Goal: Information Seeking & Learning: Learn about a topic

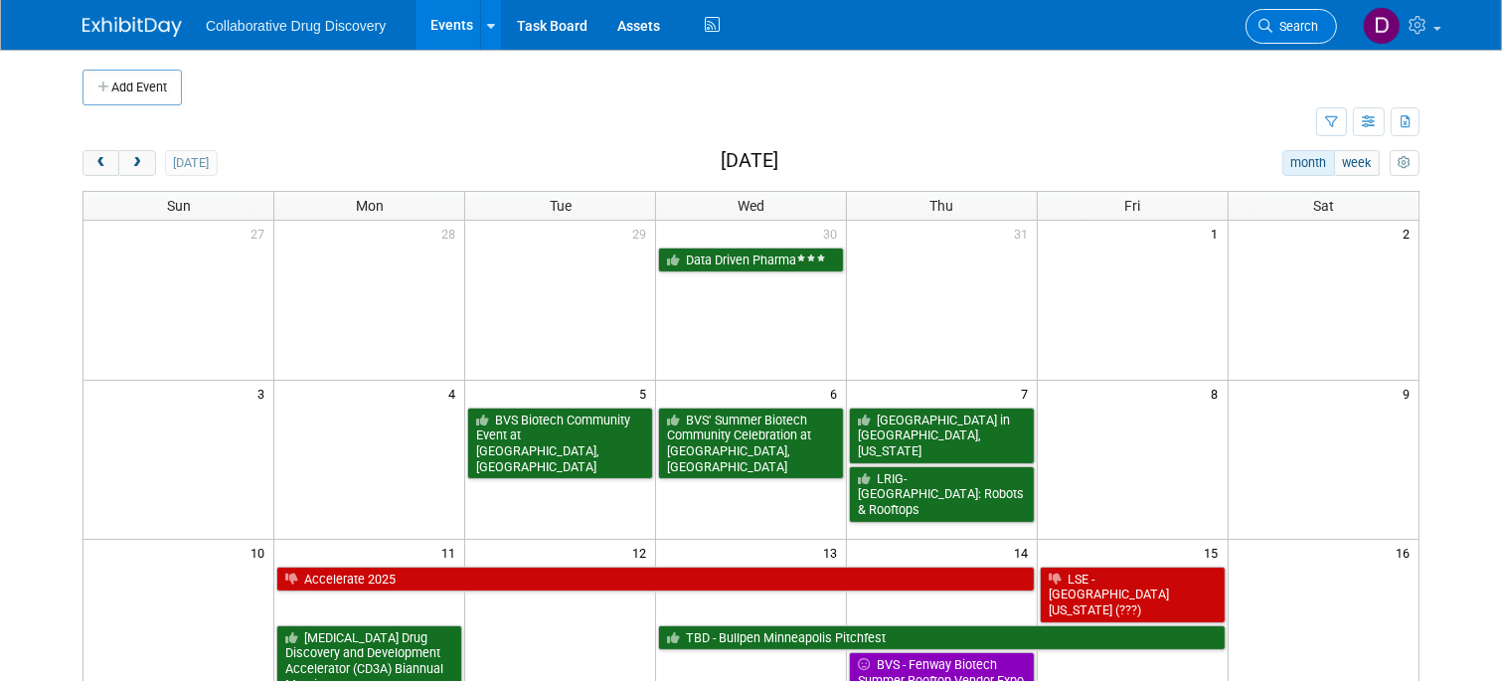
click at [1287, 30] on span "Search" at bounding box center [1295, 26] width 46 height 15
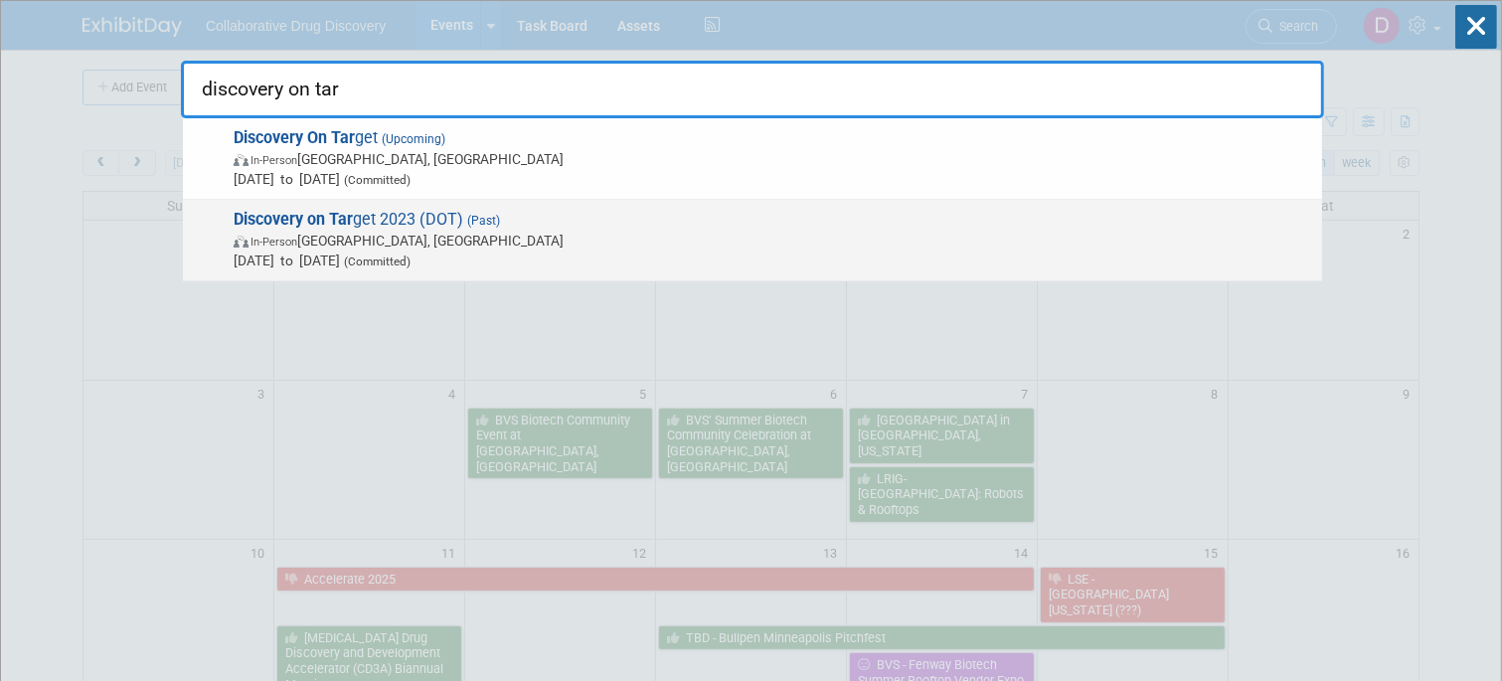
type input "discovery on tar"
click at [534, 220] on span "Discovery on Tar get 2023 (DOT) (Past) In-Person Boston, MA Sep 25, 2023 to Sep…" at bounding box center [770, 240] width 1084 height 61
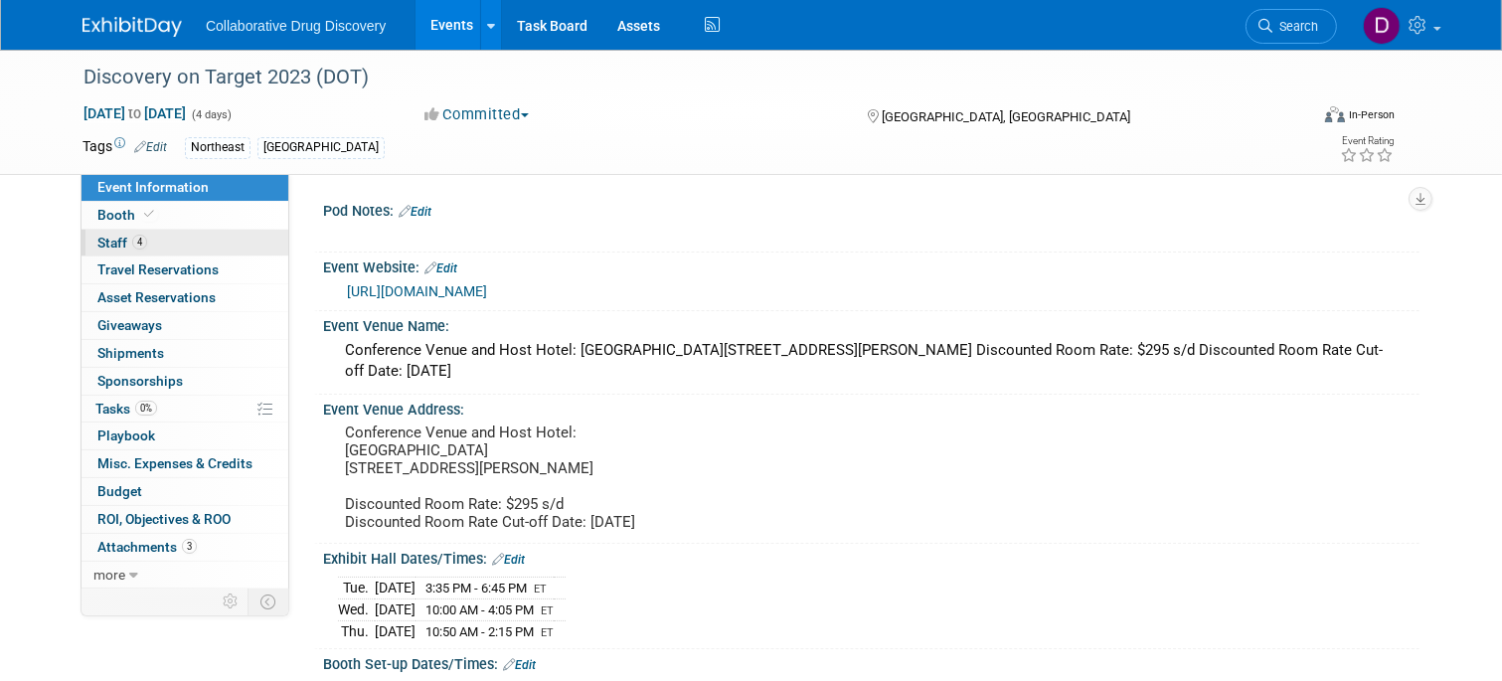
click at [165, 244] on link "4 Staff 4" at bounding box center [184, 243] width 207 height 27
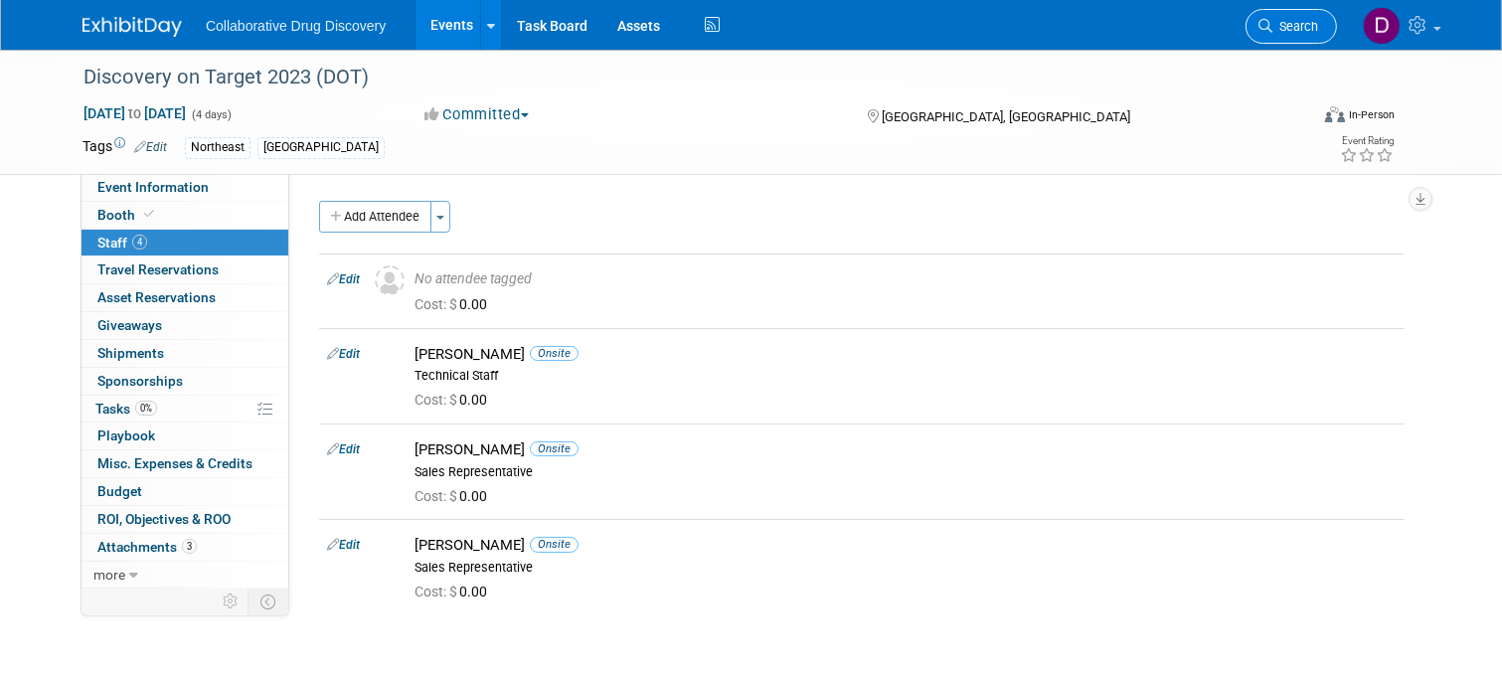
click at [1275, 30] on span "Search" at bounding box center [1295, 26] width 46 height 15
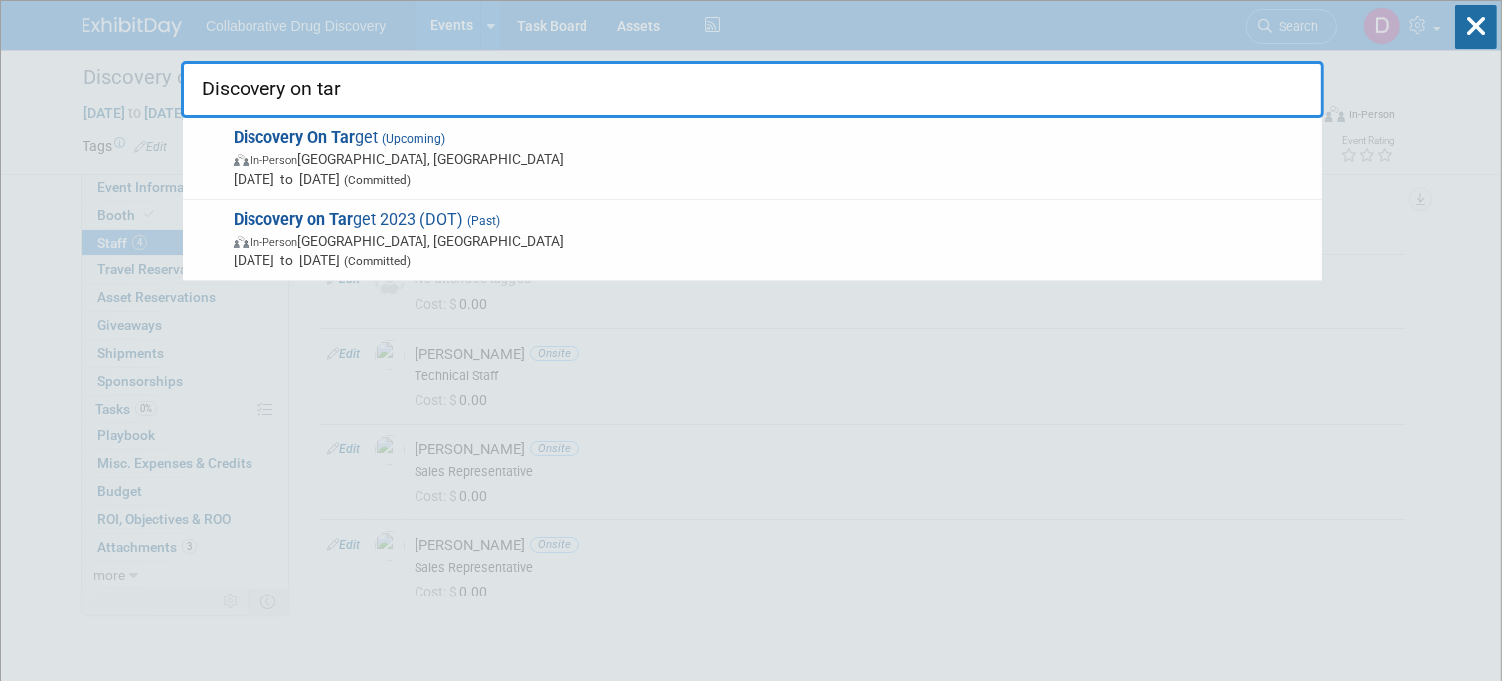
type input "Discovery on targ"
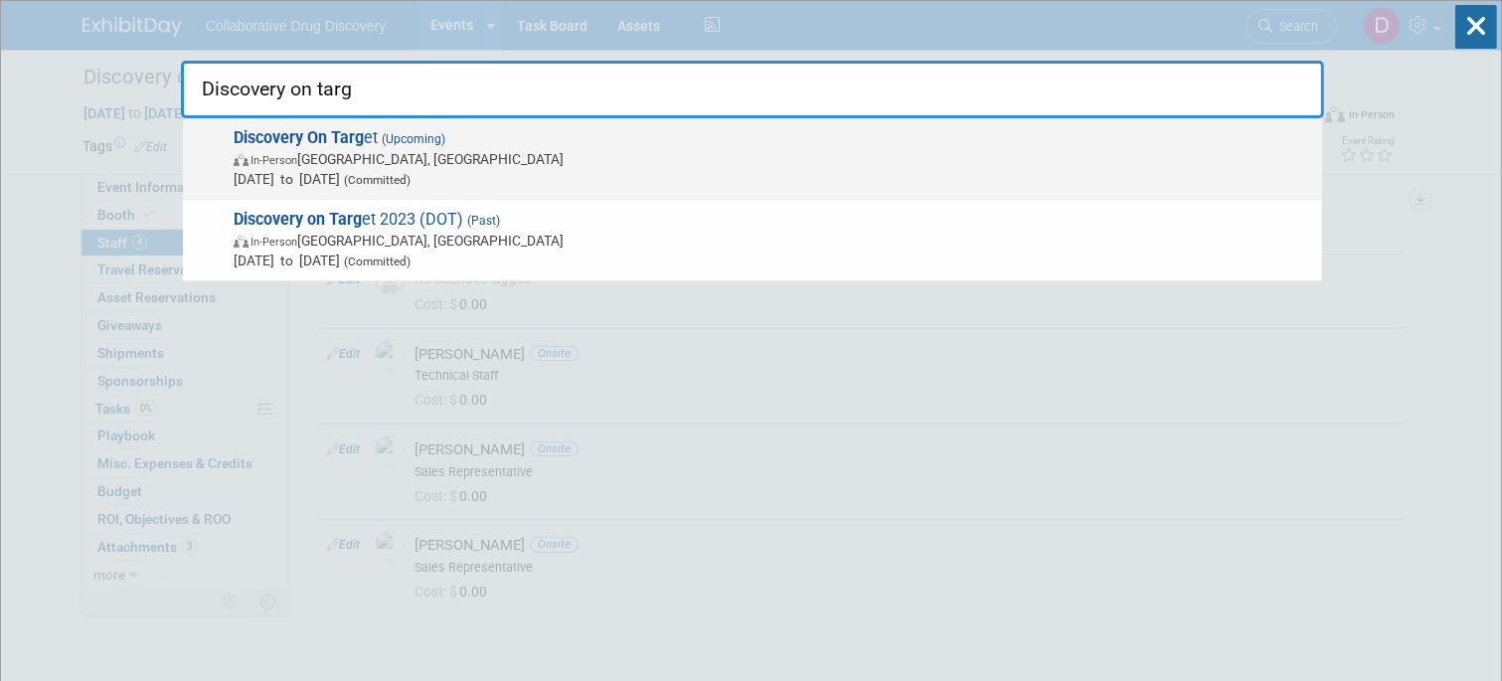
click at [275, 151] on span "In-Person Boston, MA" at bounding box center [773, 159] width 1078 height 20
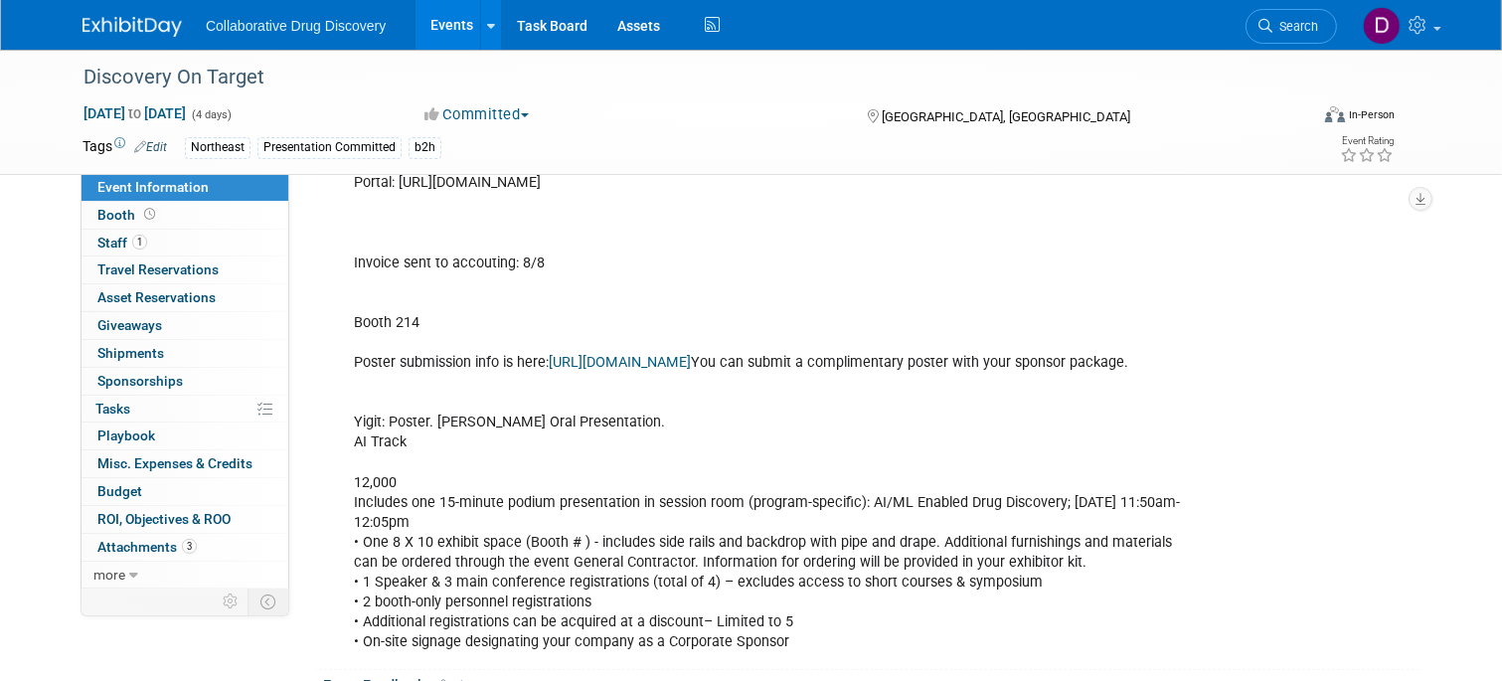
scroll to position [375, 0]
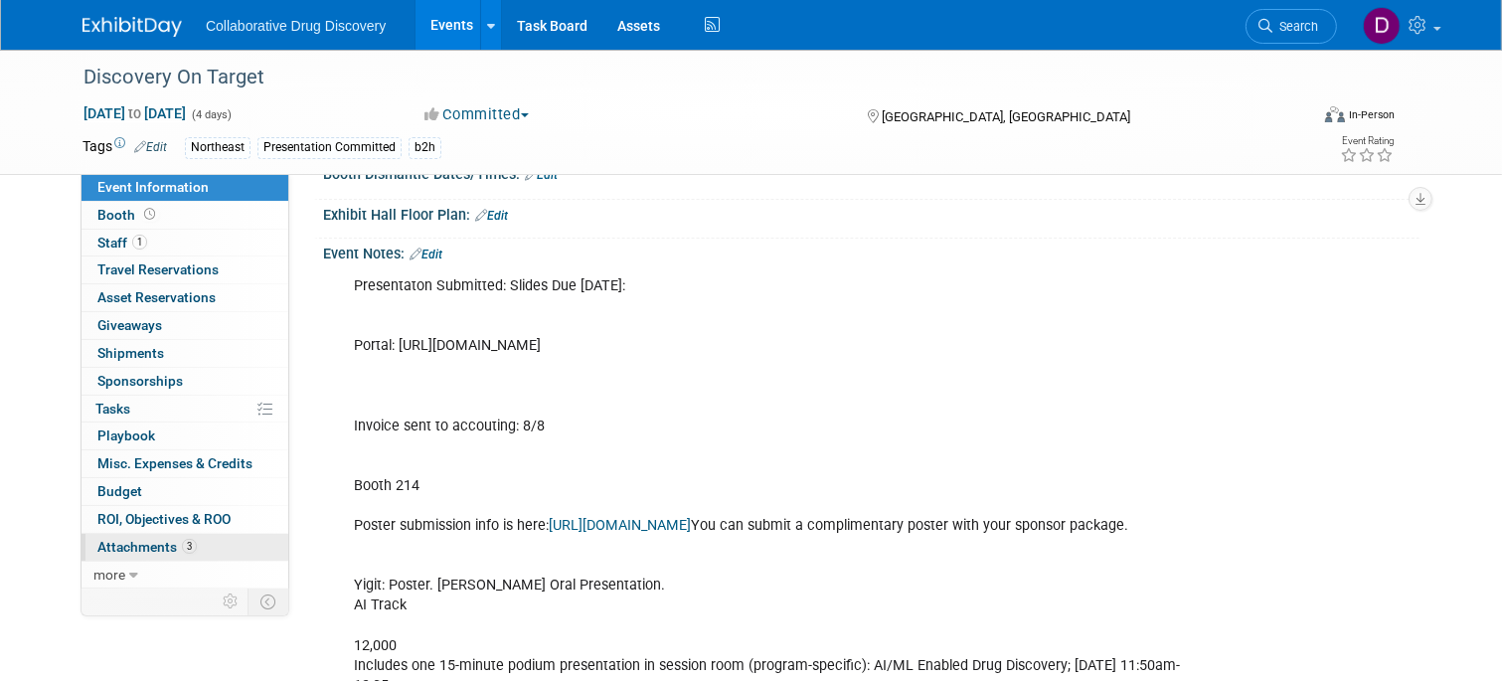
click at [162, 546] on span "Attachments 3" at bounding box center [146, 547] width 99 height 16
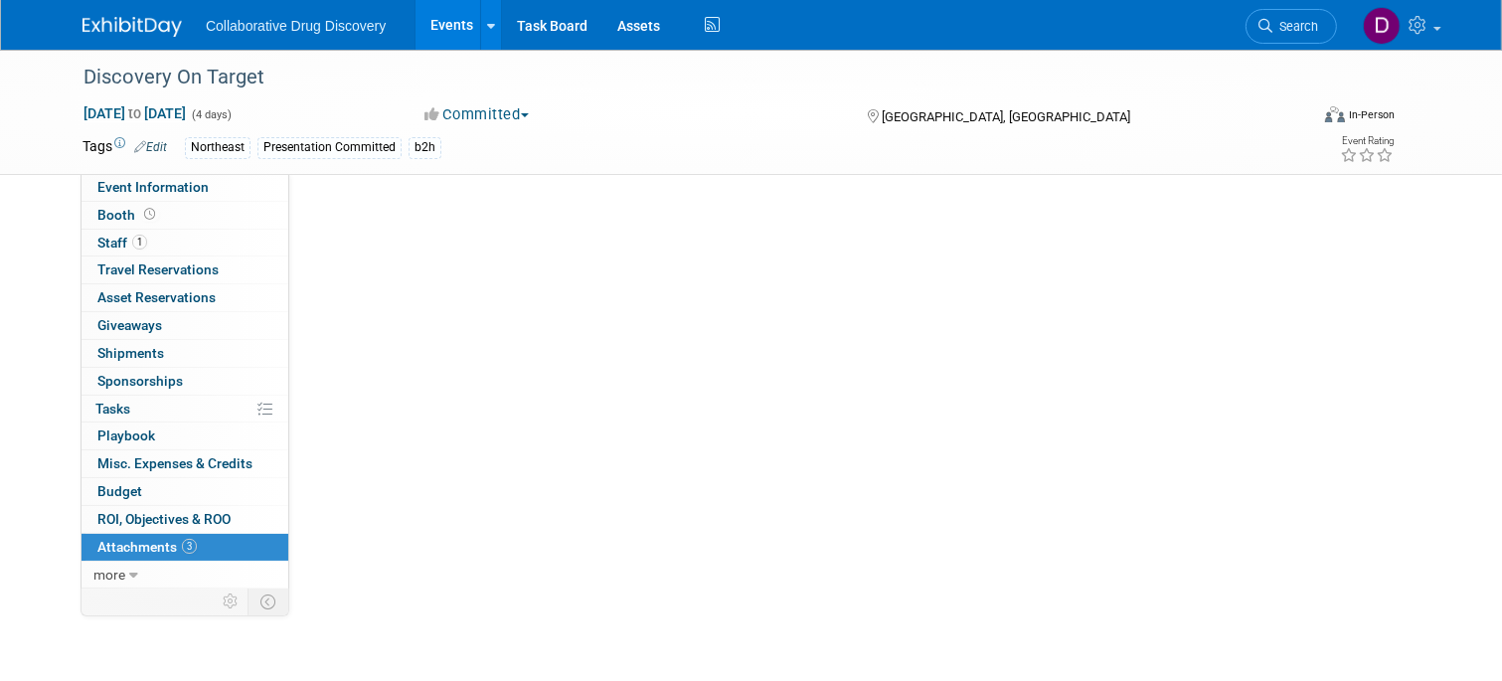
scroll to position [0, 0]
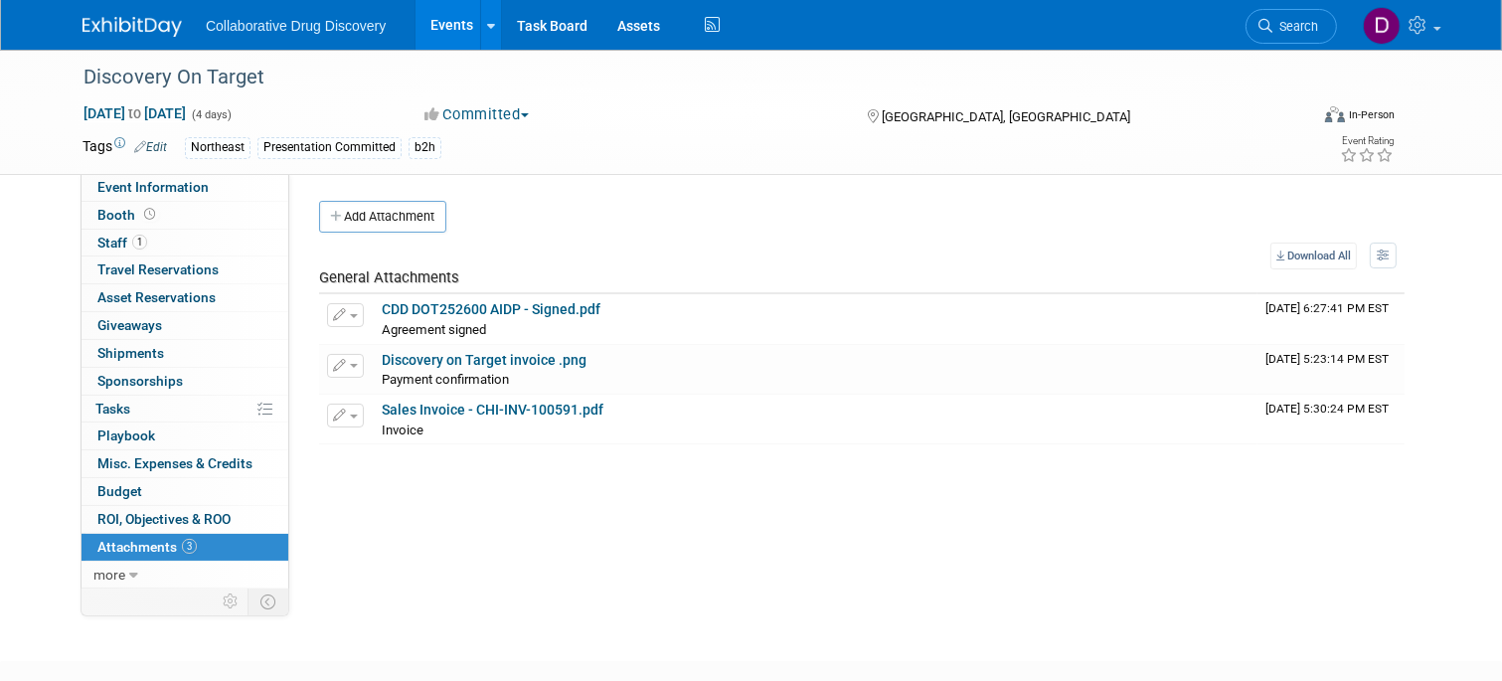
click at [122, 30] on img at bounding box center [131, 27] width 99 height 20
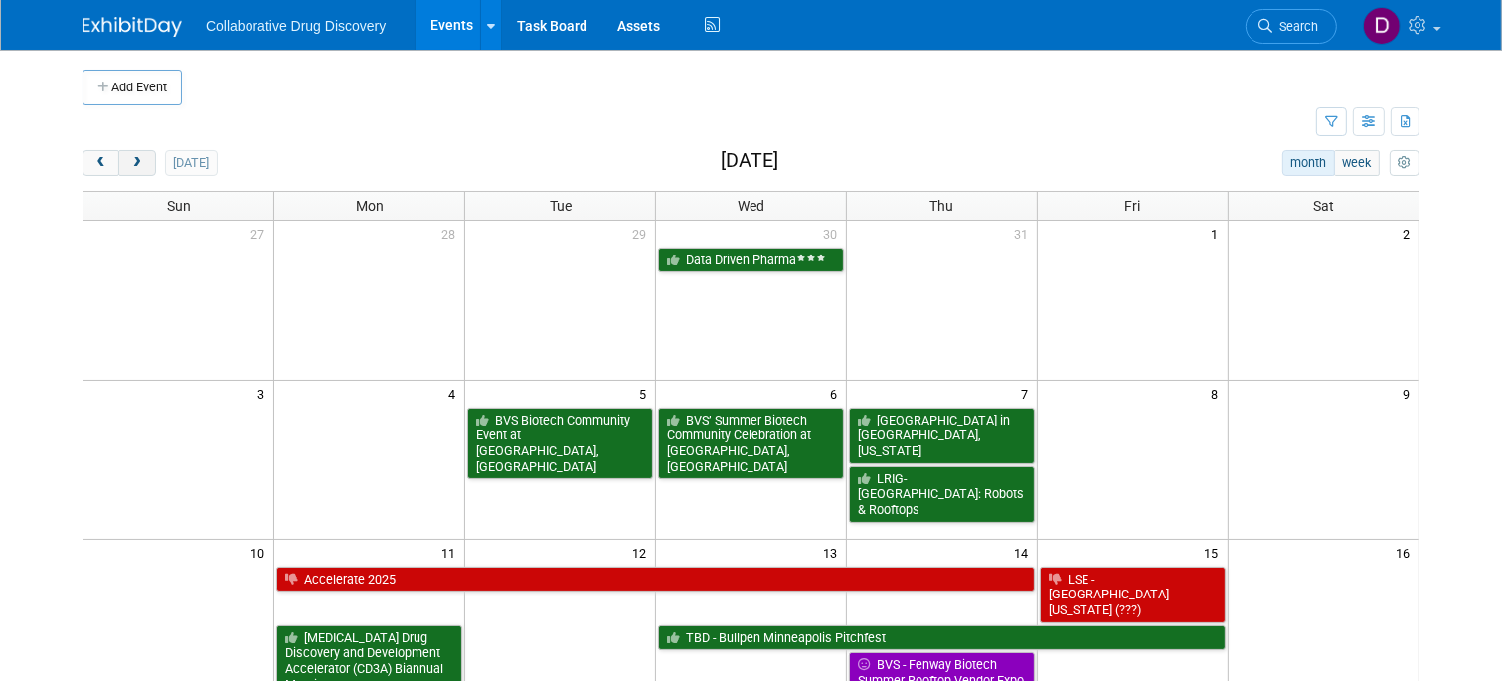
click at [131, 161] on span "next" at bounding box center [136, 163] width 15 height 13
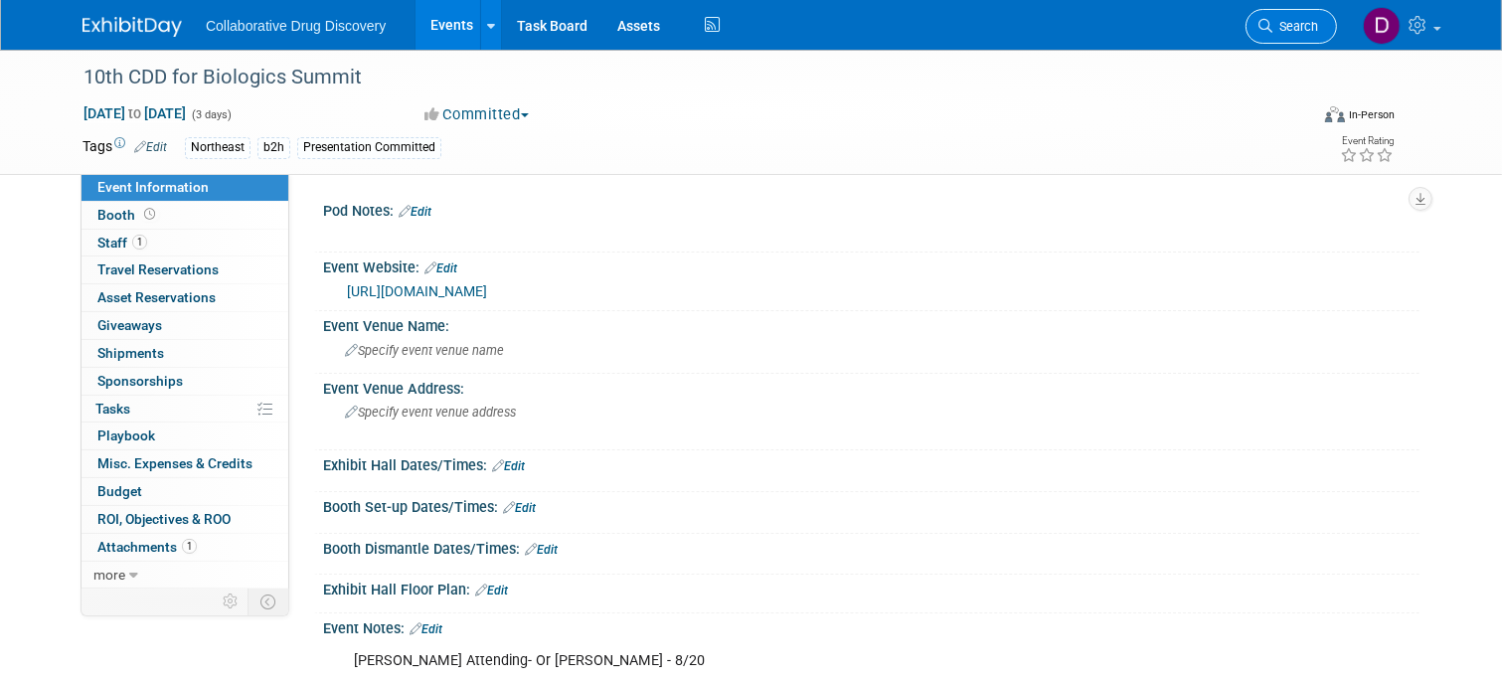
click at [1285, 24] on span "Search" at bounding box center [1295, 26] width 46 height 15
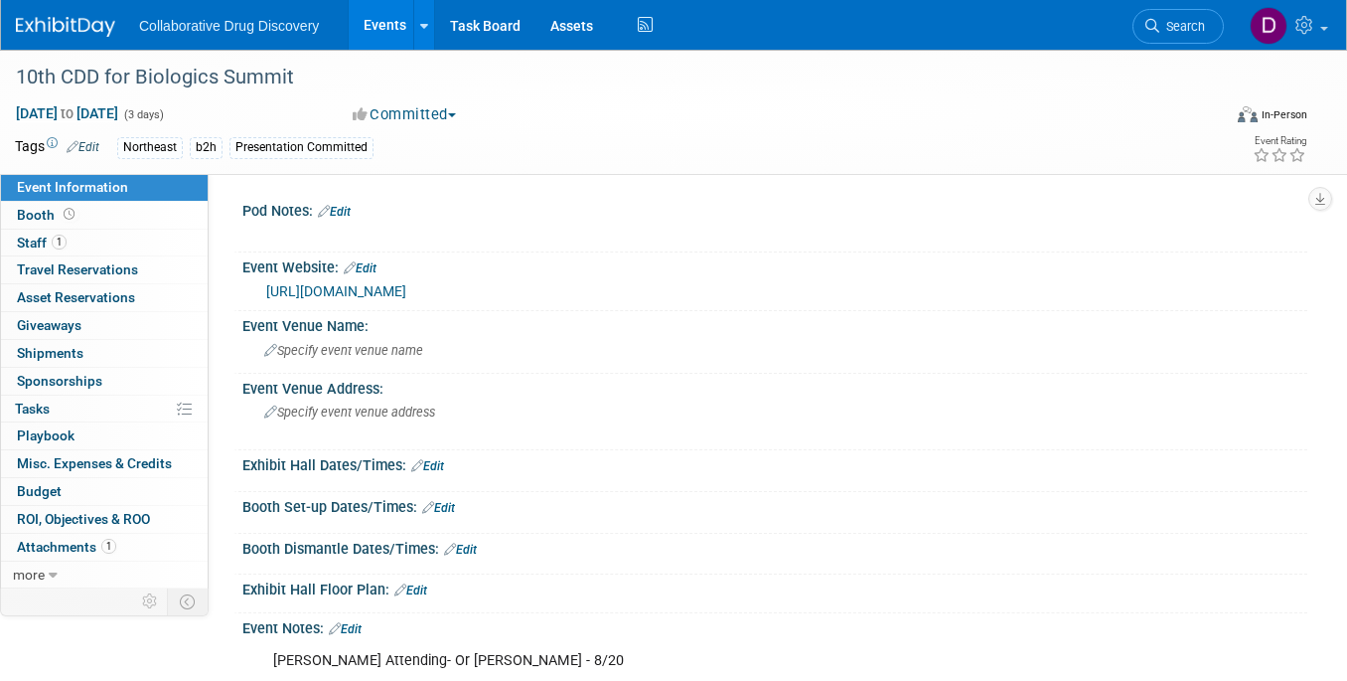
click at [38, 22] on img at bounding box center [65, 27] width 99 height 20
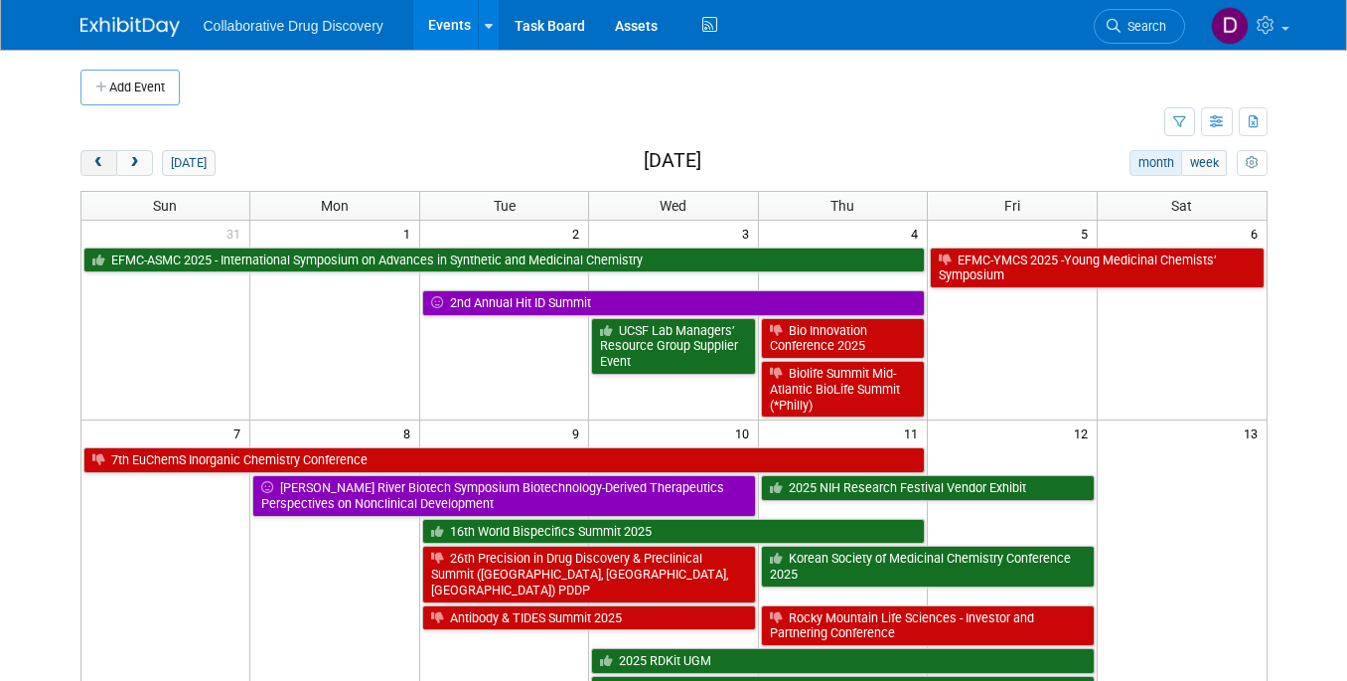
click at [93, 165] on span "prev" at bounding box center [98, 163] width 15 height 13
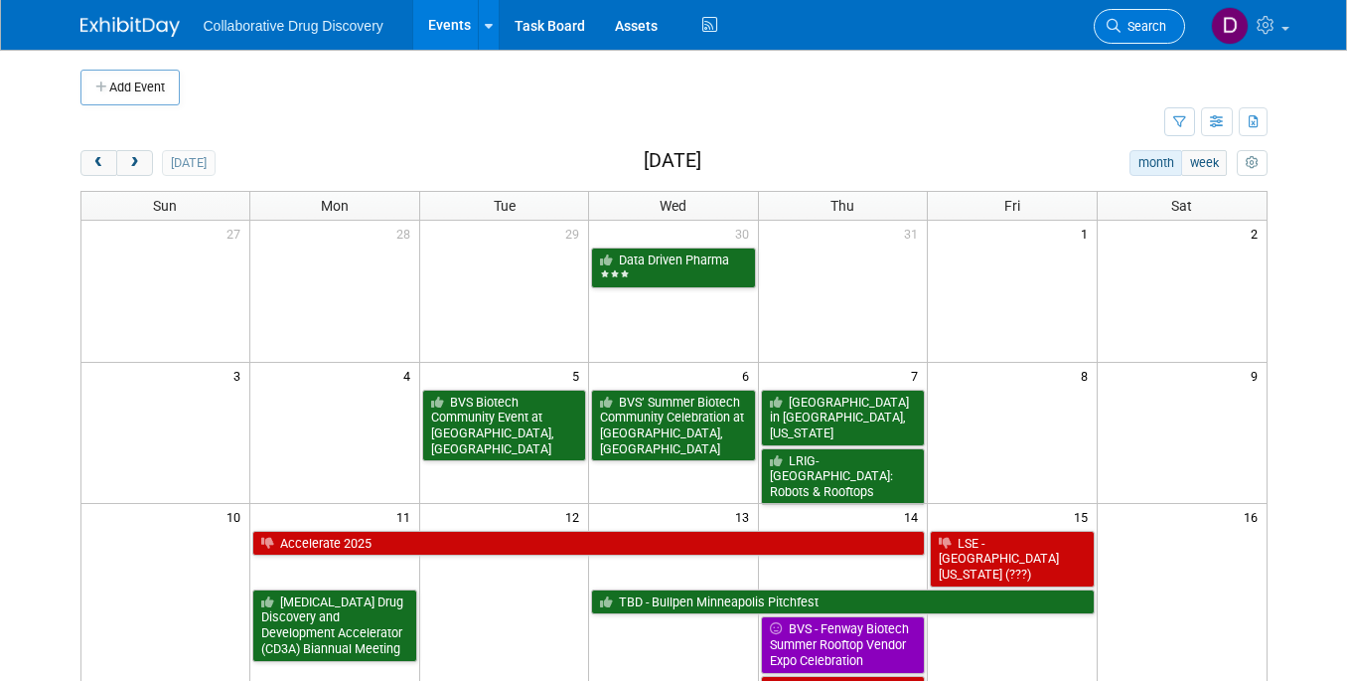
click at [1113, 30] on icon at bounding box center [1114, 26] width 14 height 14
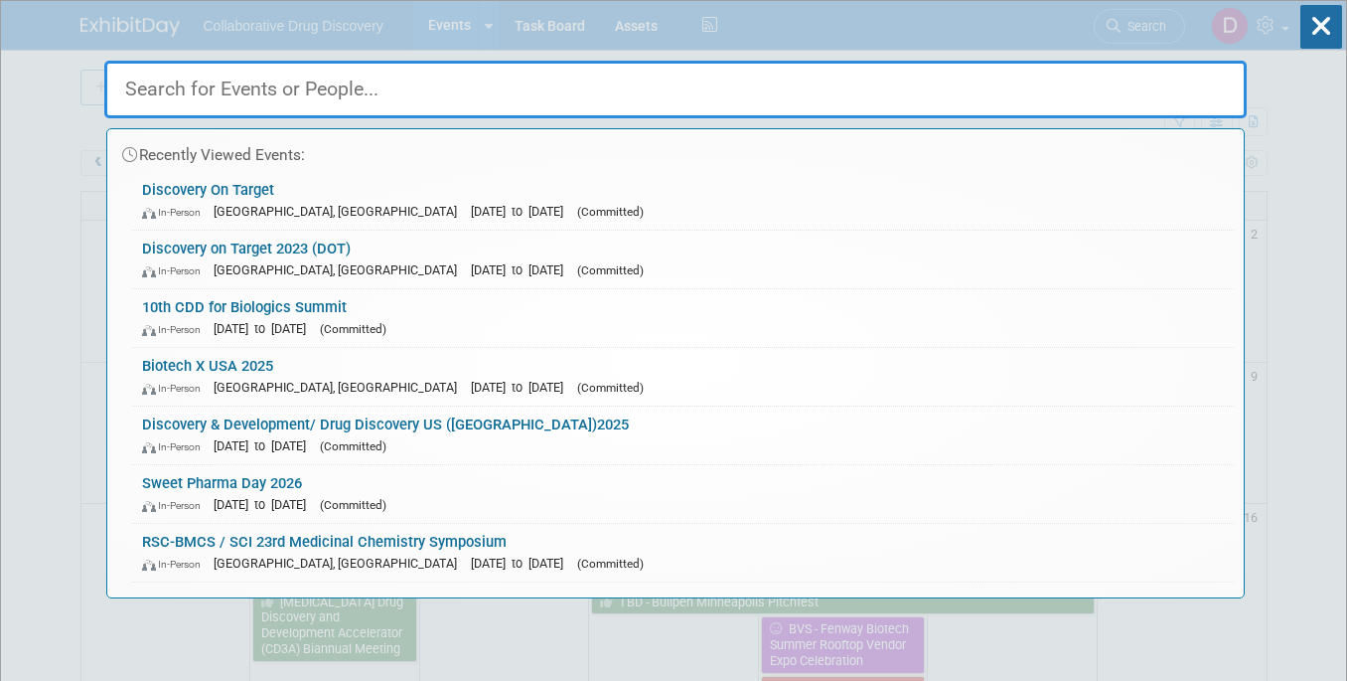
click at [247, 86] on input "text" at bounding box center [675, 90] width 1143 height 58
paste input "[GEOGRAPHIC_DATA] in [GEOGRAPHIC_DATA], [US_STATE]"
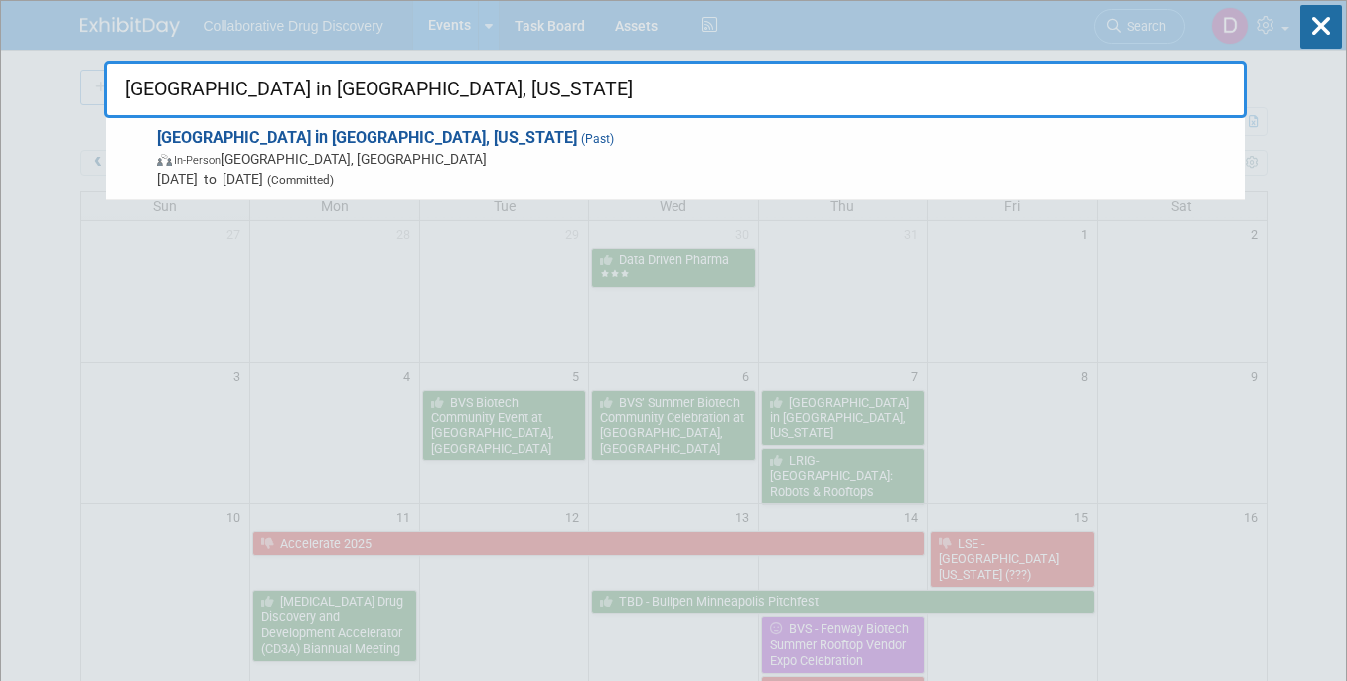
click at [859, 91] on input "[GEOGRAPHIC_DATA] in [GEOGRAPHIC_DATA], [US_STATE]" at bounding box center [675, 90] width 1143 height 58
click at [858, 91] on input "[GEOGRAPHIC_DATA] in [GEOGRAPHIC_DATA], [US_STATE]" at bounding box center [675, 90] width 1143 height 58
paste input "VS Biotech Community Event at SOVA, San Diego"
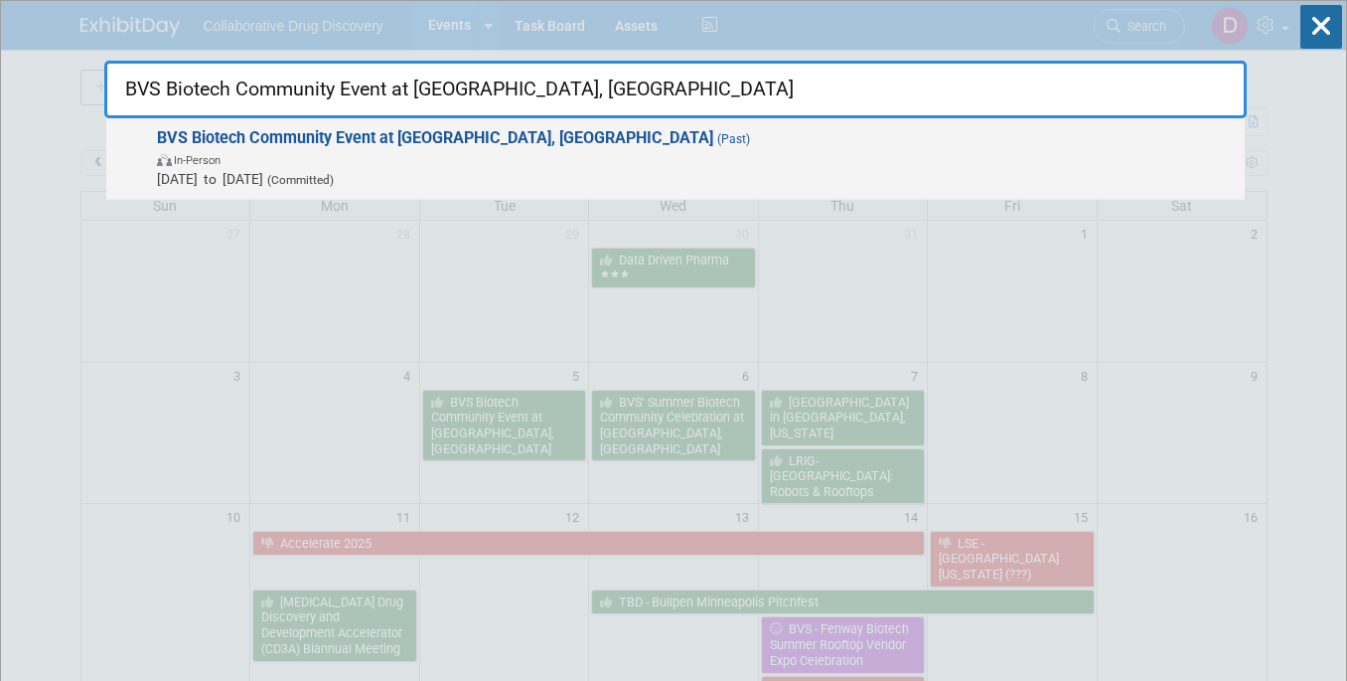
type input "BVS Biotech Community Event at [GEOGRAPHIC_DATA], [GEOGRAPHIC_DATA]"
click at [461, 163] on span "In-Person" at bounding box center [696, 159] width 1078 height 20
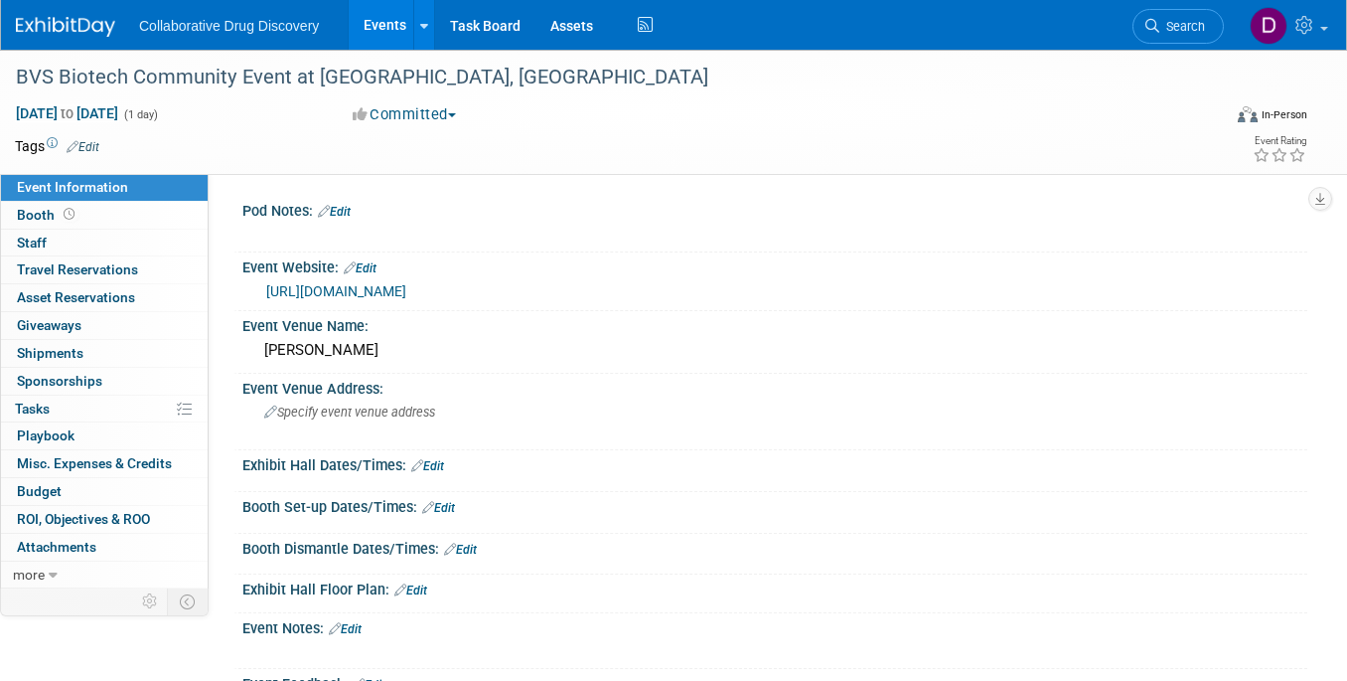
scroll to position [236, 0]
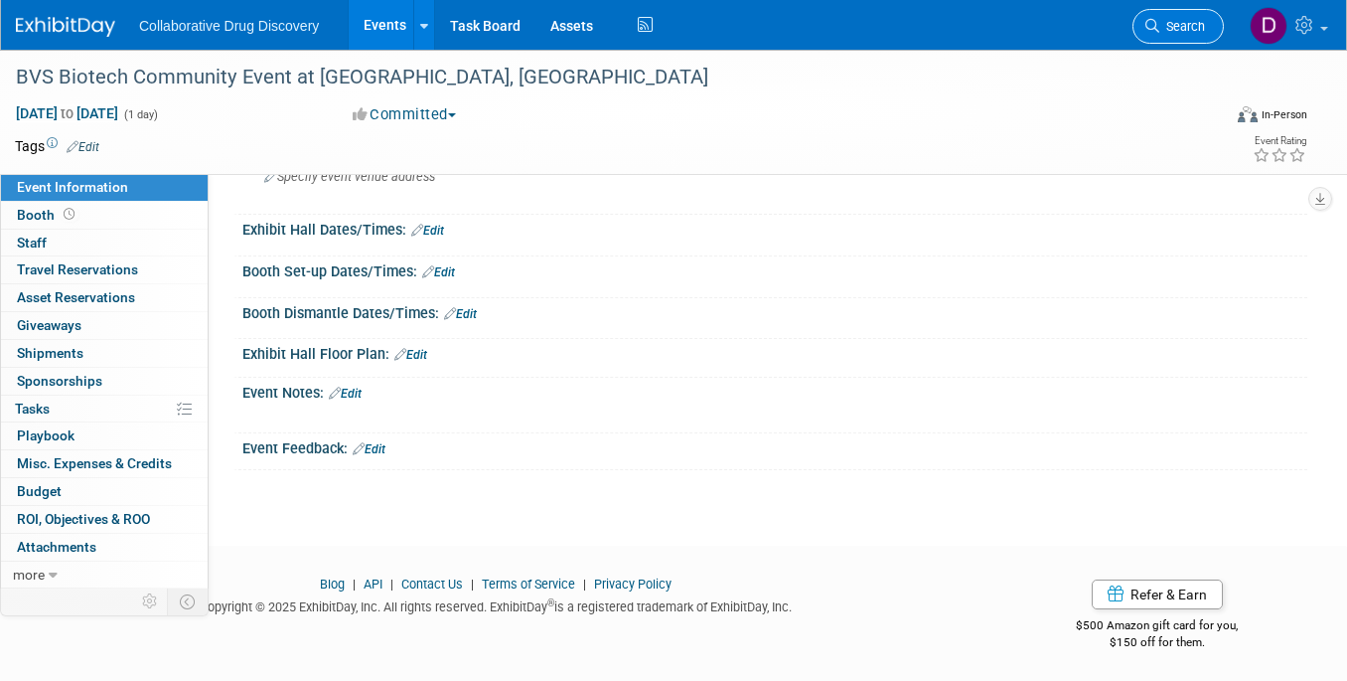
click at [1161, 33] on span "Search" at bounding box center [1183, 26] width 46 height 15
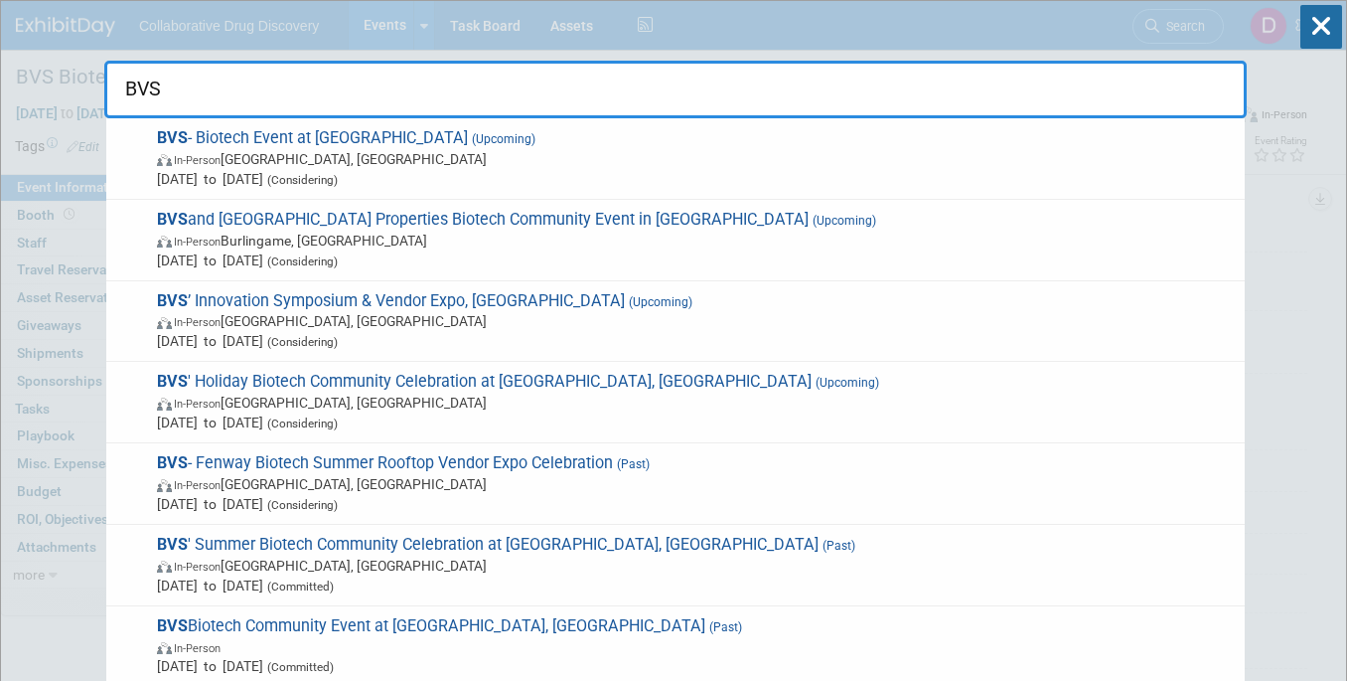
click at [396, 93] on input "BVS" at bounding box center [675, 90] width 1143 height 58
paste input "' Summer Biotech Community Celebration at Tech Square, Cambridge"
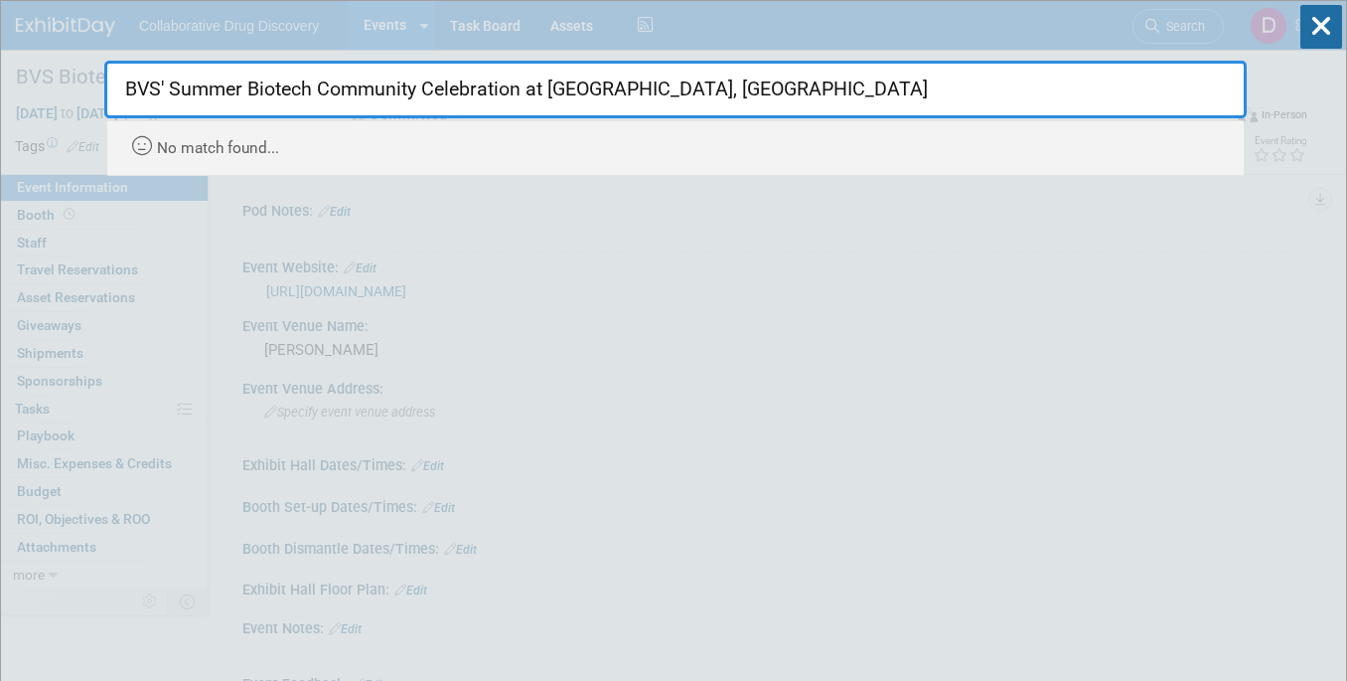
drag, startPoint x: 829, startPoint y: 82, endPoint x: 171, endPoint y: 79, distance: 657.9
click at [171, 79] on input "BVS' Summer Biotech Community Celebration at Tech Square, Cambridge" at bounding box center [675, 90] width 1143 height 58
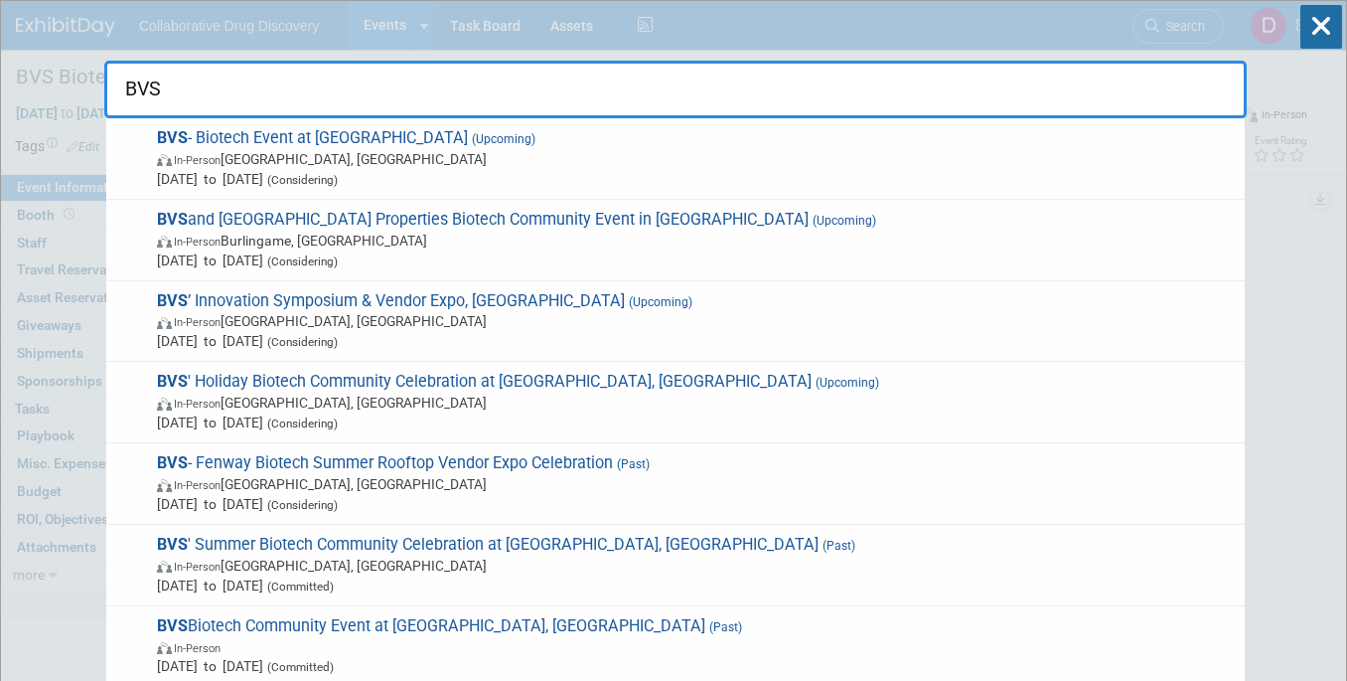
click at [703, 85] on input "BVS" at bounding box center [675, 90] width 1143 height 58
click at [588, 96] on input "BVS" at bounding box center [675, 90] width 1143 height 58
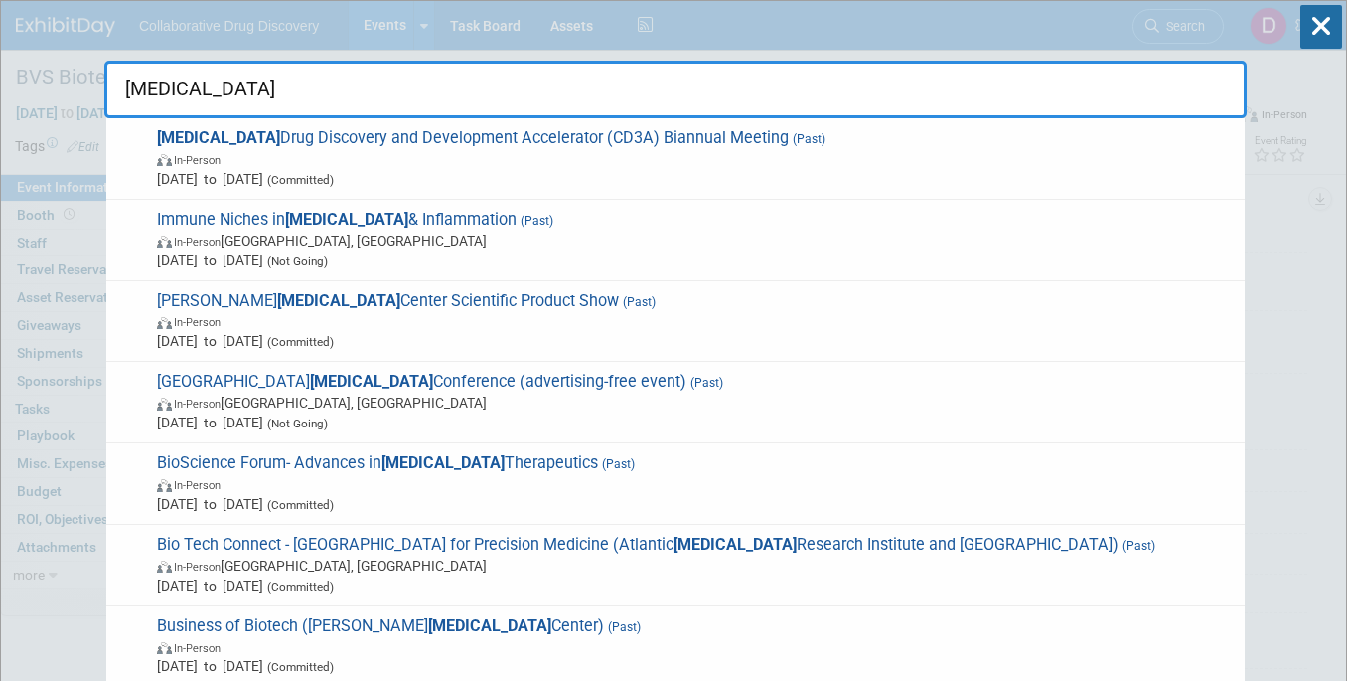
click at [406, 106] on input "Cancer" at bounding box center [675, 90] width 1143 height 58
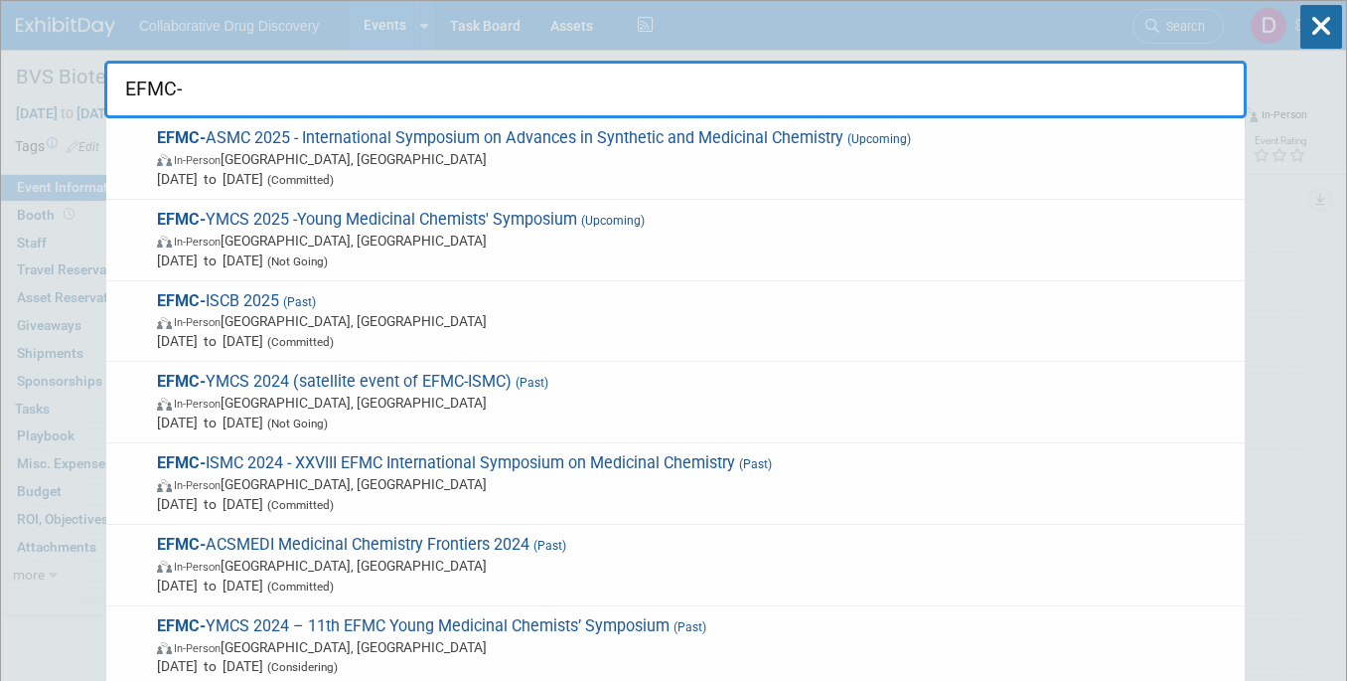
click at [379, 94] on input "EFMC-" at bounding box center [675, 90] width 1143 height 58
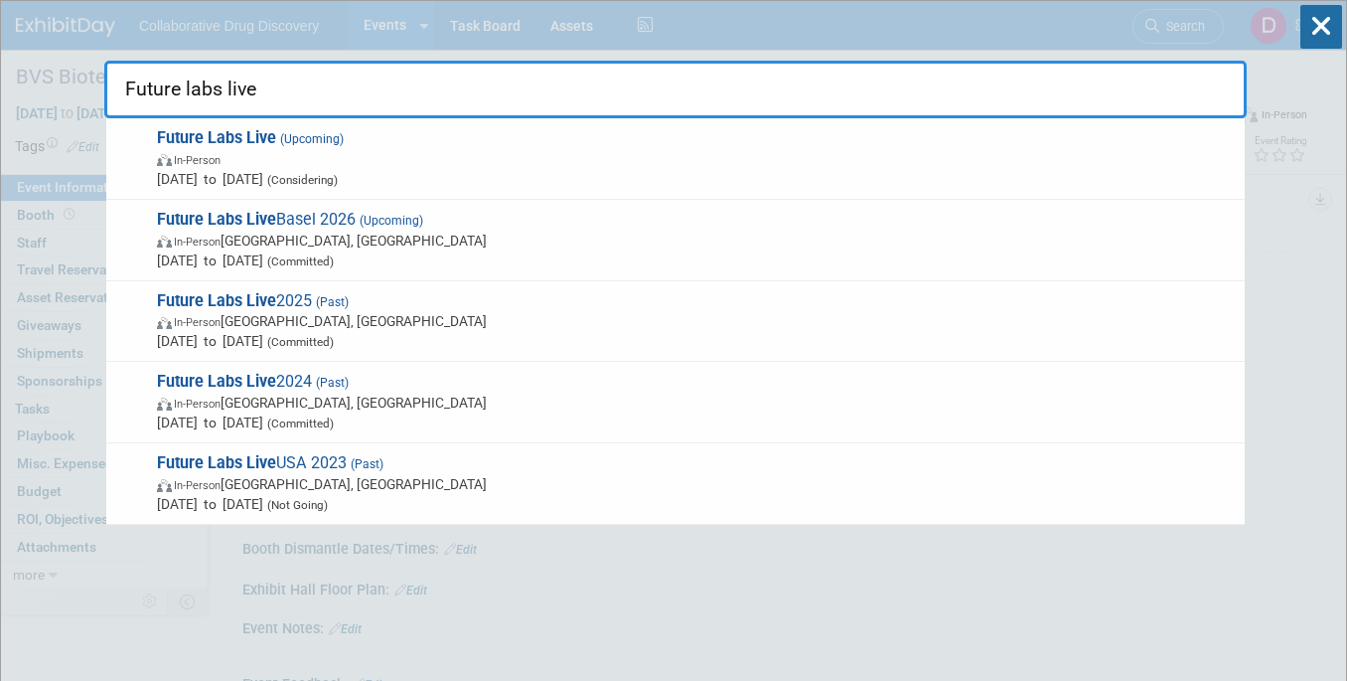
click at [441, 96] on input "Future labs live" at bounding box center [675, 90] width 1143 height 58
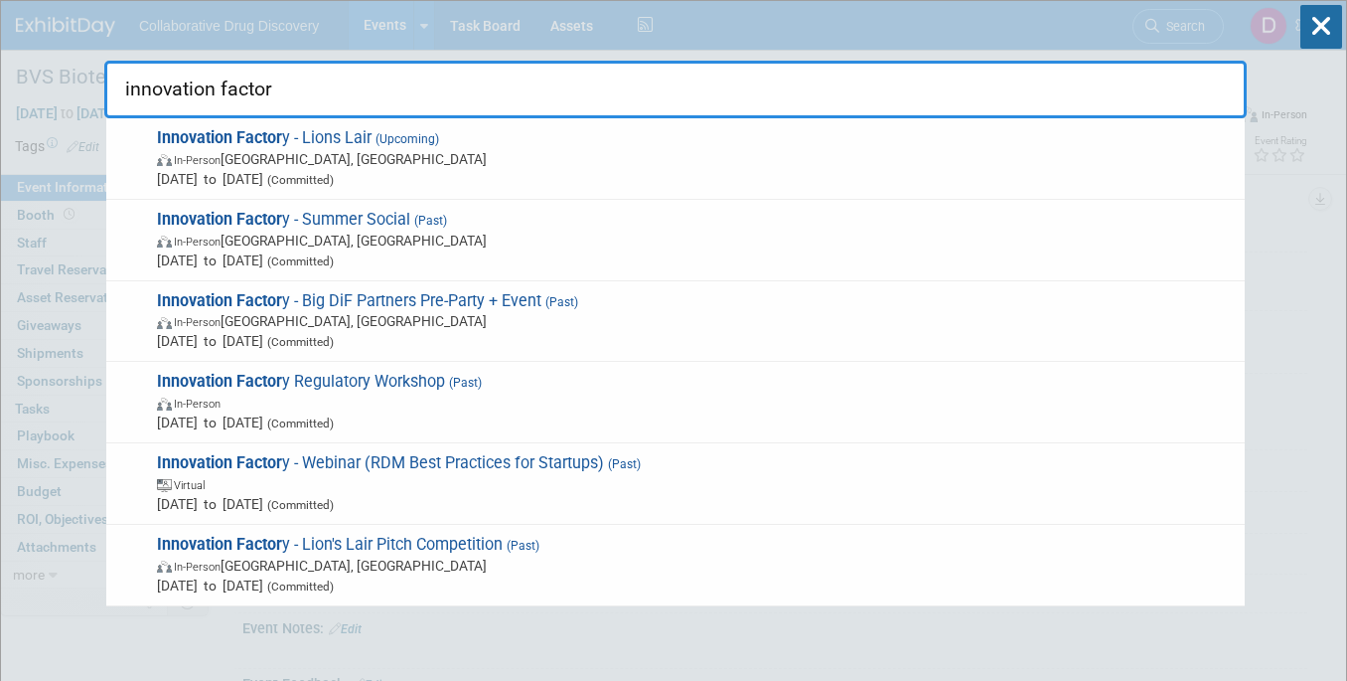
click at [251, 86] on input "innovation factor" at bounding box center [675, 90] width 1143 height 58
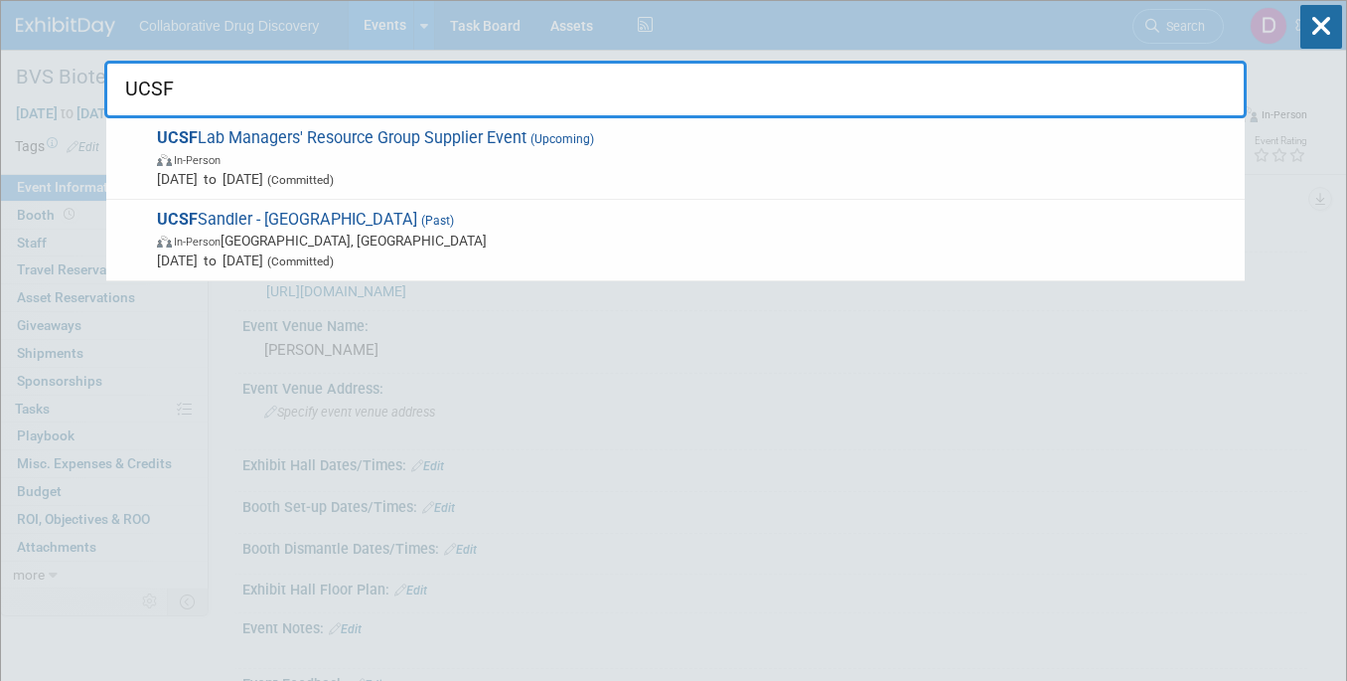
type input "UCSF"
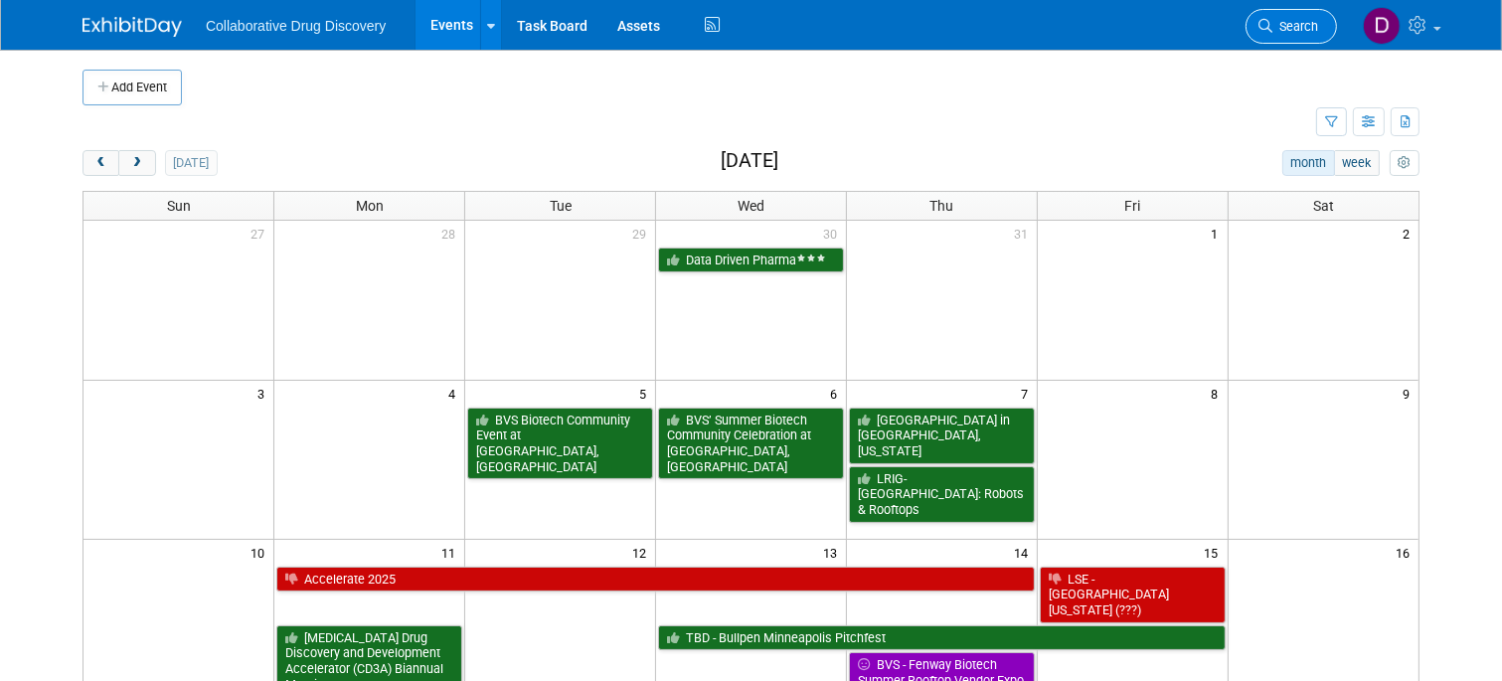
drag, startPoint x: 1300, startPoint y: 49, endPoint x: 1295, endPoint y: 37, distance: 12.9
click at [1300, 49] on div "Collaborative Drug Discovery Events Add Event Bulk Upload Events Shareable Even…" at bounding box center [750, 25] width 1337 height 50
click at [1293, 33] on span "Search" at bounding box center [1295, 26] width 46 height 15
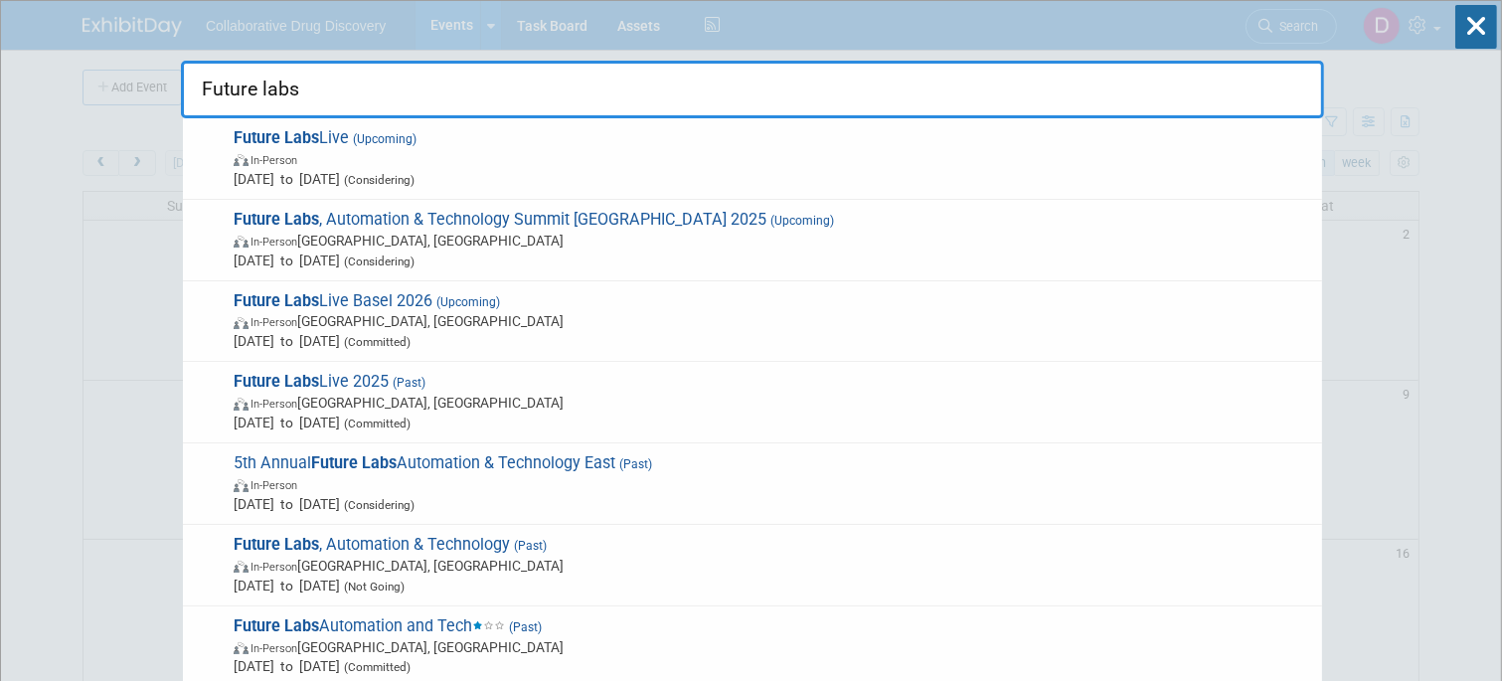
type input "Future labs"
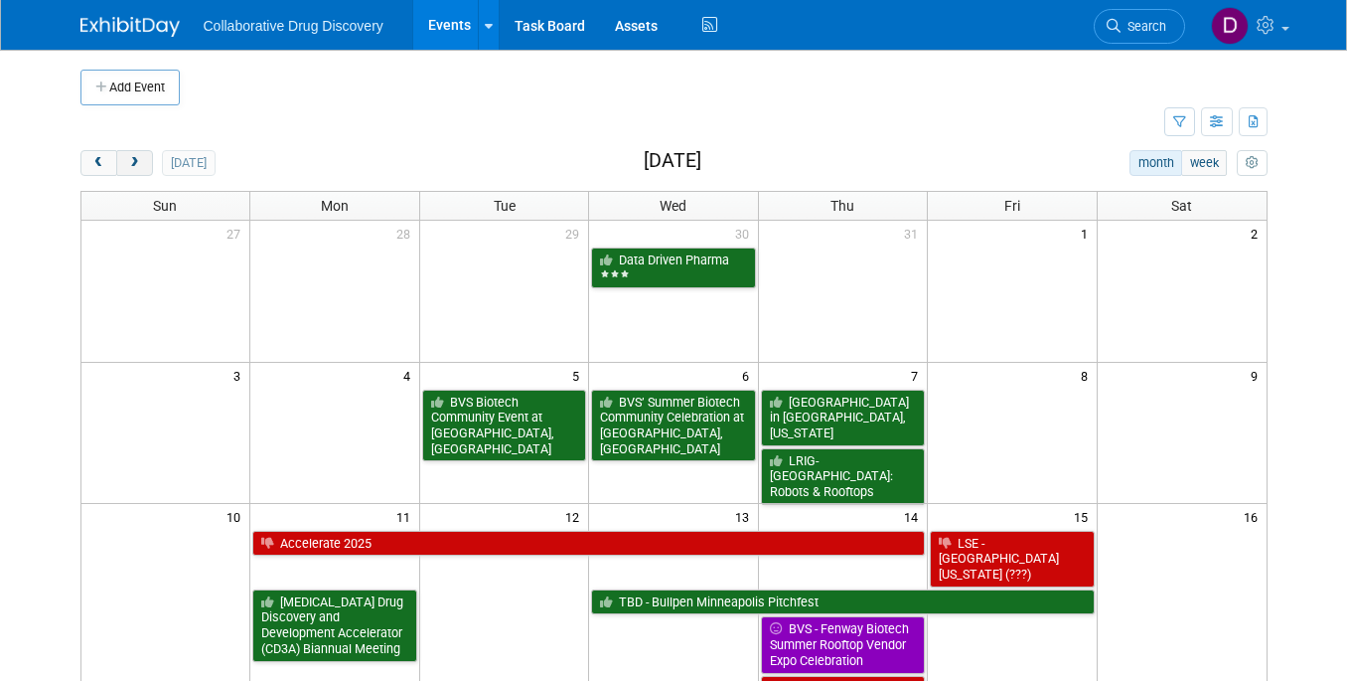
click at [124, 170] on button "next" at bounding box center [134, 163] width 37 height 26
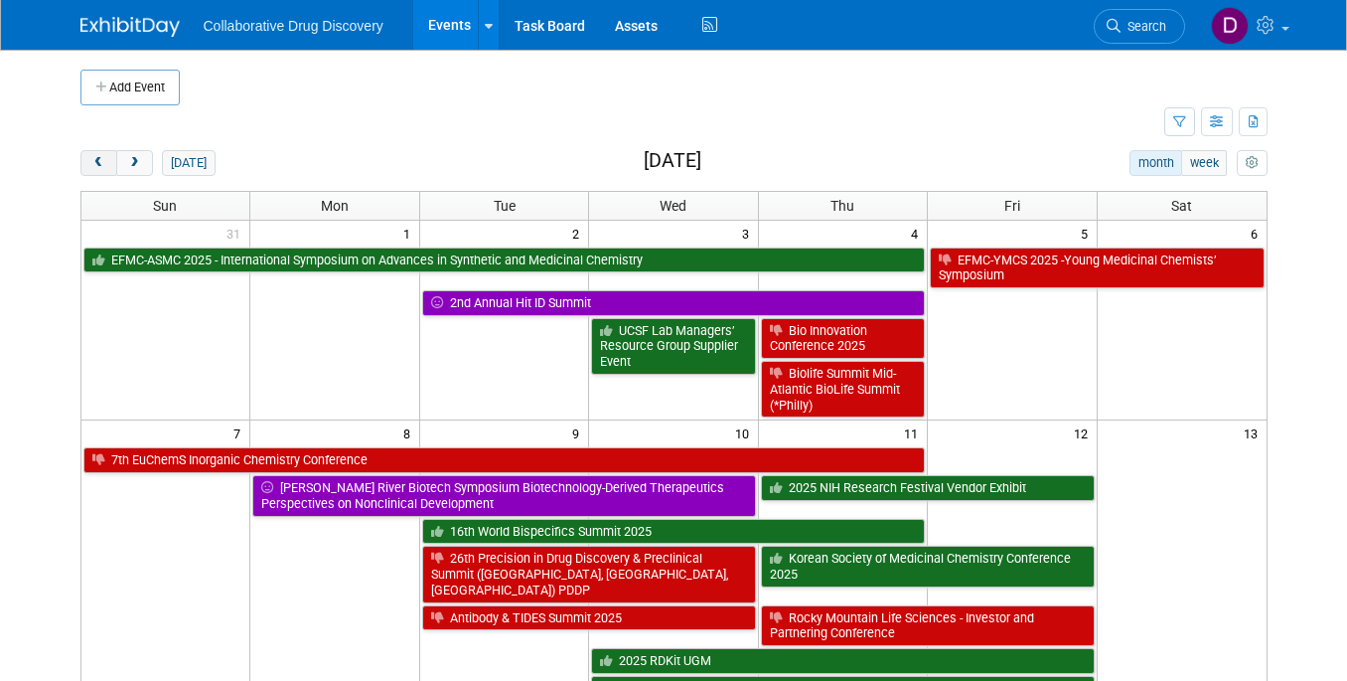
click at [98, 162] on span "prev" at bounding box center [98, 163] width 15 height 13
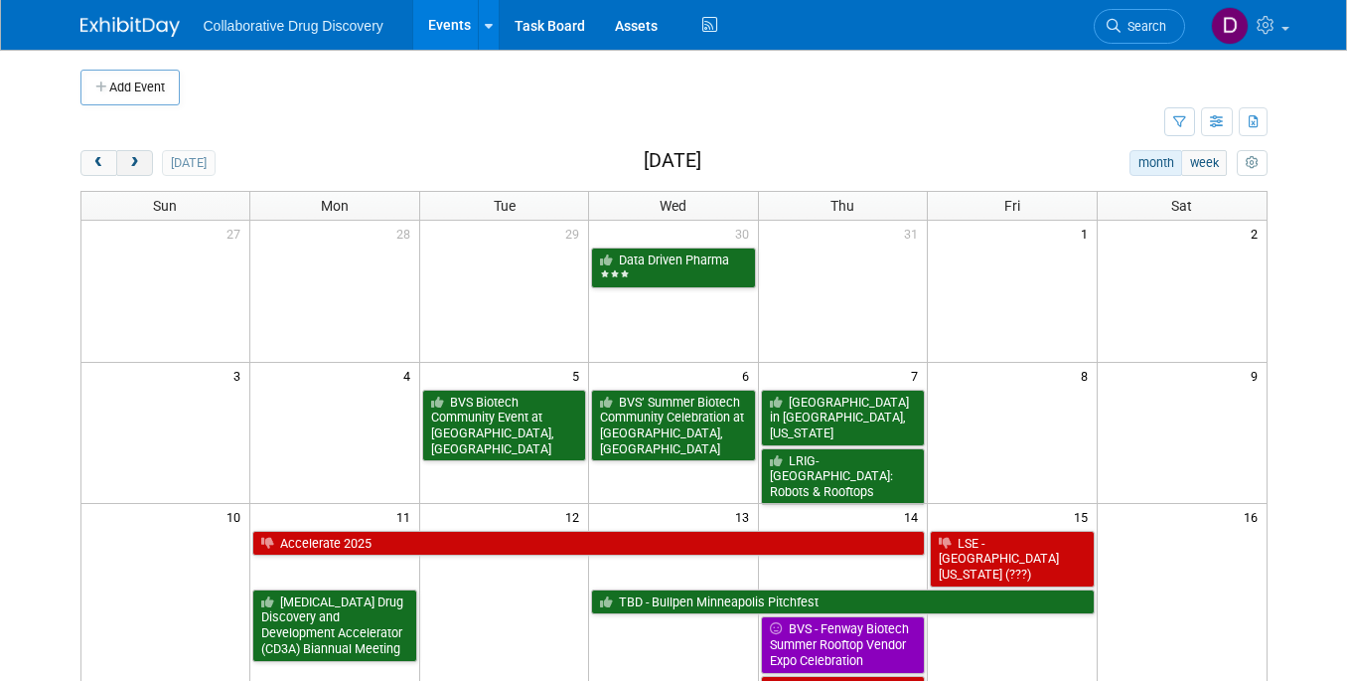
click at [136, 161] on span "next" at bounding box center [134, 163] width 15 height 13
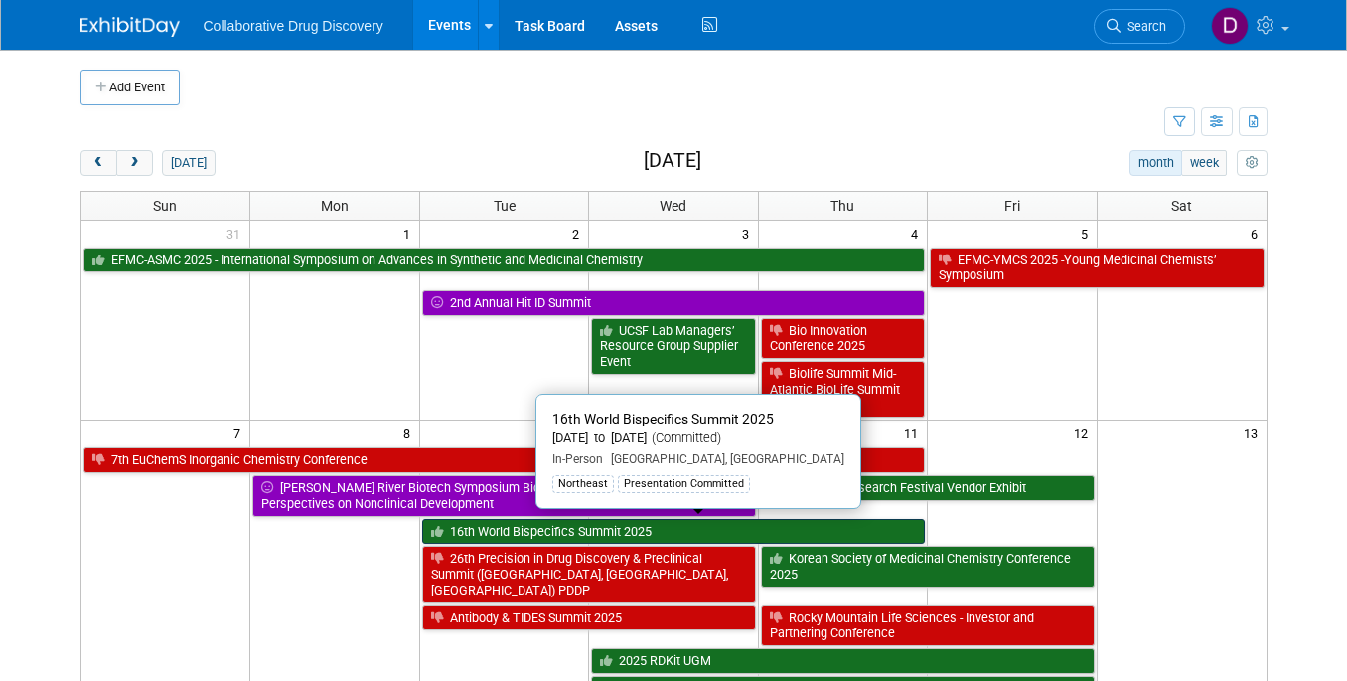
click at [570, 532] on link "16th World Bispecifics Summit 2025" at bounding box center [673, 532] width 503 height 26
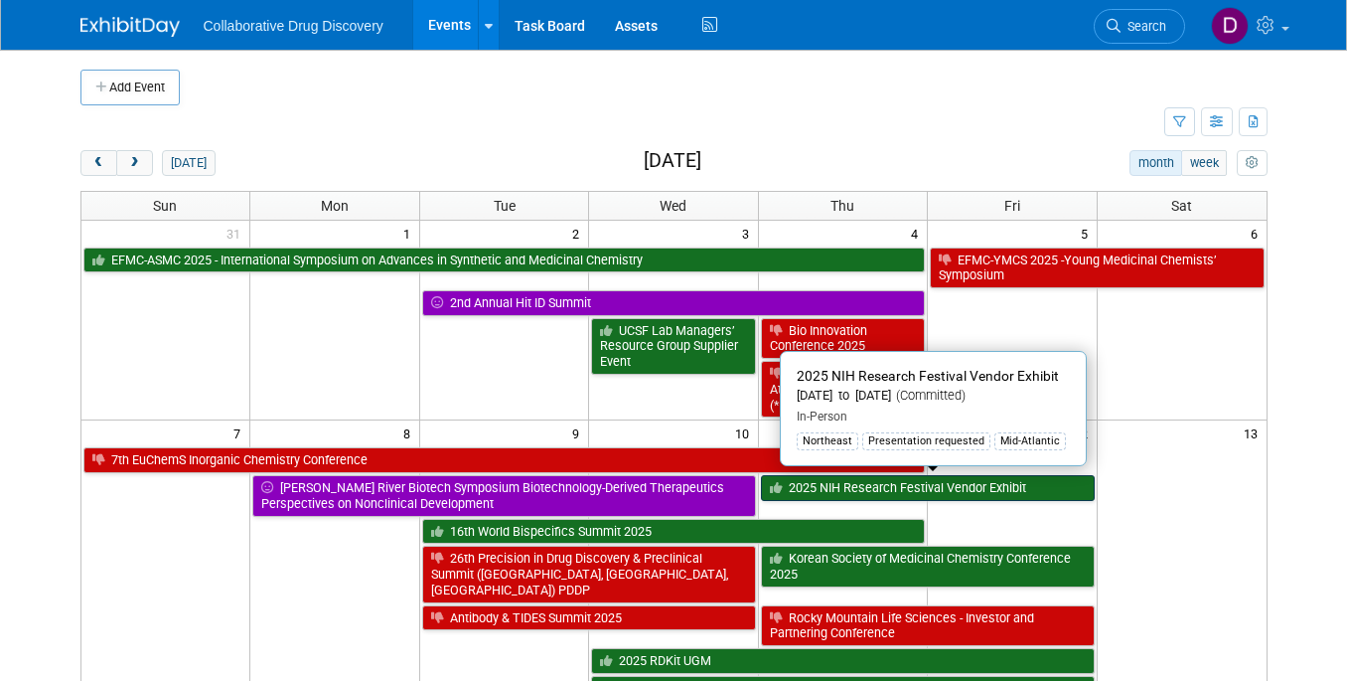
click at [865, 487] on link "2025 NIH Research Festival Vendor Exhibit" at bounding box center [928, 488] width 334 height 26
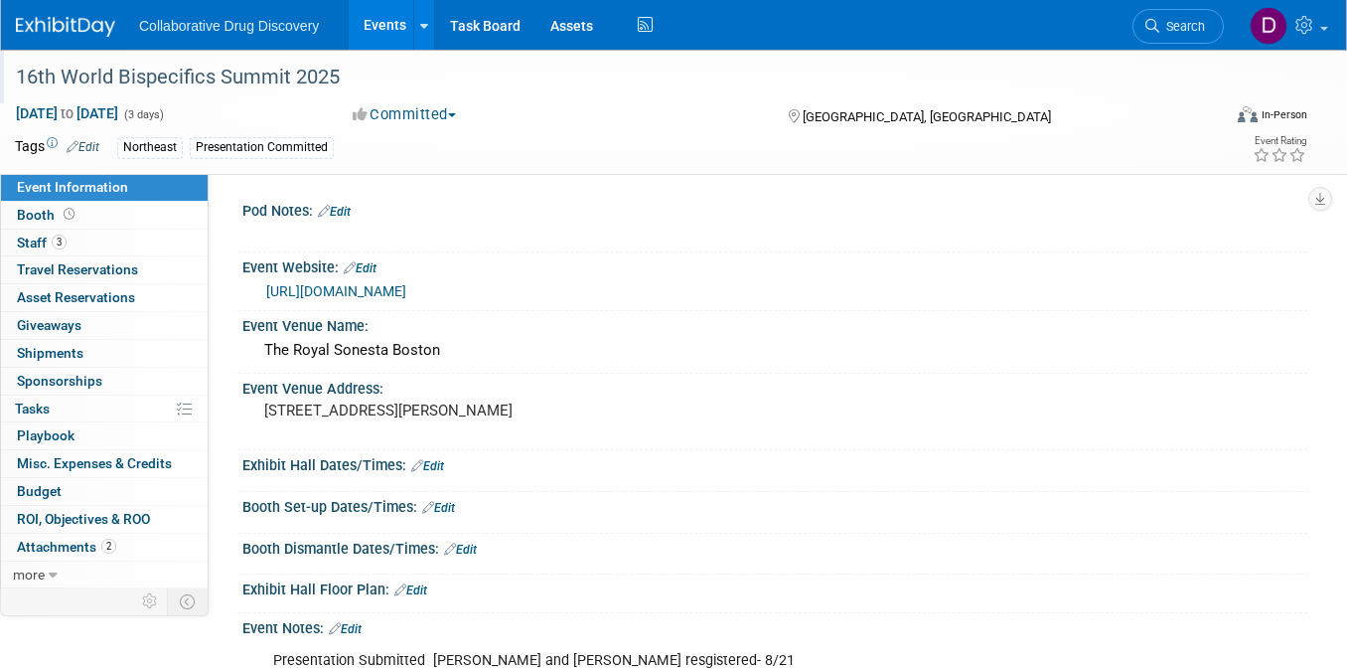
click at [190, 79] on div "16th World Bispecifics Summit 2025" at bounding box center [603, 78] width 1189 height 36
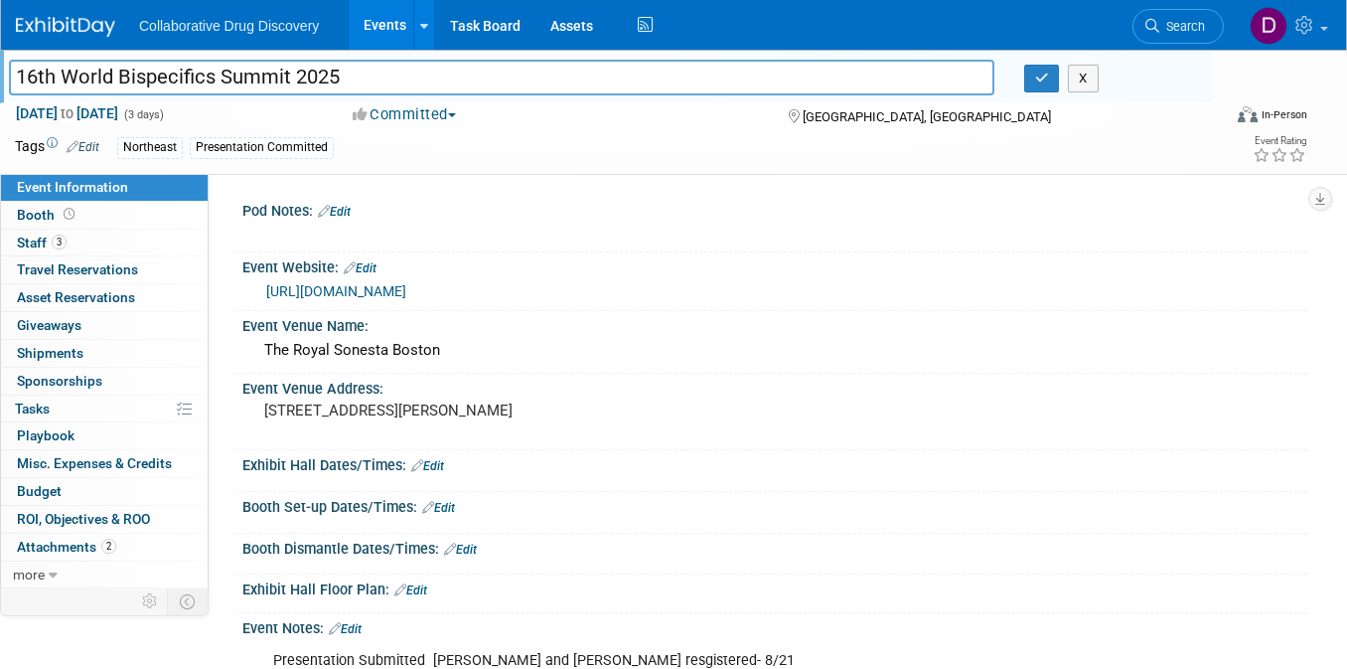
click at [190, 79] on input "16th World Bispecifics Summit 2025" at bounding box center [502, 77] width 986 height 35
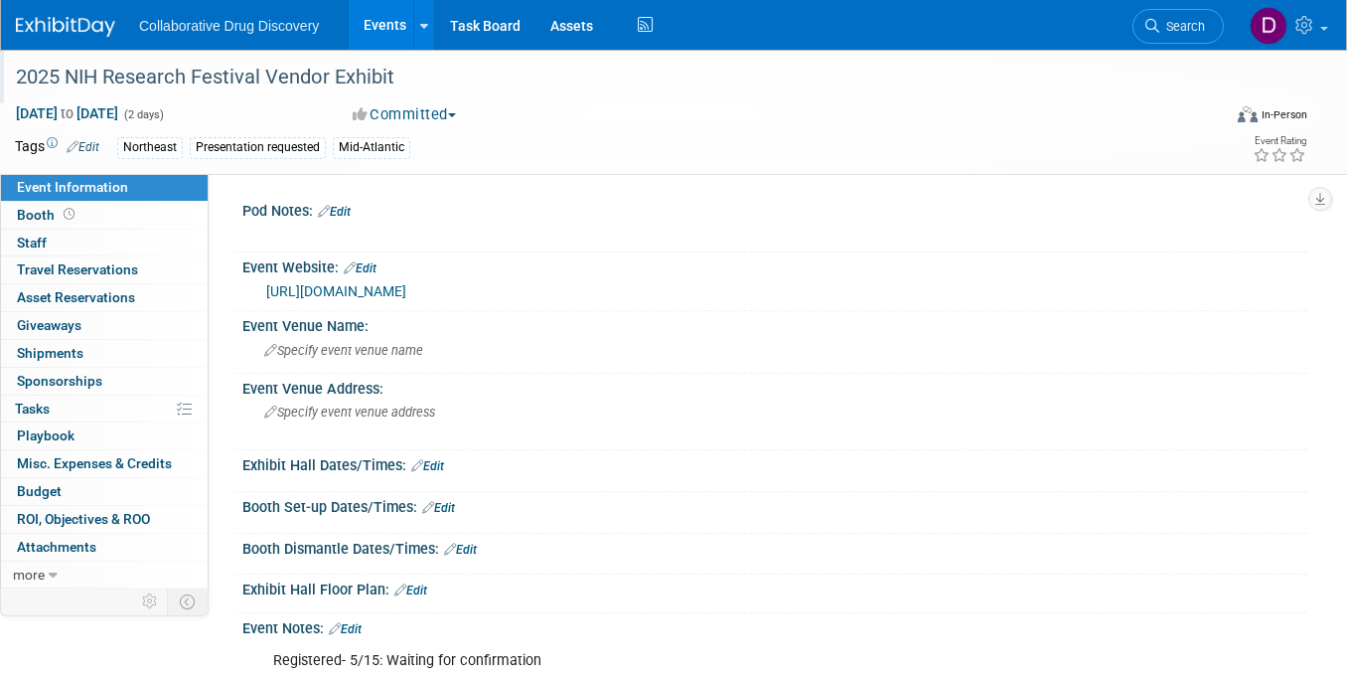
click at [348, 83] on div "2025 NIH Research Festival Vendor Exhibit" at bounding box center [603, 78] width 1189 height 36
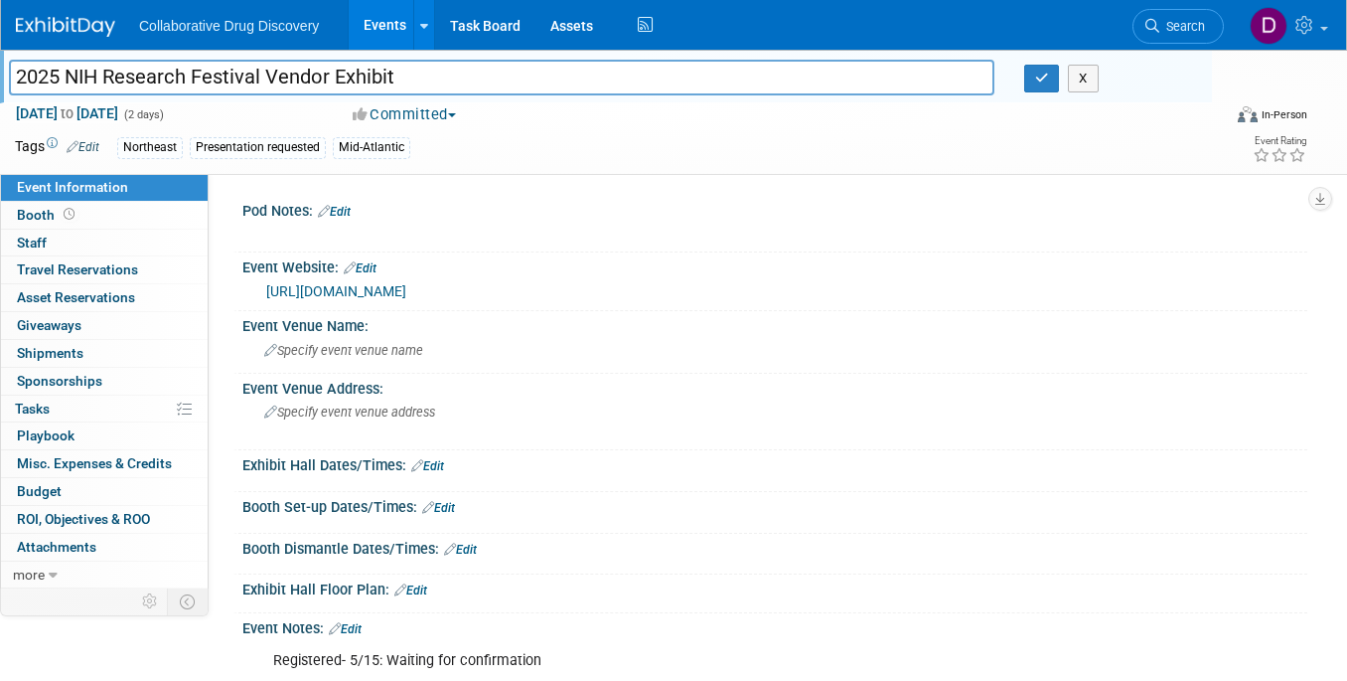
click at [348, 83] on input "2025 NIH Research Festival Vendor Exhibit" at bounding box center [502, 77] width 986 height 35
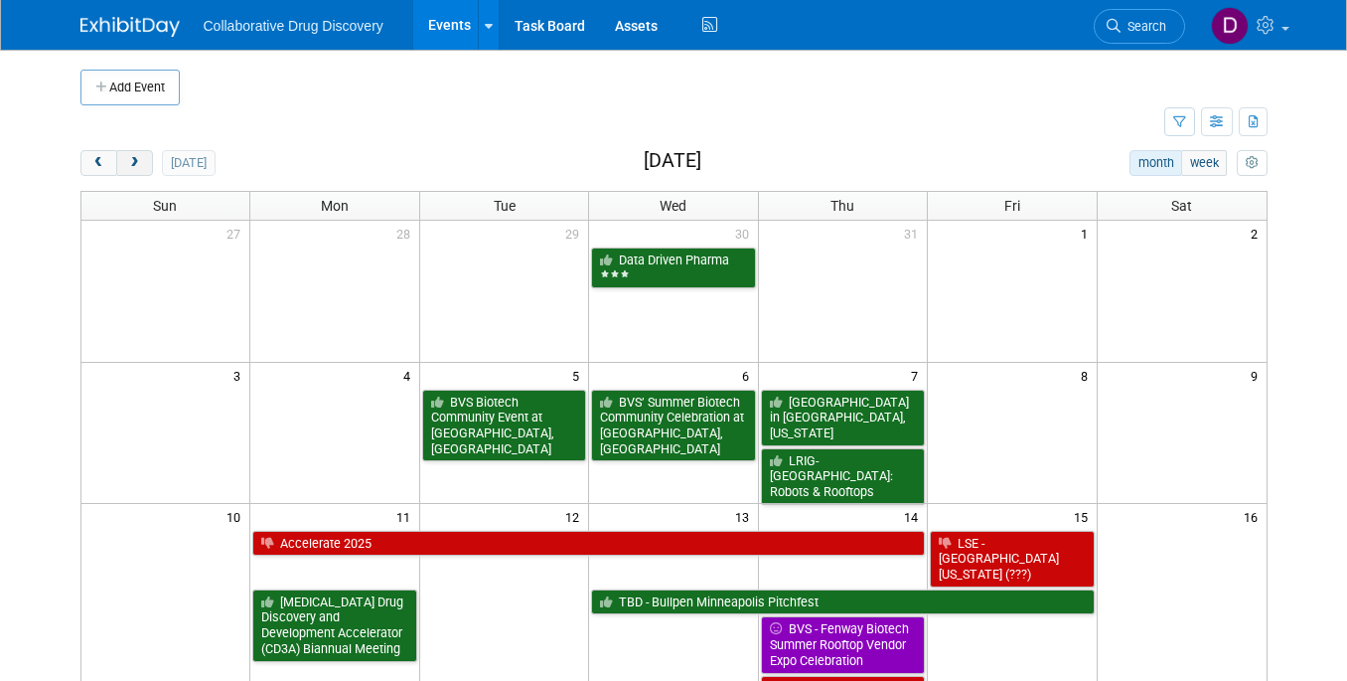
click at [143, 160] on button "next" at bounding box center [134, 163] width 37 height 26
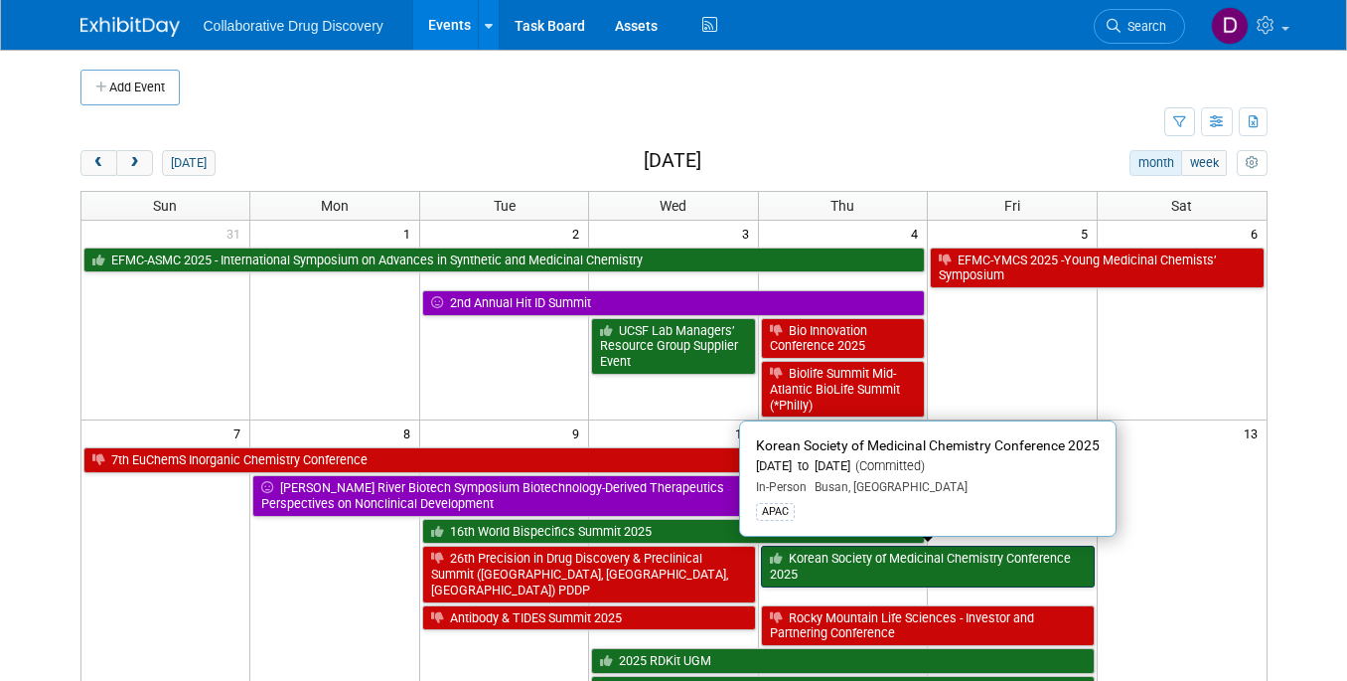
scroll to position [9, 0]
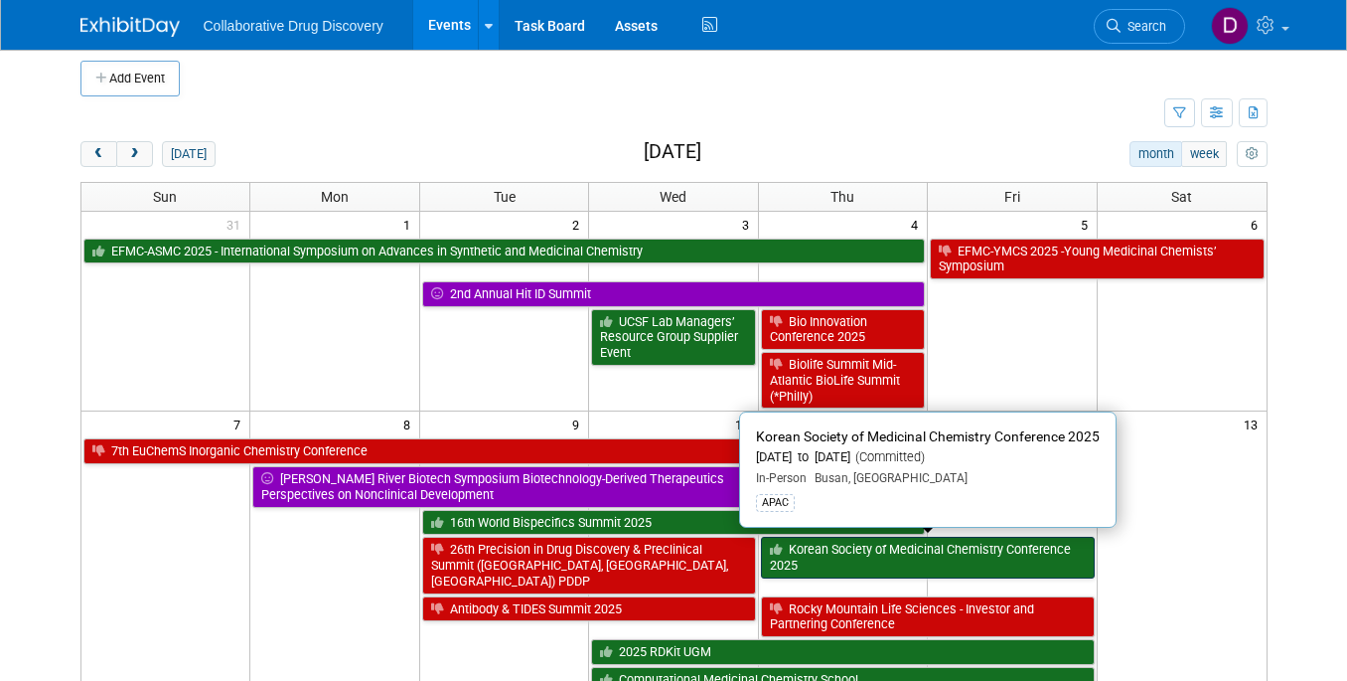
click at [832, 563] on link "Korean Society of Medicinal Chemistry Conference 2025" at bounding box center [928, 557] width 334 height 41
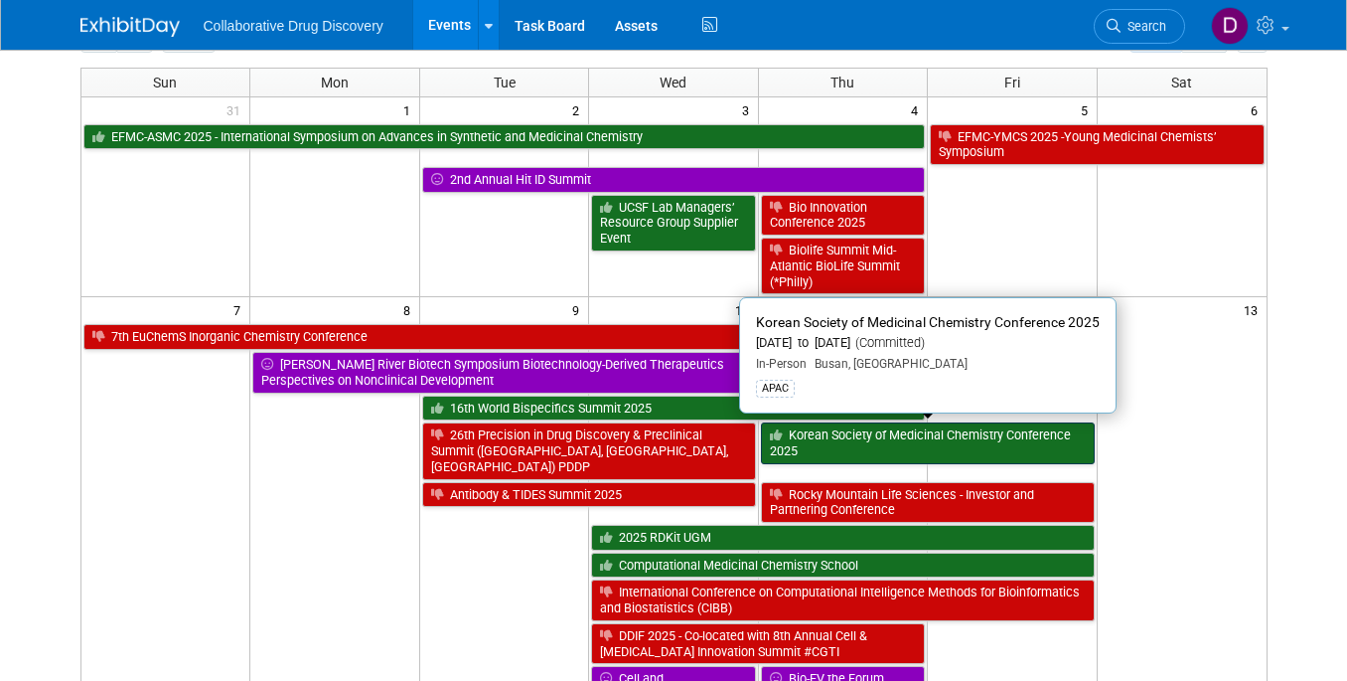
scroll to position [191, 0]
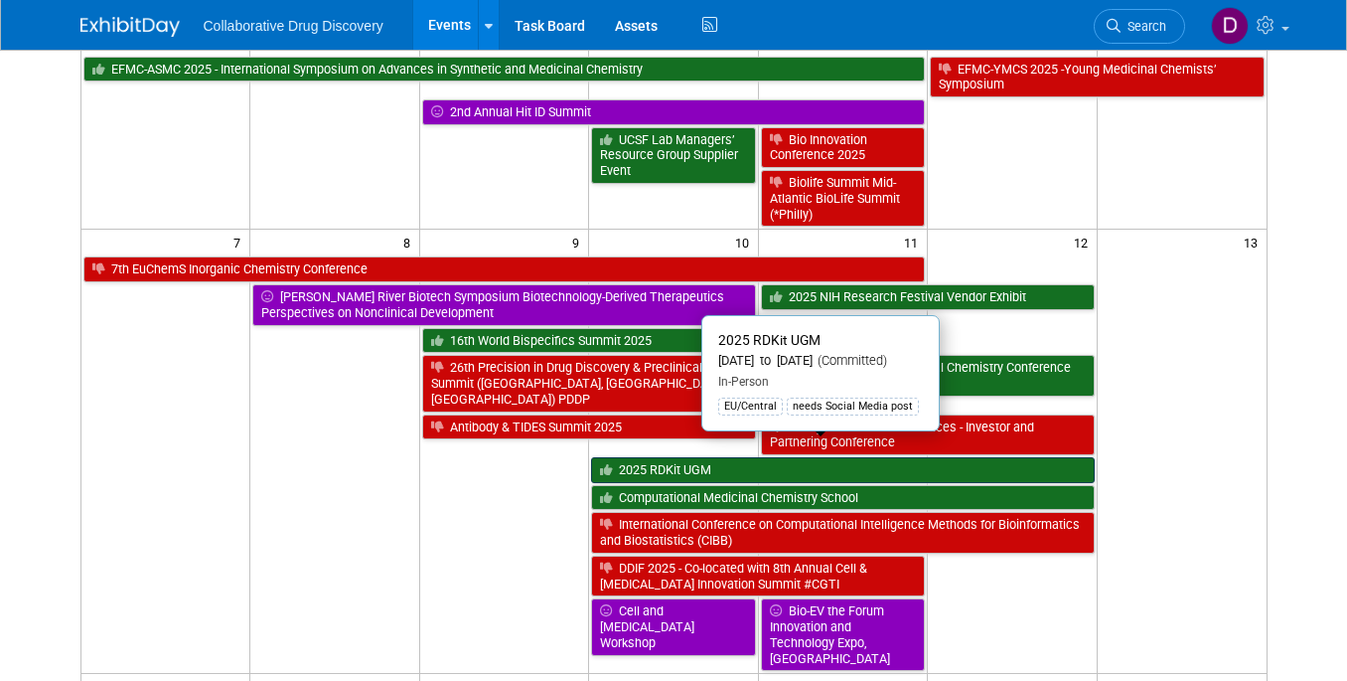
click at [717, 457] on link "2025 RDKit UGM" at bounding box center [842, 470] width 503 height 26
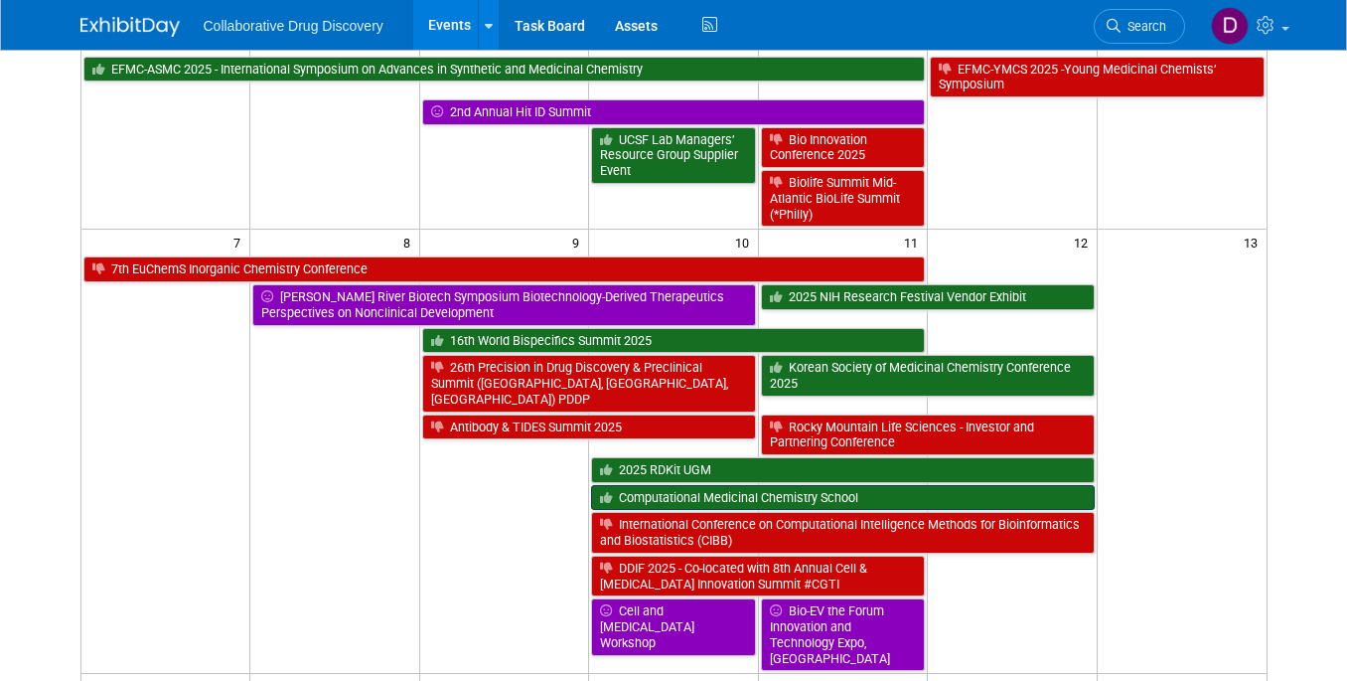
click at [695, 485] on link "Computational Medicinal Chemistry School" at bounding box center [842, 498] width 503 height 26
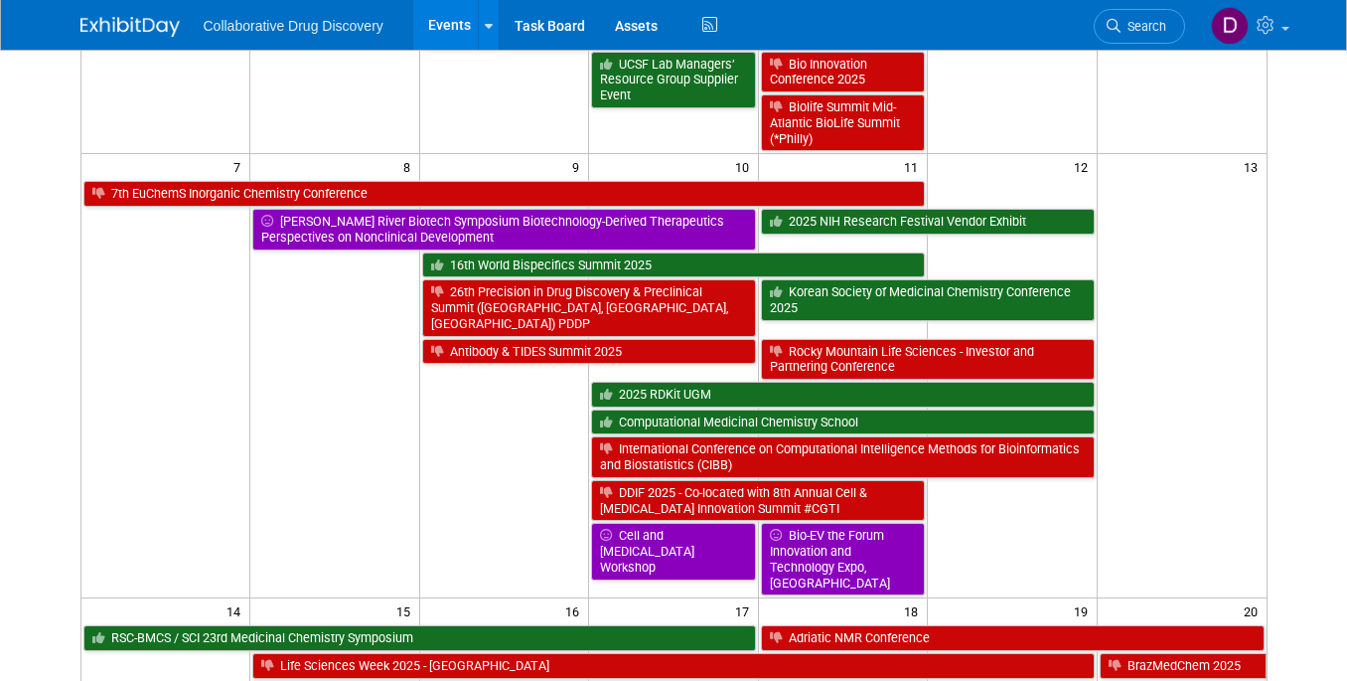
scroll to position [402, 0]
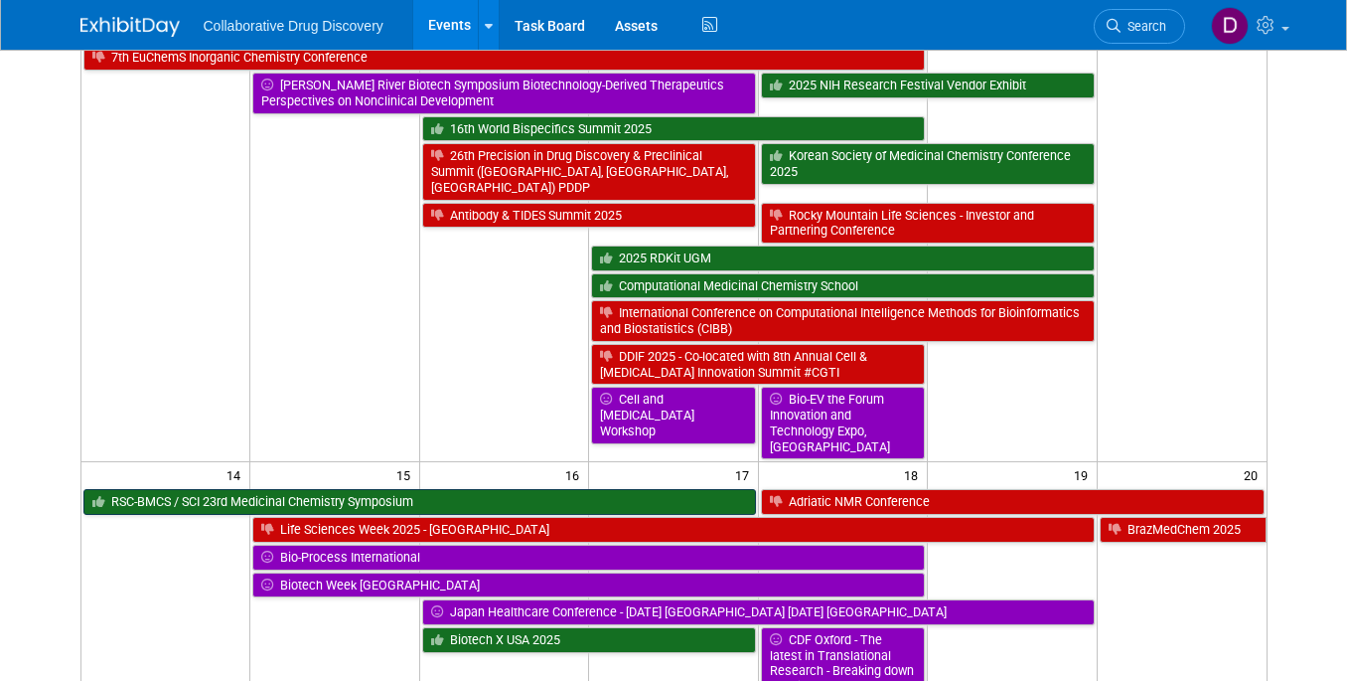
click at [125, 489] on link "RSC-BMCS / SCI 23rd Medicinal Chemistry Symposium" at bounding box center [419, 502] width 673 height 26
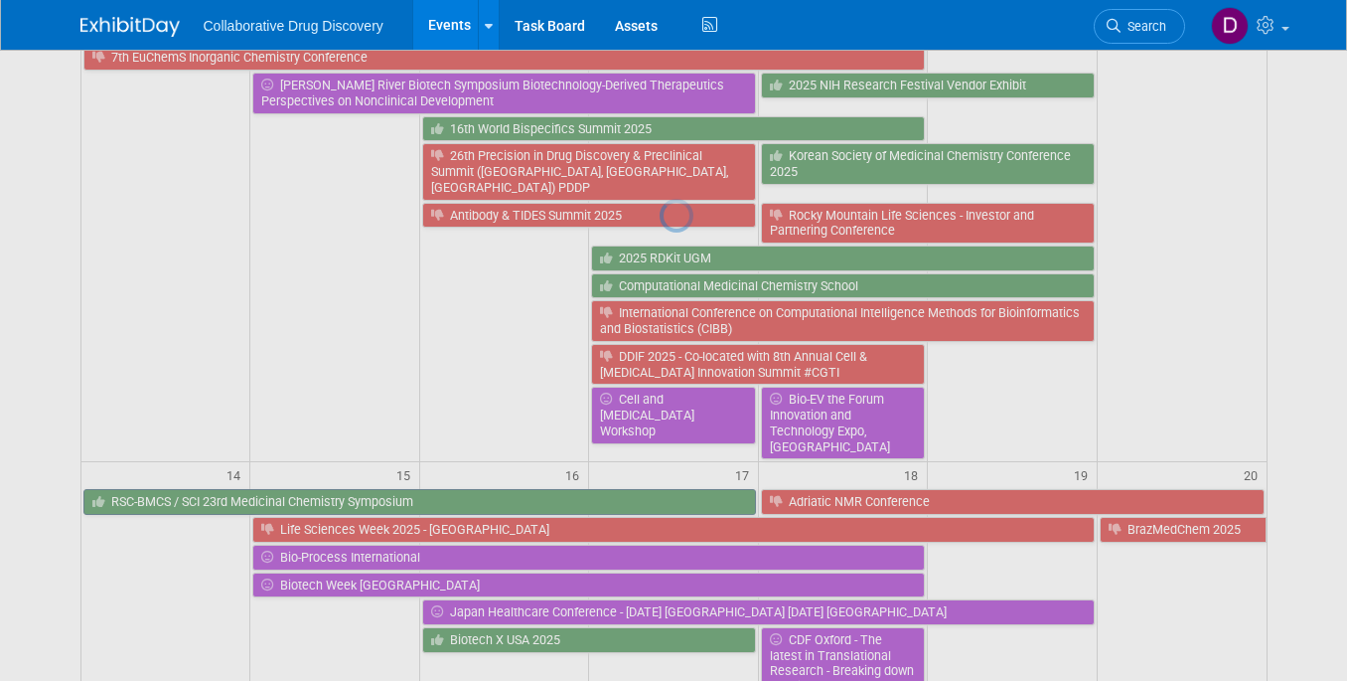
click at [660, 479] on div at bounding box center [674, 340] width 28 height 681
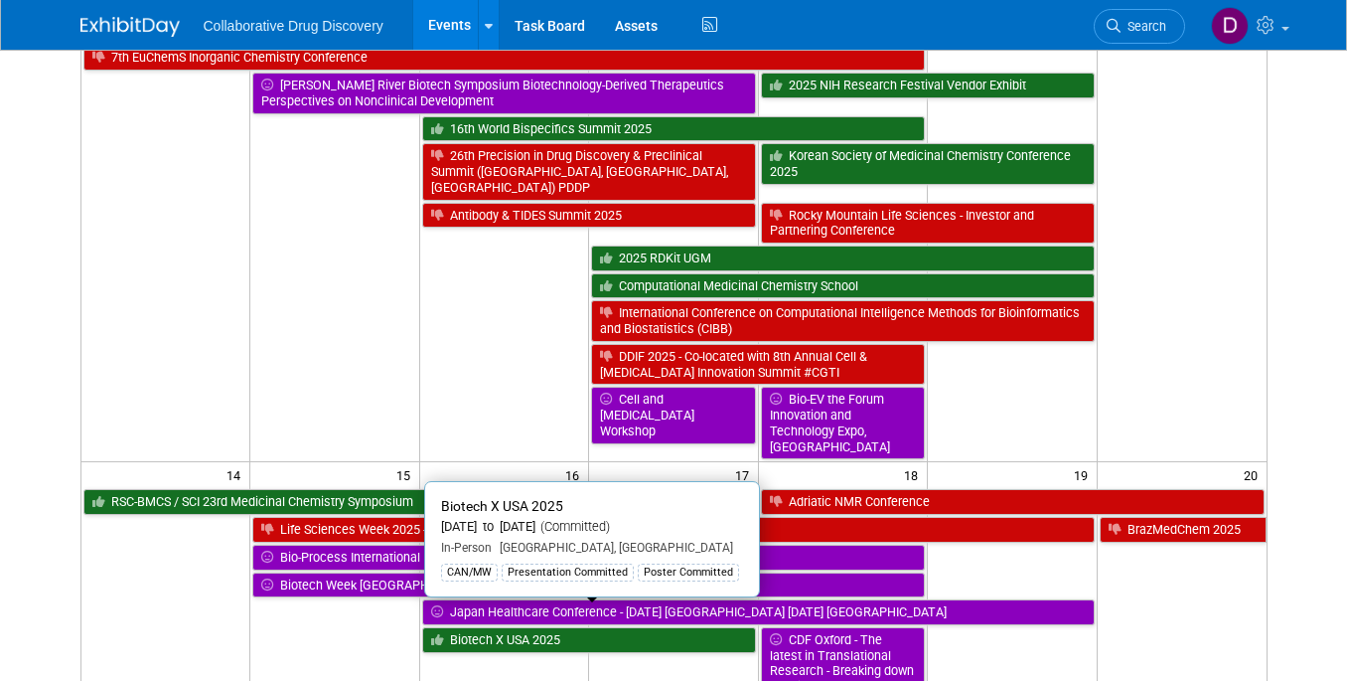
click at [461, 627] on link "Biotech X USA 2025" at bounding box center [589, 640] width 334 height 26
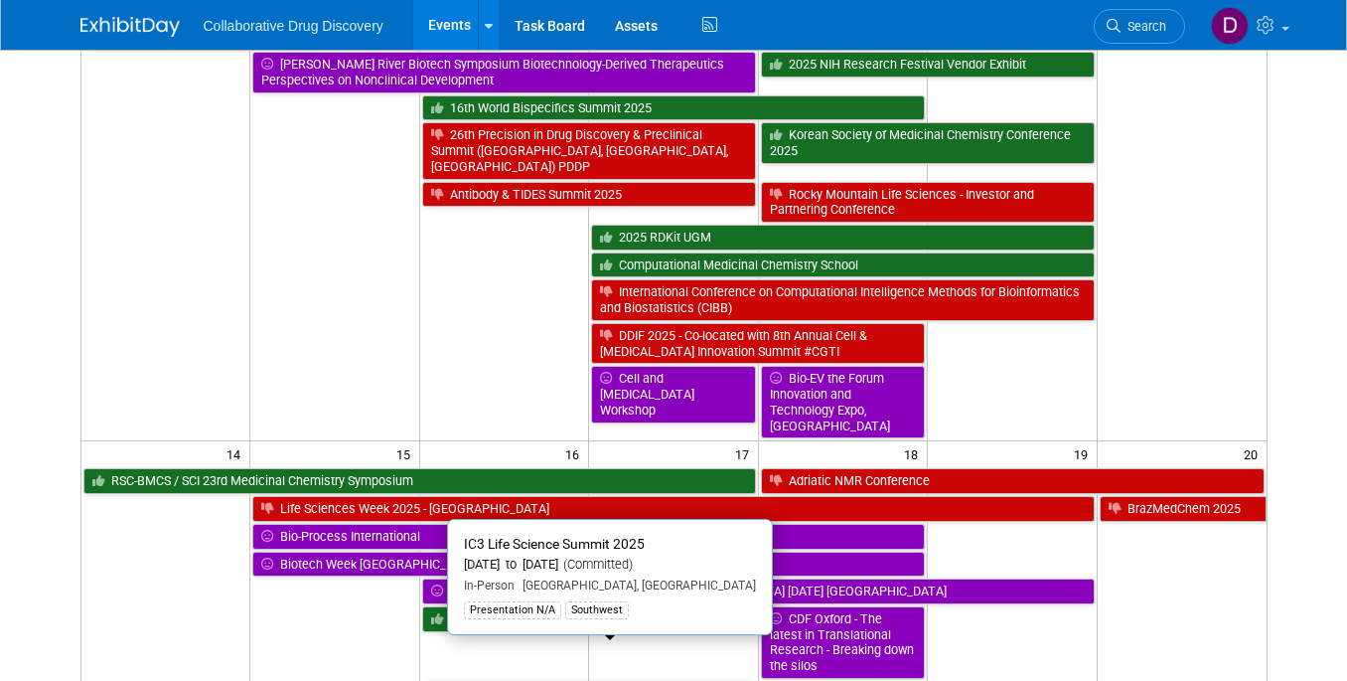
scroll to position [444, 0]
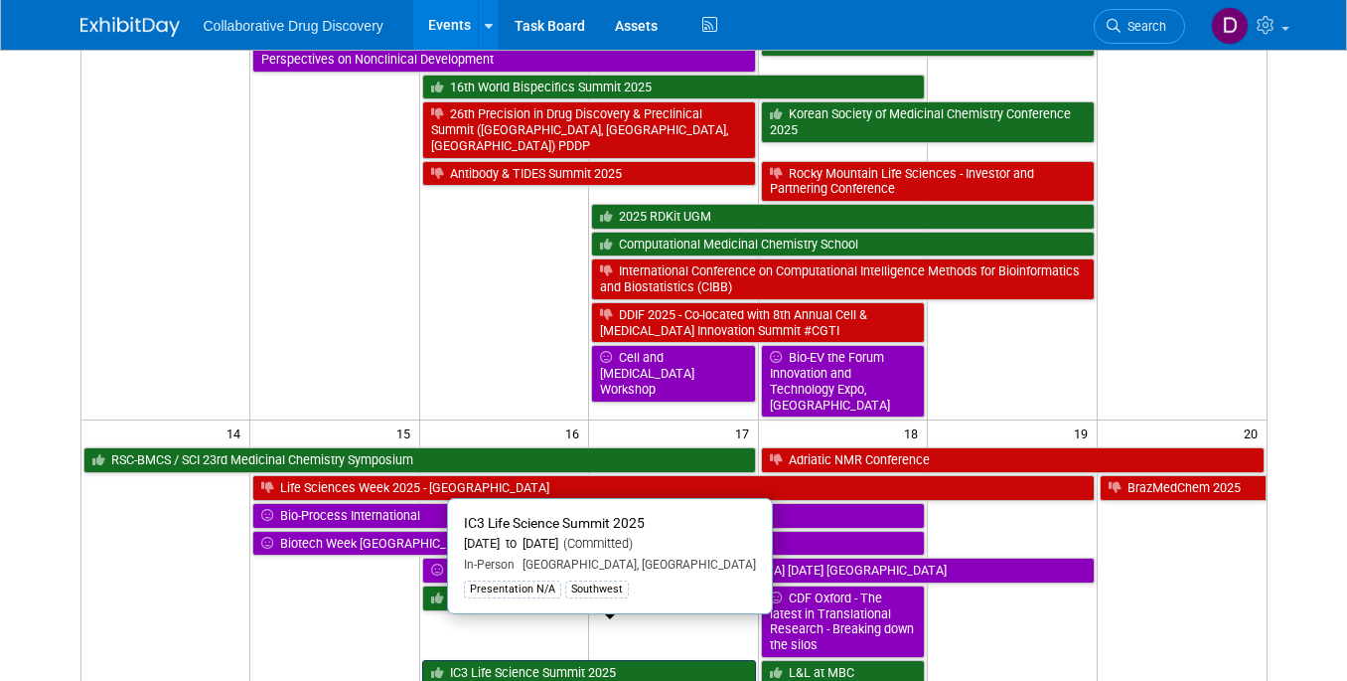
click at [542, 660] on link "IC3 Life Science Summit 2025" at bounding box center [589, 673] width 334 height 26
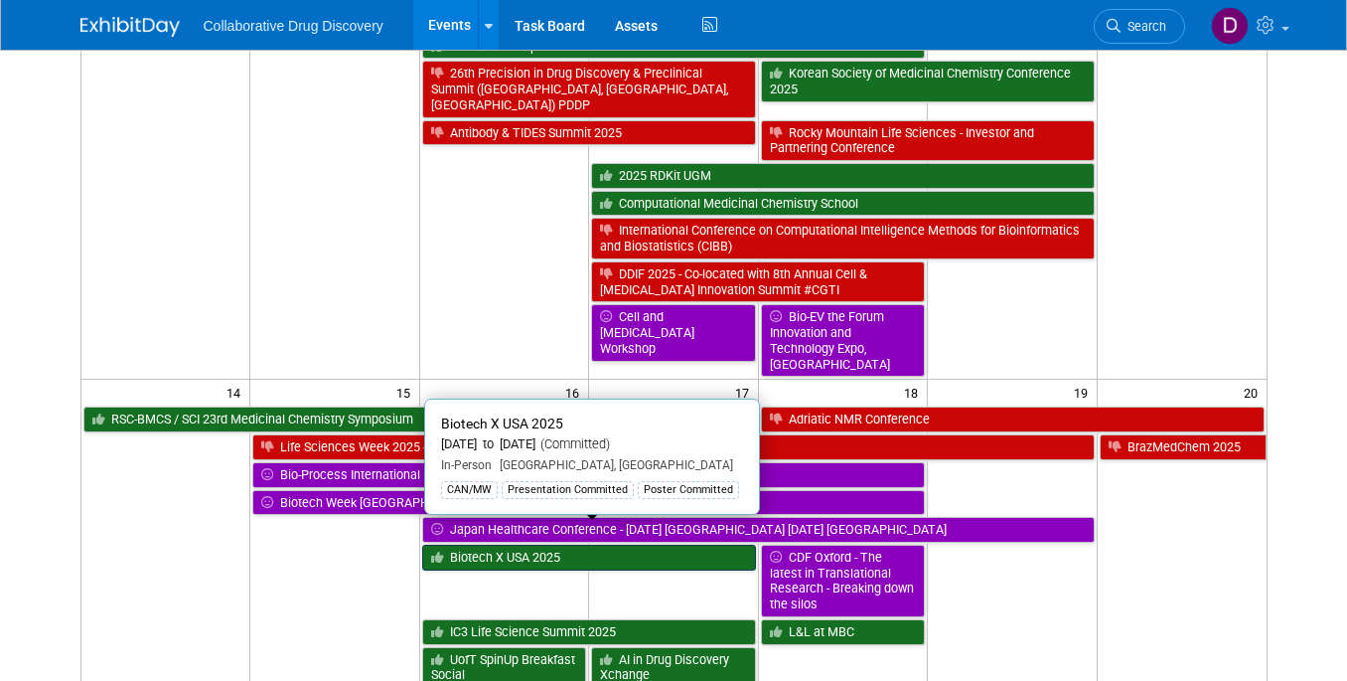
scroll to position [496, 0]
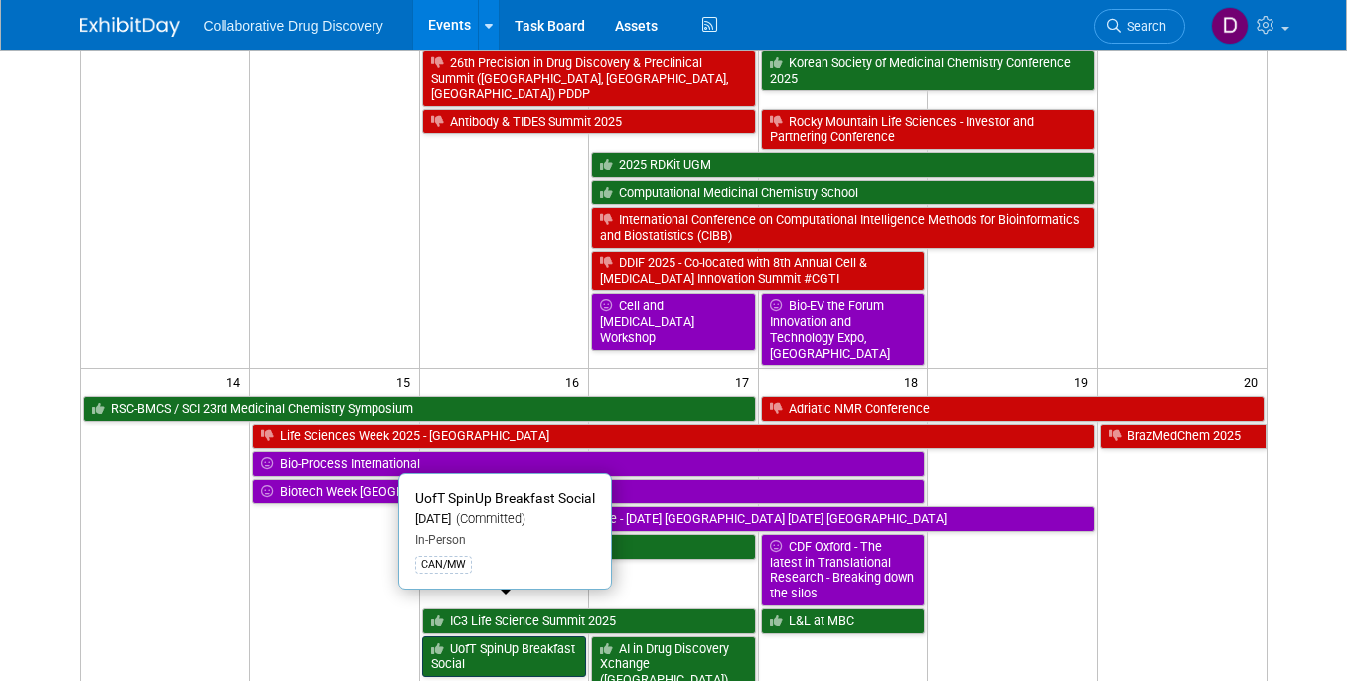
click at [478, 636] on link "UofT SpinUp Breakfast Social" at bounding box center [504, 656] width 164 height 41
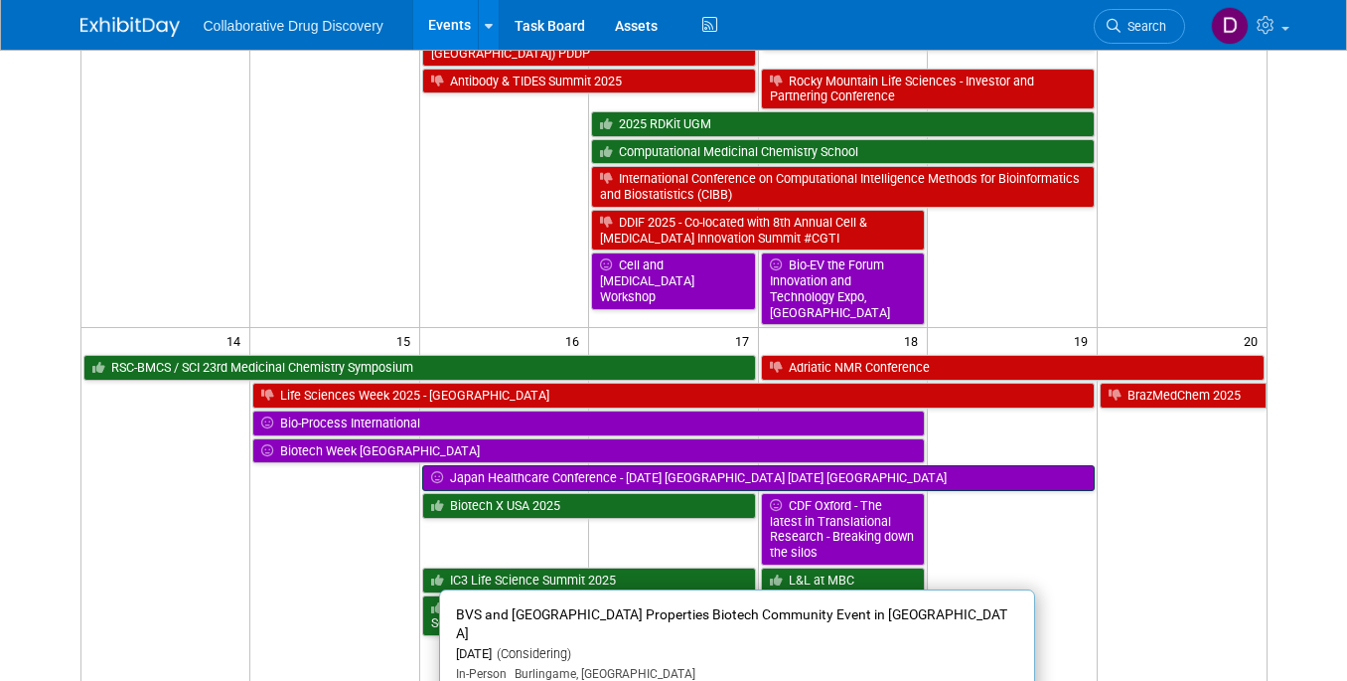
scroll to position [527, 0]
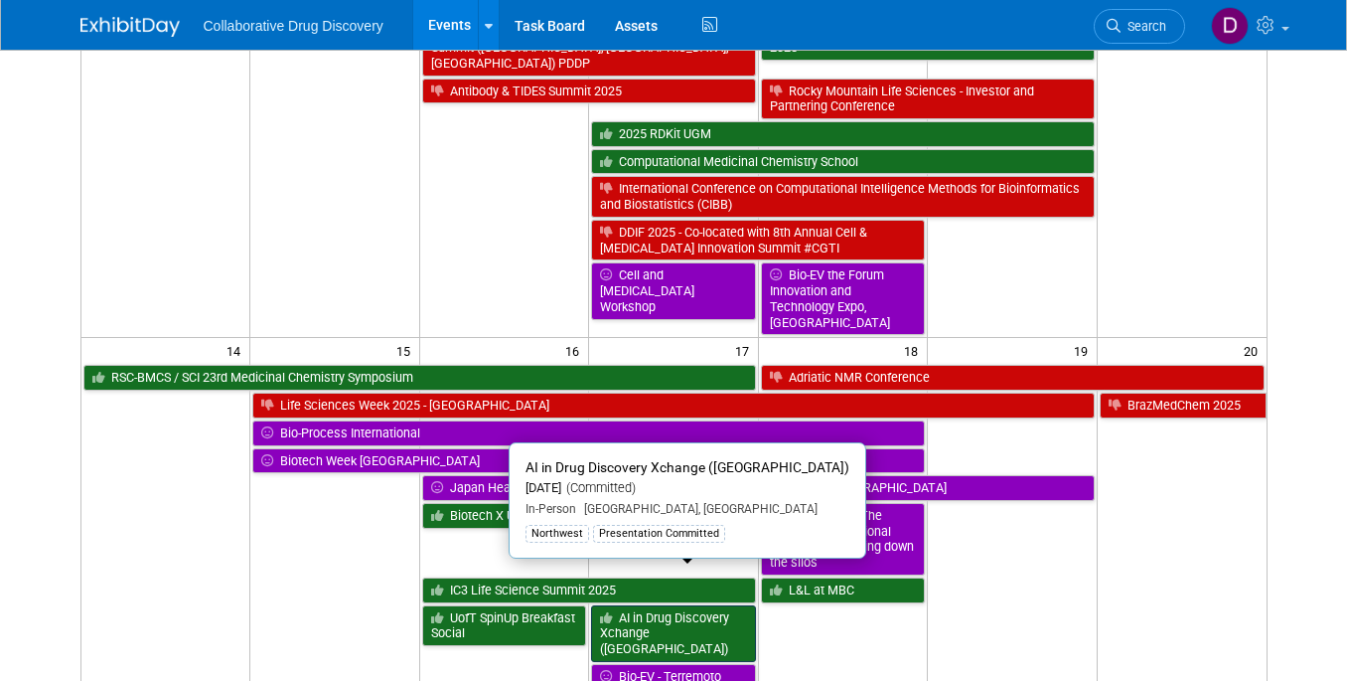
click at [679, 605] on link "AI in Drug Discovery Xchange ([GEOGRAPHIC_DATA])" at bounding box center [673, 633] width 164 height 57
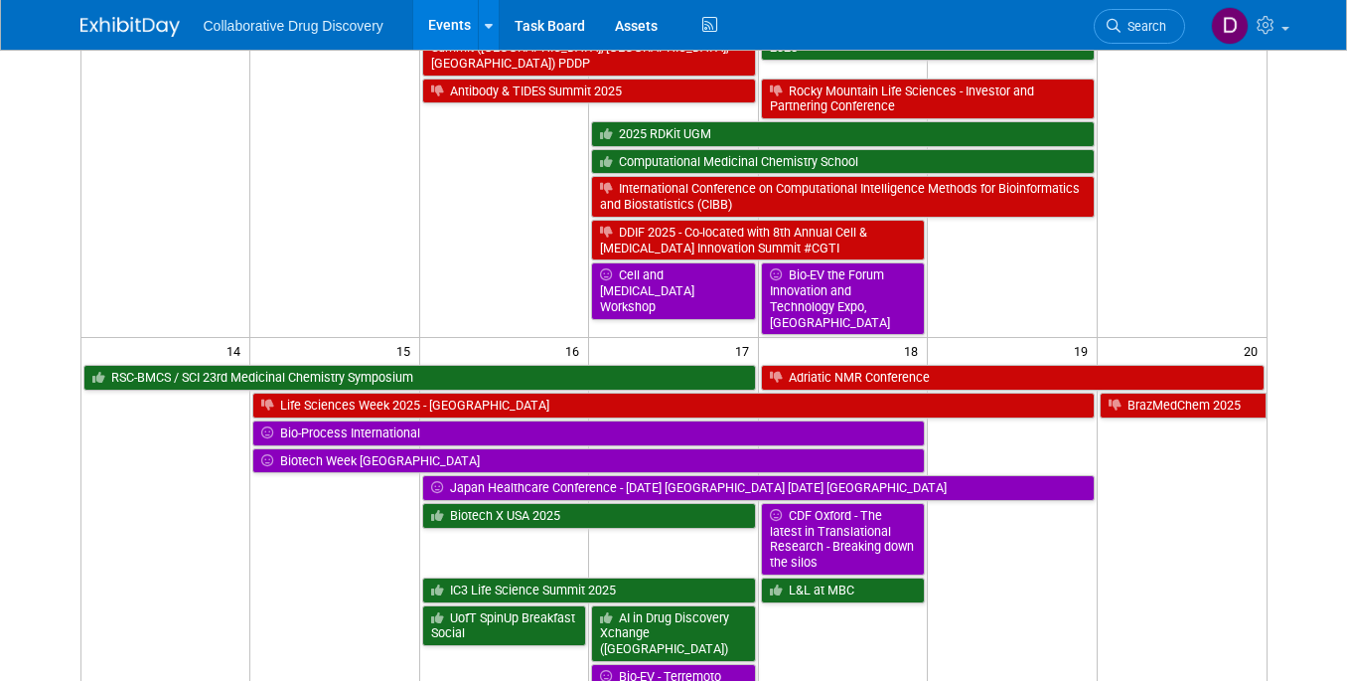
scroll to position [568, 0]
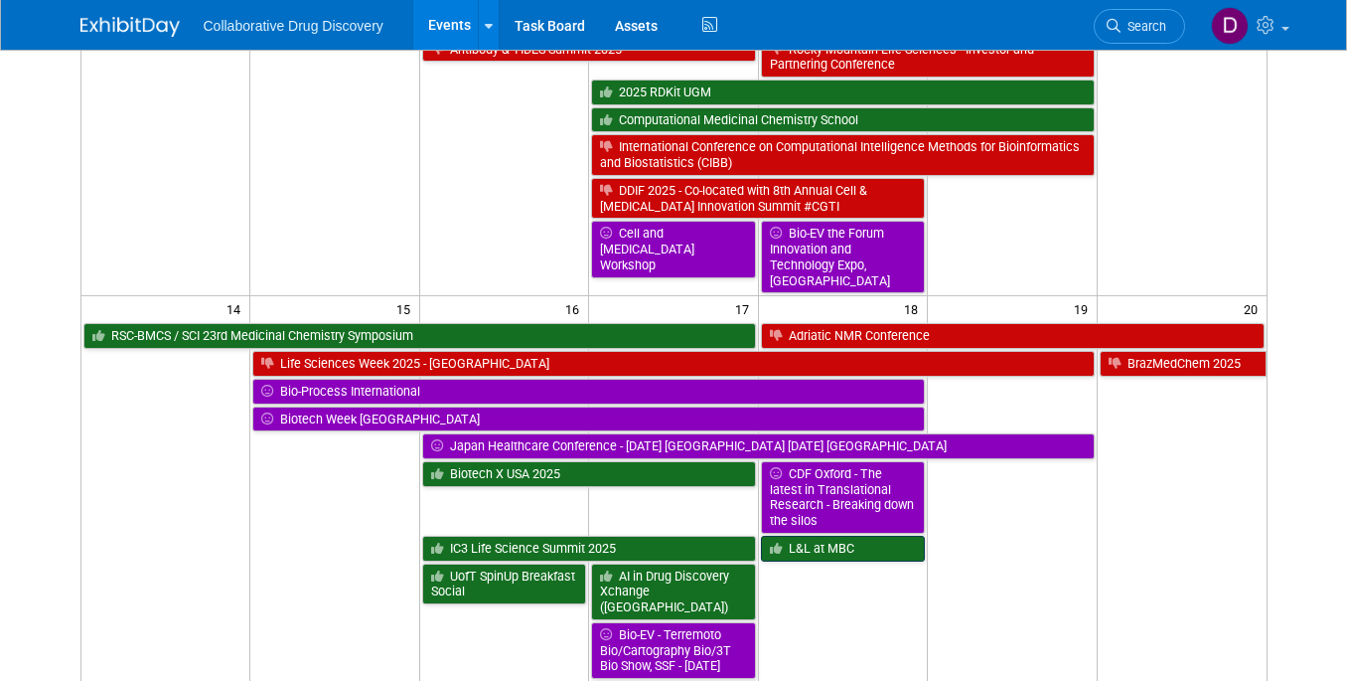
click at [824, 536] on link "L&L at MBC" at bounding box center [843, 549] width 164 height 26
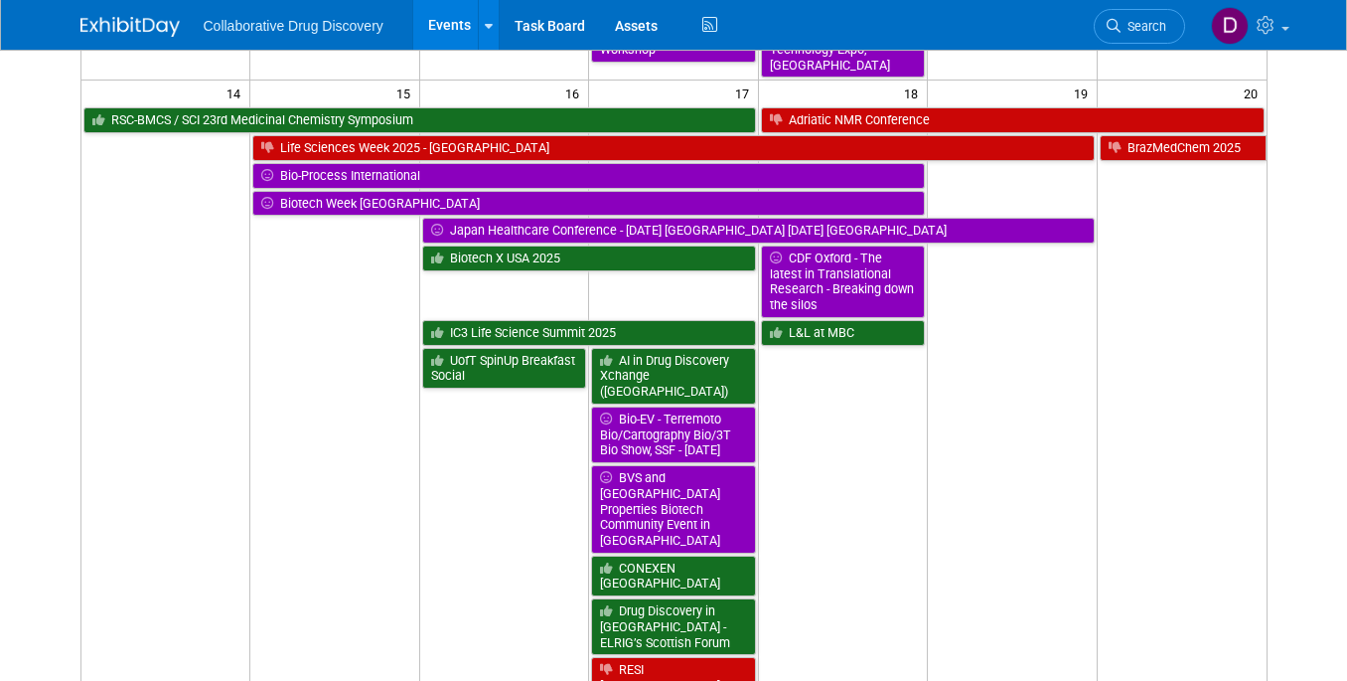
scroll to position [805, 0]
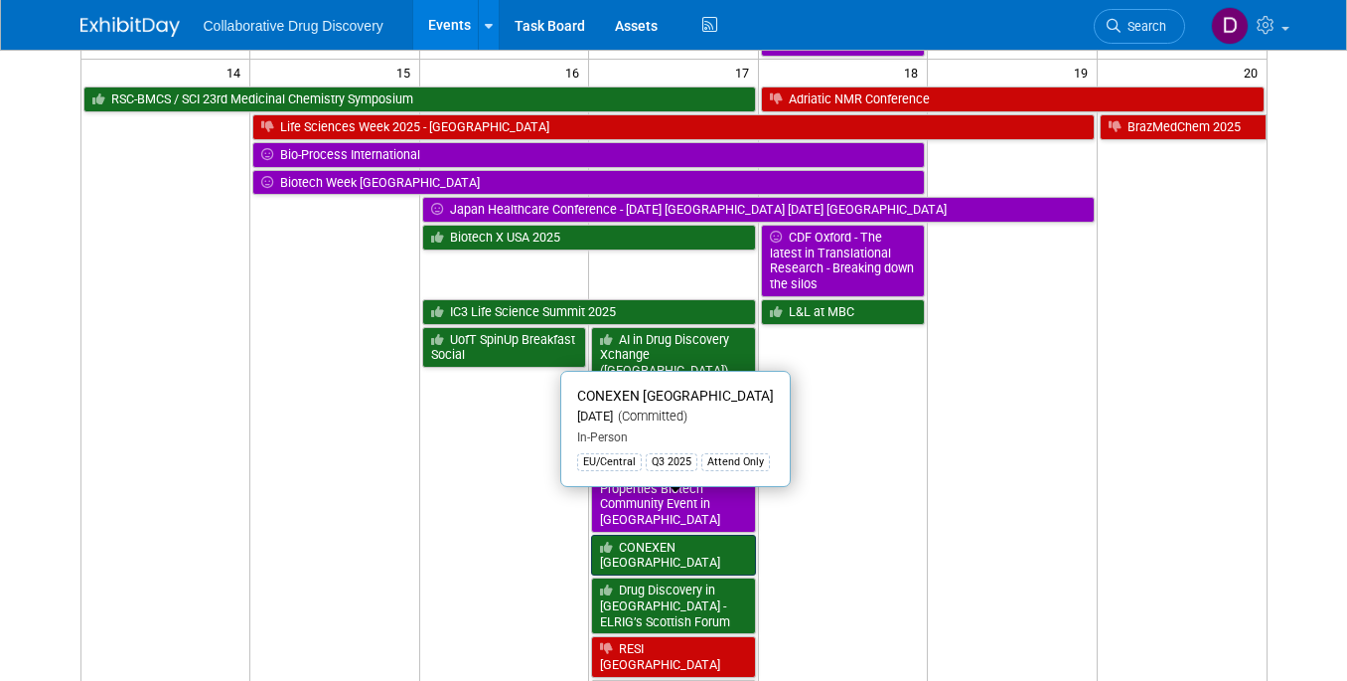
click at [713, 535] on link "CONEXEN [GEOGRAPHIC_DATA]" at bounding box center [673, 555] width 164 height 41
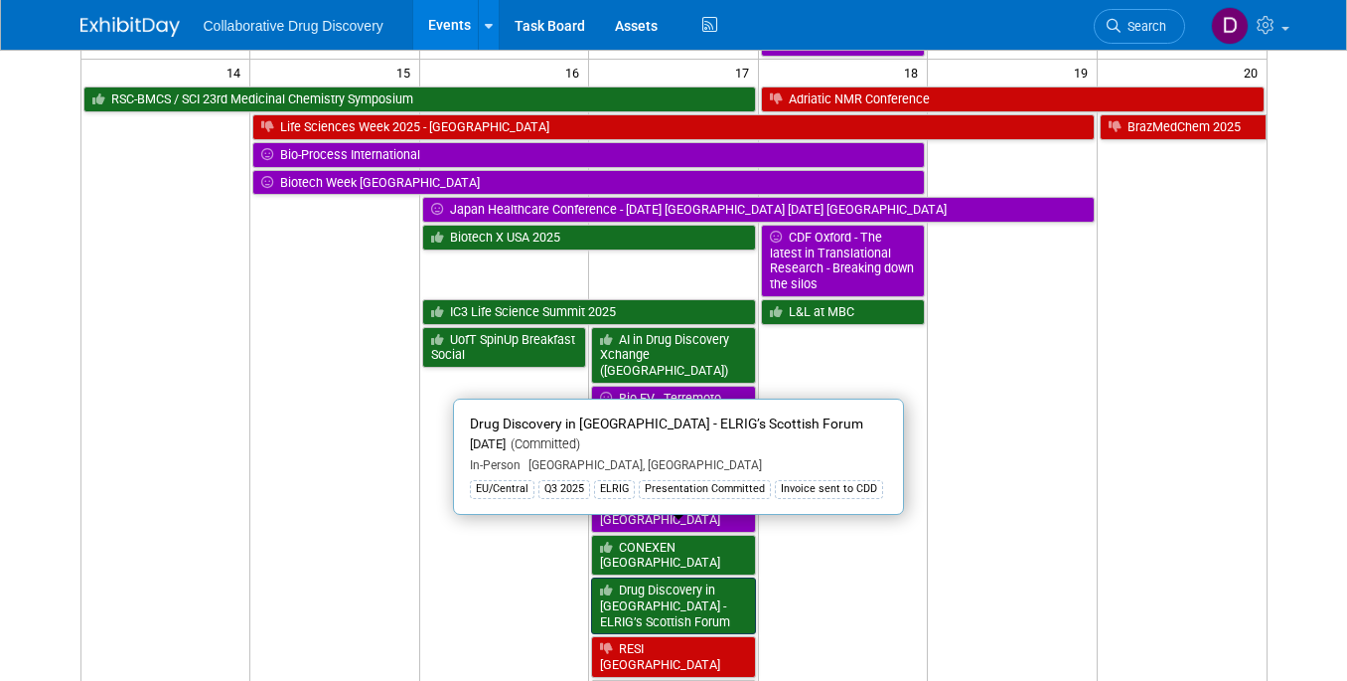
click at [659, 577] on link "Drug Discovery in Scotland - ELRIG’s Scottish Forum" at bounding box center [673, 605] width 164 height 57
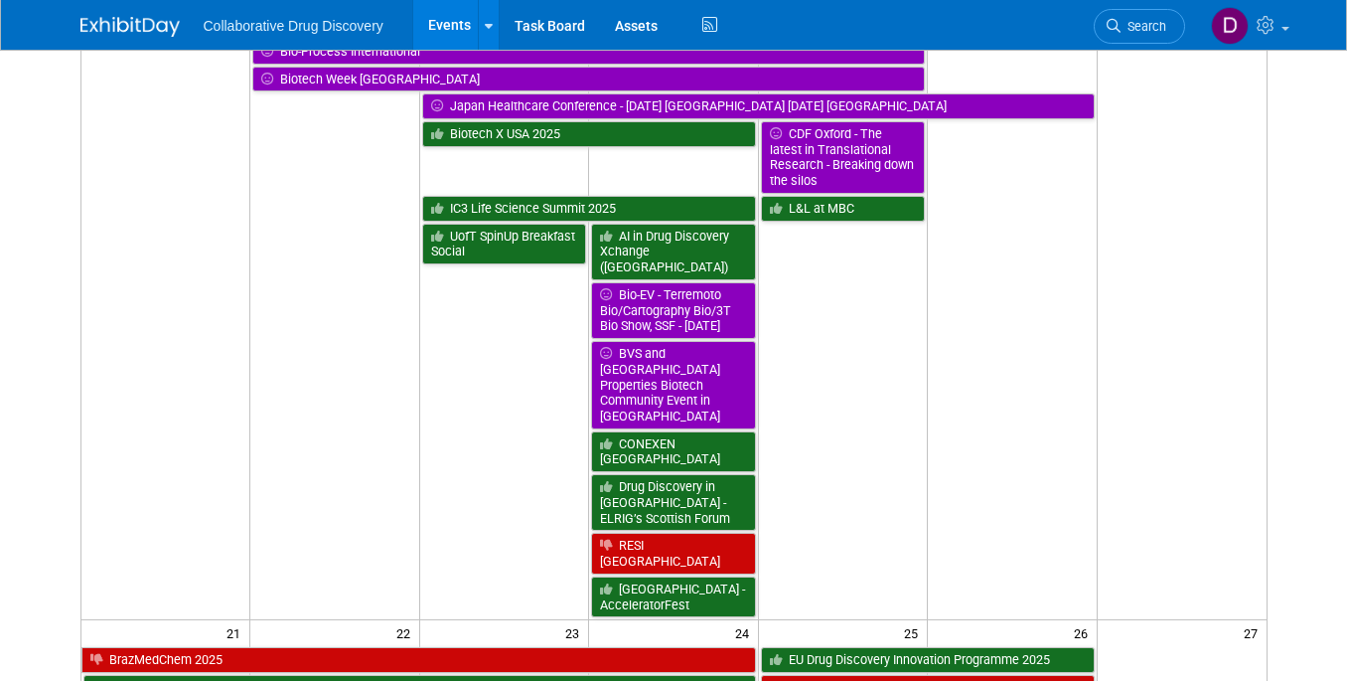
scroll to position [1078, 0]
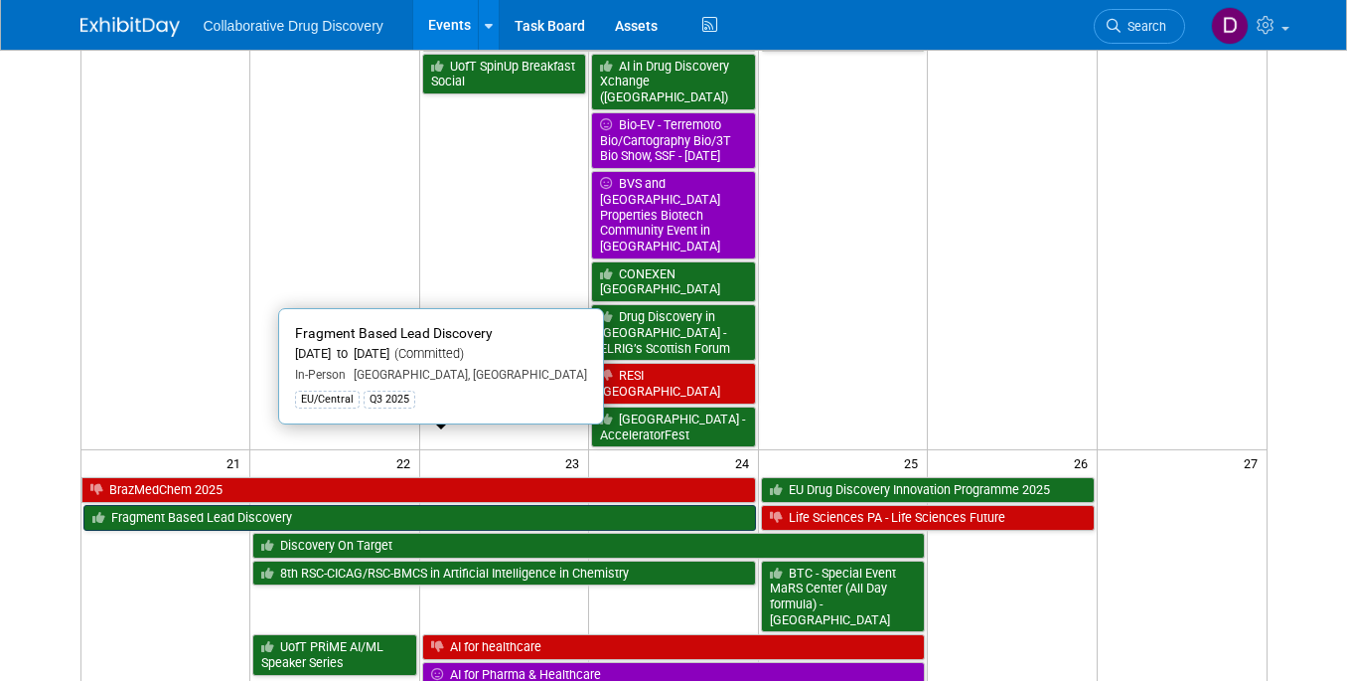
click at [343, 505] on link "Fragment Based Lead Discovery" at bounding box center [419, 518] width 673 height 26
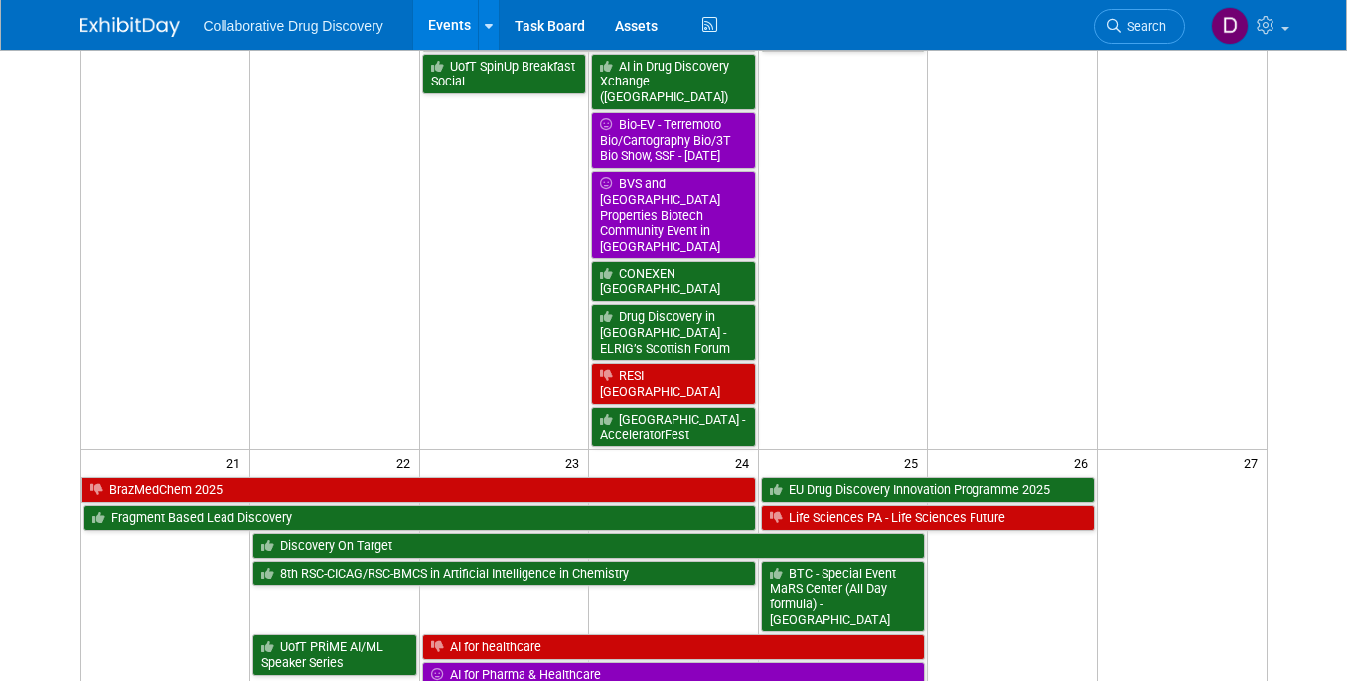
scroll to position [1099, 0]
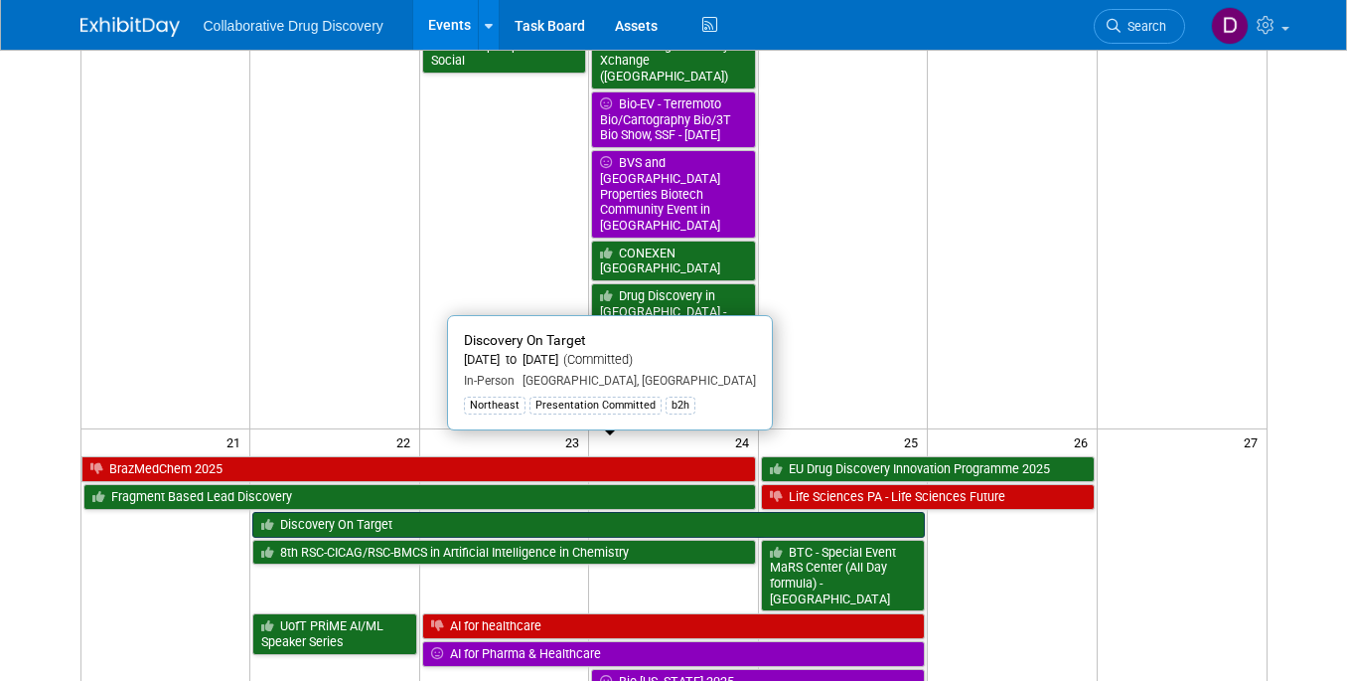
click at [338, 512] on link "Discovery On Target" at bounding box center [588, 525] width 673 height 26
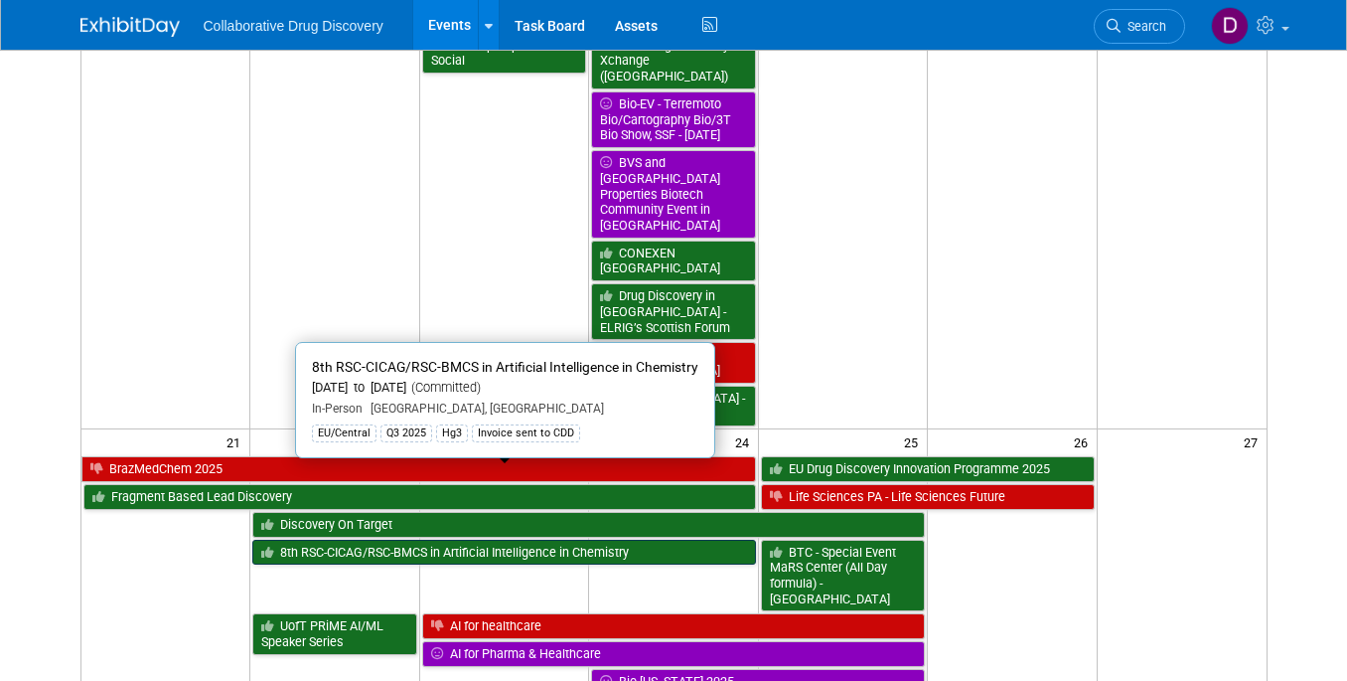
click at [429, 540] on link "8th RSC-CICAG/RSC-BMCS in Artificial Intelligence in Chemistry" at bounding box center [503, 553] width 503 height 26
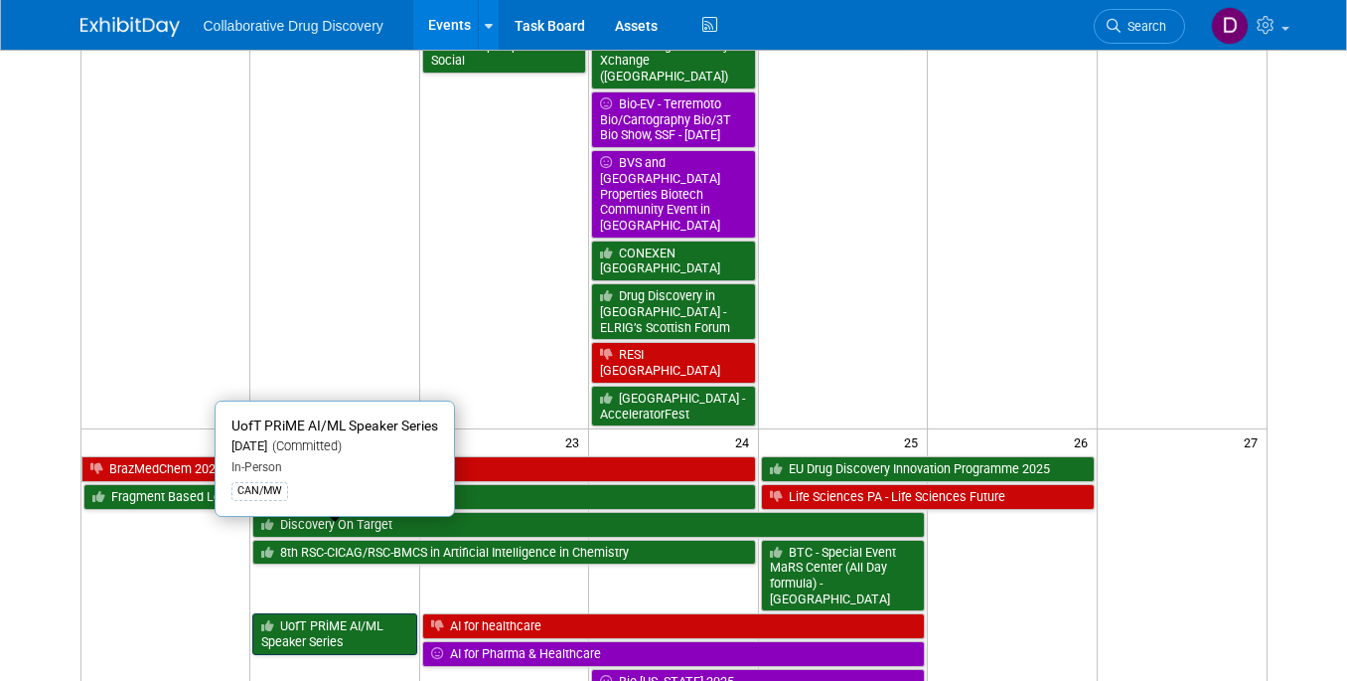
click at [336, 613] on link "UofT PRiME AI/ML Speaker Series" at bounding box center [334, 633] width 164 height 41
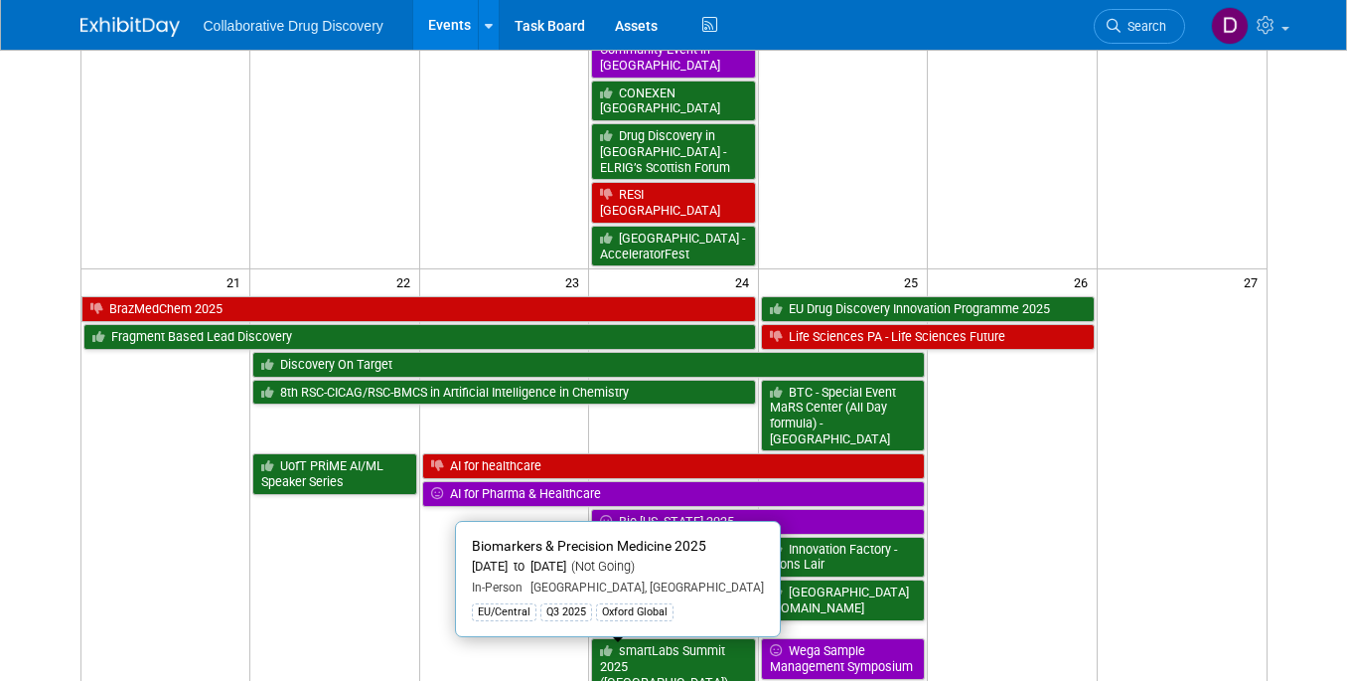
scroll to position [1341, 0]
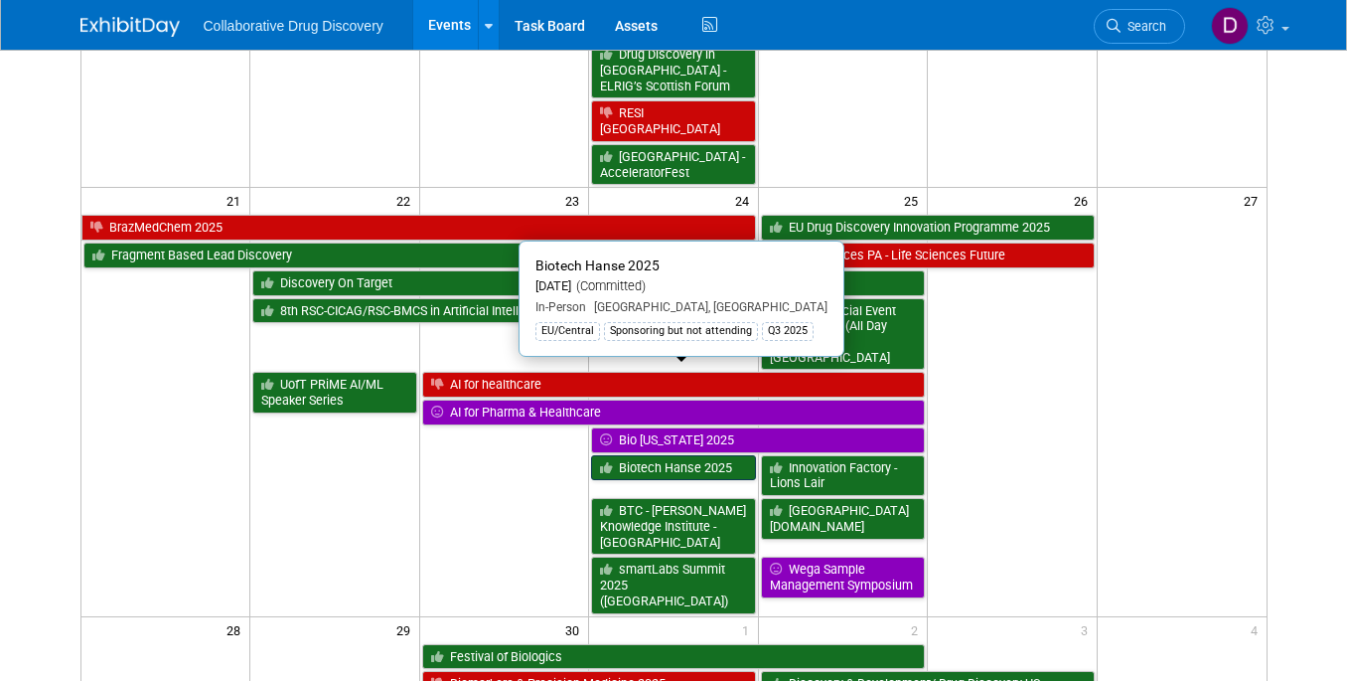
click at [671, 455] on link "Biotech Hanse 2025" at bounding box center [673, 468] width 164 height 26
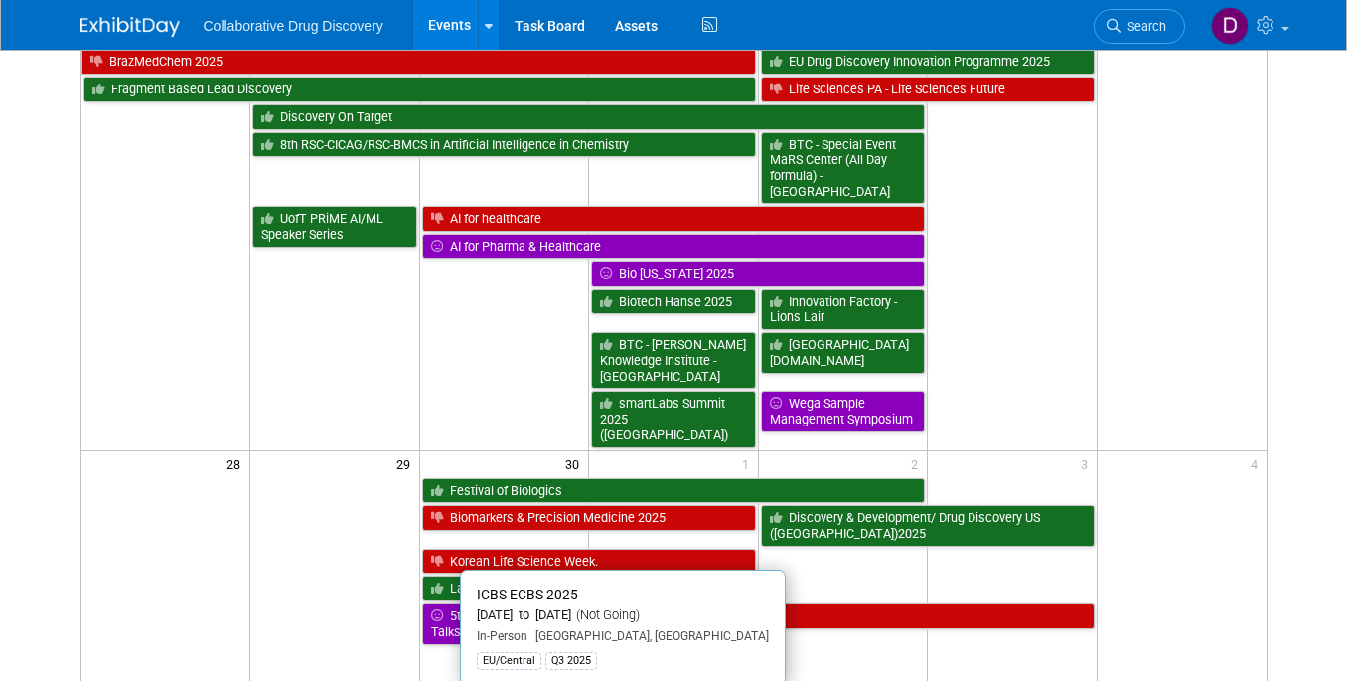
scroll to position [1284, 0]
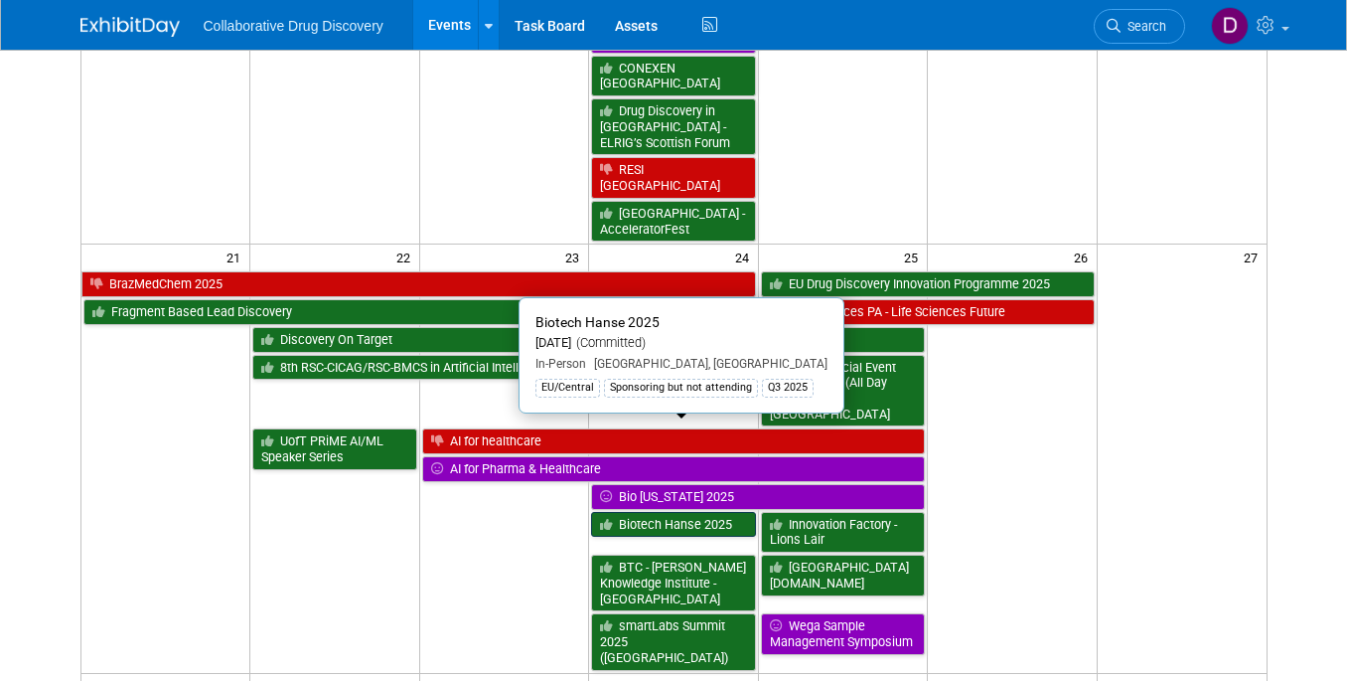
click at [655, 512] on link "Biotech Hanse 2025" at bounding box center [673, 525] width 164 height 26
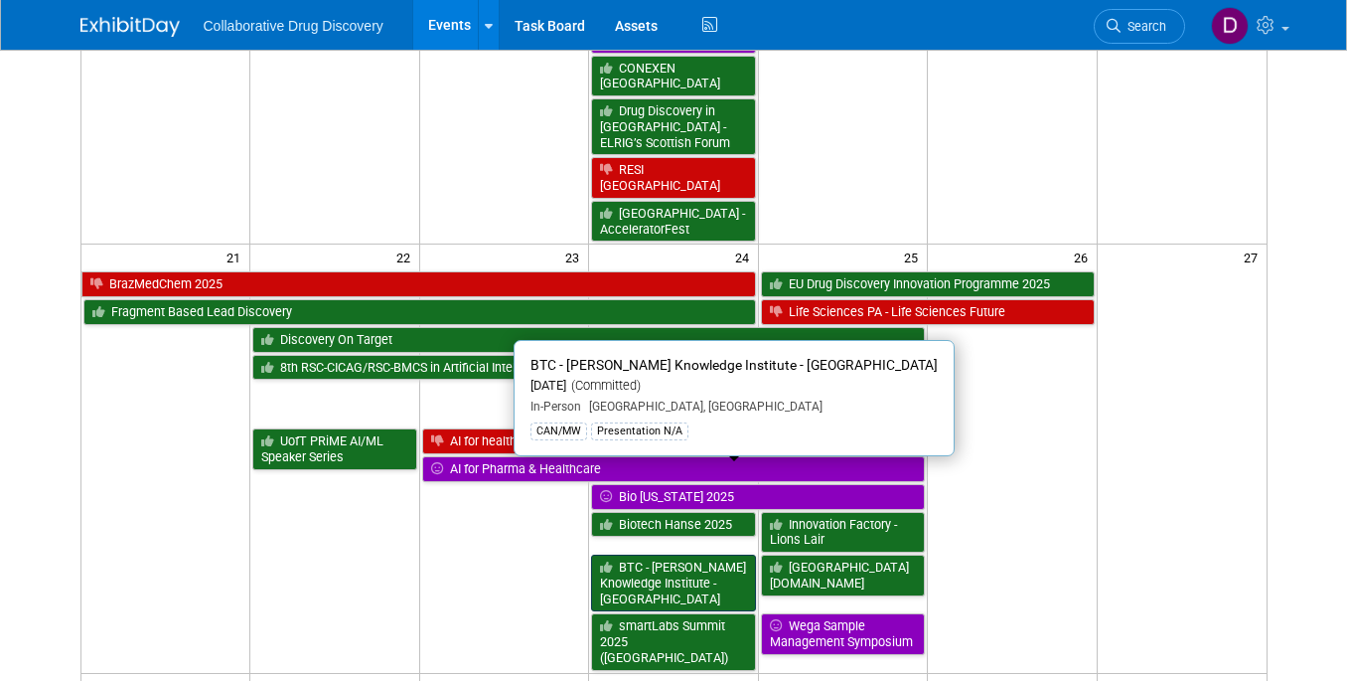
click at [662, 555] on link "BTC - [PERSON_NAME] Knowledge Institute - [GEOGRAPHIC_DATA]" at bounding box center [673, 583] width 164 height 57
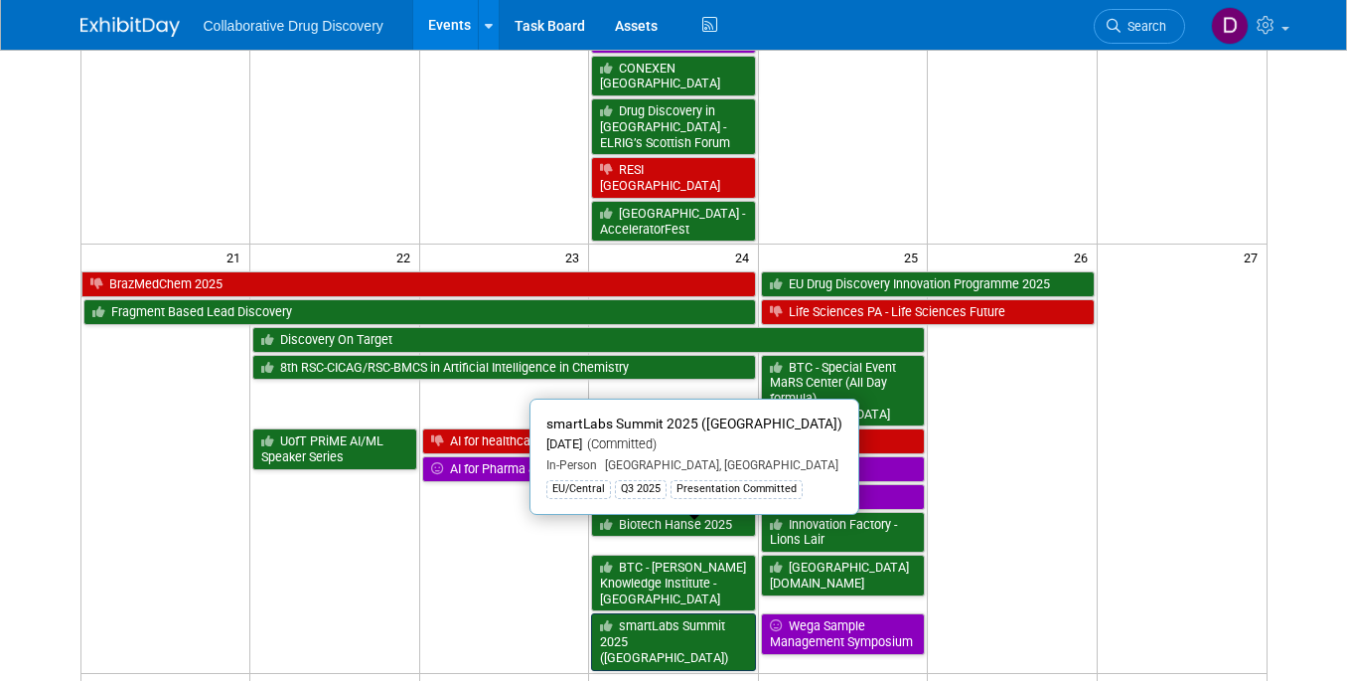
click at [692, 613] on link "smartLabs Summit 2025 ([GEOGRAPHIC_DATA])" at bounding box center [673, 641] width 164 height 57
click at [631, 613] on link "smartLabs Summit 2025 ([GEOGRAPHIC_DATA])" at bounding box center [673, 641] width 164 height 57
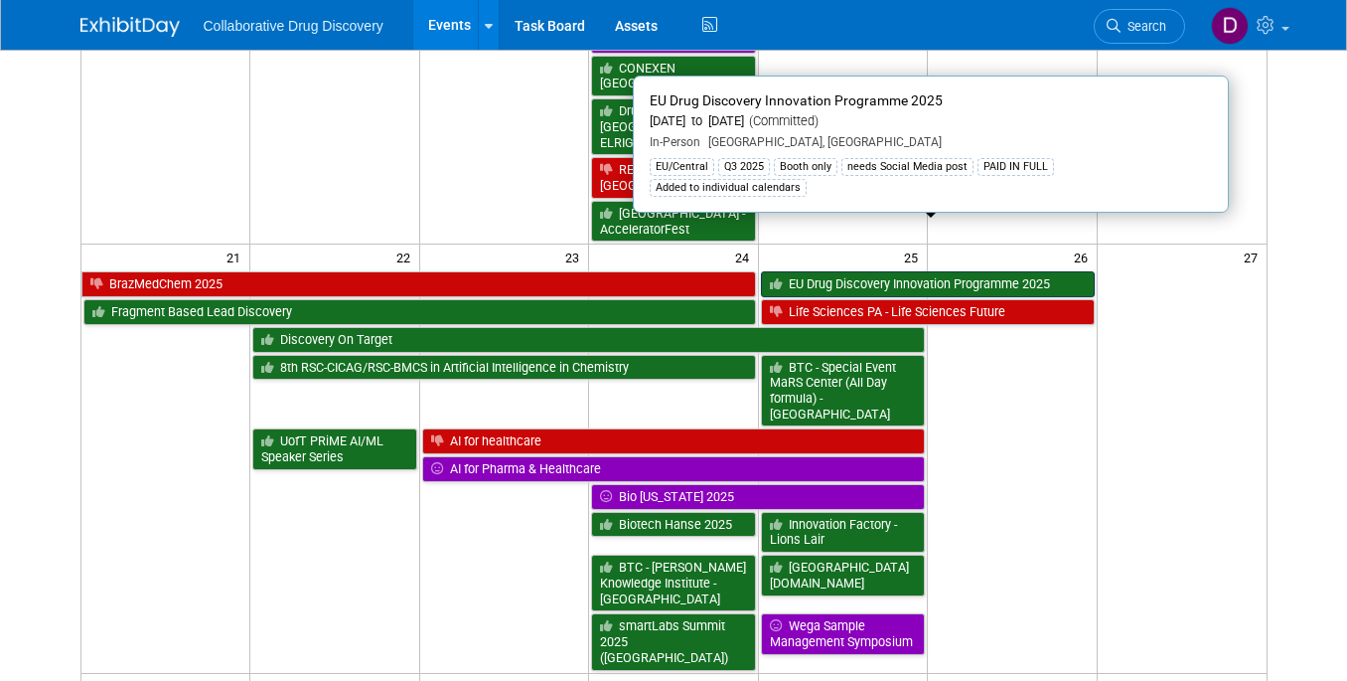
click at [857, 271] on link "EU Drug Discovery Innovation Programme 2025" at bounding box center [928, 284] width 334 height 26
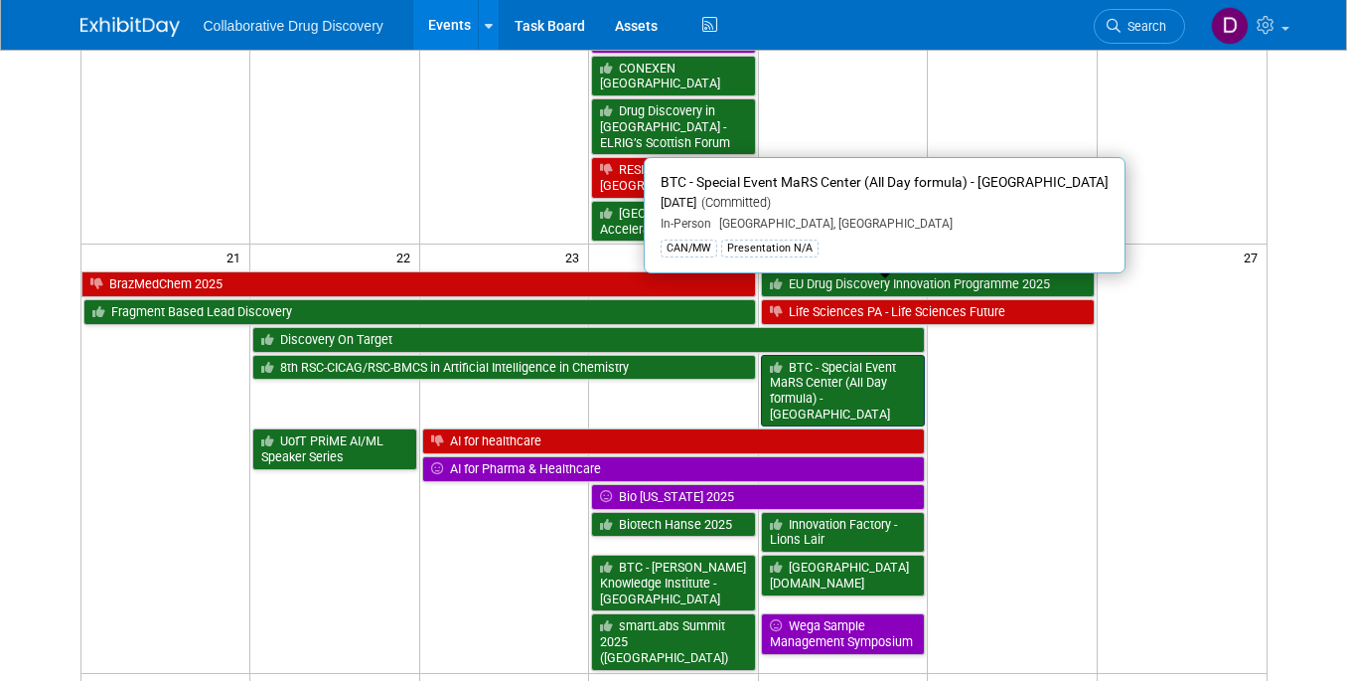
click at [826, 355] on link "BTC - Special Event MaRS Center (All Day formula) - [GEOGRAPHIC_DATA]" at bounding box center [843, 391] width 164 height 73
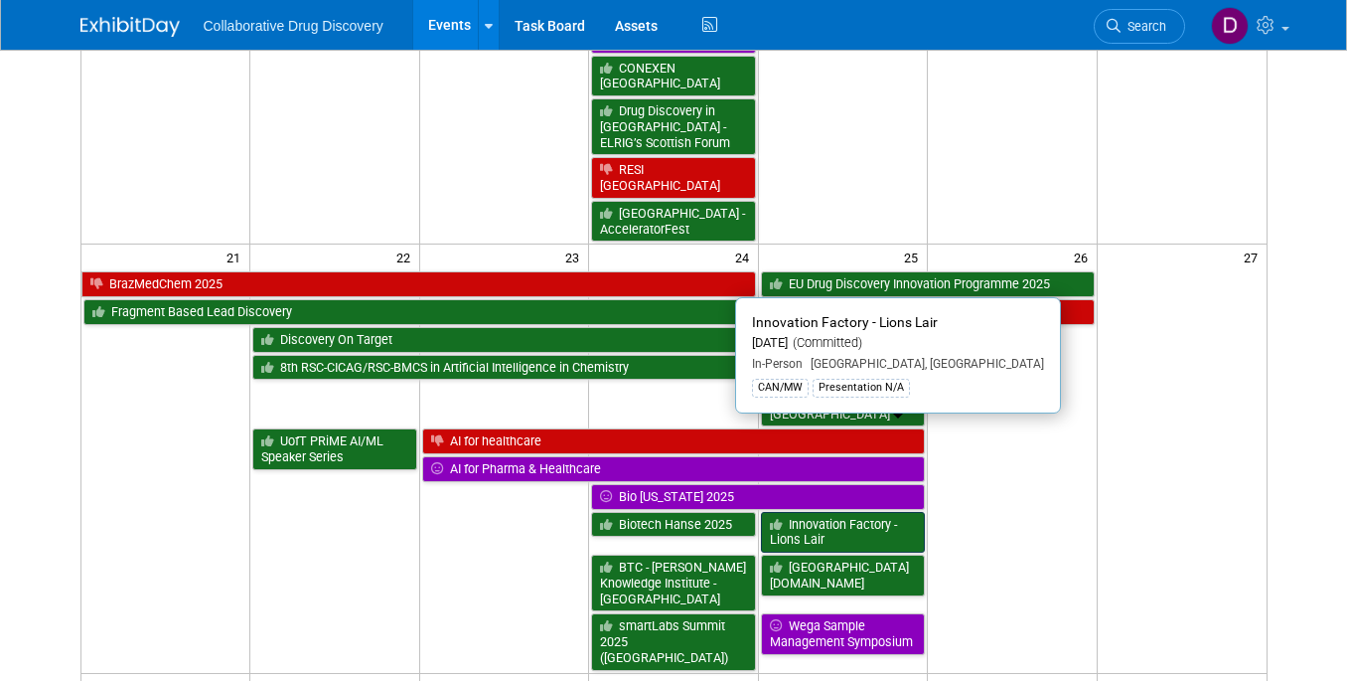
click at [817, 512] on link "Innovation Factory - Lions Lair" at bounding box center [843, 532] width 164 height 41
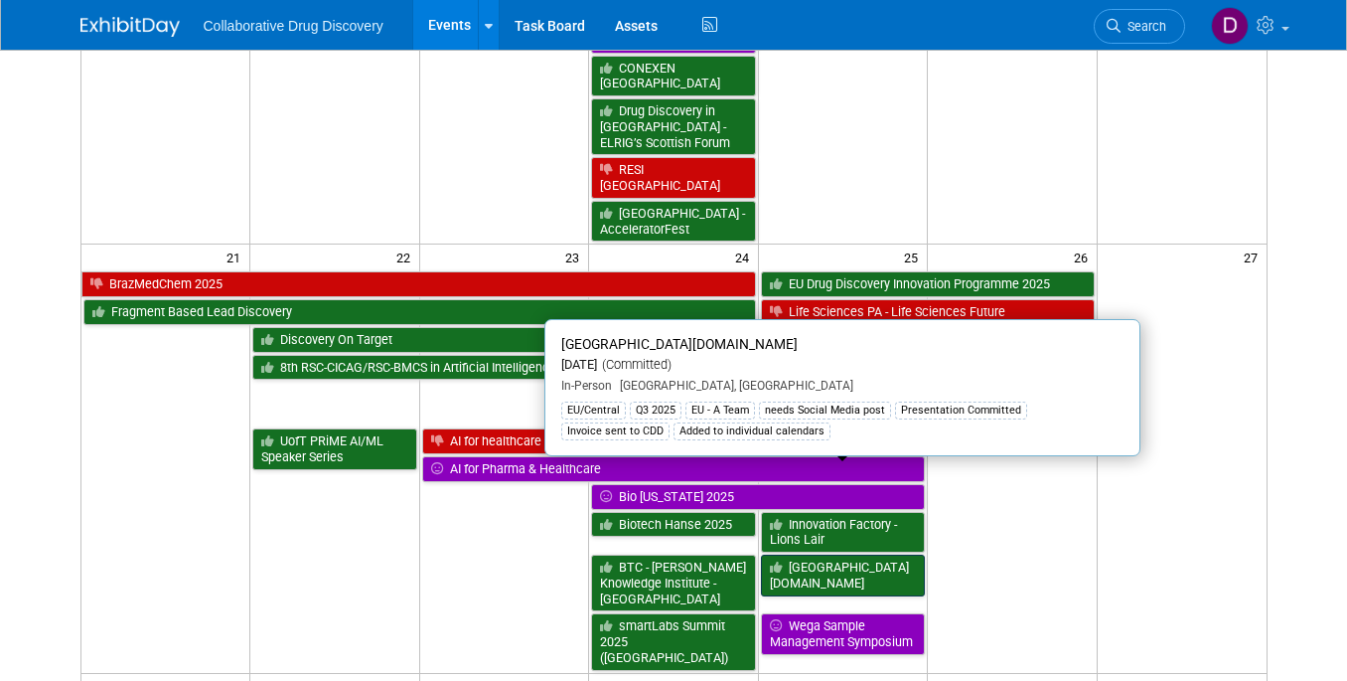
click at [850, 555] on link "[GEOGRAPHIC_DATA][DOMAIN_NAME]" at bounding box center [843, 575] width 164 height 41
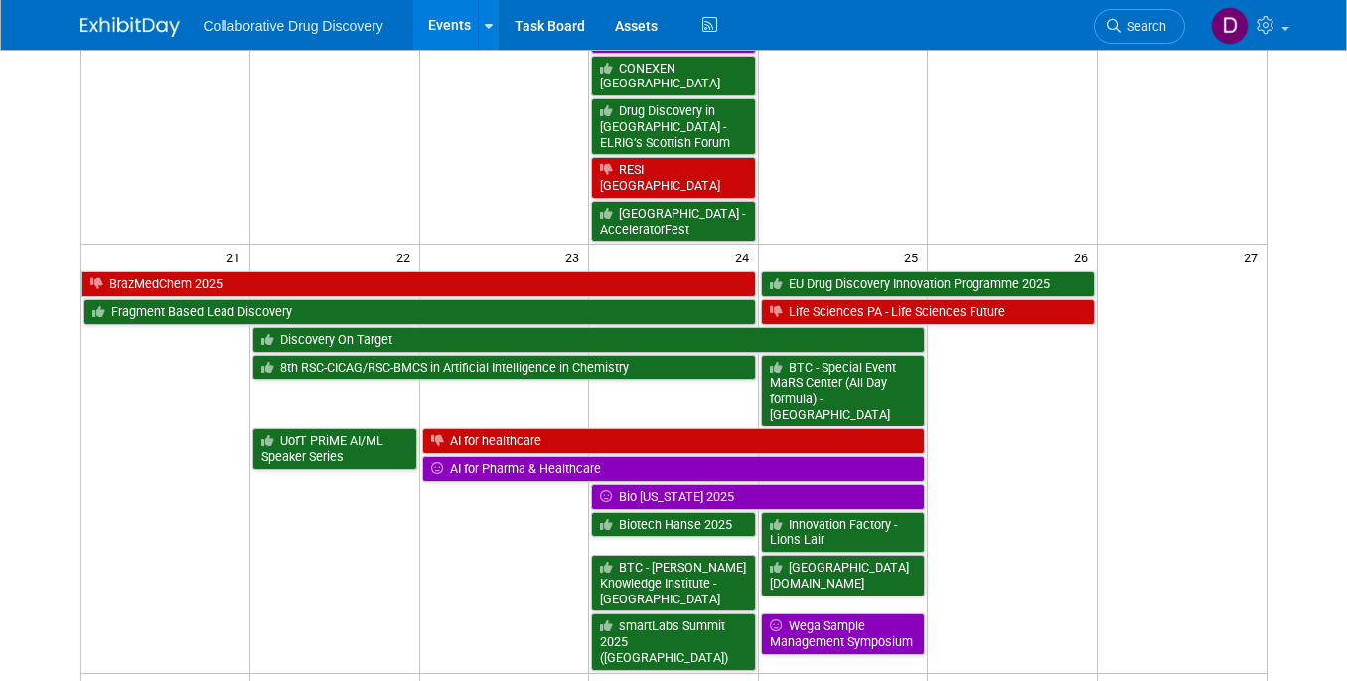
scroll to position [1510, 0]
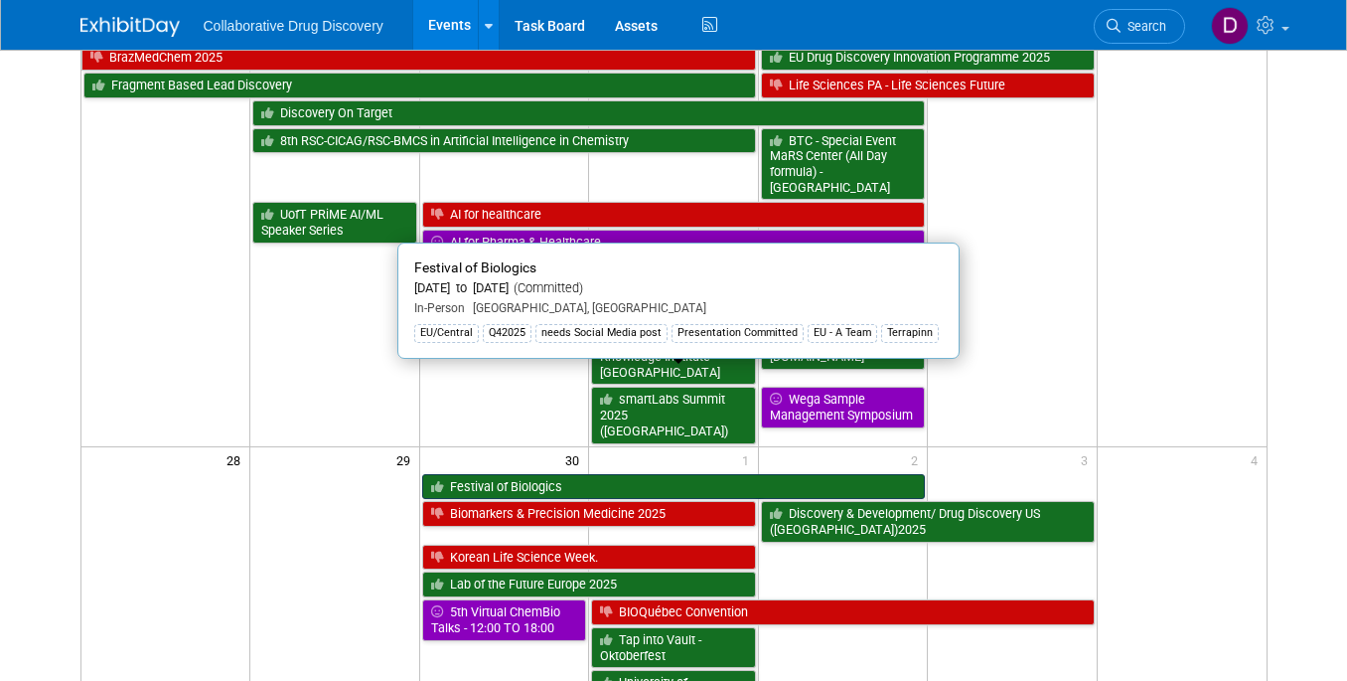
click at [534, 474] on link "Festival of Biologics" at bounding box center [673, 487] width 503 height 26
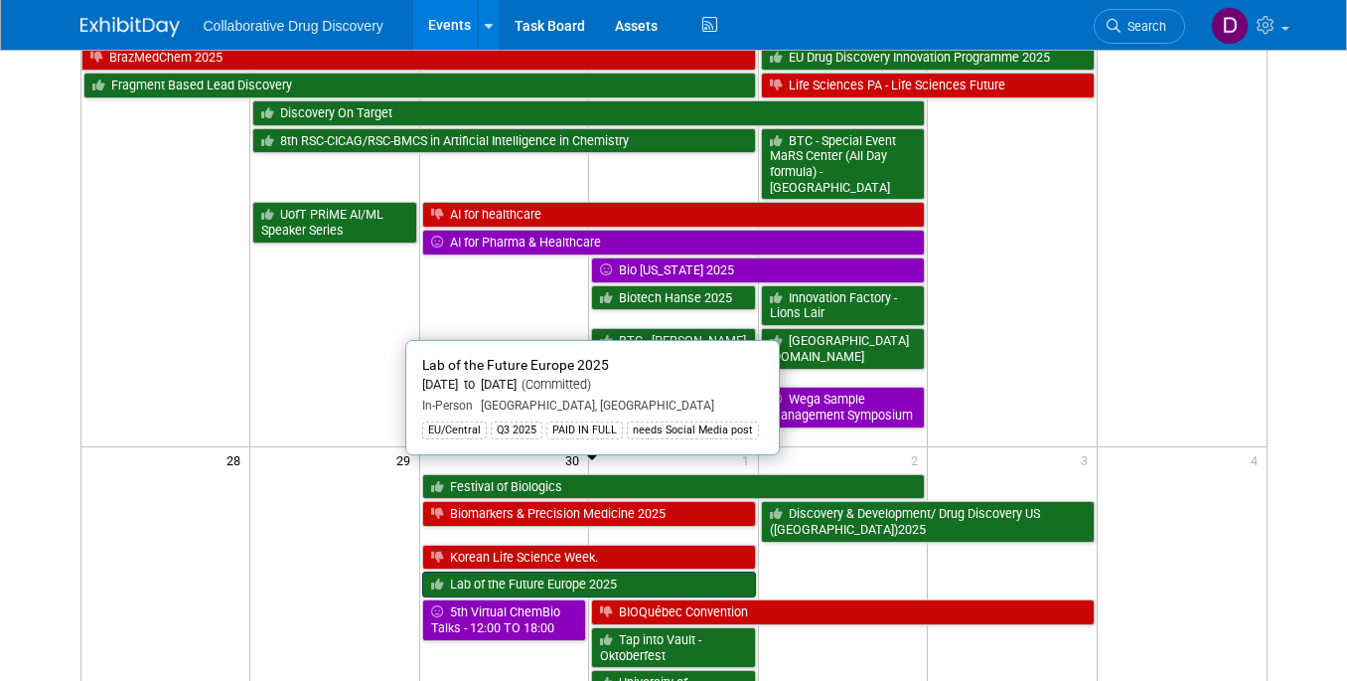
click at [458, 571] on link "Lab of the Future Europe 2025" at bounding box center [589, 584] width 334 height 26
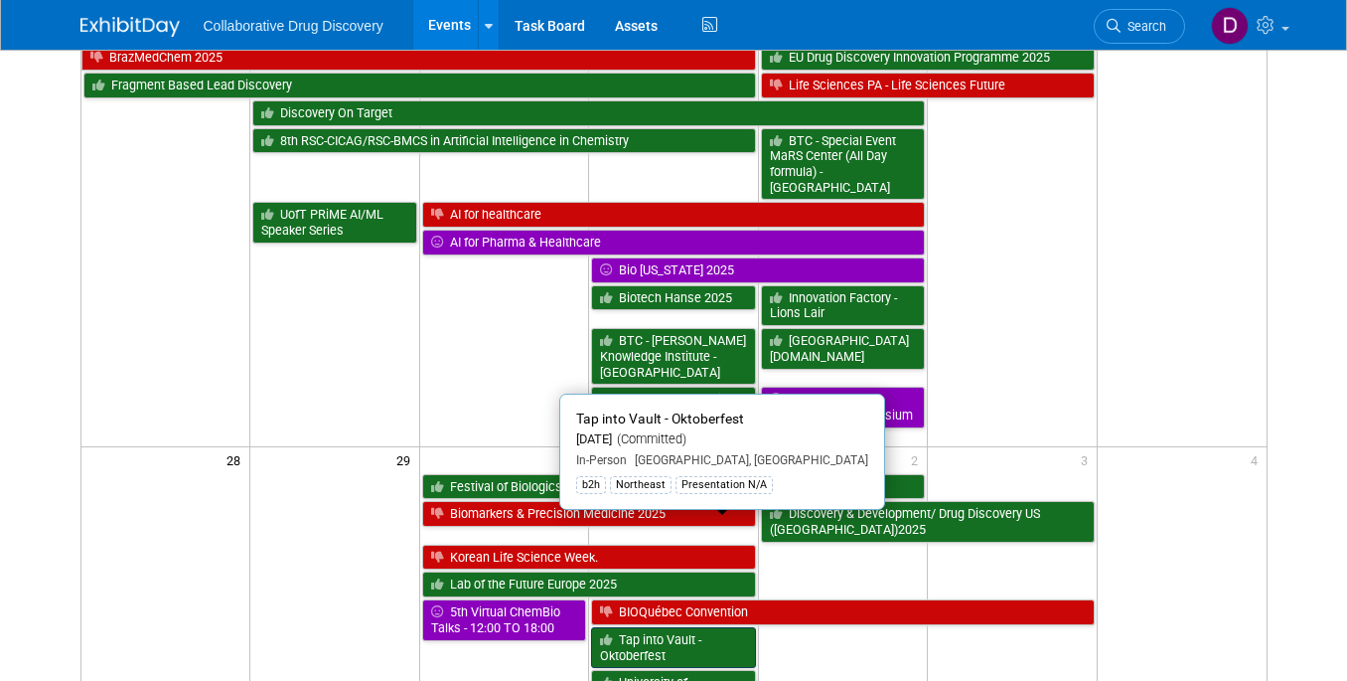
click at [688, 627] on link "Tap into Vault - Oktoberfest" at bounding box center [673, 647] width 164 height 41
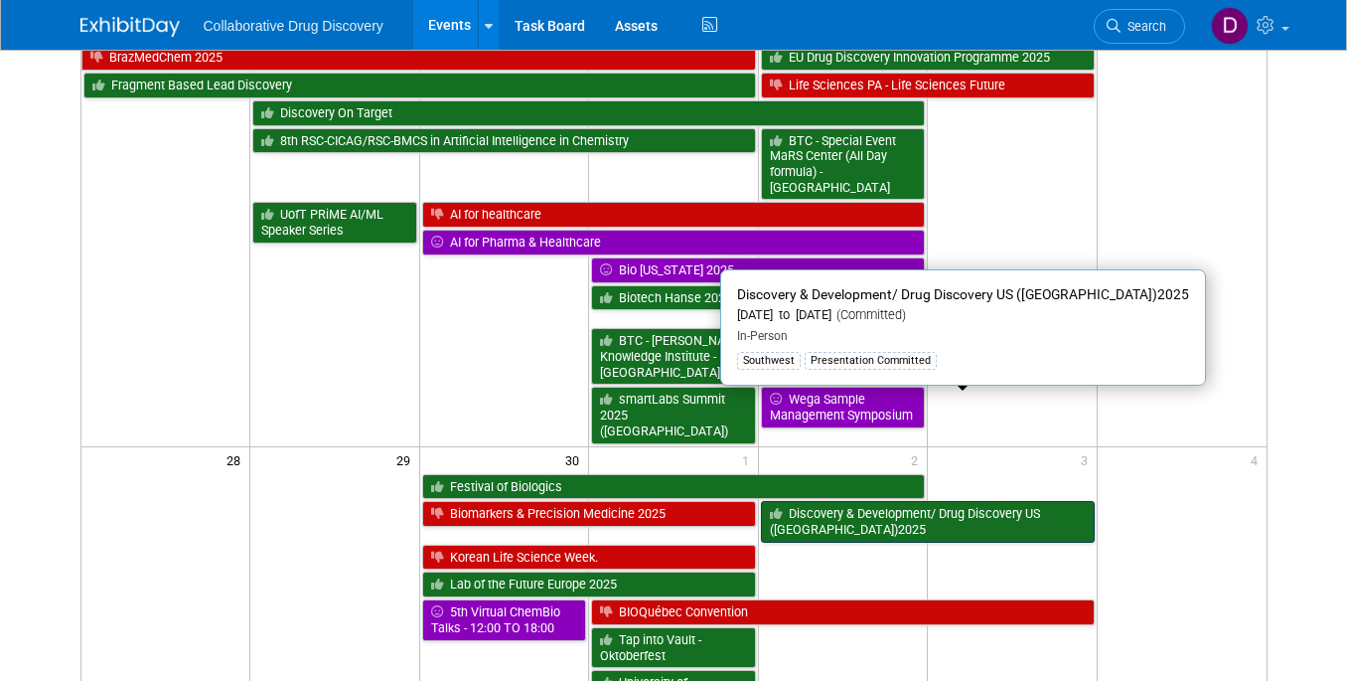
click at [834, 501] on link "Discovery & Development/ Drug Discovery US ([GEOGRAPHIC_DATA])2025" at bounding box center [928, 521] width 334 height 41
click at [880, 501] on link "Discovery & Development/ Drug Discovery US ([GEOGRAPHIC_DATA])2025" at bounding box center [928, 521] width 334 height 41
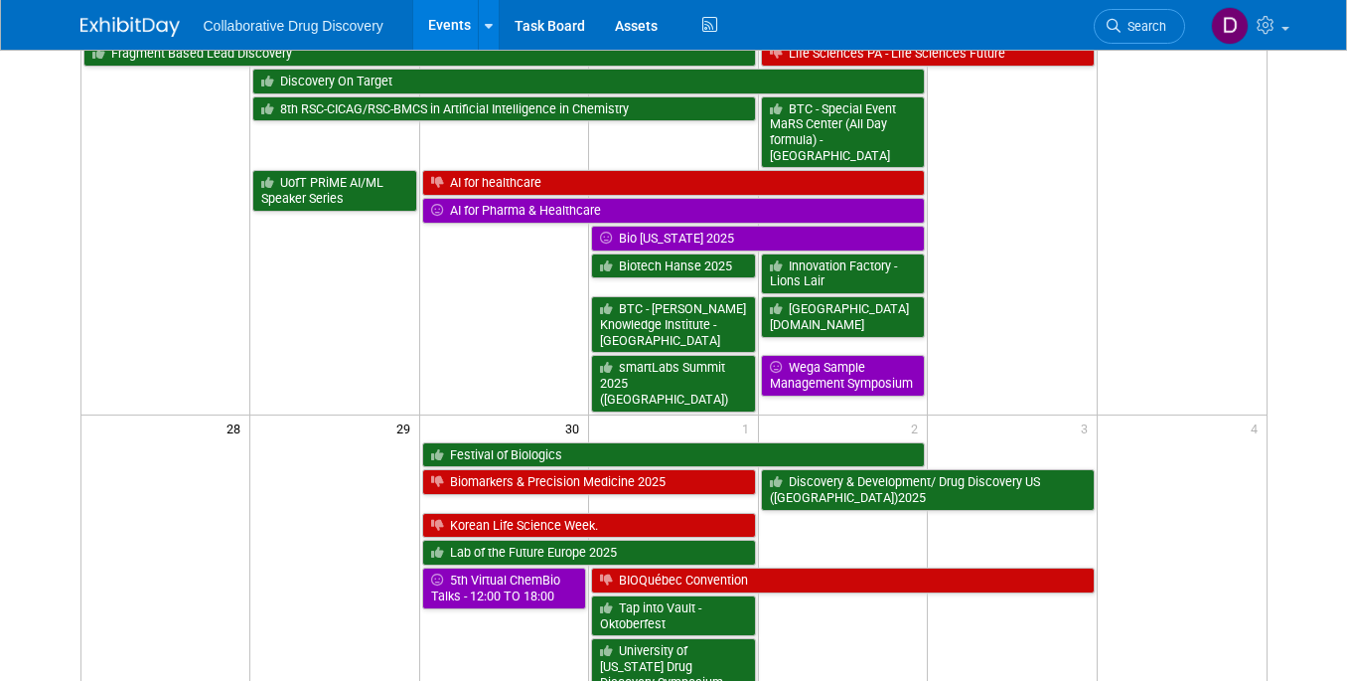
scroll to position [1570, 0]
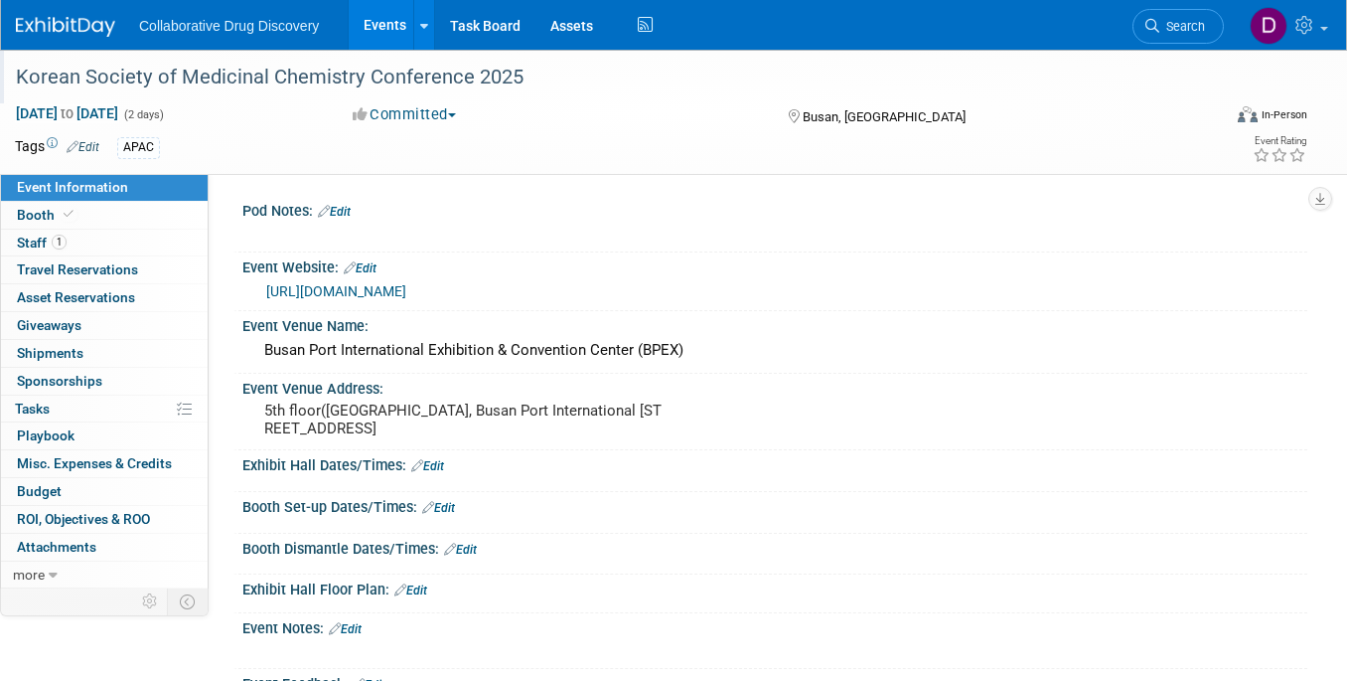
click at [350, 93] on div "Korean Society of Medicinal Chemistry Conference 2025" at bounding box center [603, 78] width 1189 height 36
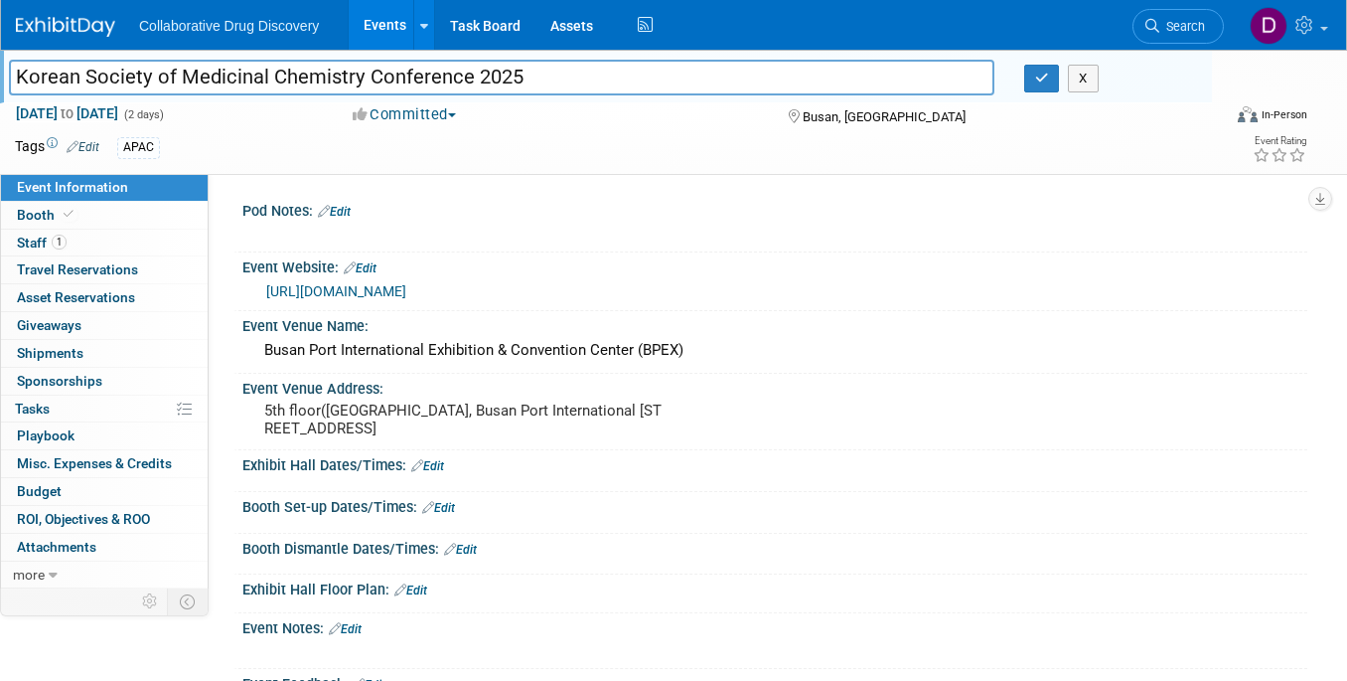
click at [350, 93] on input "Korean Society of Medicinal Chemistry Conference 2025" at bounding box center [502, 77] width 986 height 35
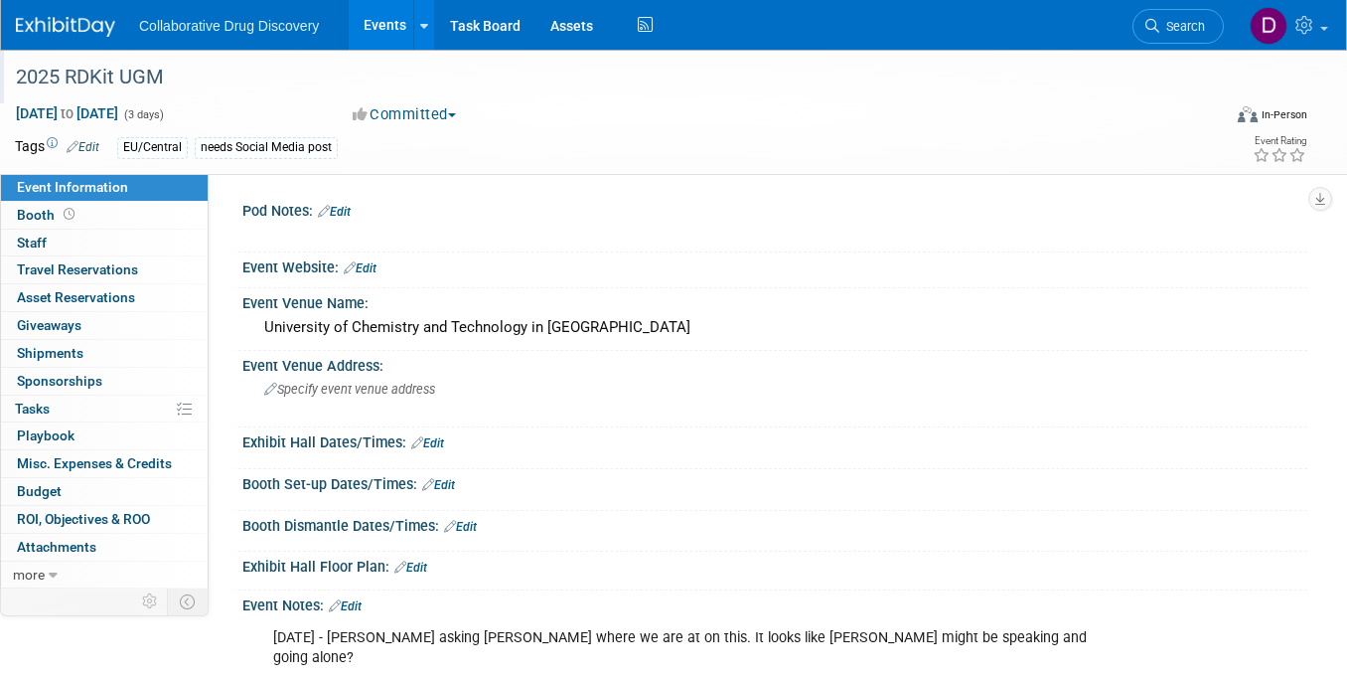
click at [108, 81] on div "2025 RDKit UGM" at bounding box center [603, 78] width 1189 height 36
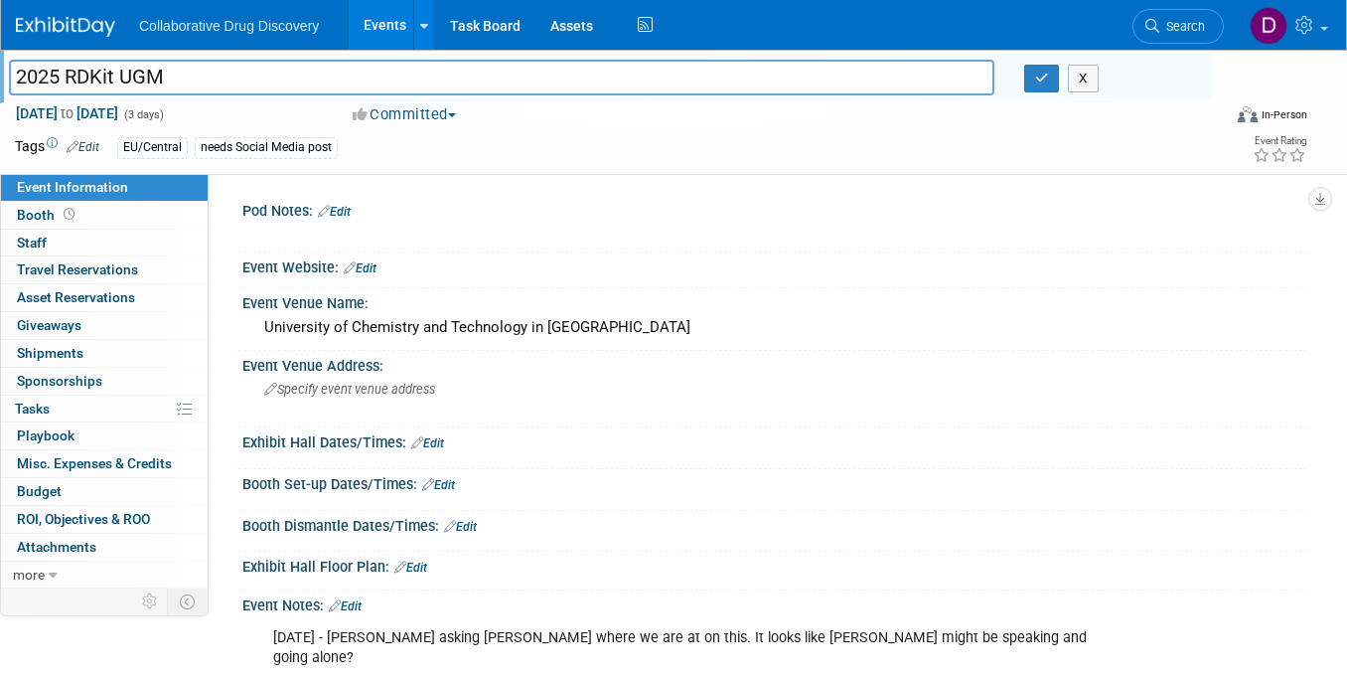
click at [108, 81] on input "2025 RDKit UGM" at bounding box center [502, 77] width 986 height 35
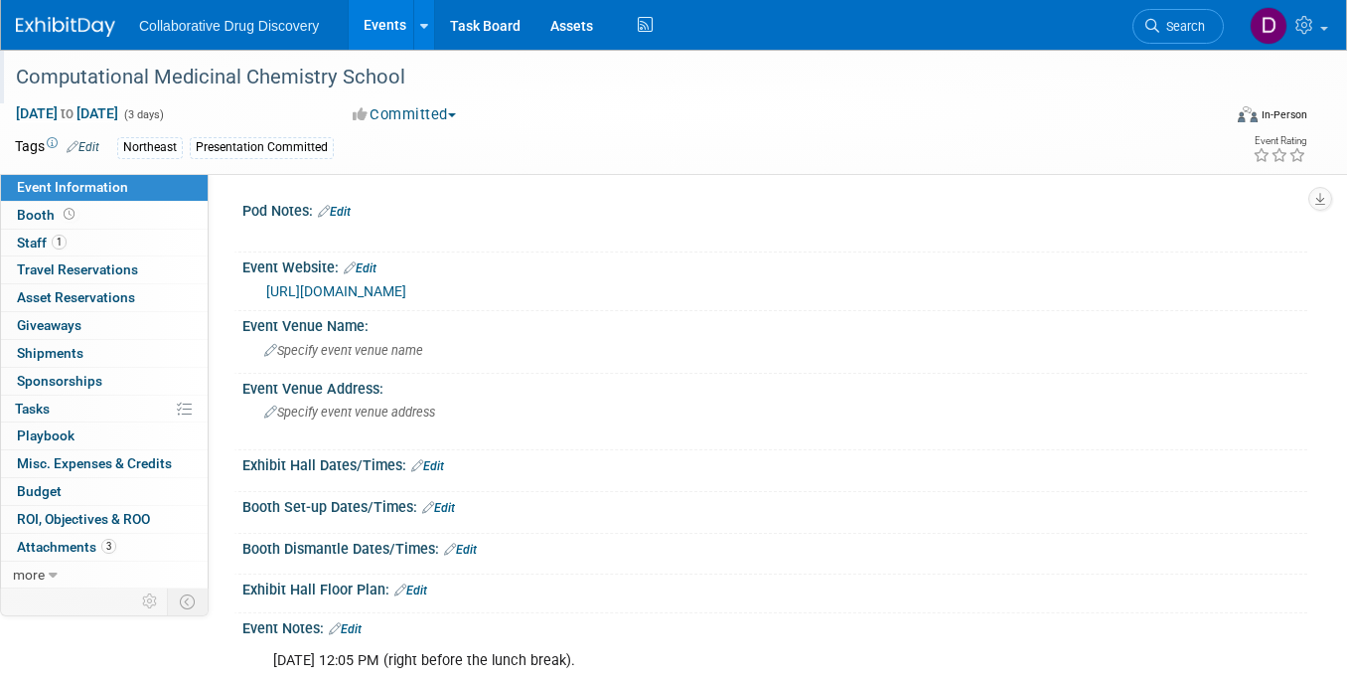
click at [179, 77] on div "Computational Medicinal Chemistry School" at bounding box center [603, 78] width 1189 height 36
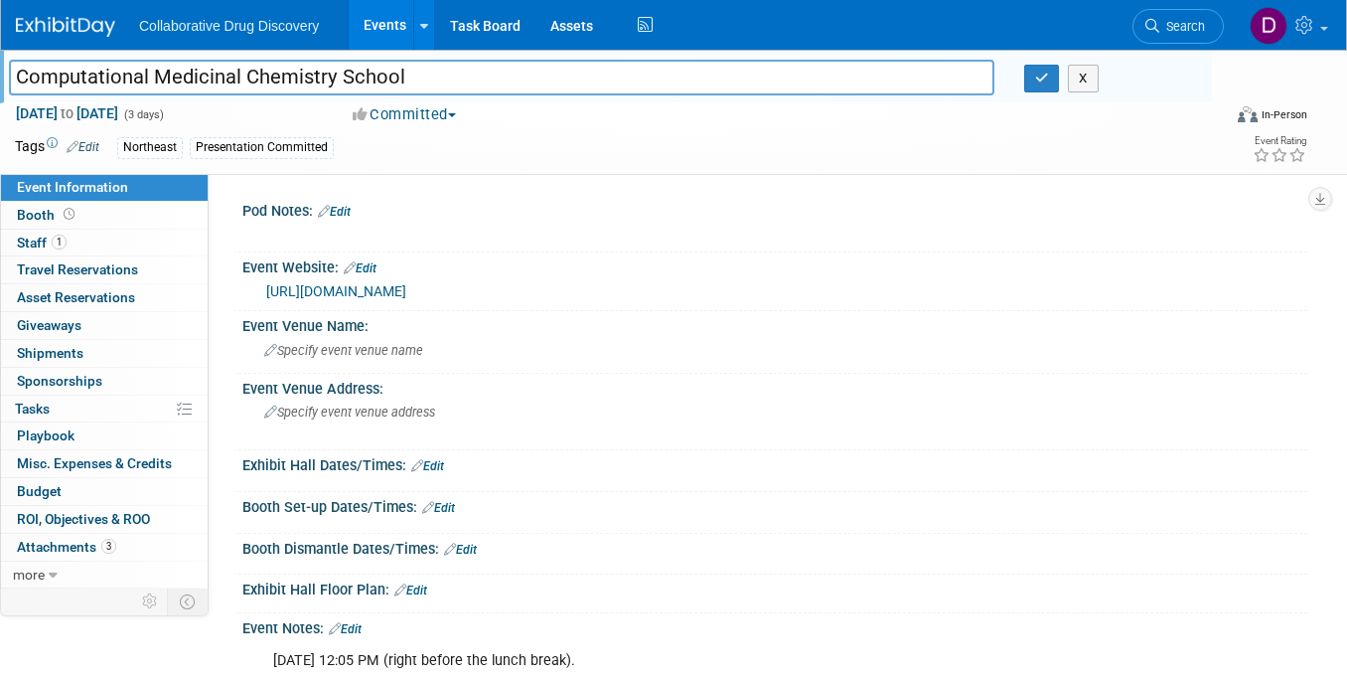
click at [179, 77] on input "Computational Medicinal Chemistry School" at bounding box center [502, 77] width 986 height 35
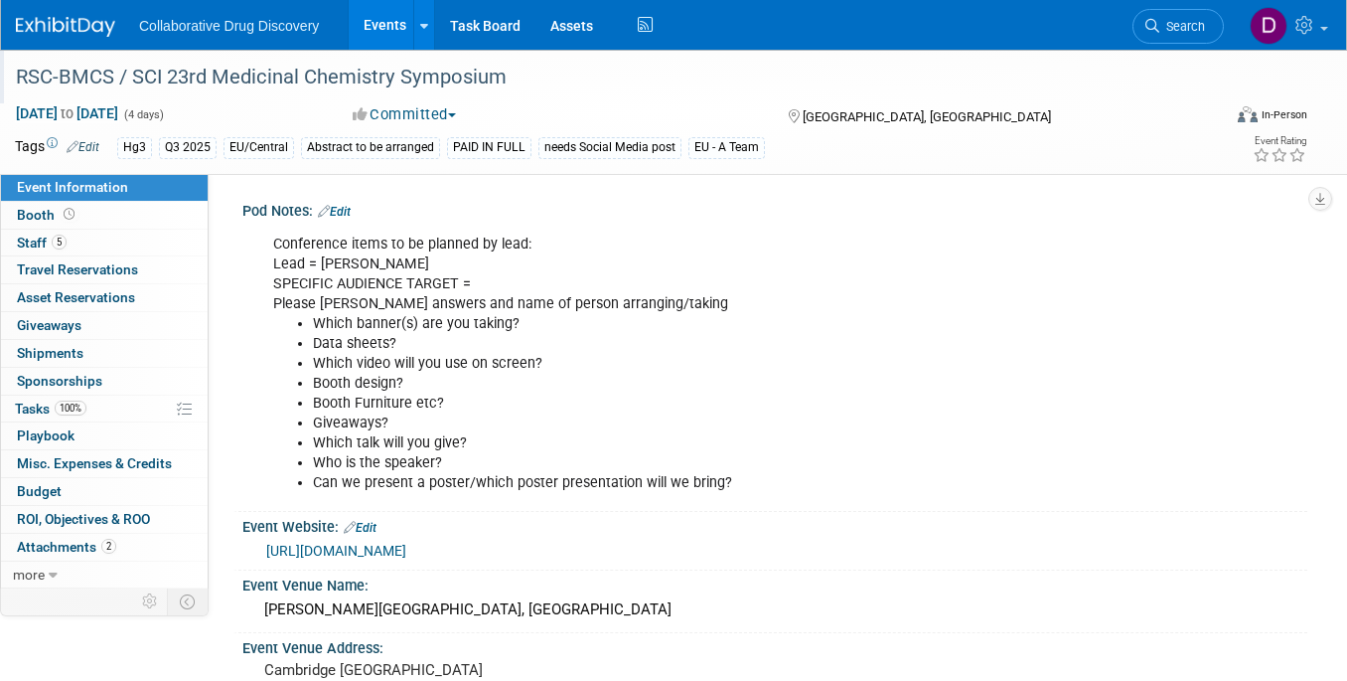
click at [158, 82] on div "RSC-BMCS / SCI 23rd Medicinal Chemistry Symposium" at bounding box center [603, 78] width 1189 height 36
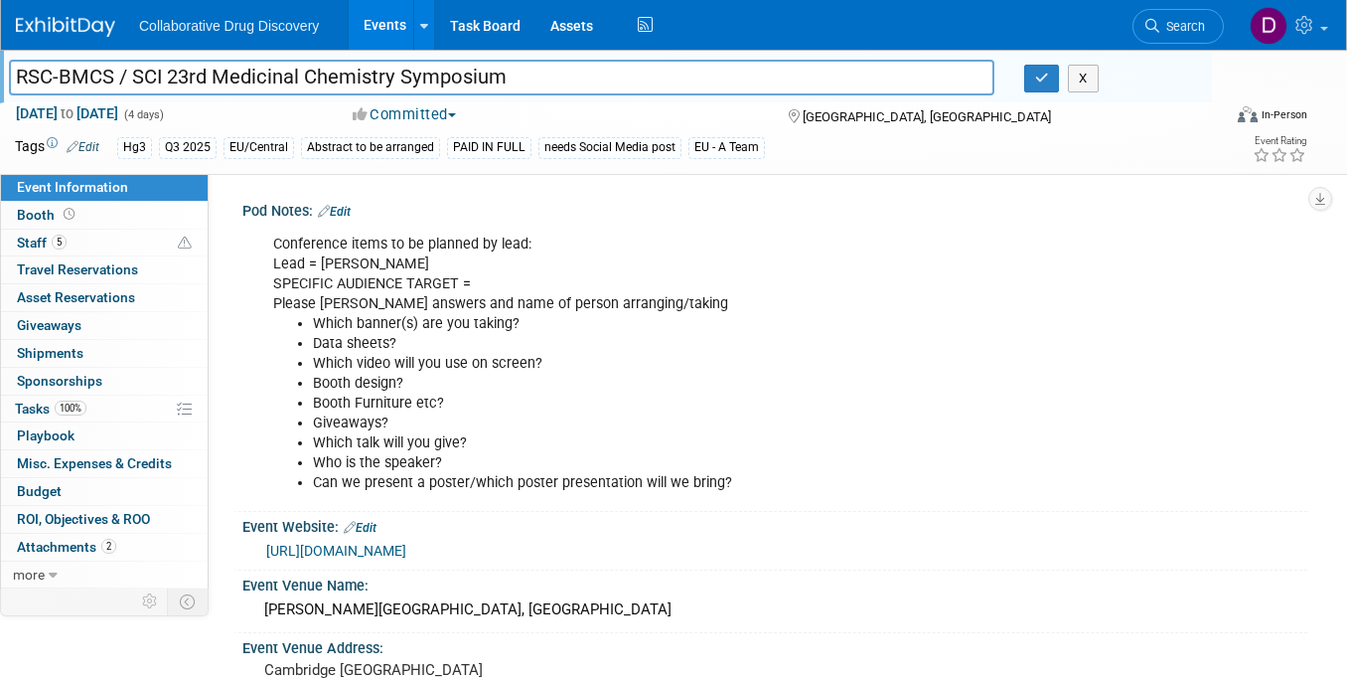
click at [158, 81] on input "RSC-BMCS / SCI 23rd Medicinal Chemistry Symposium" at bounding box center [502, 77] width 986 height 35
click at [146, 79] on input "RSC-BMCS / SCI 23rd Medicinal Chemistry Symposium" at bounding box center [502, 77] width 986 height 35
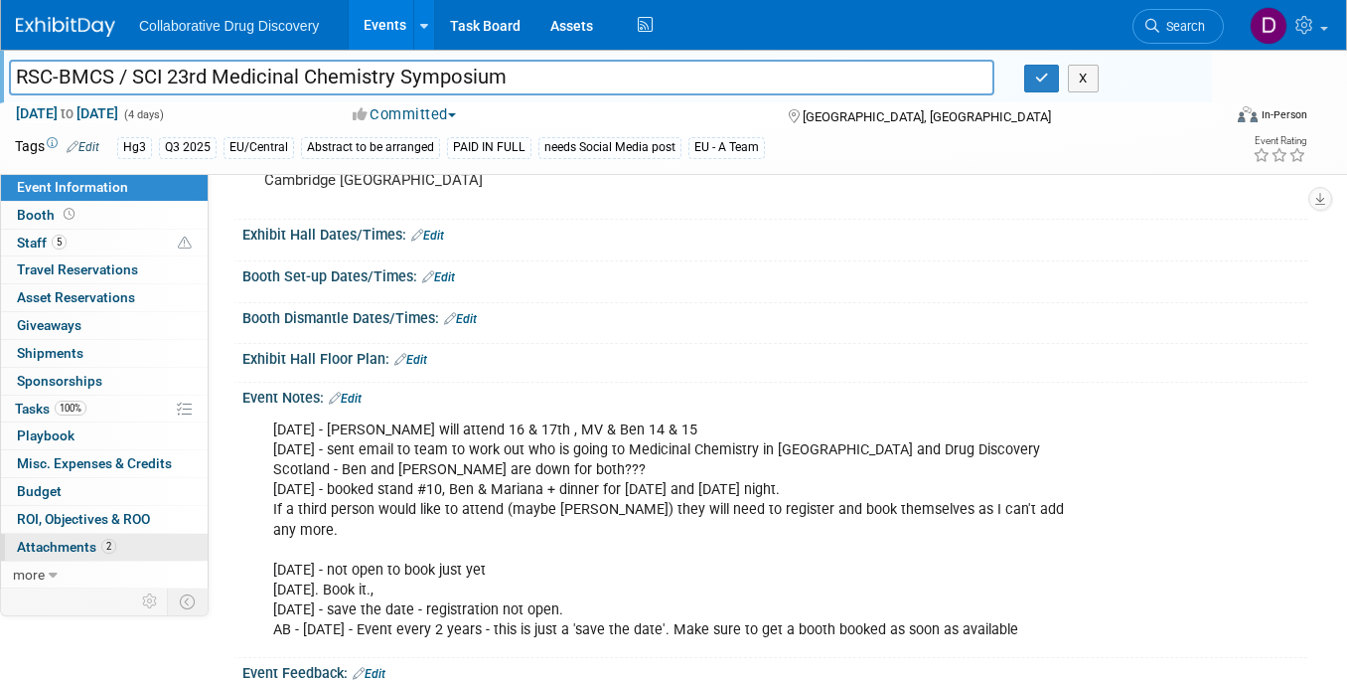
scroll to position [695, 0]
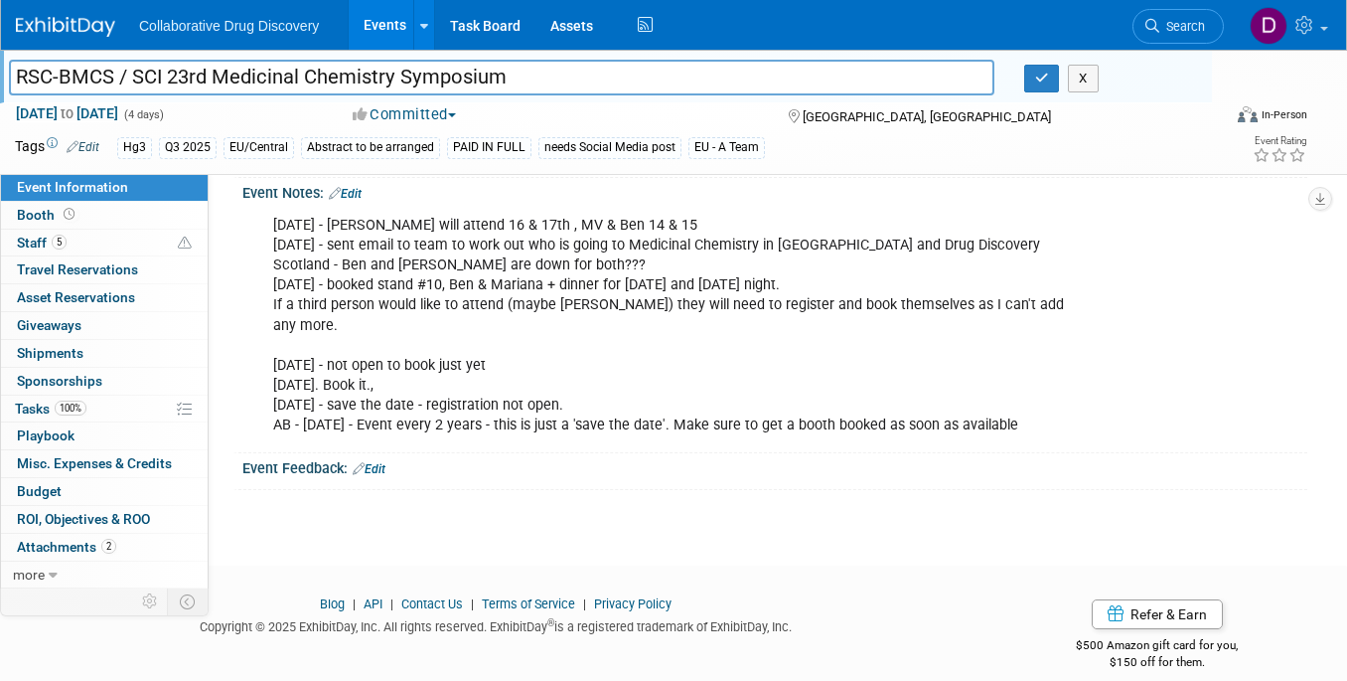
click at [211, 80] on input "RSC-BMCS / SCI 23rd Medicinal Chemistry Symposium" at bounding box center [502, 77] width 986 height 35
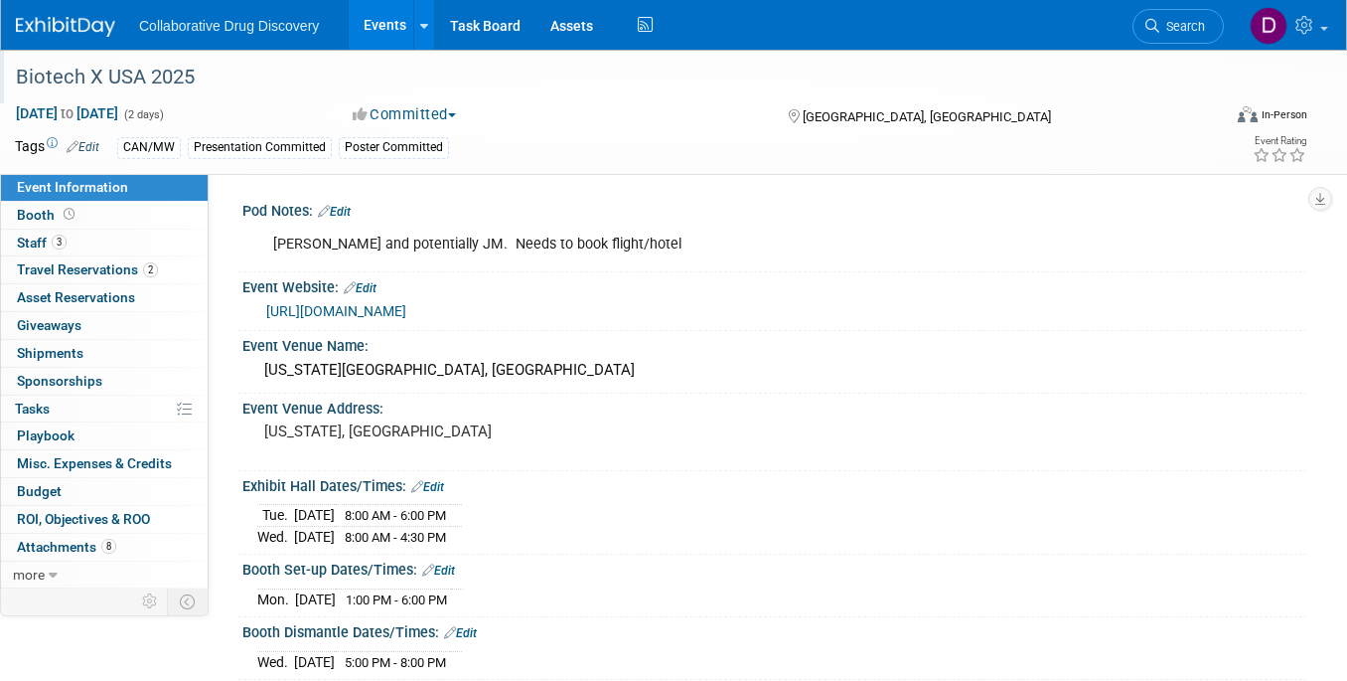
click at [145, 80] on div "Biotech X USA 2025" at bounding box center [603, 78] width 1189 height 36
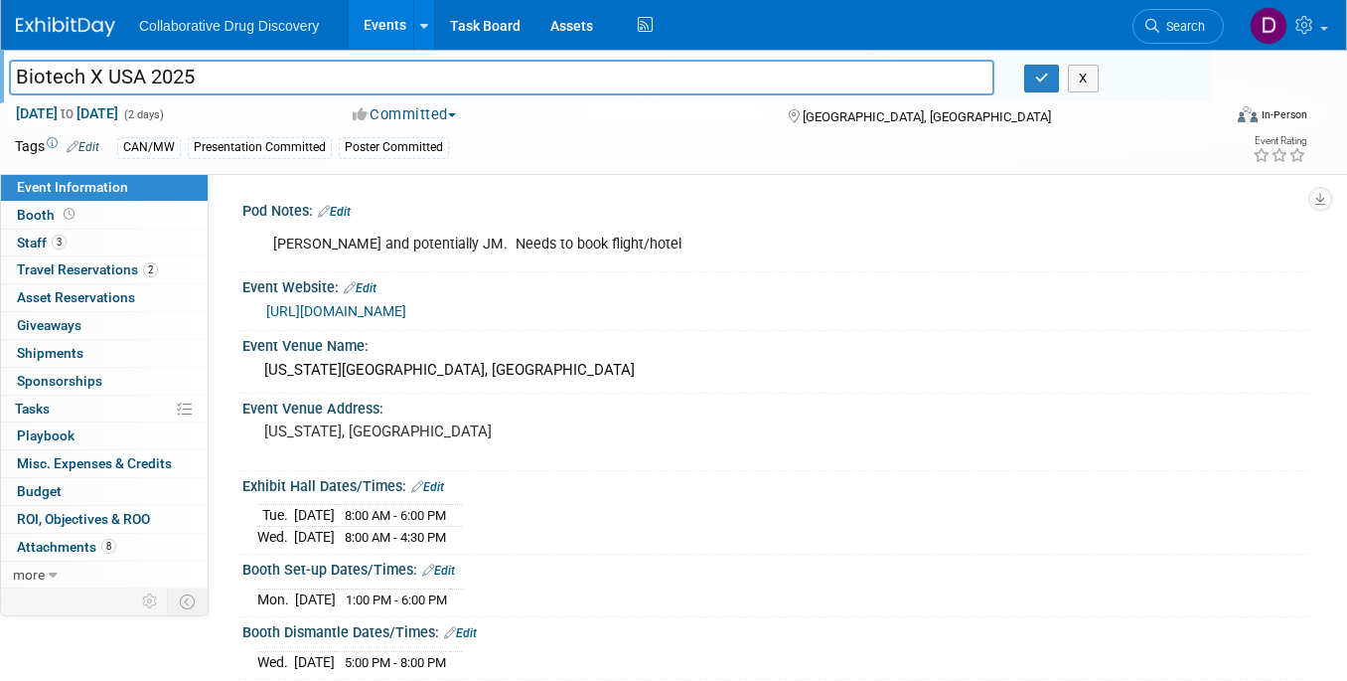
click at [145, 80] on input "Biotech X USA 2025" at bounding box center [502, 77] width 986 height 35
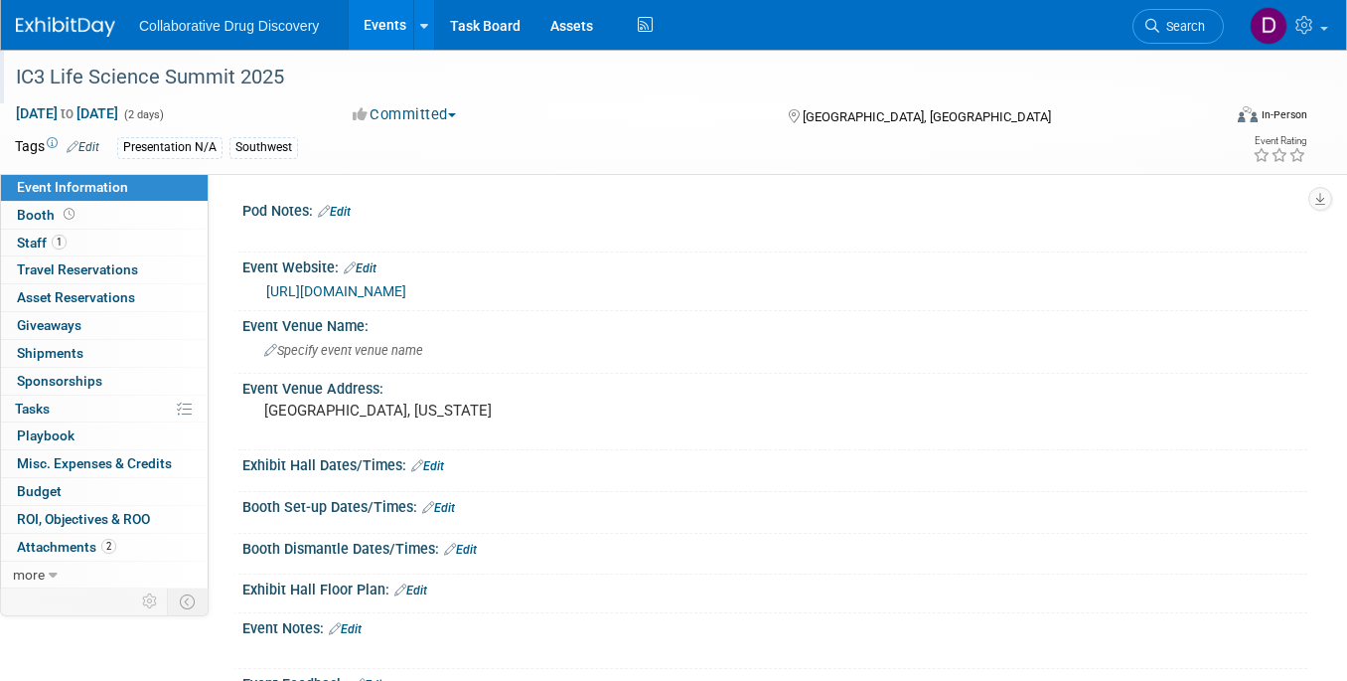
click at [158, 79] on div "IC3 Life Science Summit 2025" at bounding box center [603, 78] width 1189 height 36
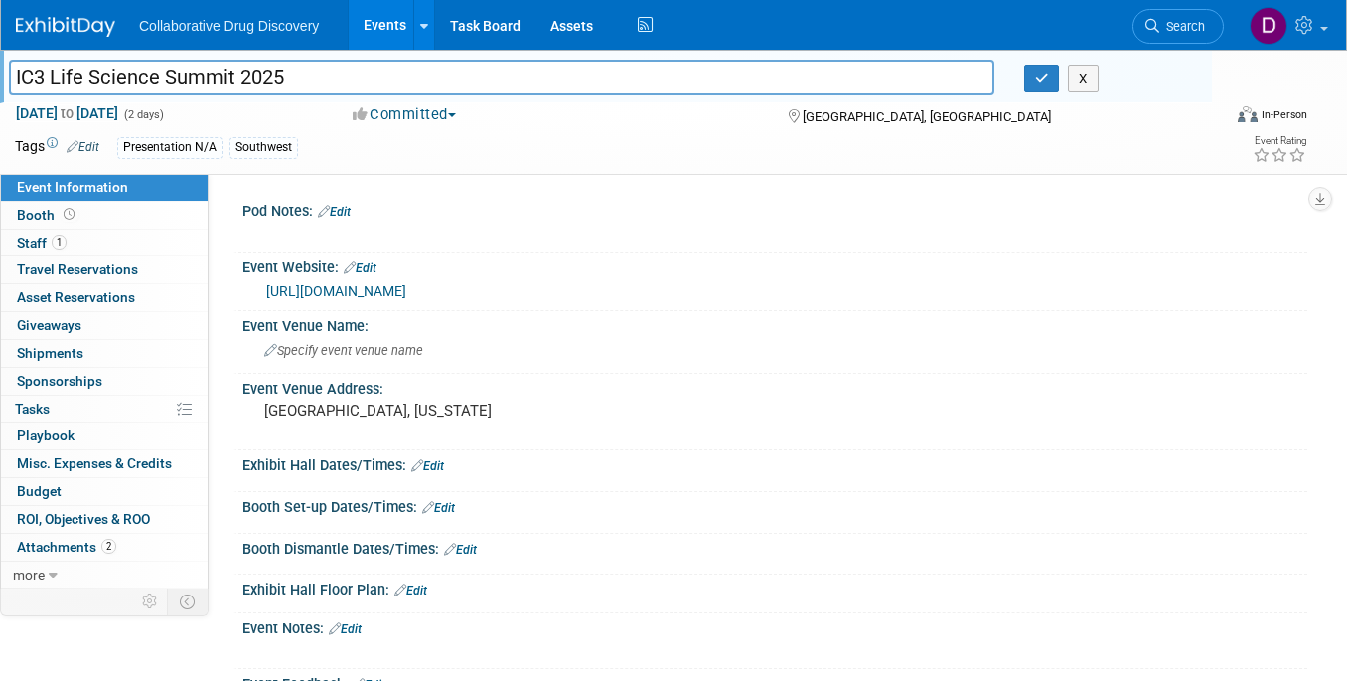
click at [158, 79] on input "IC3 Life Science Summit 2025" at bounding box center [502, 77] width 986 height 35
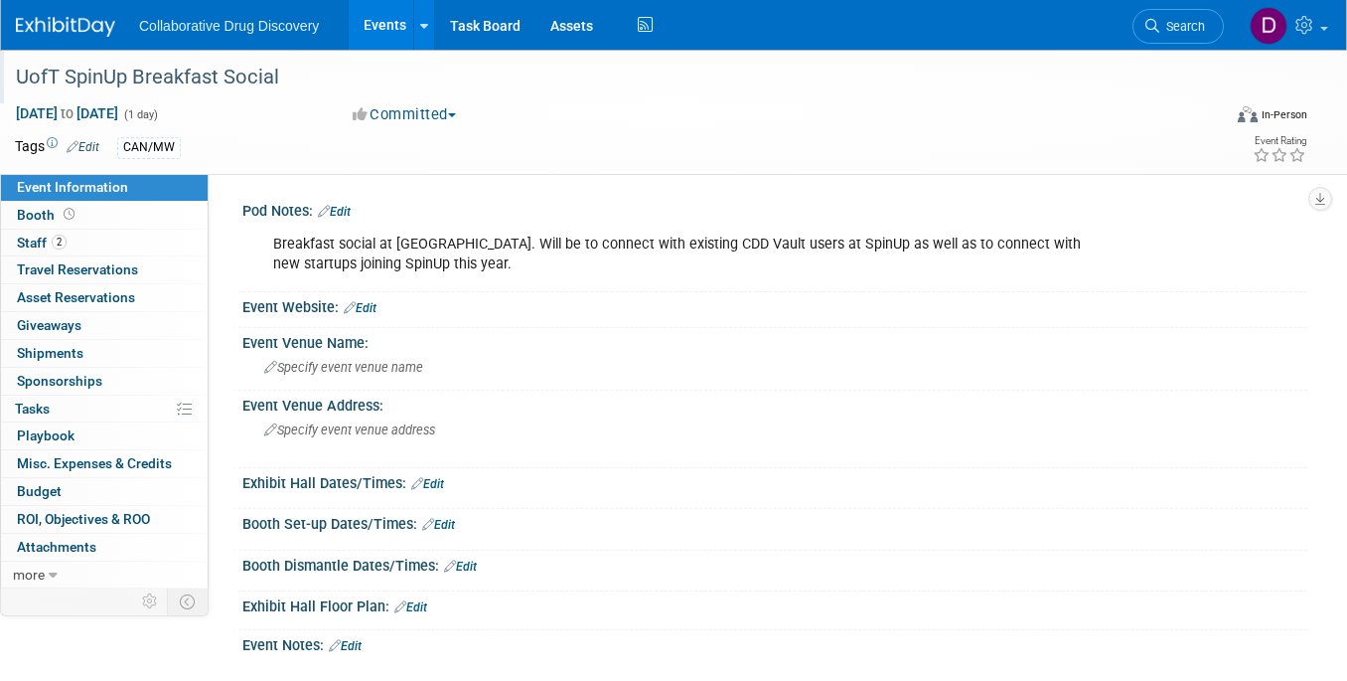
click at [117, 88] on div "UofT SpinUp Breakfast Social" at bounding box center [603, 78] width 1189 height 36
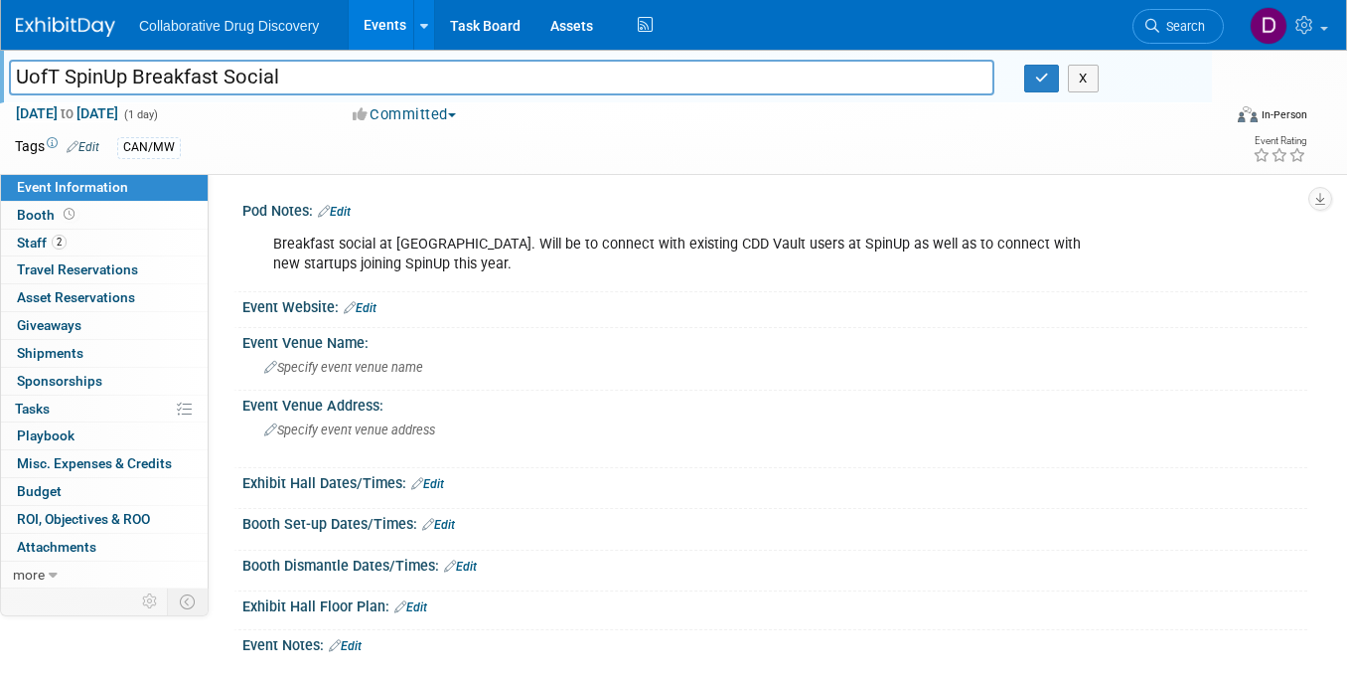
click at [117, 88] on input "UofT SpinUp Breakfast Social" at bounding box center [502, 77] width 986 height 35
drag, startPoint x: 173, startPoint y: 54, endPoint x: 87, endPoint y: 74, distance: 87.7
click at [87, 74] on div "UofT SpinUp Breakfast Social UofT SpinUp Breakfast Social X" at bounding box center [606, 77] width 1212 height 54
click at [87, 74] on input "UofT SpinUp Breakfast Social" at bounding box center [502, 77] width 986 height 35
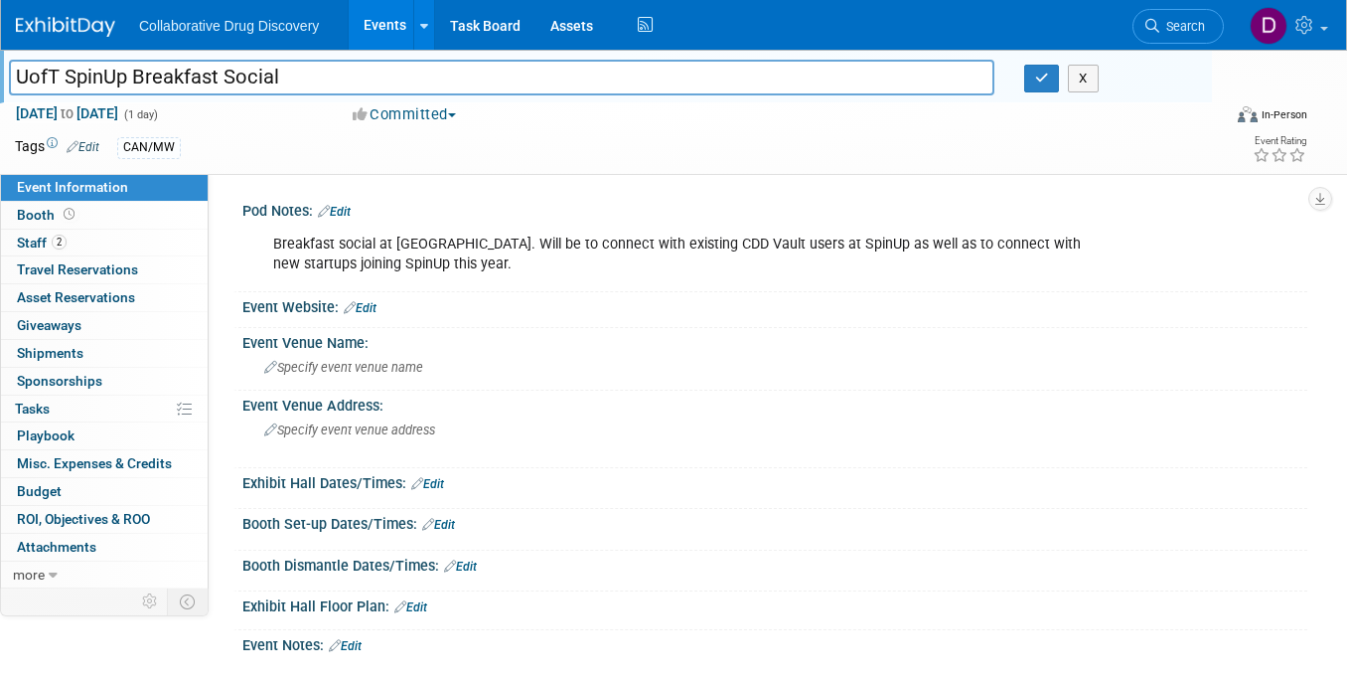
click at [87, 74] on input "UofT SpinUp Breakfast Social" at bounding box center [502, 77] width 986 height 35
click at [1077, 73] on button "X" at bounding box center [1083, 79] width 31 height 28
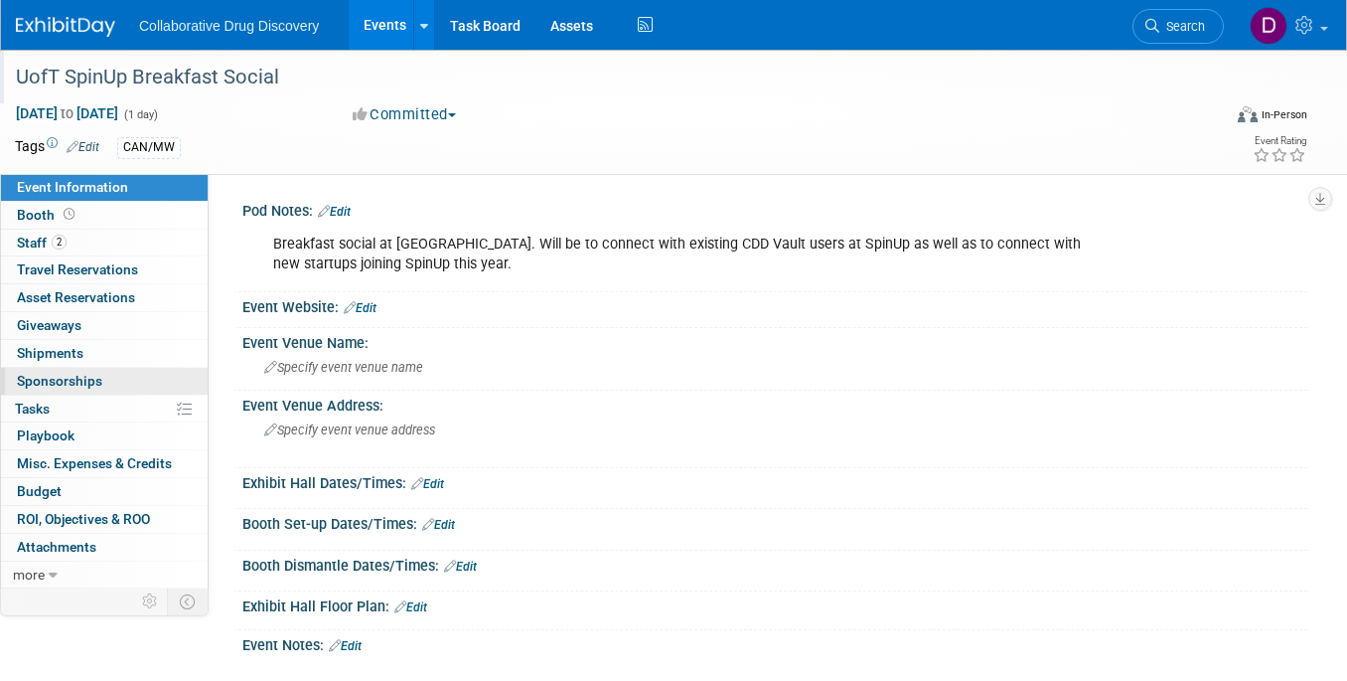
scroll to position [252, 0]
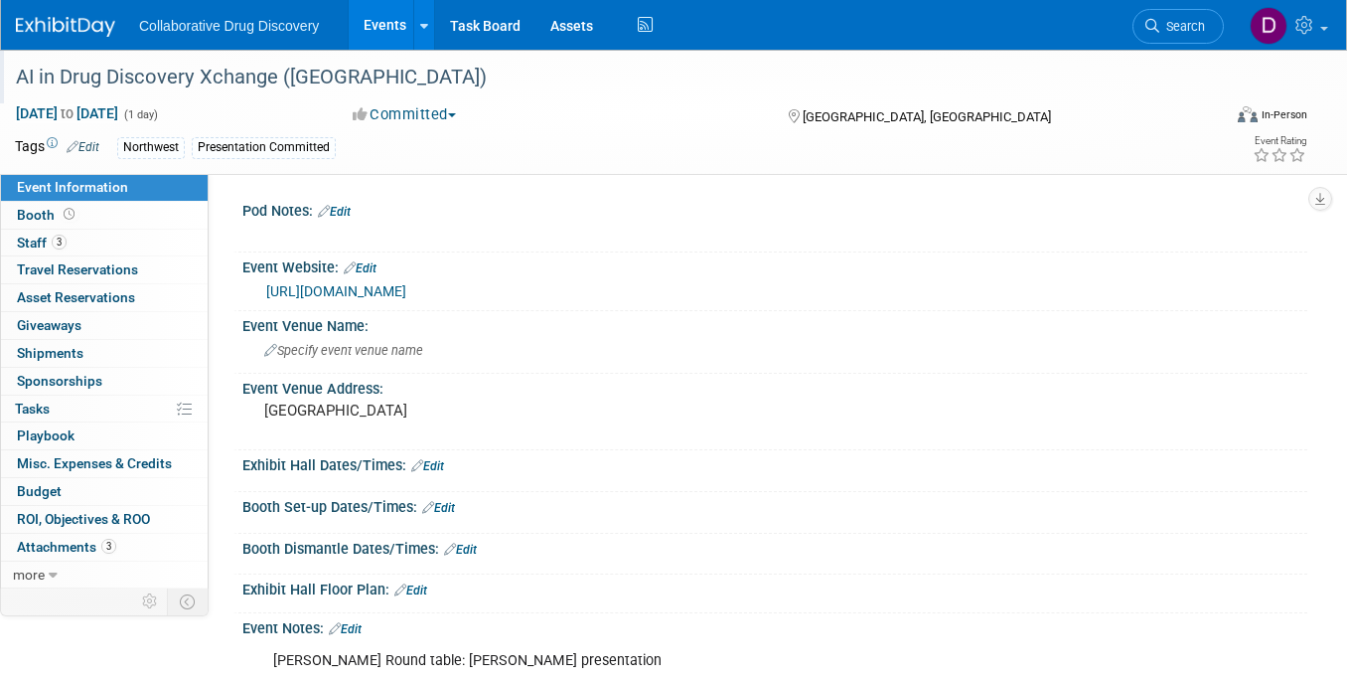
click at [227, 91] on div "AI in Drug Discovery Xchange (SAN FRANCISCO)" at bounding box center [603, 78] width 1189 height 36
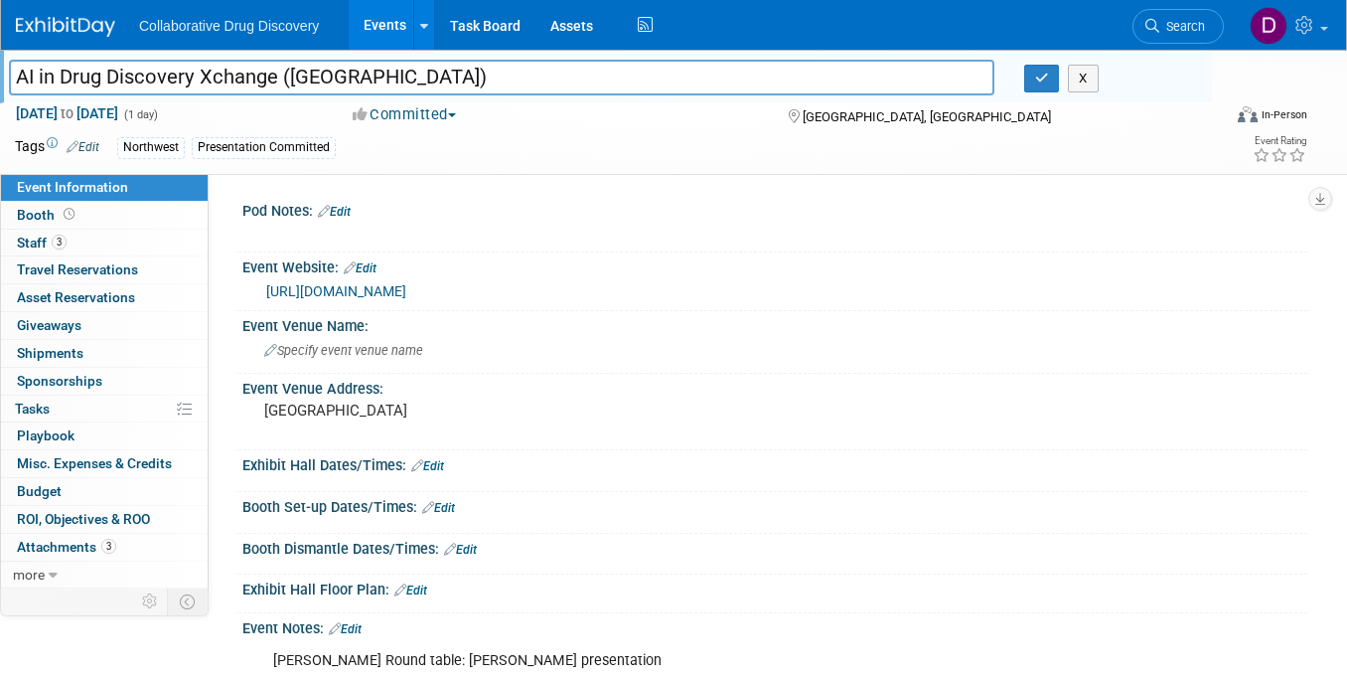
click at [227, 91] on input "AI in Drug Discovery Xchange (SAN FRANCISCO)" at bounding box center [502, 77] width 986 height 35
click at [227, 91] on input "AI in Drug Discovery Xchange ([GEOGRAPHIC_DATA])" at bounding box center [502, 77] width 986 height 35
click at [1038, 76] on icon "button" at bounding box center [1042, 78] width 14 height 13
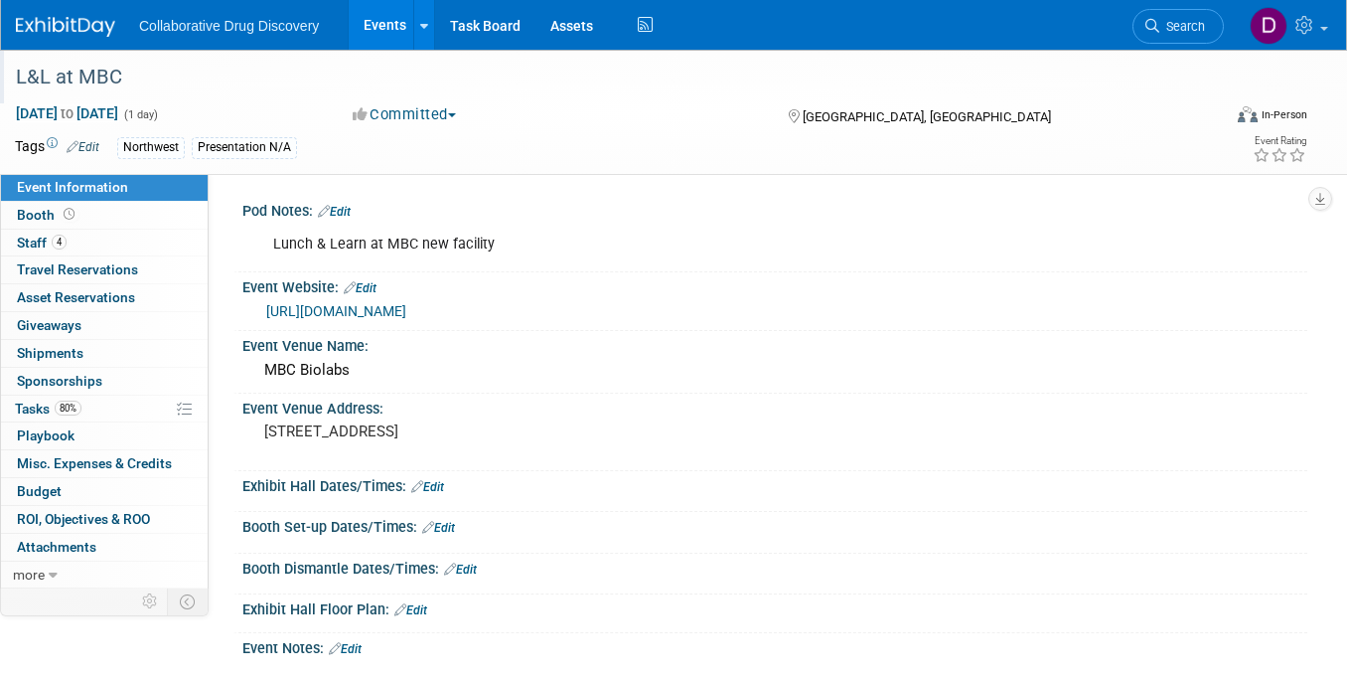
click at [46, 78] on div "L&L at MBC" at bounding box center [603, 78] width 1189 height 36
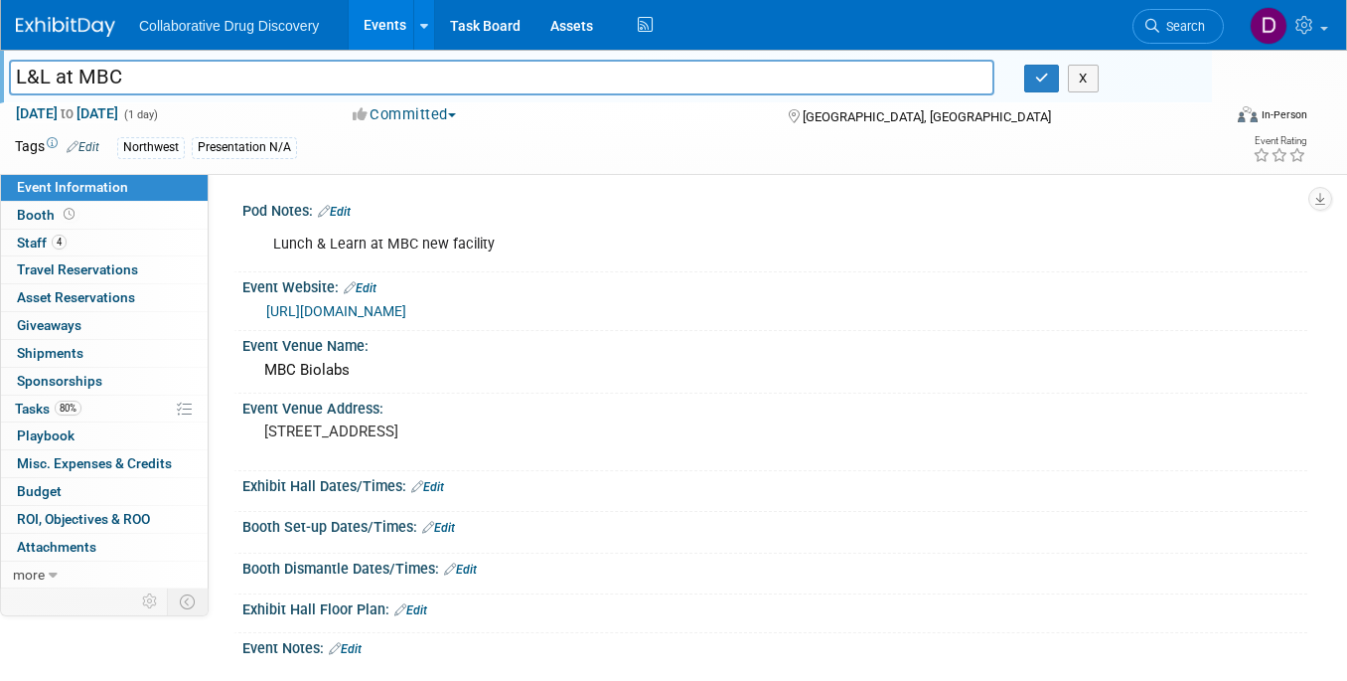
click at [46, 78] on input "L&L at MBC" at bounding box center [502, 77] width 986 height 35
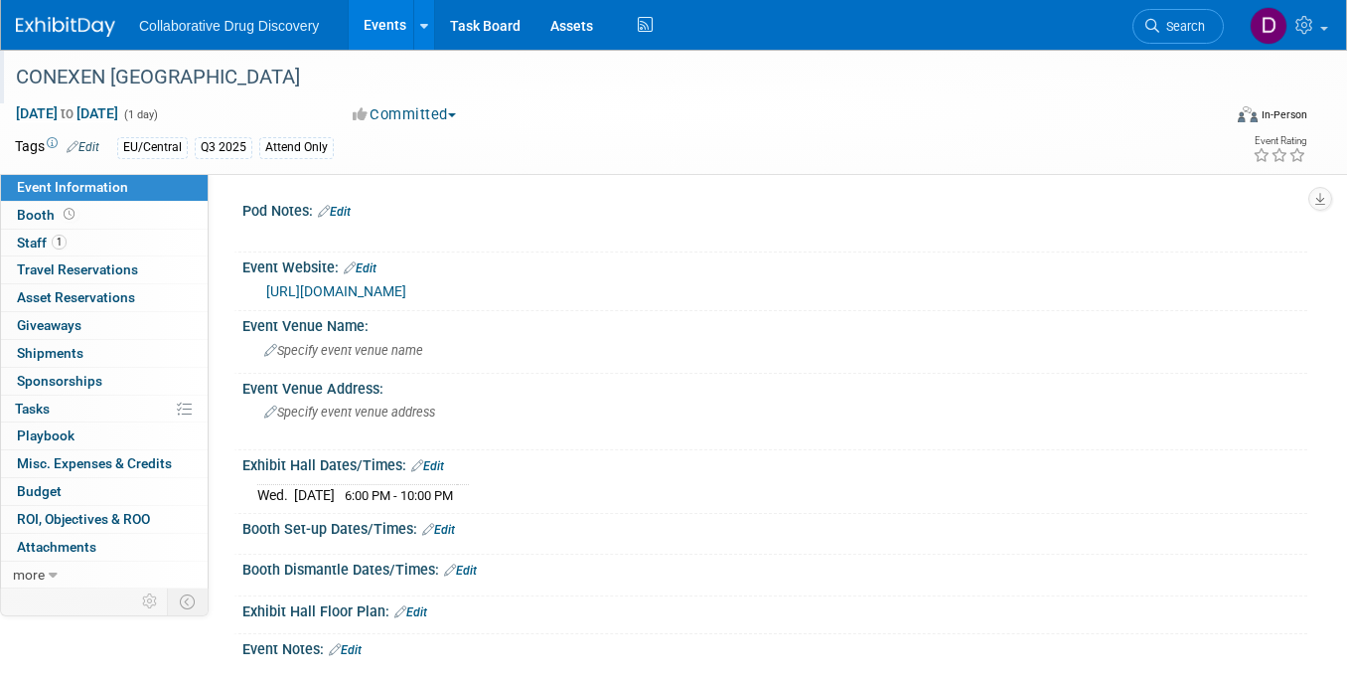
click at [188, 84] on div "CONEXEN [GEOGRAPHIC_DATA]" at bounding box center [603, 78] width 1189 height 36
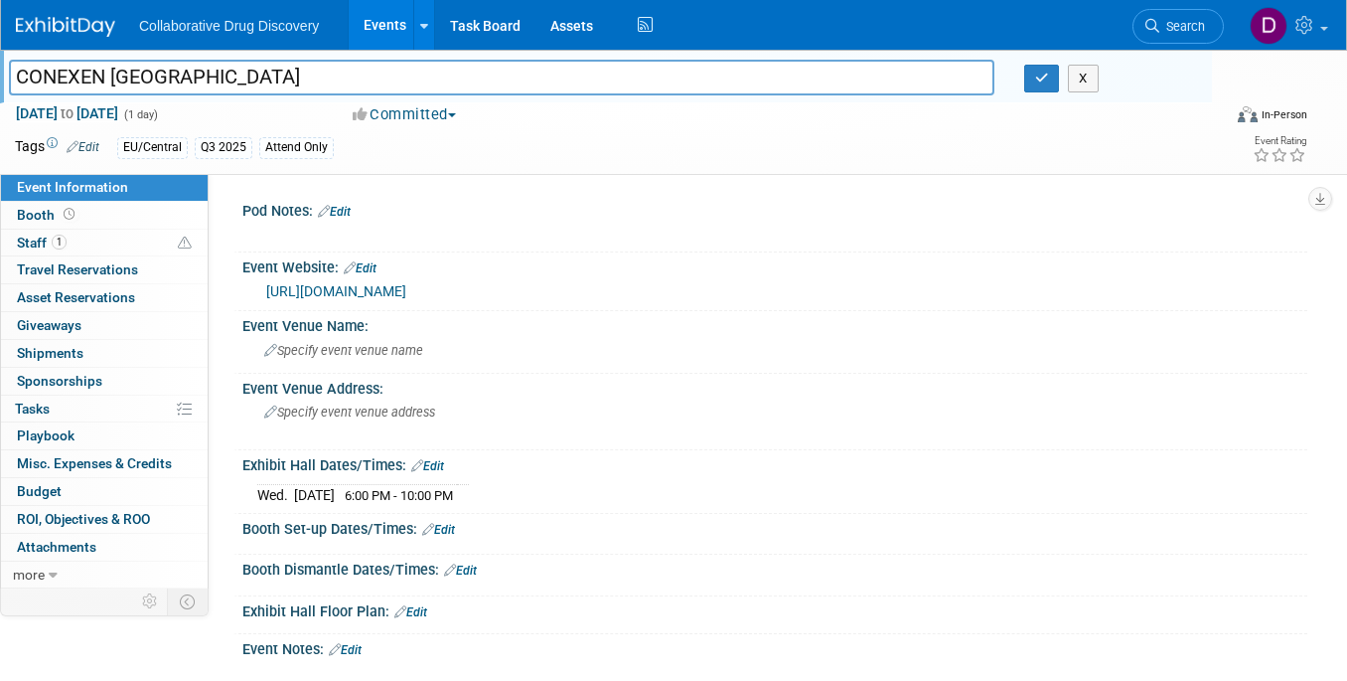
click at [187, 83] on input "CONEXEN [GEOGRAPHIC_DATA]" at bounding box center [502, 77] width 986 height 35
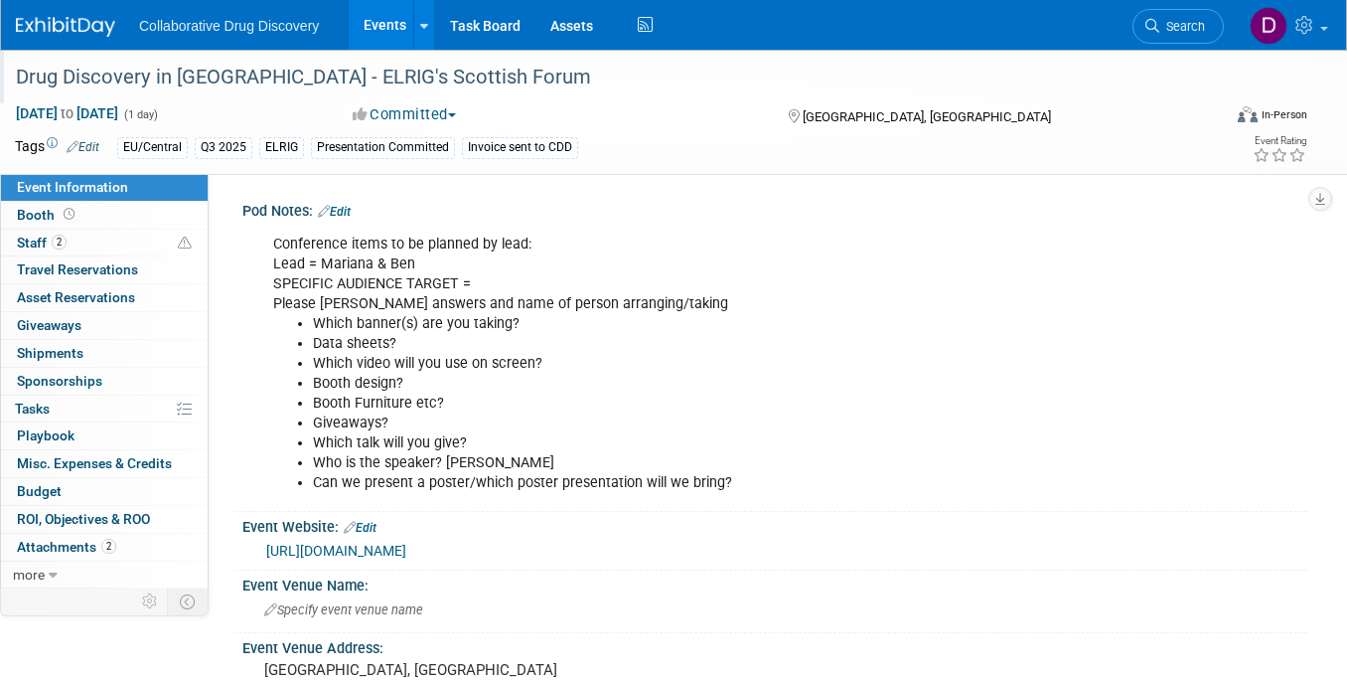
click at [158, 79] on div "Drug Discovery in [GEOGRAPHIC_DATA] - ELRIG's Scottish Forum" at bounding box center [603, 78] width 1189 height 36
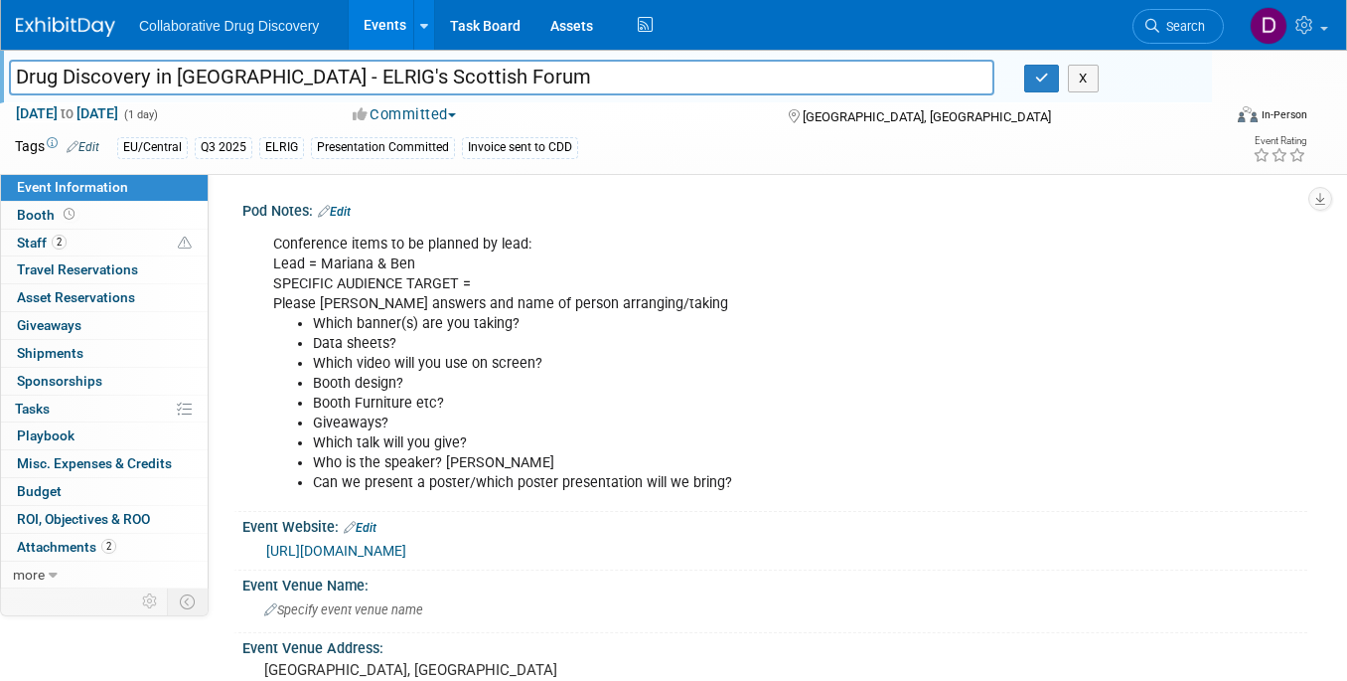
click at [158, 79] on input "Drug Discovery in [GEOGRAPHIC_DATA] - ELRIG's Scottish Forum" at bounding box center [502, 77] width 986 height 35
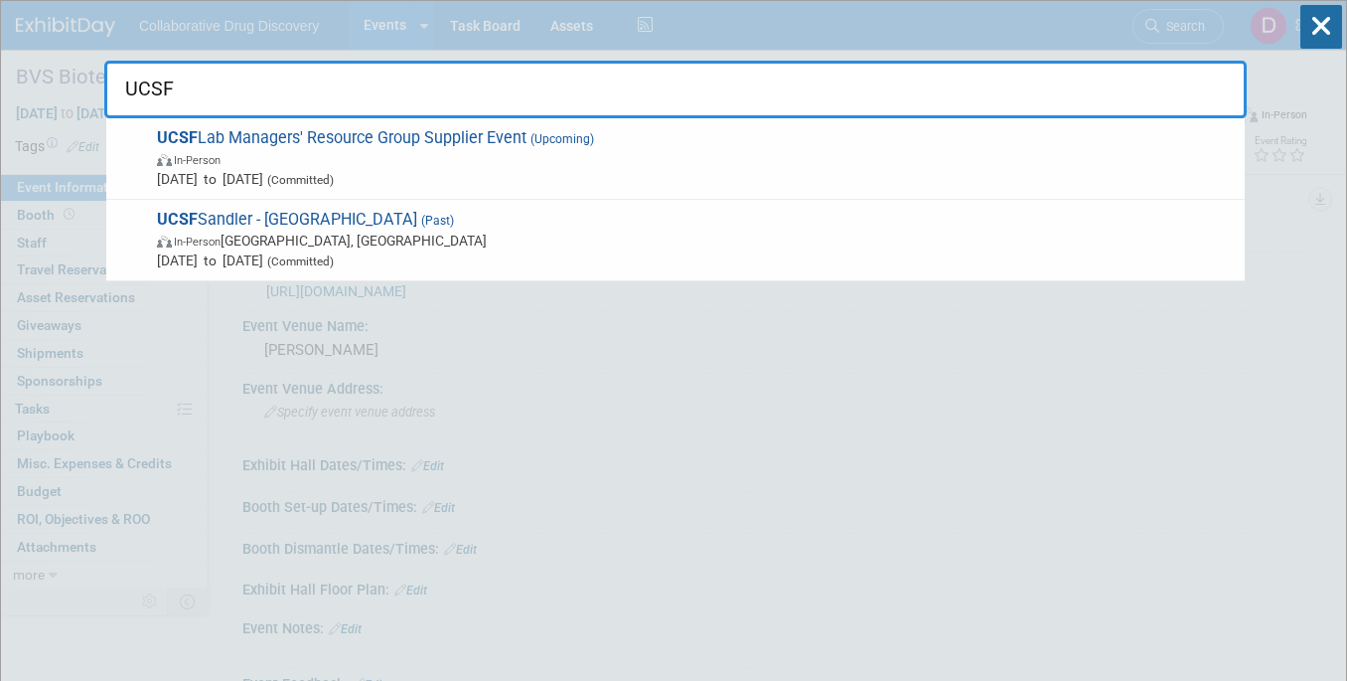
drag, startPoint x: 789, startPoint y: 372, endPoint x: 601, endPoint y: 266, distance: 215.3
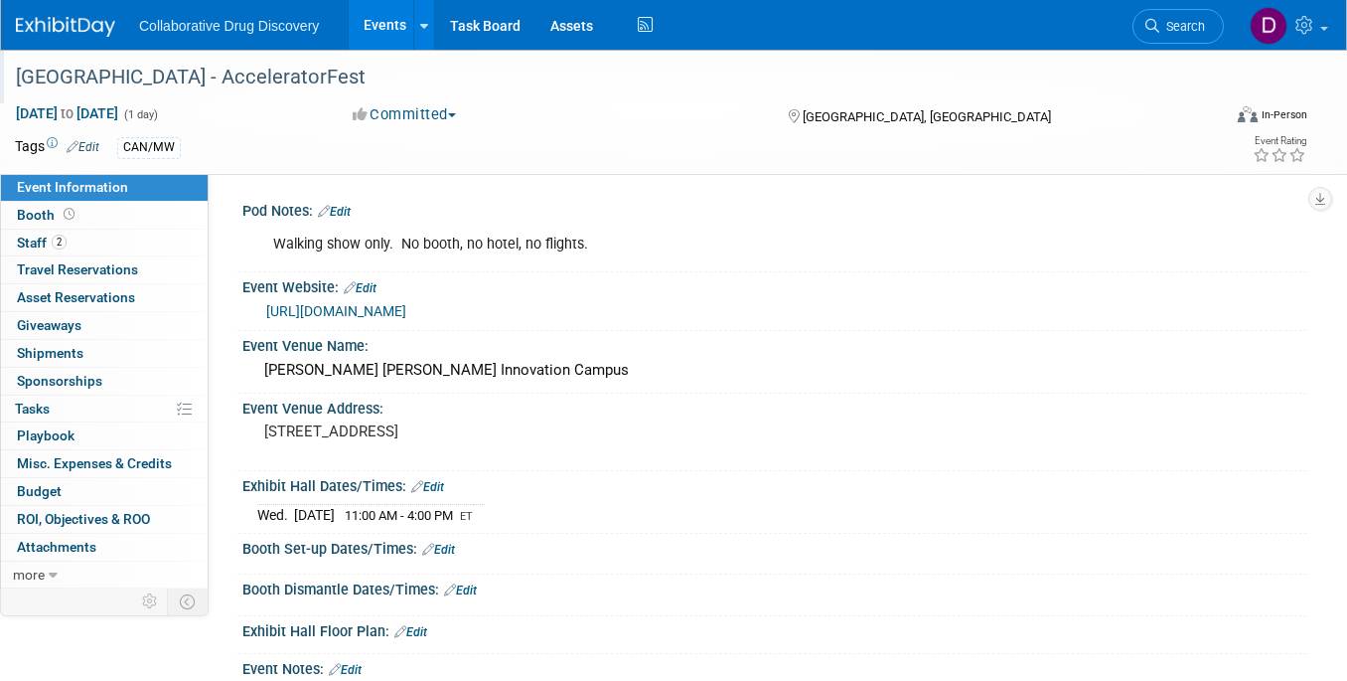
click at [130, 77] on div "[GEOGRAPHIC_DATA] - AcceleratorFest" at bounding box center [603, 78] width 1189 height 36
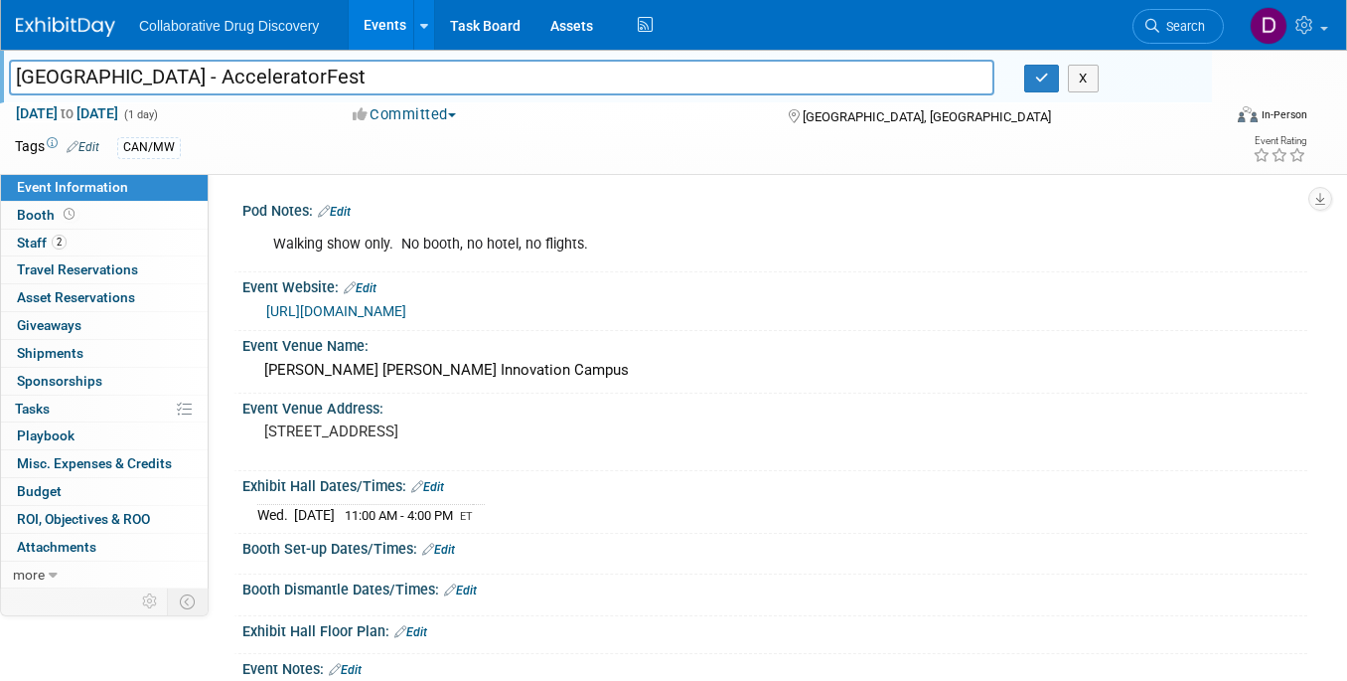
click at [130, 77] on input "[GEOGRAPHIC_DATA] - AcceleratorFest" at bounding box center [502, 77] width 986 height 35
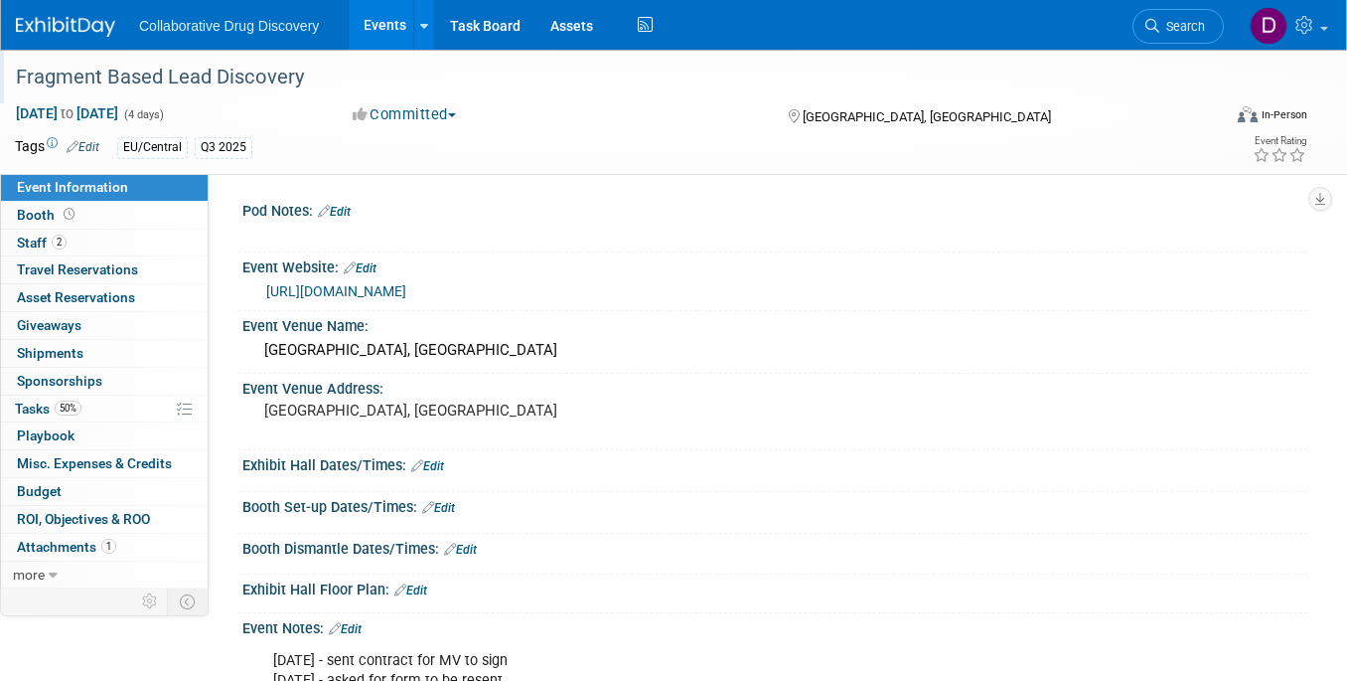
click at [153, 77] on div "Fragment Based Lead Discovery" at bounding box center [603, 78] width 1189 height 36
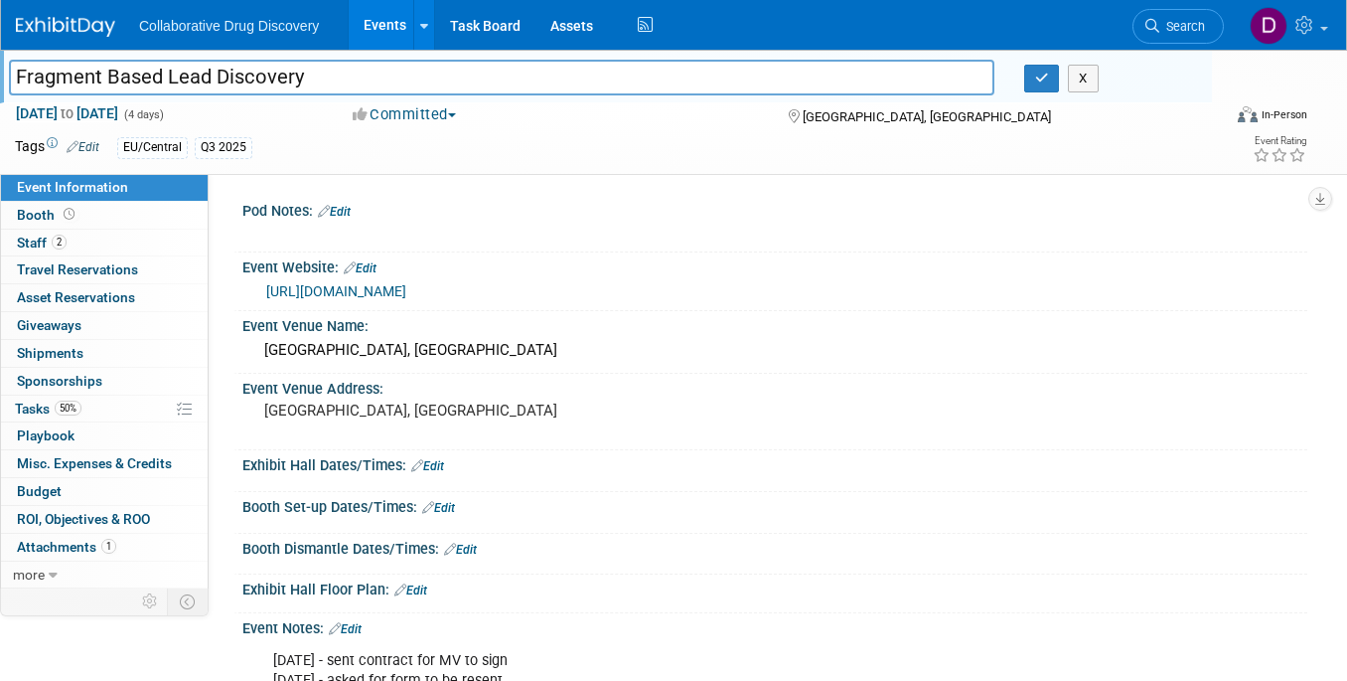
click at [153, 77] on input "Fragment Based Lead Discovery" at bounding box center [502, 77] width 986 height 35
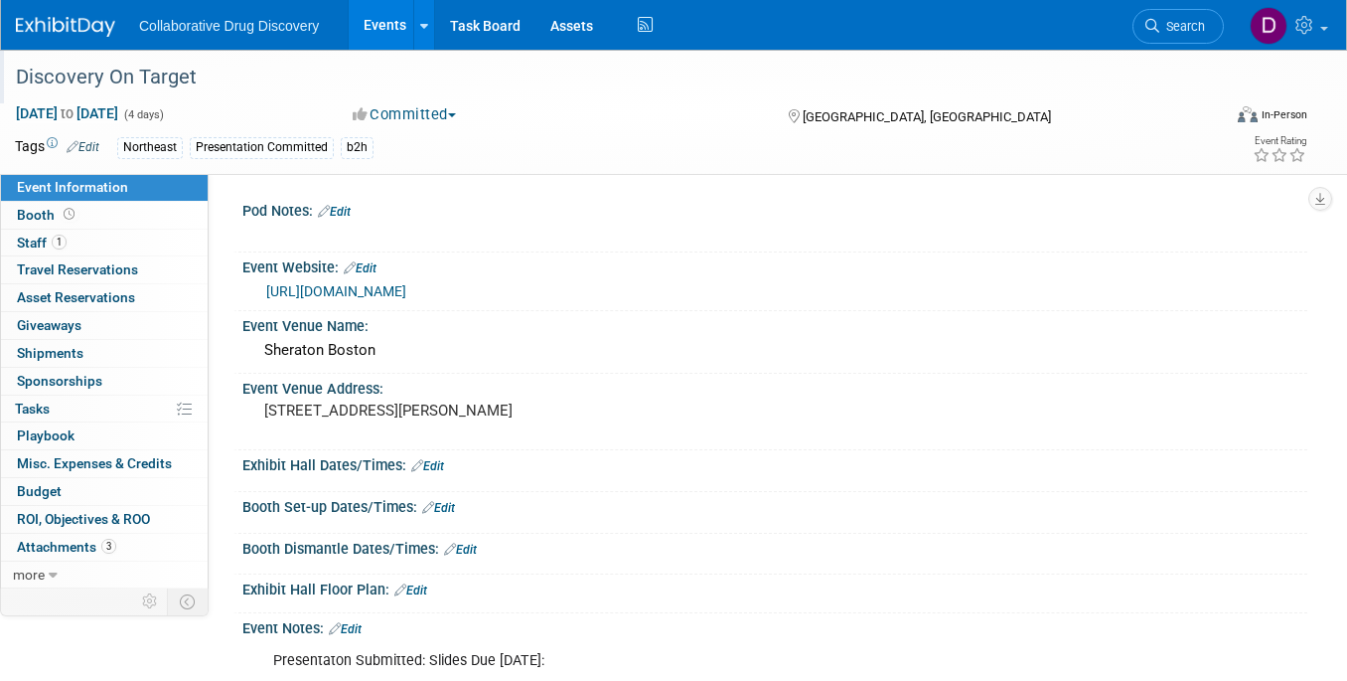
click at [134, 71] on div "Discovery On Target" at bounding box center [603, 78] width 1189 height 36
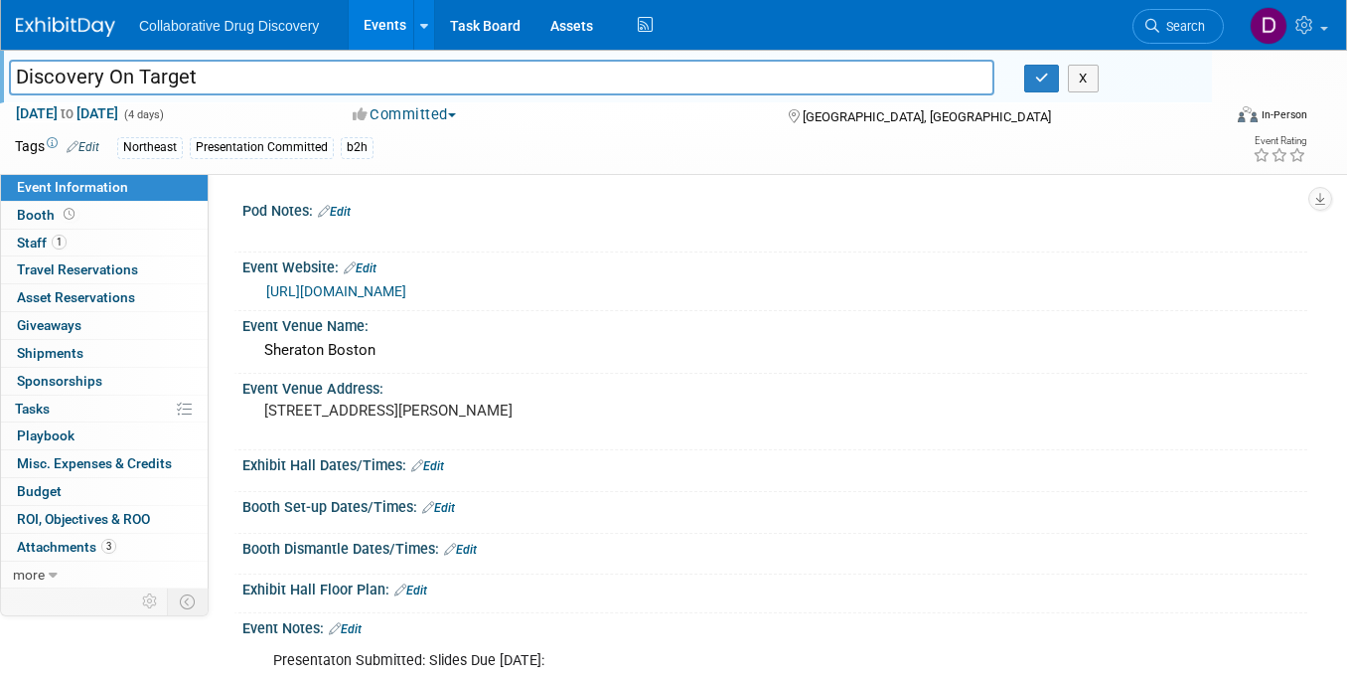
click at [134, 71] on input "Discovery On Target" at bounding box center [502, 77] width 986 height 35
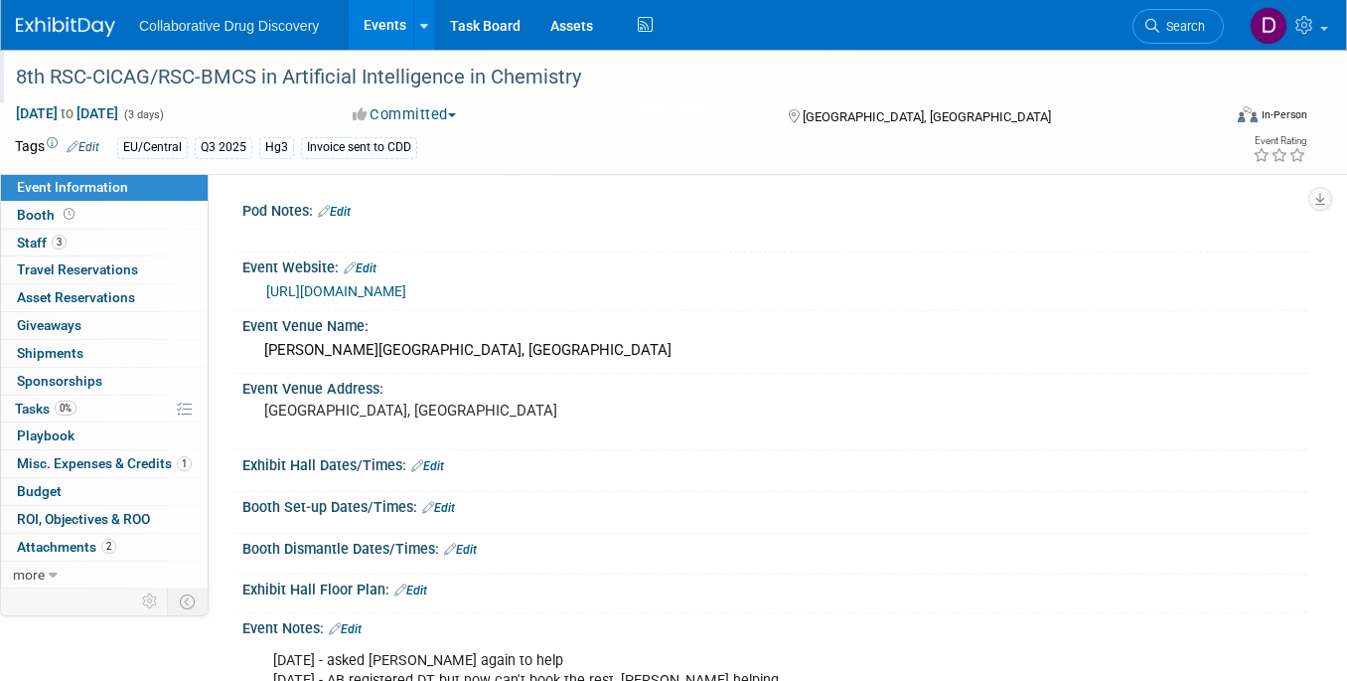
click at [187, 67] on div "8th RSC-CICAG/RSC-BMCS in Artificial Intelligence in Chemistry" at bounding box center [603, 78] width 1189 height 36
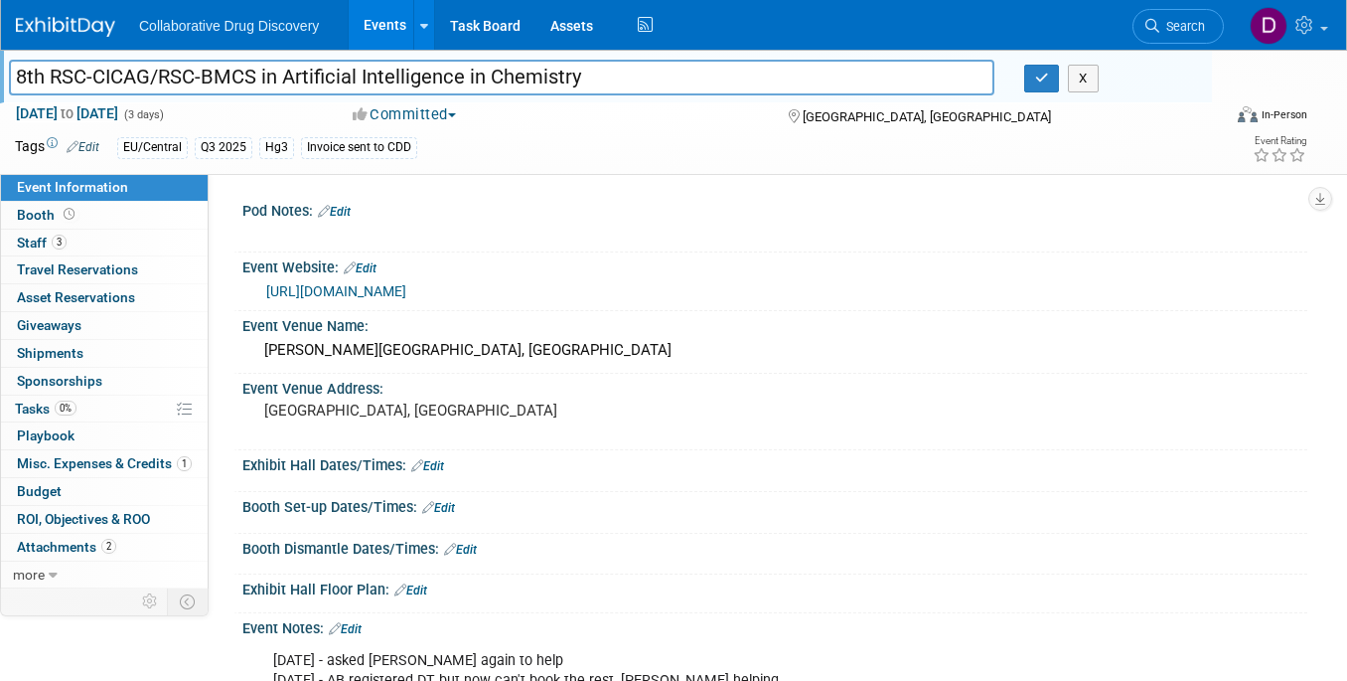
click at [171, 77] on input "8th RSC-CICAG/RSC-BMCS in Artificial Intelligence in Chemistry" at bounding box center [502, 77] width 986 height 35
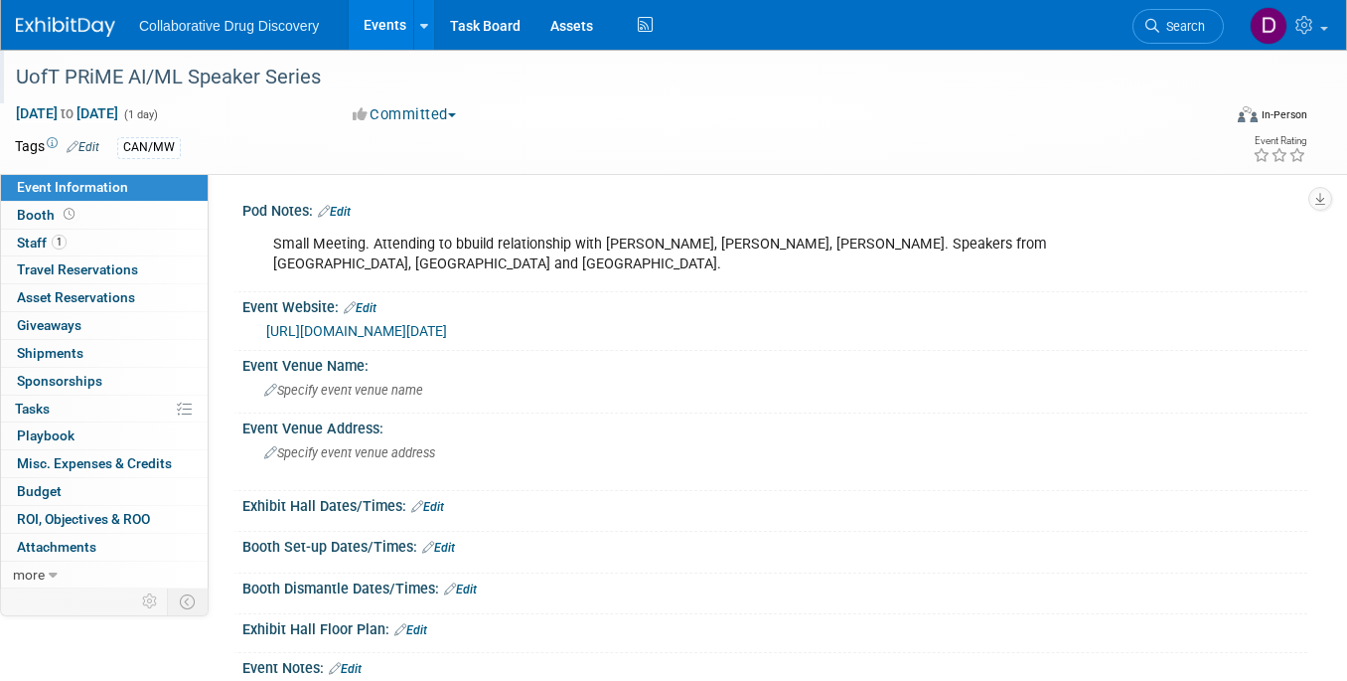
click at [161, 87] on div "UofT PRiME AI/ML Speaker Series" at bounding box center [603, 78] width 1189 height 36
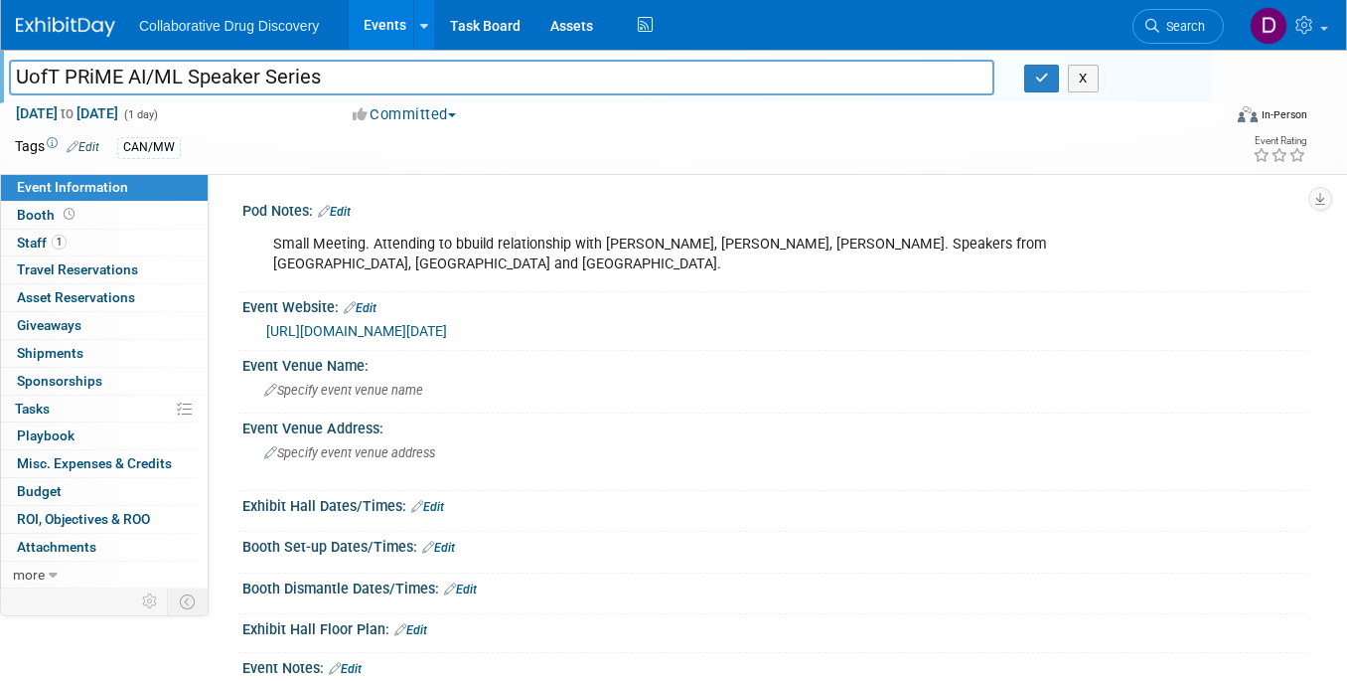
click at [161, 87] on input "UofT PRiME AI/ML Speaker Series" at bounding box center [502, 77] width 986 height 35
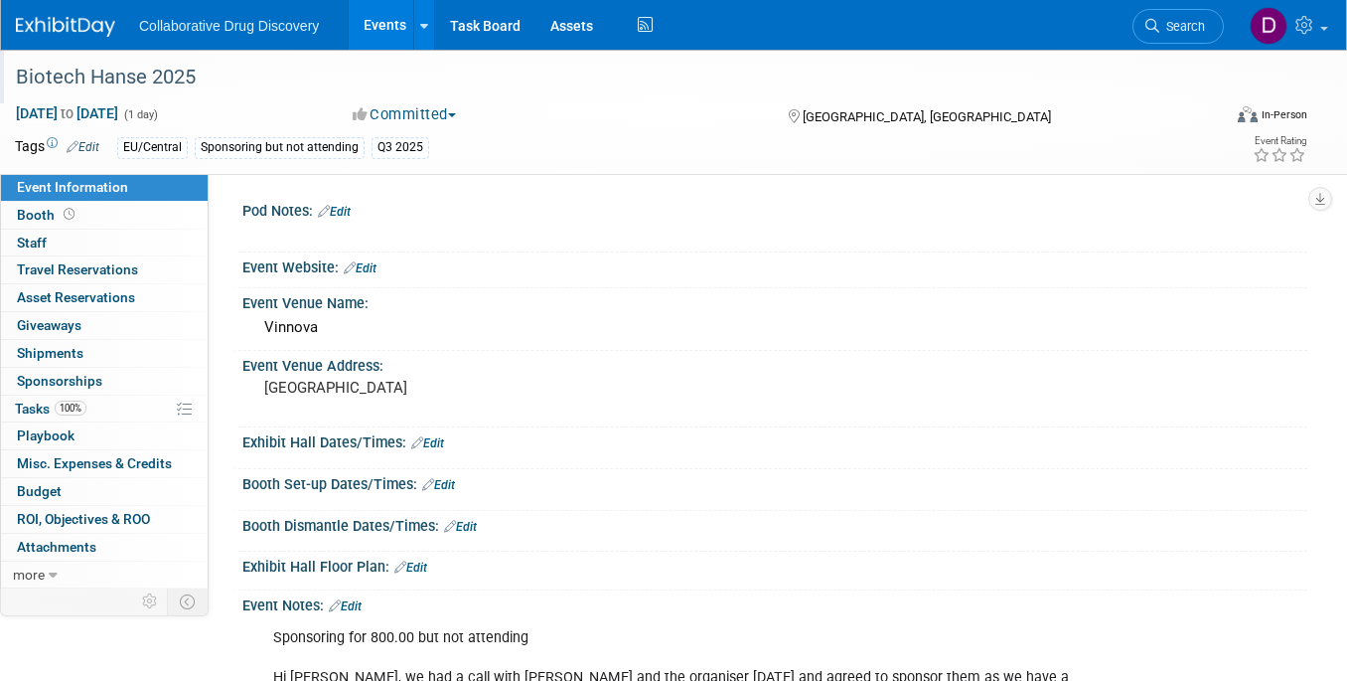
click at [92, 77] on div "Biotech Hanse 2025" at bounding box center [603, 78] width 1189 height 36
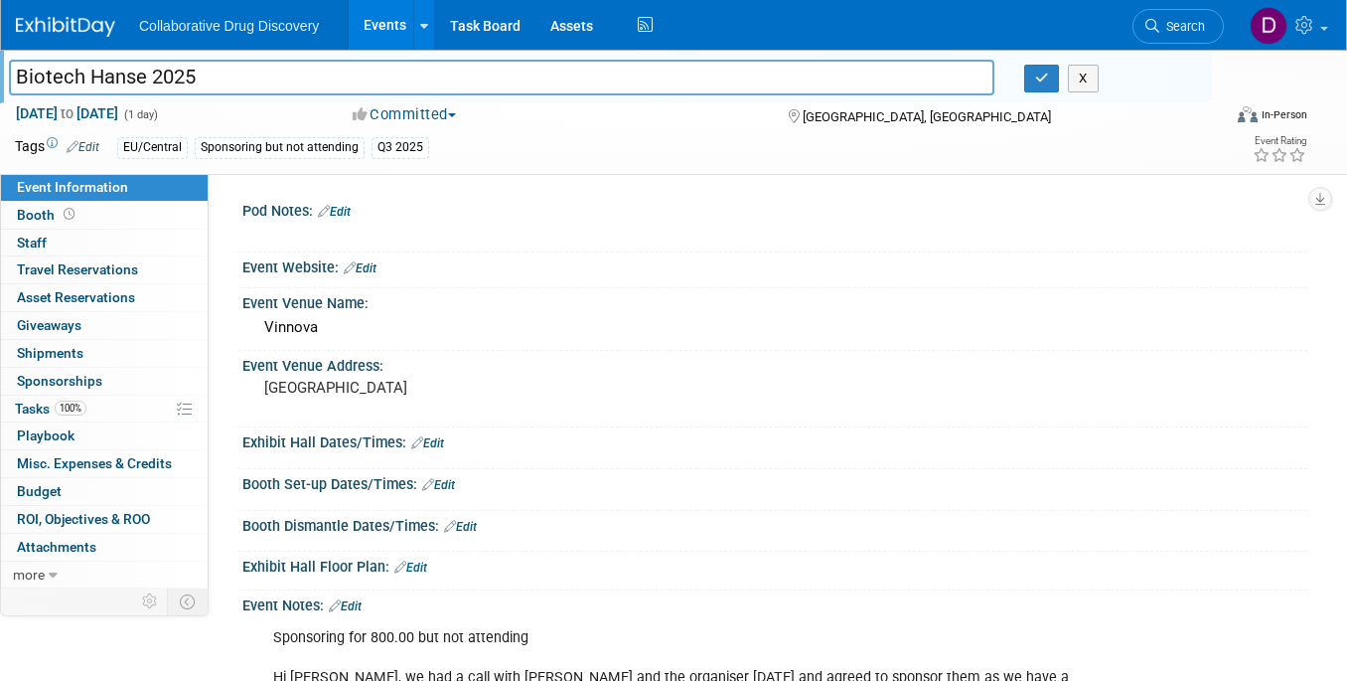
click at [92, 77] on input "Biotech Hanse 2025" at bounding box center [502, 77] width 986 height 35
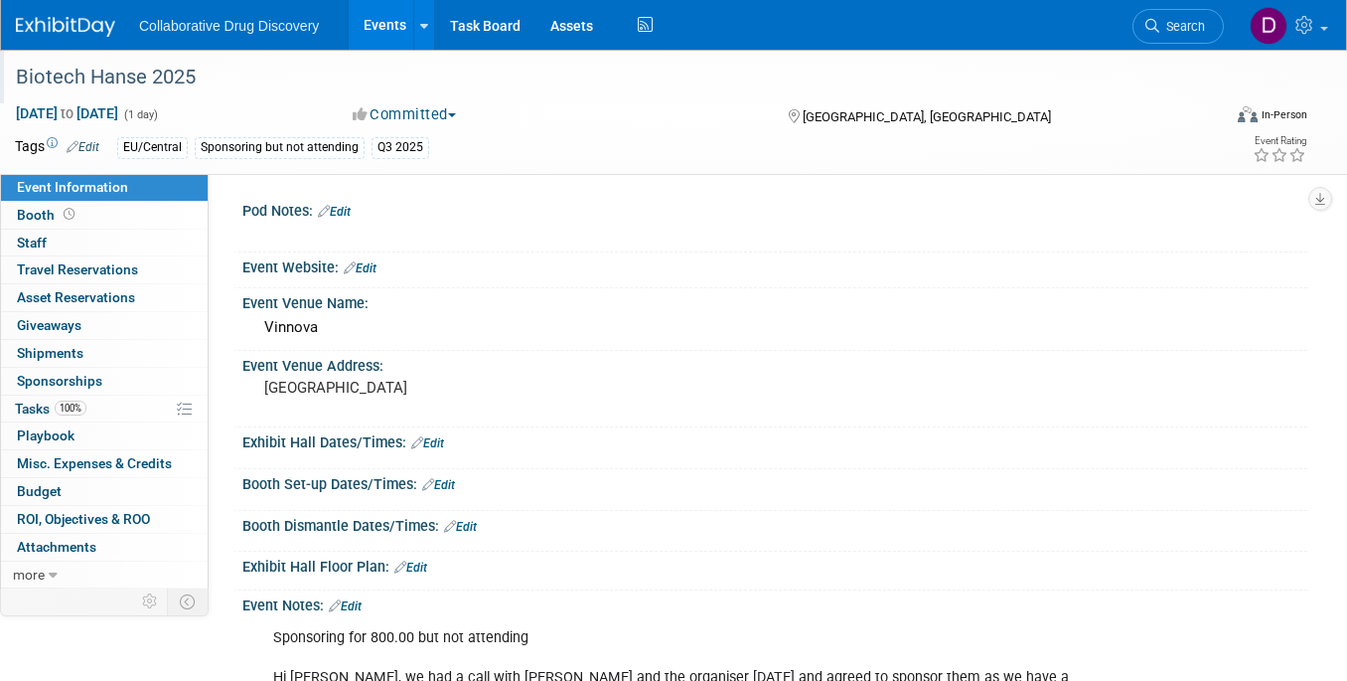
click at [70, 87] on div "Biotech Hanse 2025" at bounding box center [603, 78] width 1189 height 36
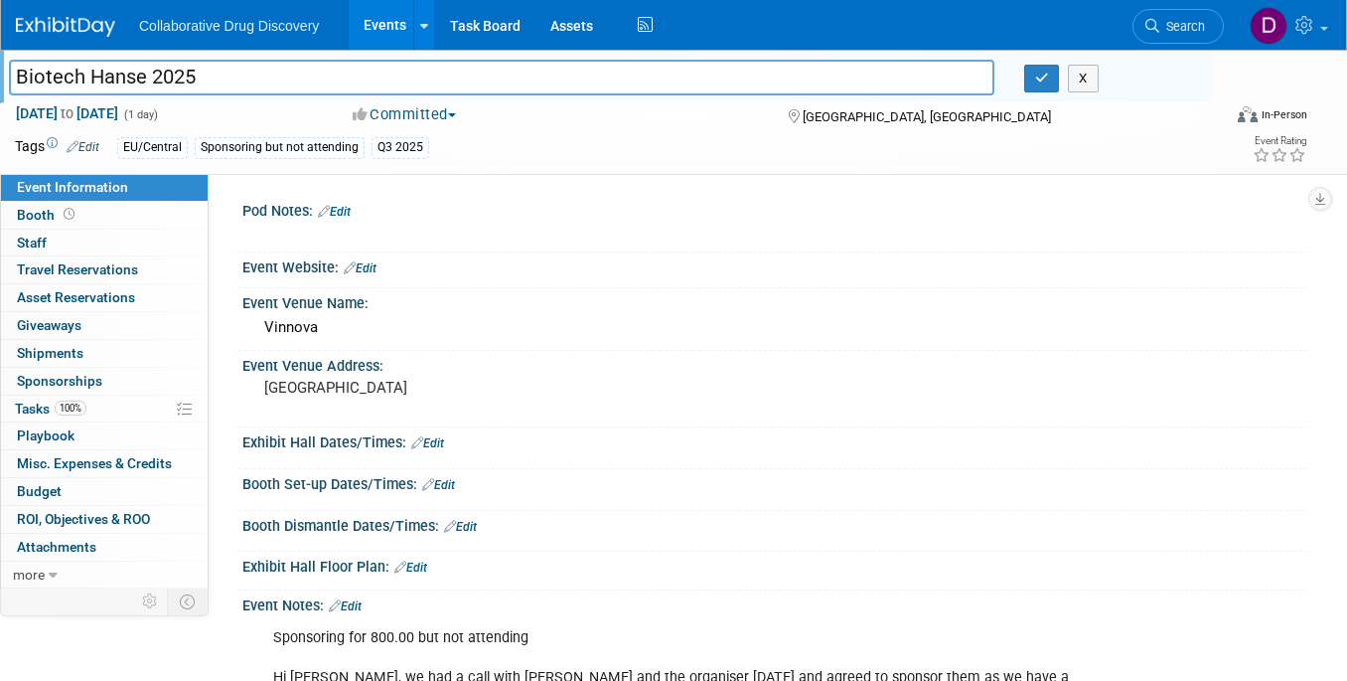
click at [70, 87] on input "Biotech Hanse 2025" at bounding box center [502, 77] width 986 height 35
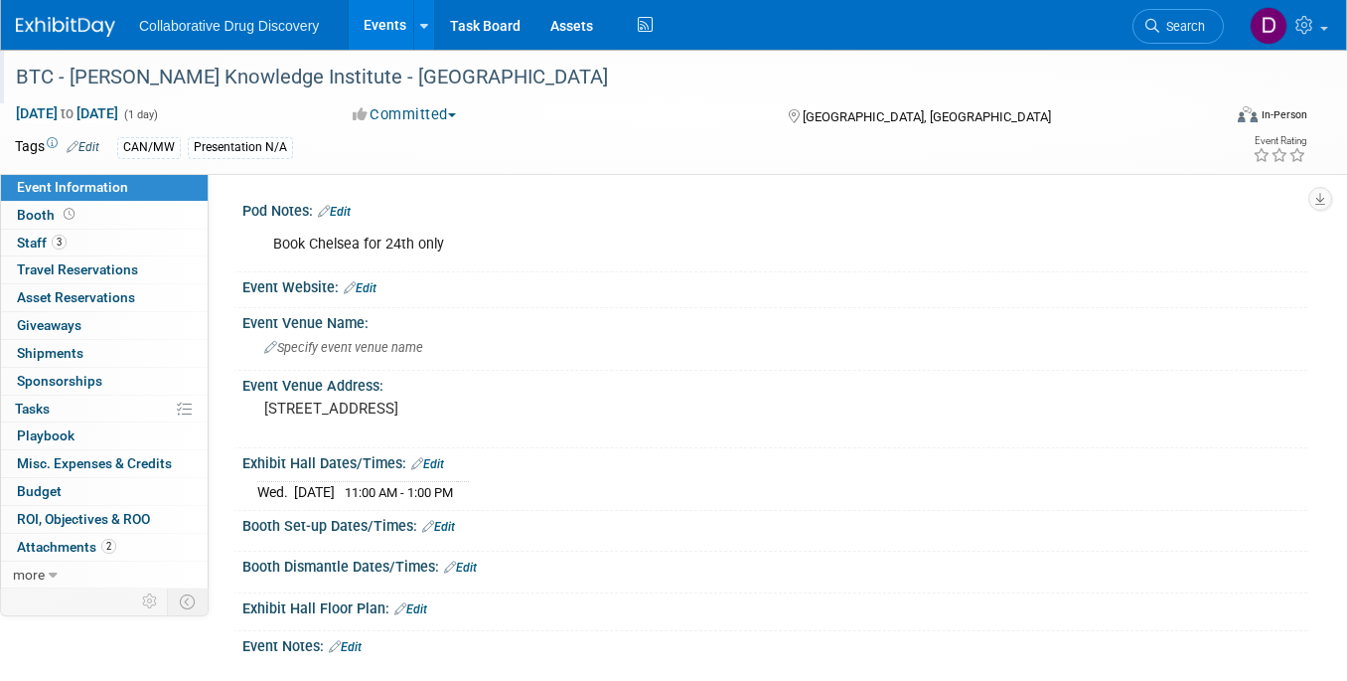
click at [169, 82] on div "BTC - [PERSON_NAME] Knowledge Institute - [GEOGRAPHIC_DATA]" at bounding box center [603, 78] width 1189 height 36
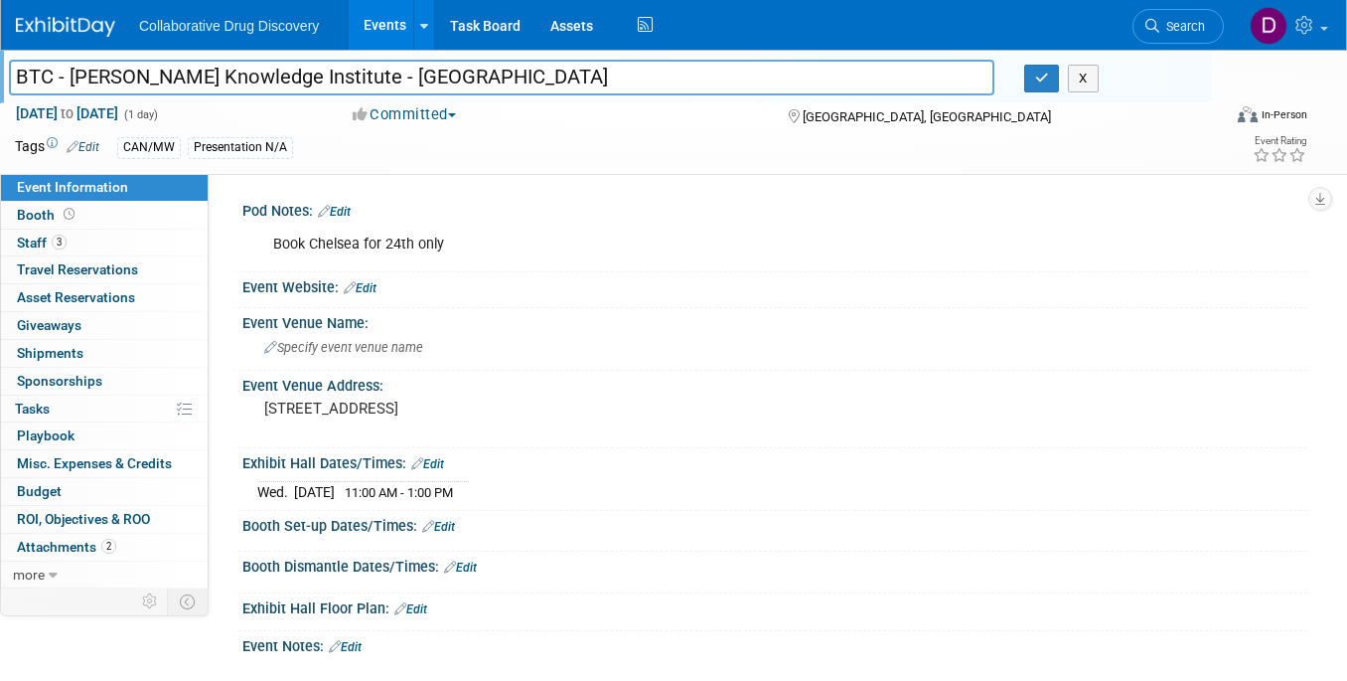
click at [169, 82] on input "BTC - [PERSON_NAME] Knowledge Institute - [GEOGRAPHIC_DATA]" at bounding box center [502, 77] width 986 height 35
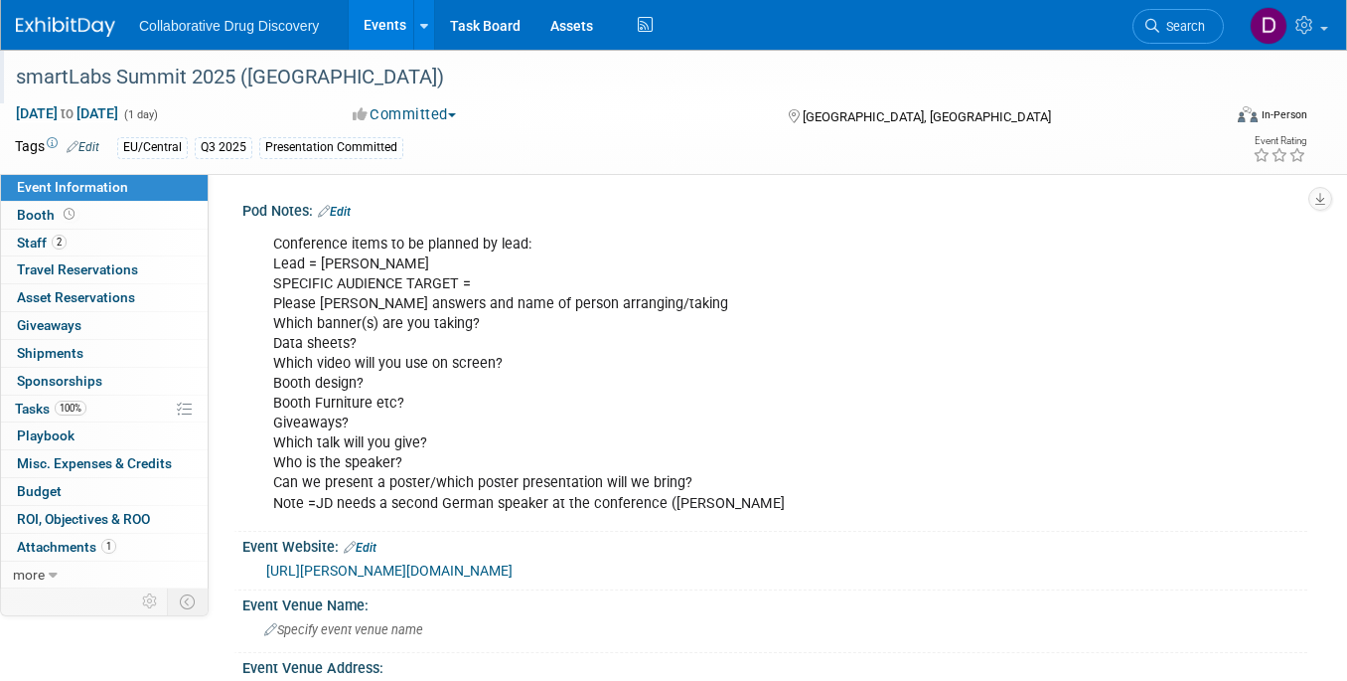
click at [225, 83] on div "smartLabs Summit 2025 ([GEOGRAPHIC_DATA])" at bounding box center [603, 78] width 1189 height 36
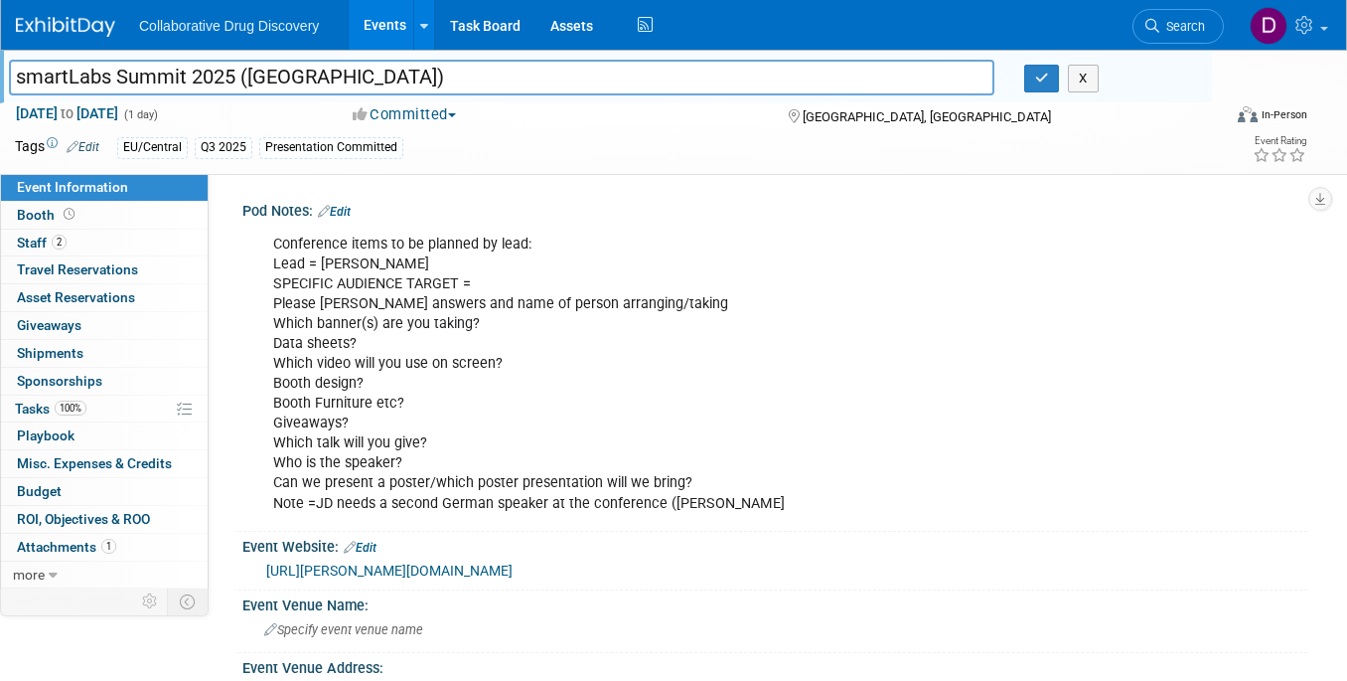
click at [225, 83] on input "smartLabs Summit 2025 ([GEOGRAPHIC_DATA])" at bounding box center [502, 77] width 986 height 35
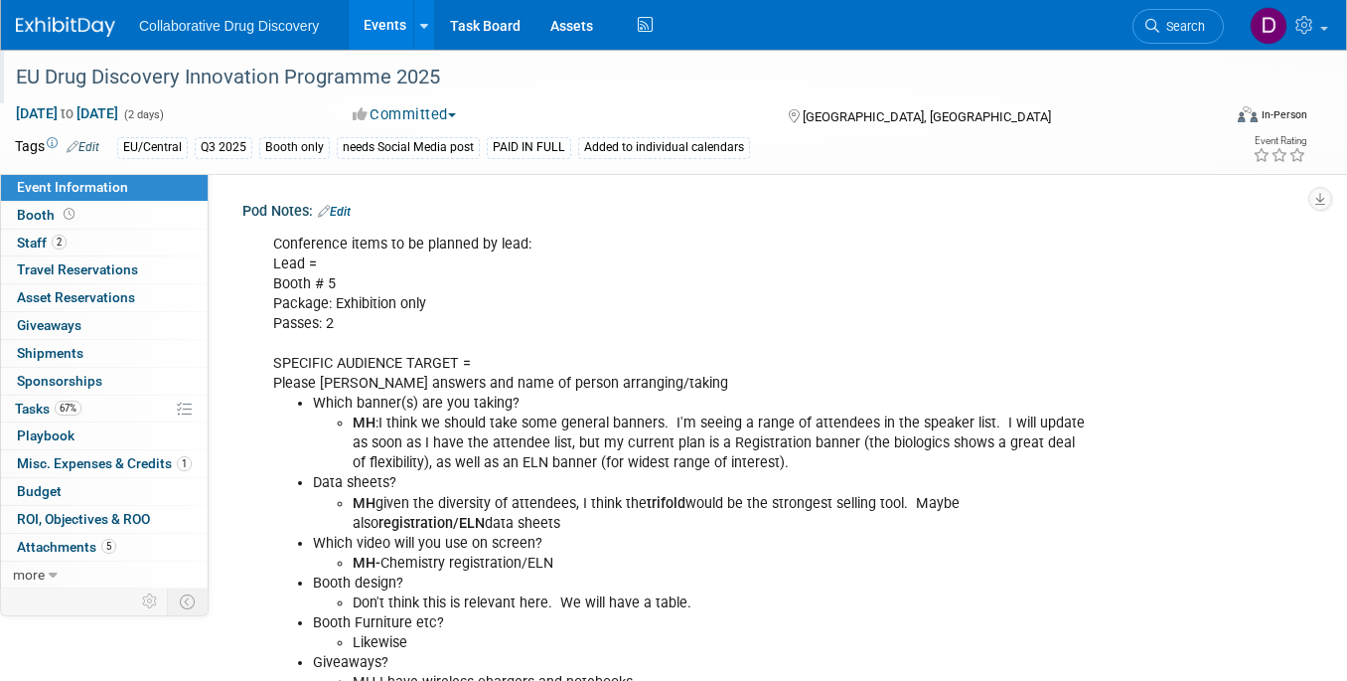
click at [223, 78] on div "EU Drug Discovery Innovation Programme 2025" at bounding box center [603, 78] width 1189 height 36
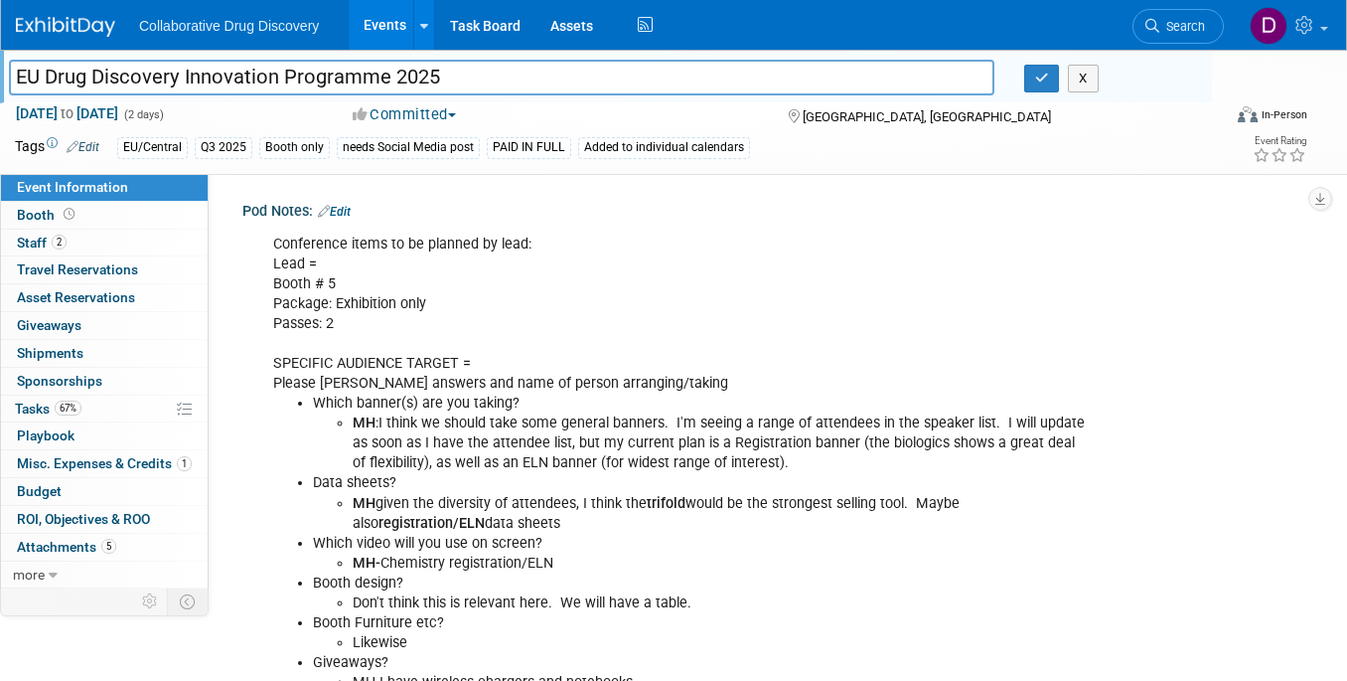
click at [223, 78] on input "EU Drug Discovery Innovation Programme 2025" at bounding box center [502, 77] width 986 height 35
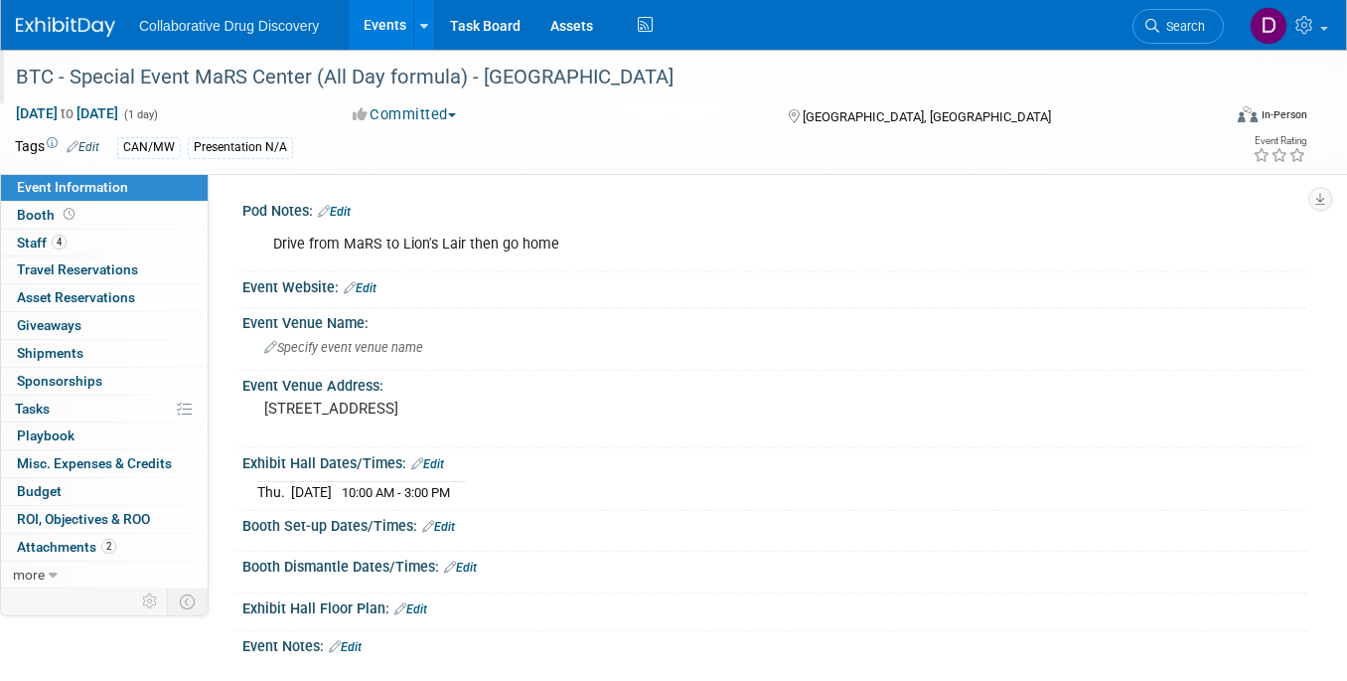
click at [82, 83] on div "BTC - Special Event MaRS Center (All Day formula) - [GEOGRAPHIC_DATA]" at bounding box center [603, 78] width 1189 height 36
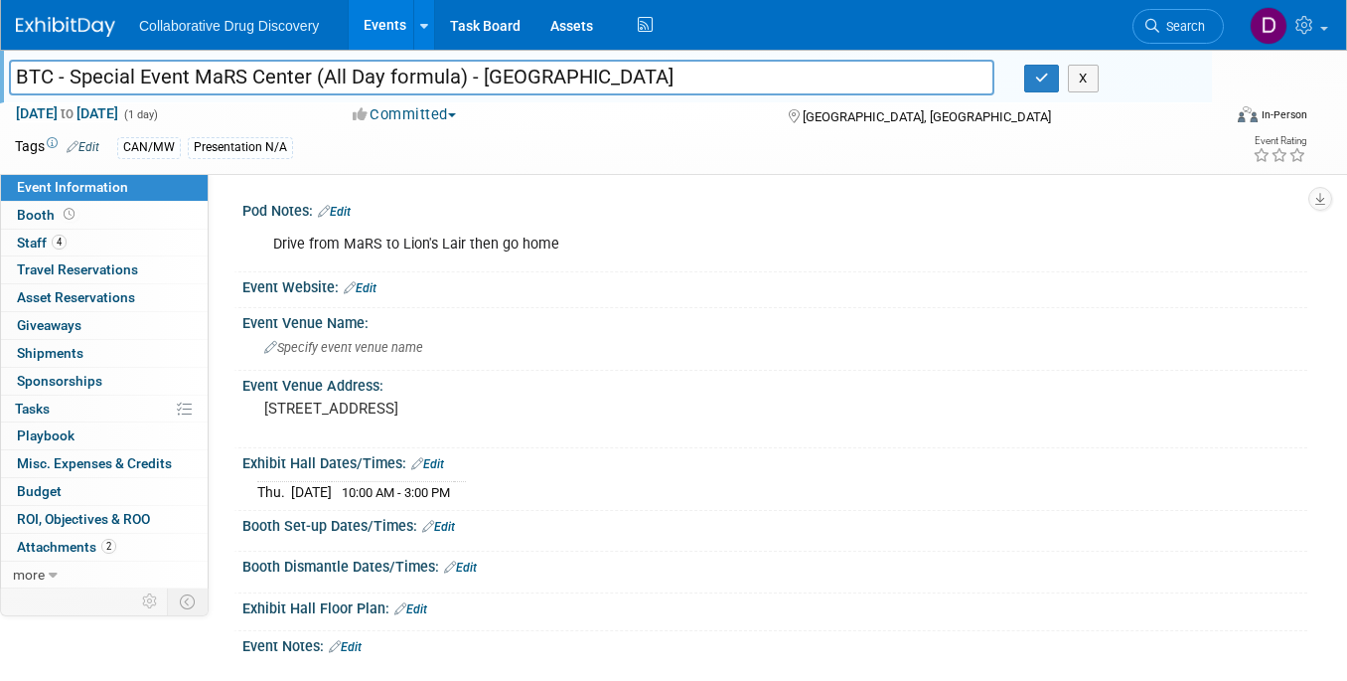
click at [81, 80] on input "BTC - Special Event MaRS Center (All Day formula) - [GEOGRAPHIC_DATA]" at bounding box center [502, 77] width 986 height 35
click at [81, 79] on input "BTC - Special Event MaRS Center (All Day formula) - [GEOGRAPHIC_DATA]" at bounding box center [502, 77] width 986 height 35
click at [81, 79] on input "BTC - Special Event MaRS Center (All Day formula) - Toronto" at bounding box center [502, 77] width 986 height 35
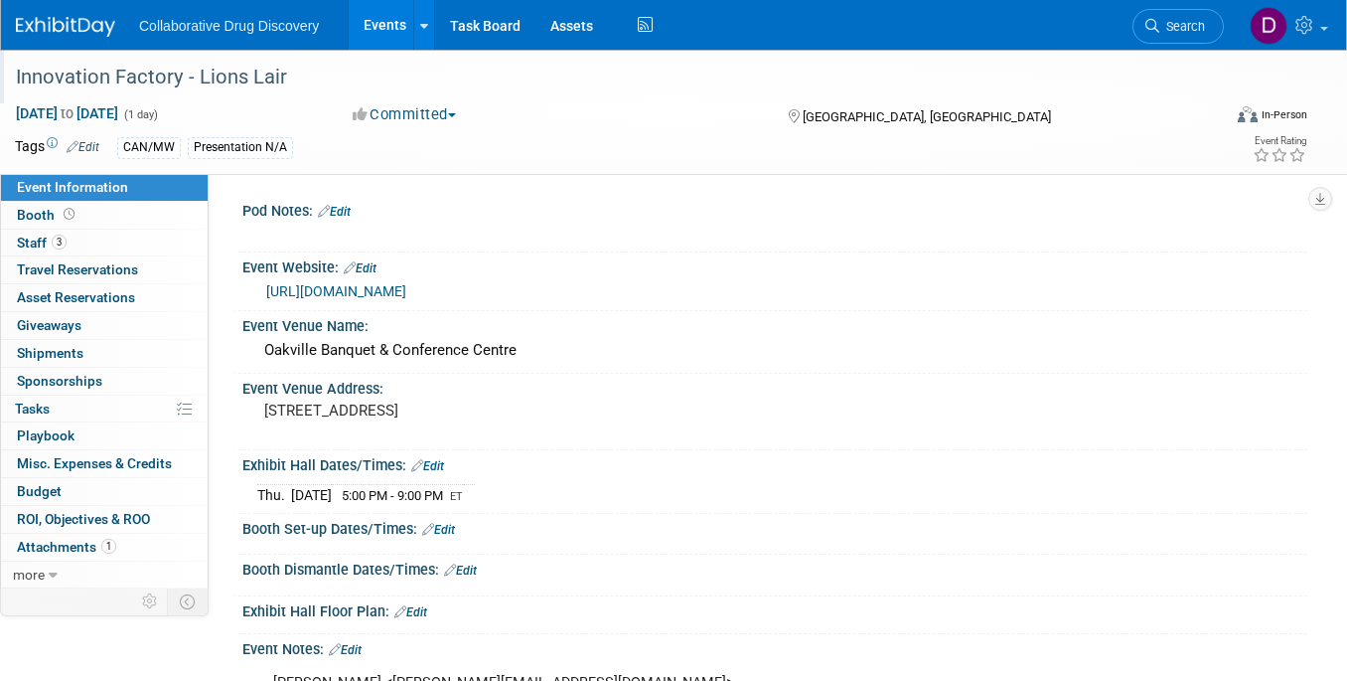
click at [145, 79] on div "Innovation Factory - Lions Lair" at bounding box center [603, 78] width 1189 height 36
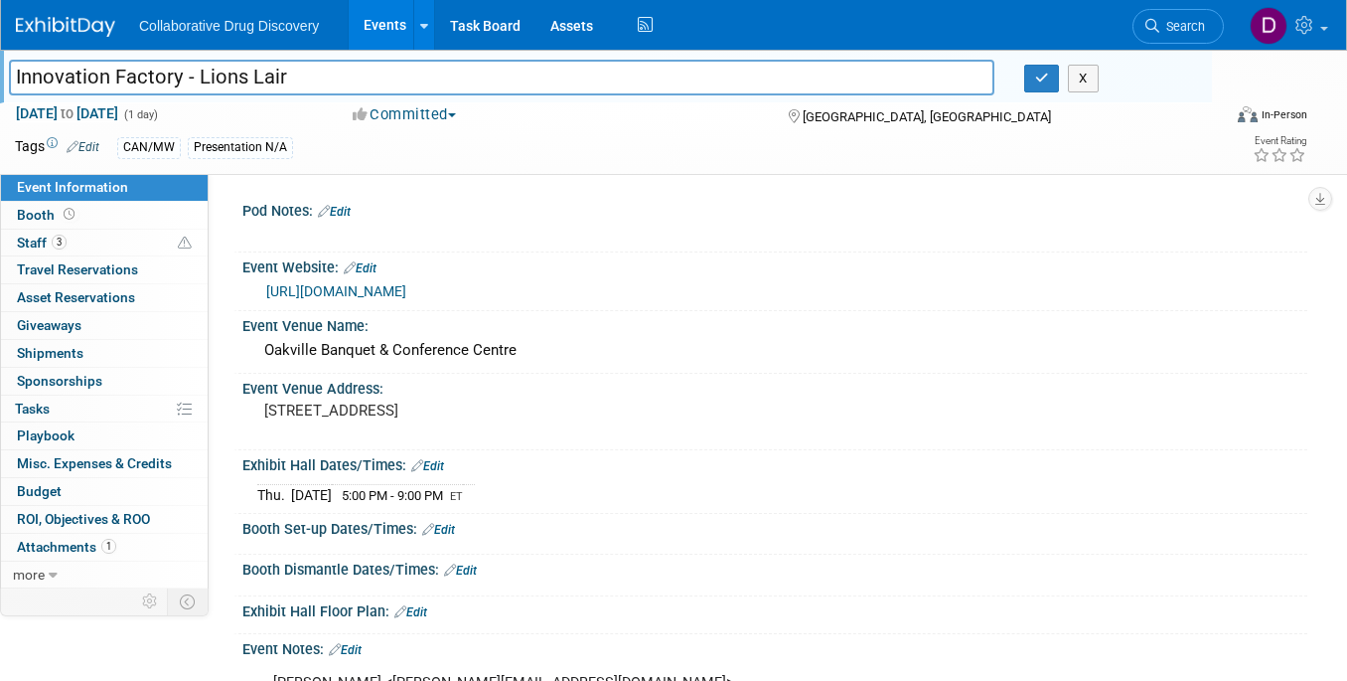
click at [145, 79] on input "Innovation Factory - Lions Lair" at bounding box center [502, 77] width 986 height 35
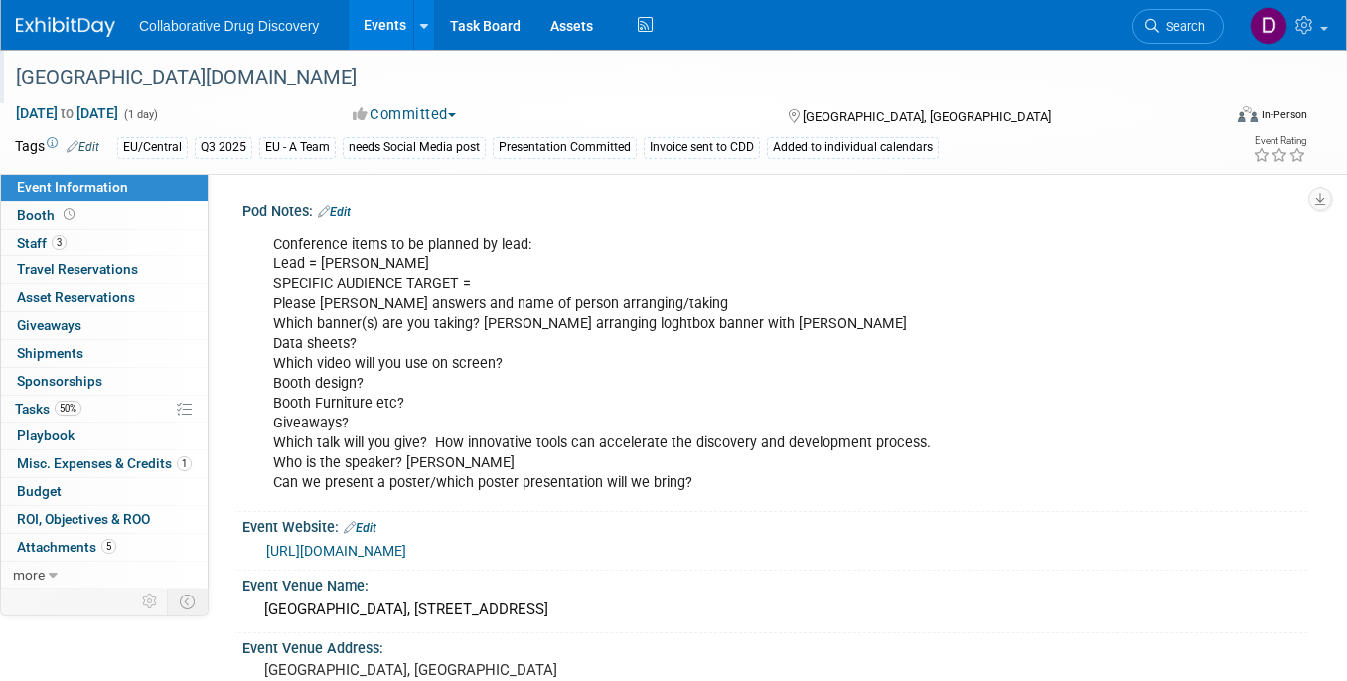
click at [79, 64] on div "[GEOGRAPHIC_DATA][DOMAIN_NAME]" at bounding box center [603, 78] width 1189 height 36
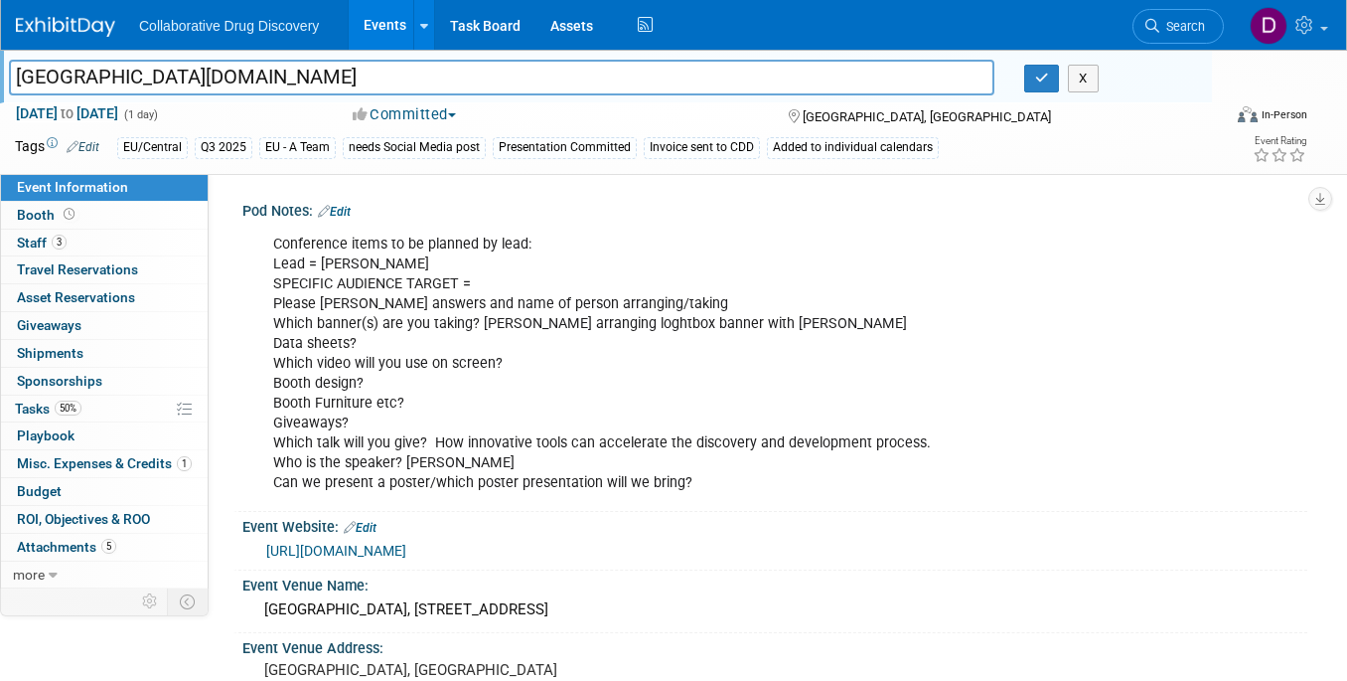
click at [71, 75] on input "[GEOGRAPHIC_DATA][DOMAIN_NAME]" at bounding box center [502, 77] width 986 height 35
click at [71, 75] on input "Prague.bio" at bounding box center [502, 77] width 986 height 35
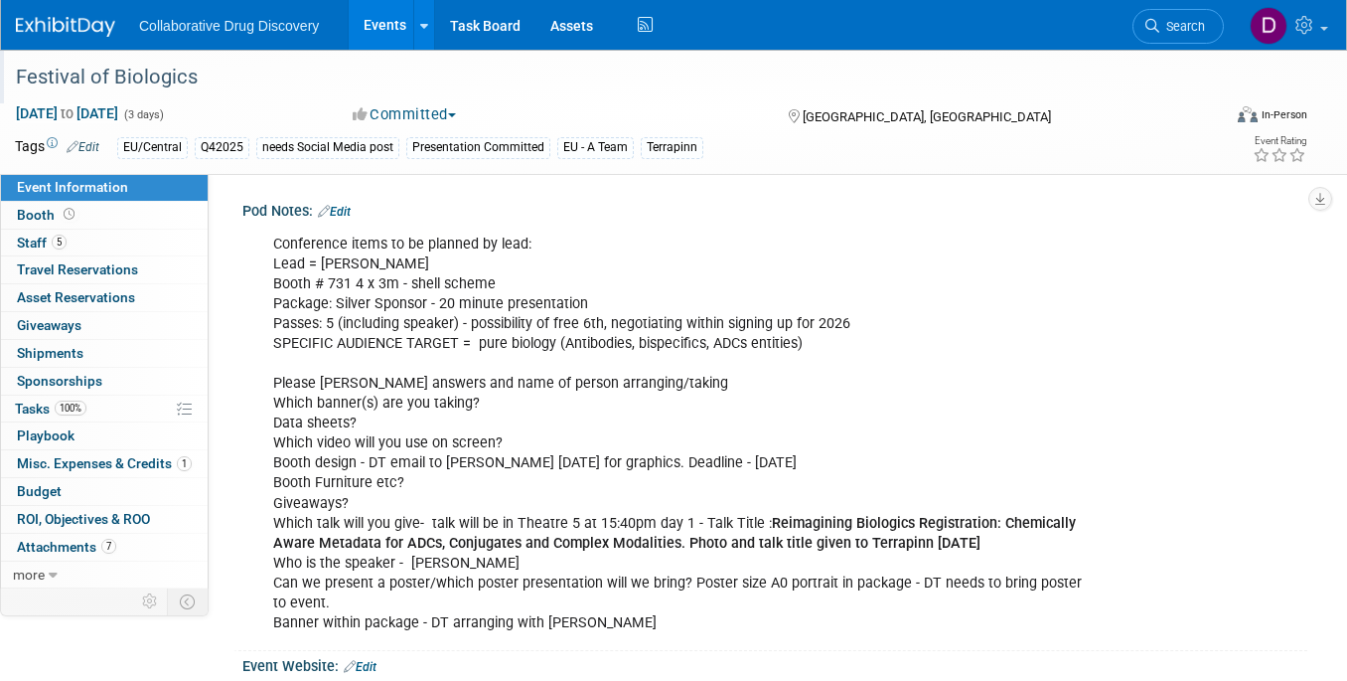
click at [68, 81] on div "Festival of Biologics" at bounding box center [603, 78] width 1189 height 36
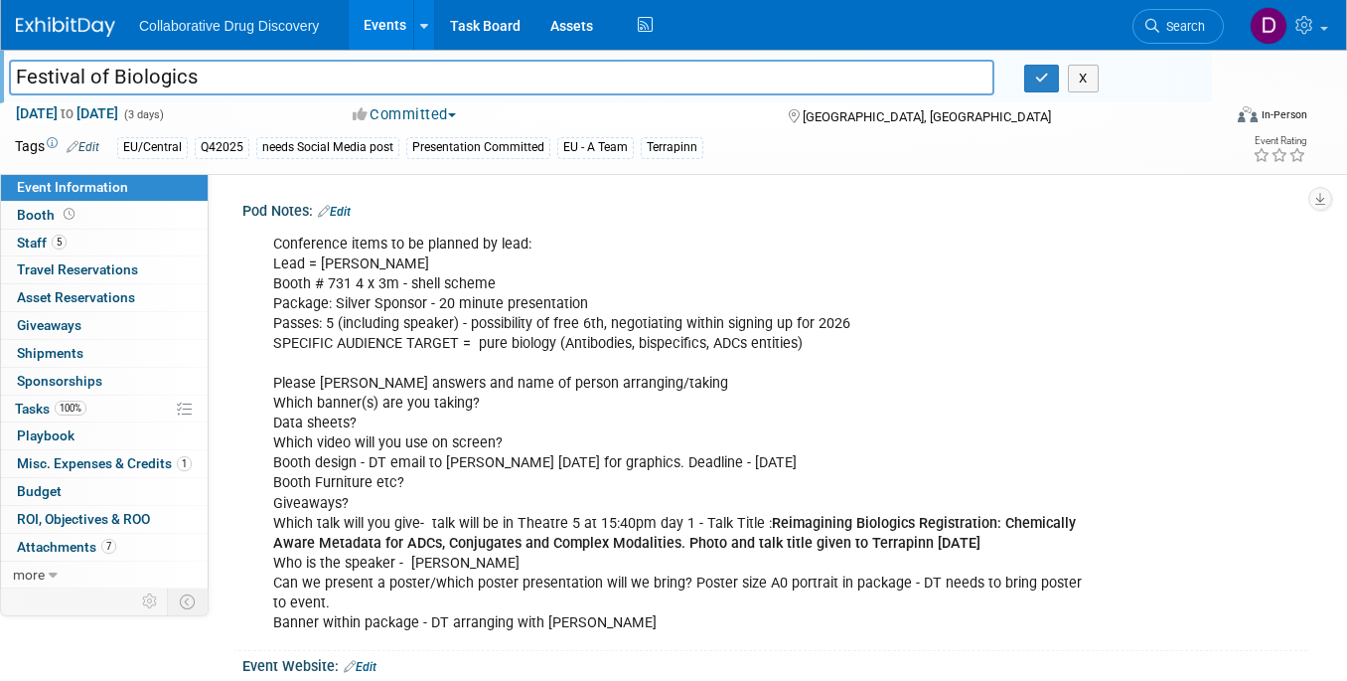
click at [68, 81] on input "Festival of Biologics" at bounding box center [502, 77] width 986 height 35
click at [68, 250] on link "5 Staff 5" at bounding box center [104, 243] width 207 height 27
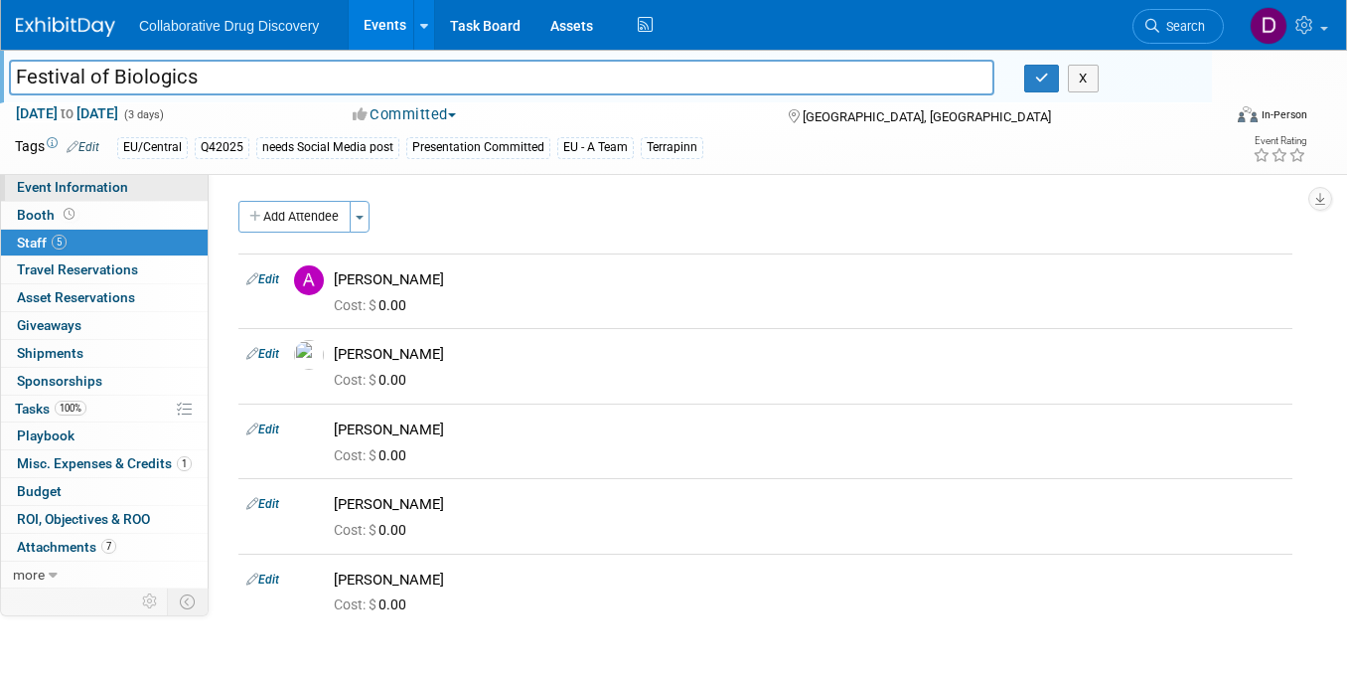
click at [83, 196] on link "Event Information" at bounding box center [104, 187] width 207 height 27
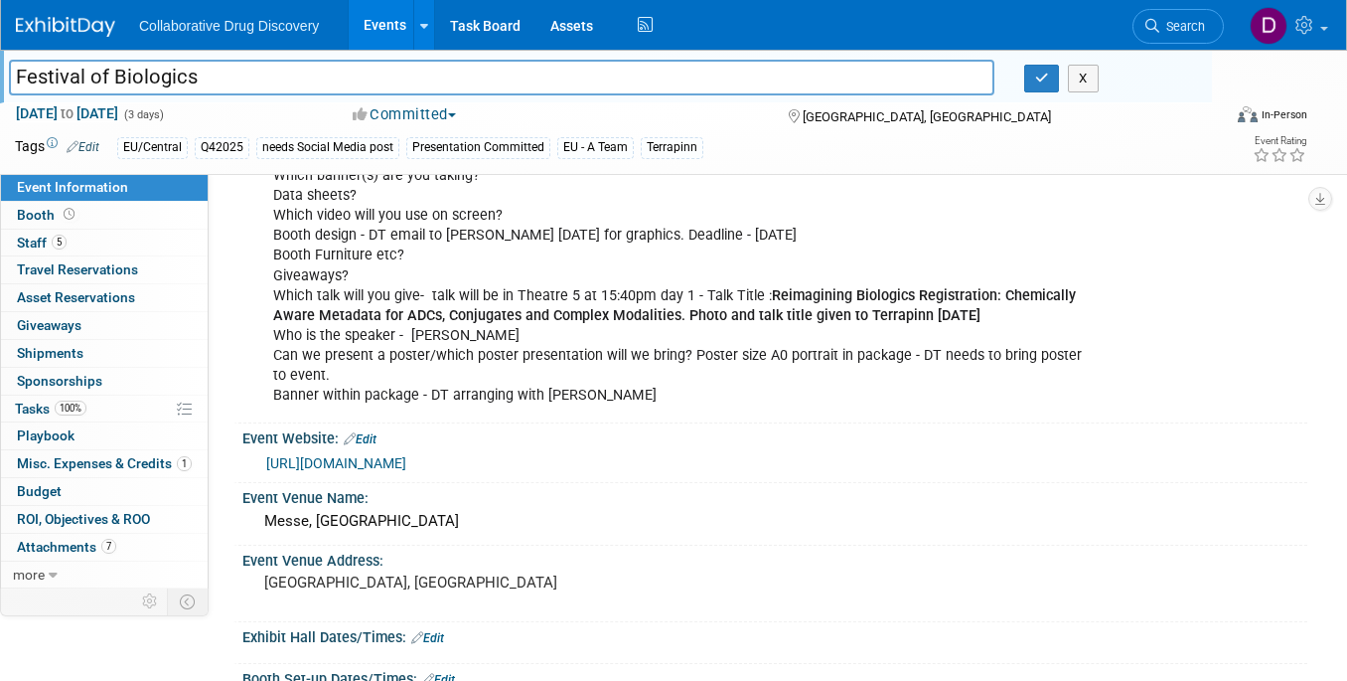
scroll to position [218, 0]
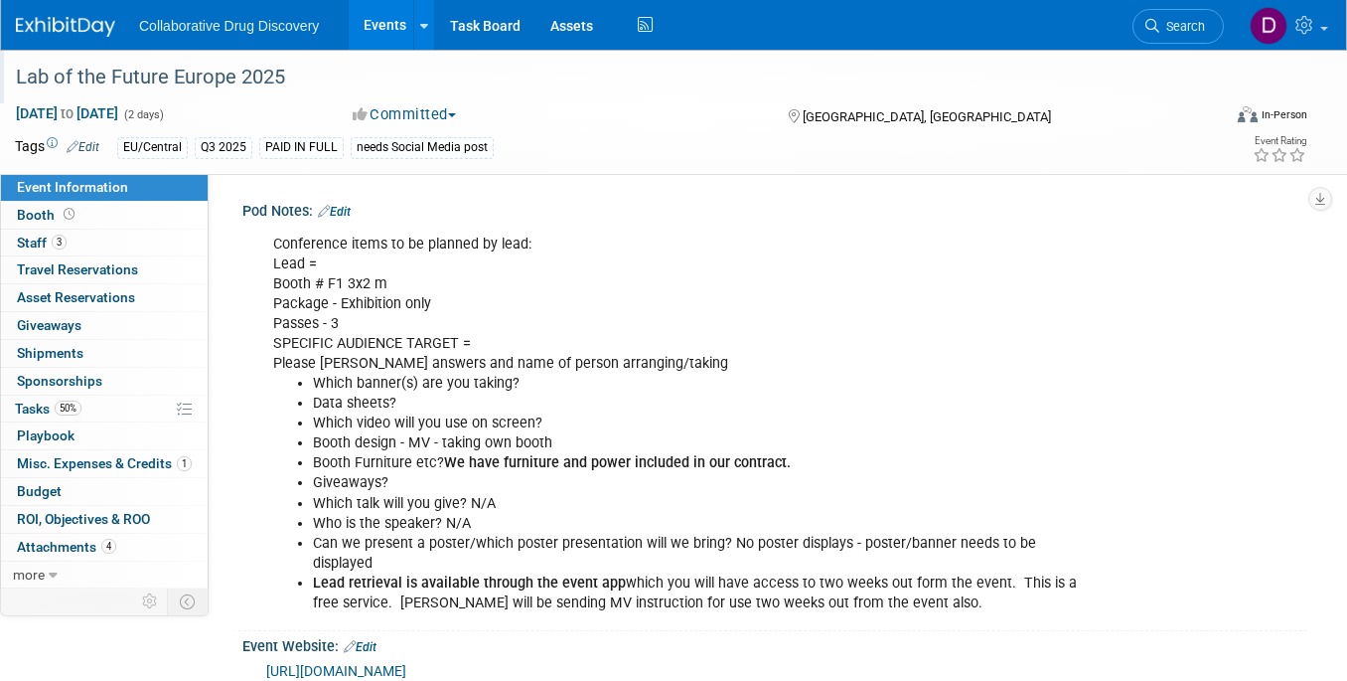
click at [115, 81] on div "Lab of the Future Europe 2025" at bounding box center [603, 78] width 1189 height 36
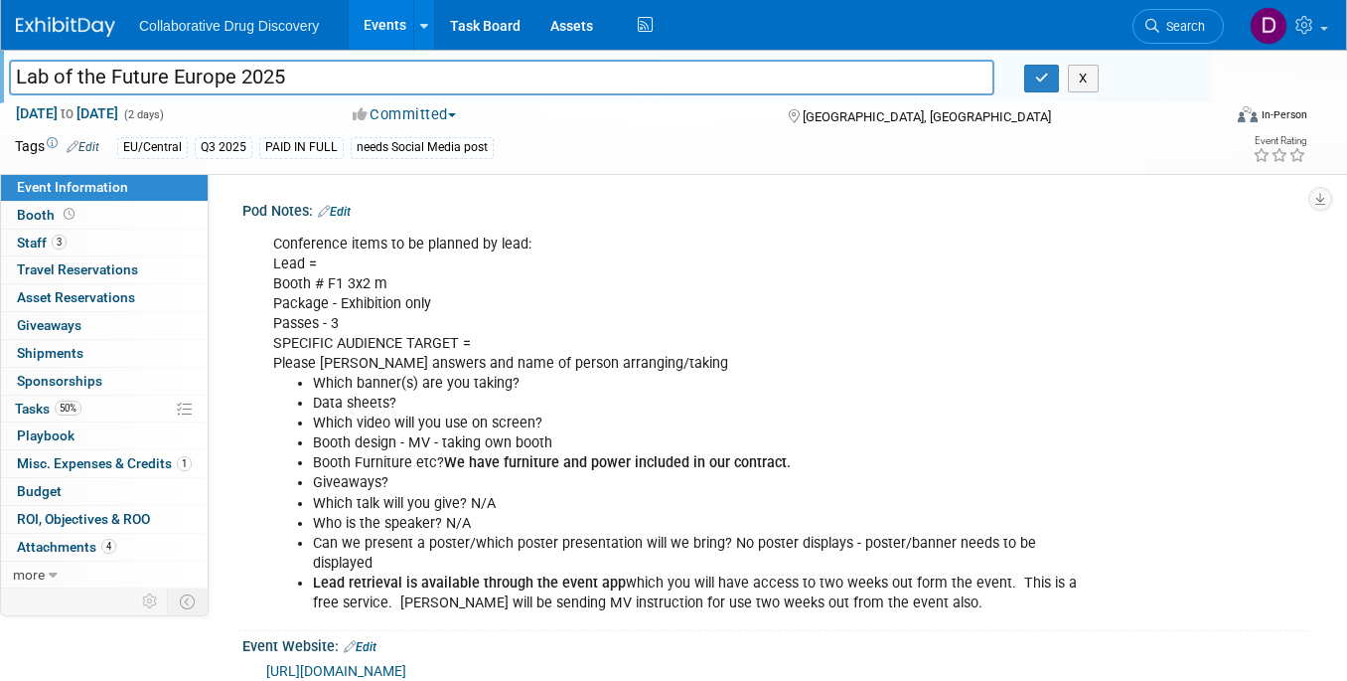
click at [115, 81] on input "Lab of the Future Europe 2025" at bounding box center [502, 77] width 986 height 35
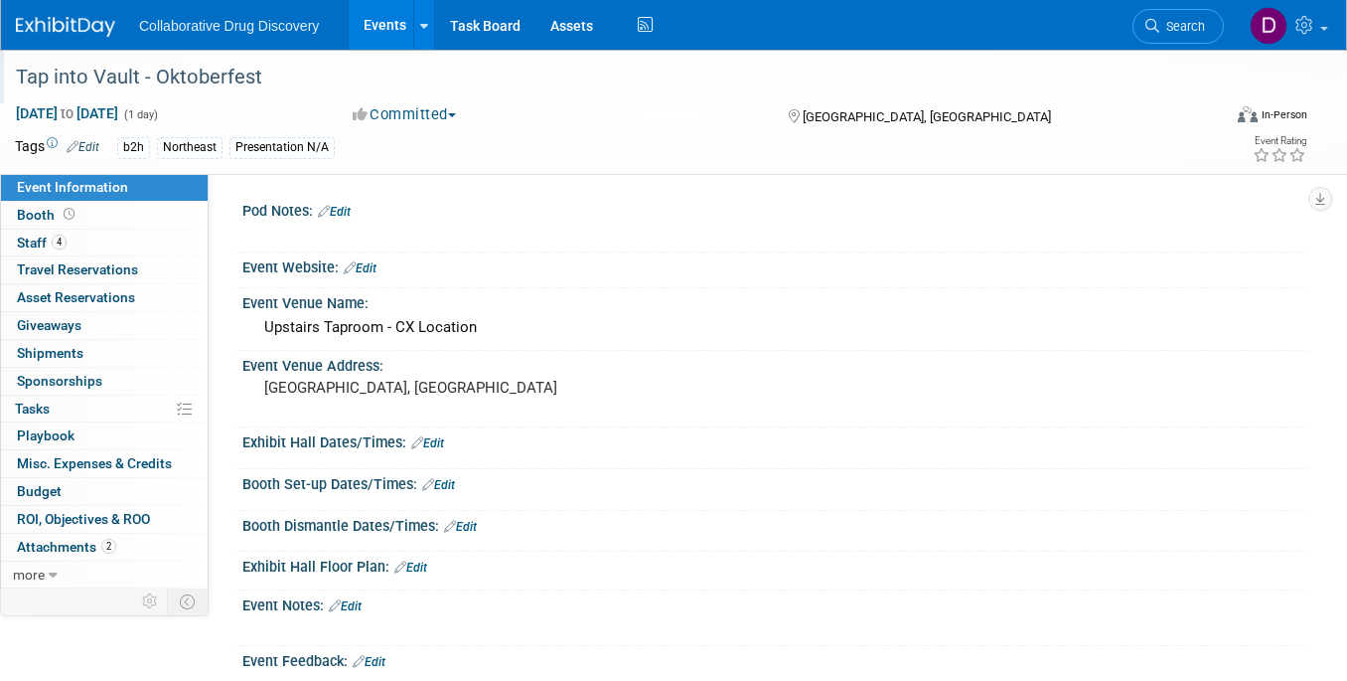
click at [121, 79] on div "Tap into Vault - Oktoberfest" at bounding box center [603, 78] width 1189 height 36
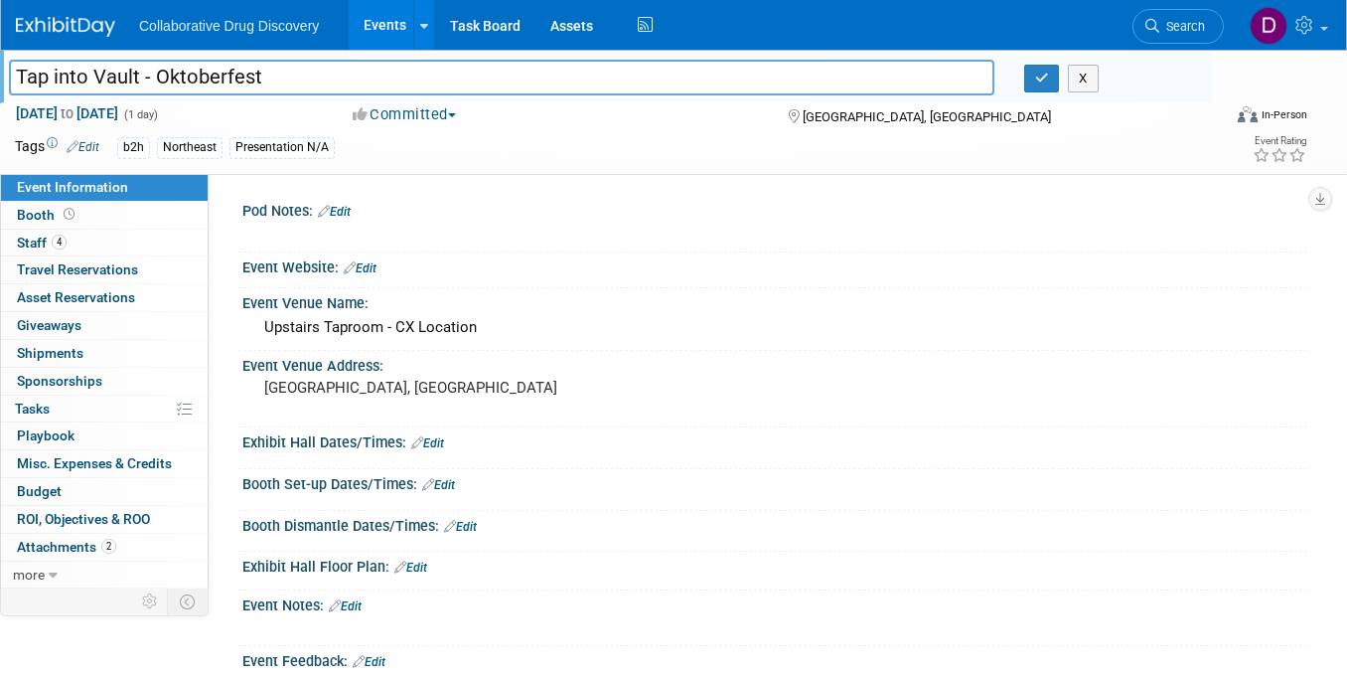
click at [121, 79] on input "Tap into Vault - Oktoberfest" at bounding box center [502, 77] width 986 height 35
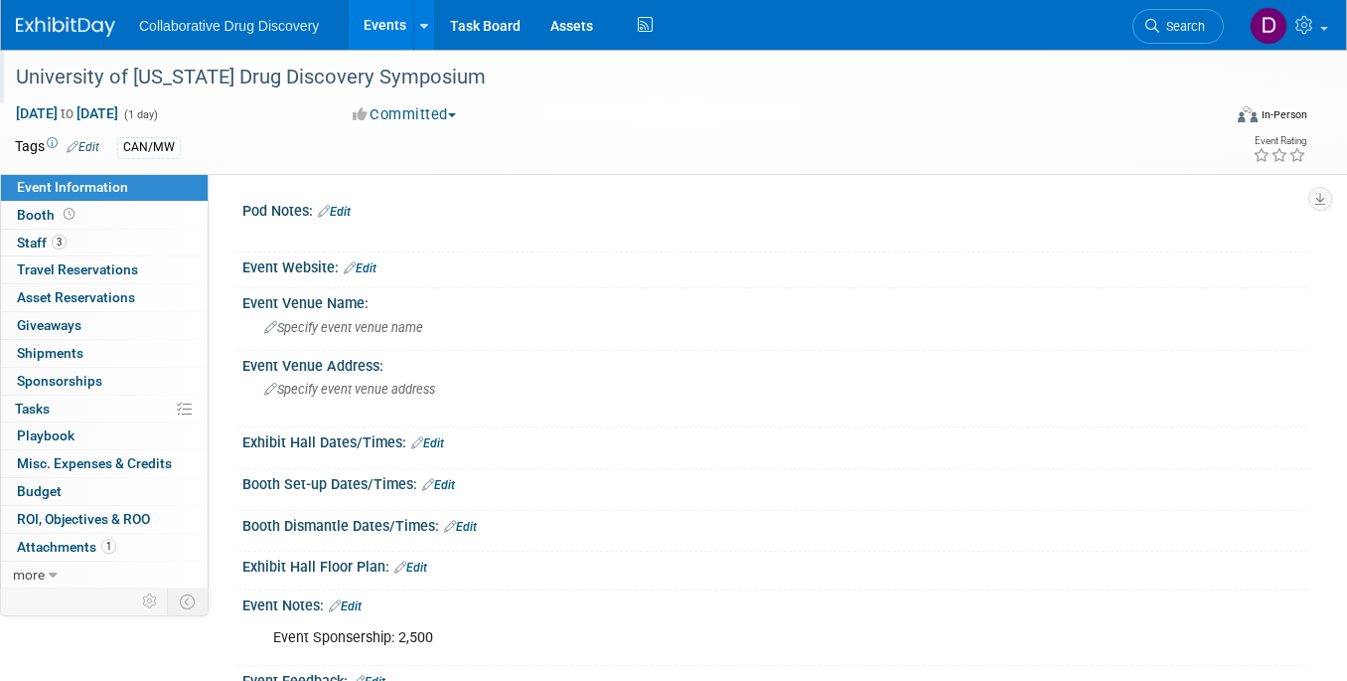
click at [143, 66] on div "University of [US_STATE] Drug Discovery Symposium" at bounding box center [603, 78] width 1189 height 36
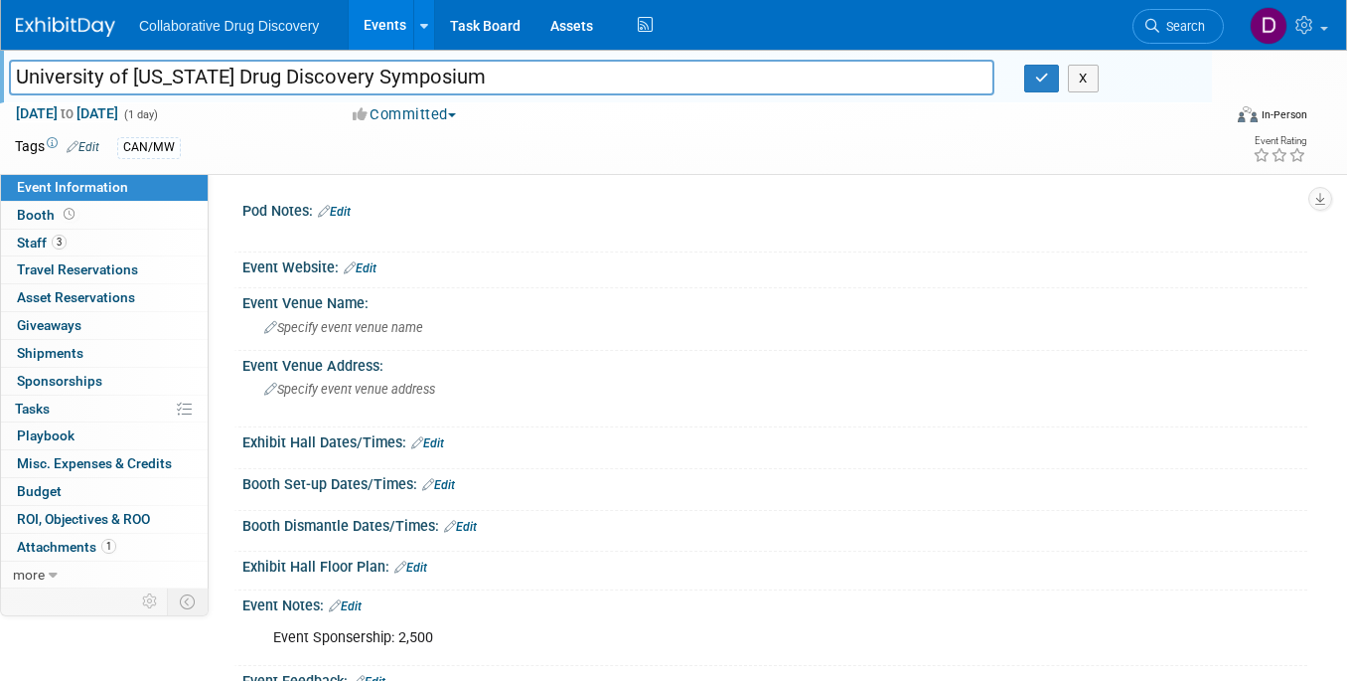
click at [143, 67] on input "University of [US_STATE] Drug Discovery Symposium" at bounding box center [502, 77] width 986 height 35
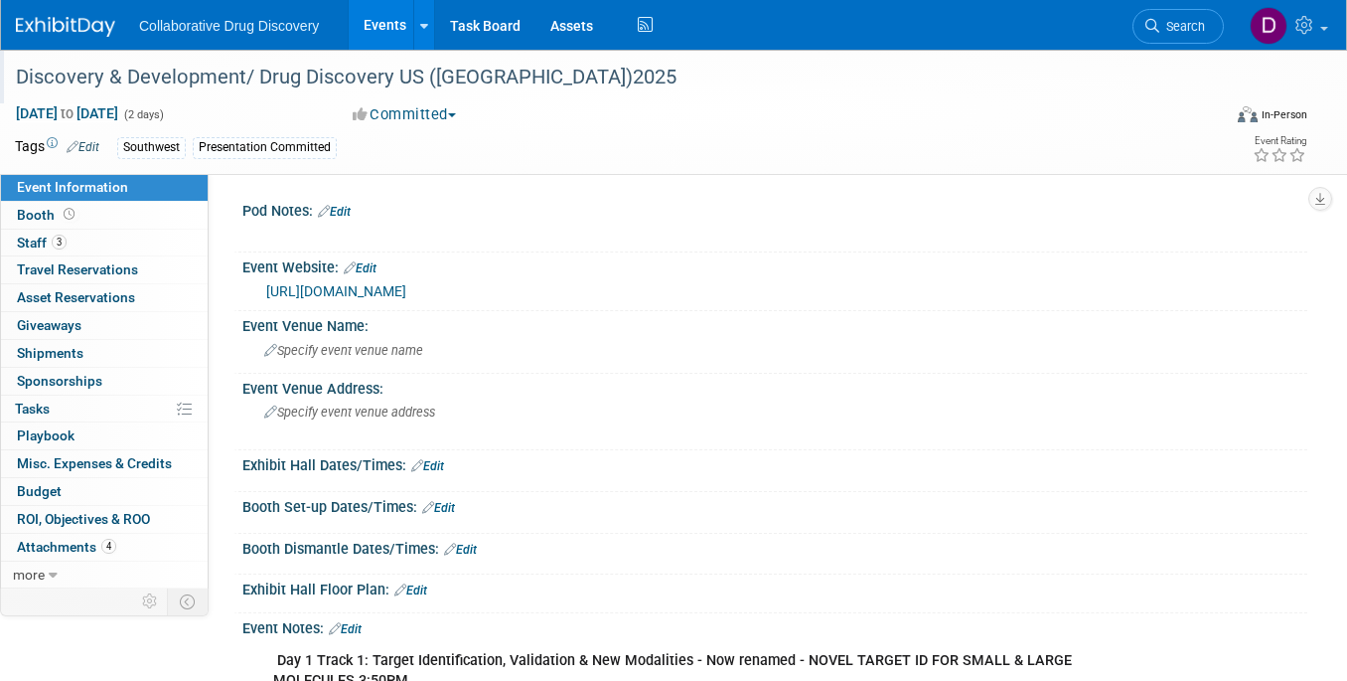
click at [198, 69] on div "Discovery & Development/ Drug Discovery US ([GEOGRAPHIC_DATA])2025" at bounding box center [603, 78] width 1189 height 36
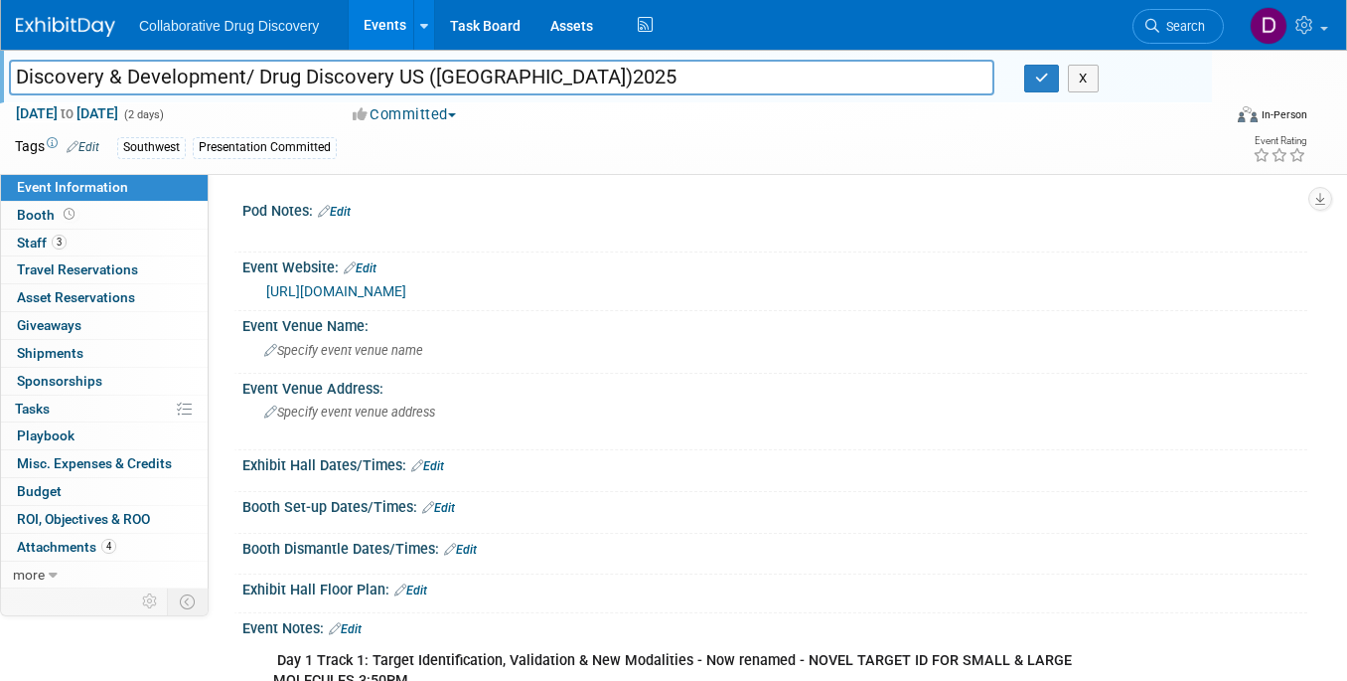
click at [198, 69] on input "Discovery & Development/ Drug Discovery US ([GEOGRAPHIC_DATA])2025" at bounding box center [502, 77] width 986 height 35
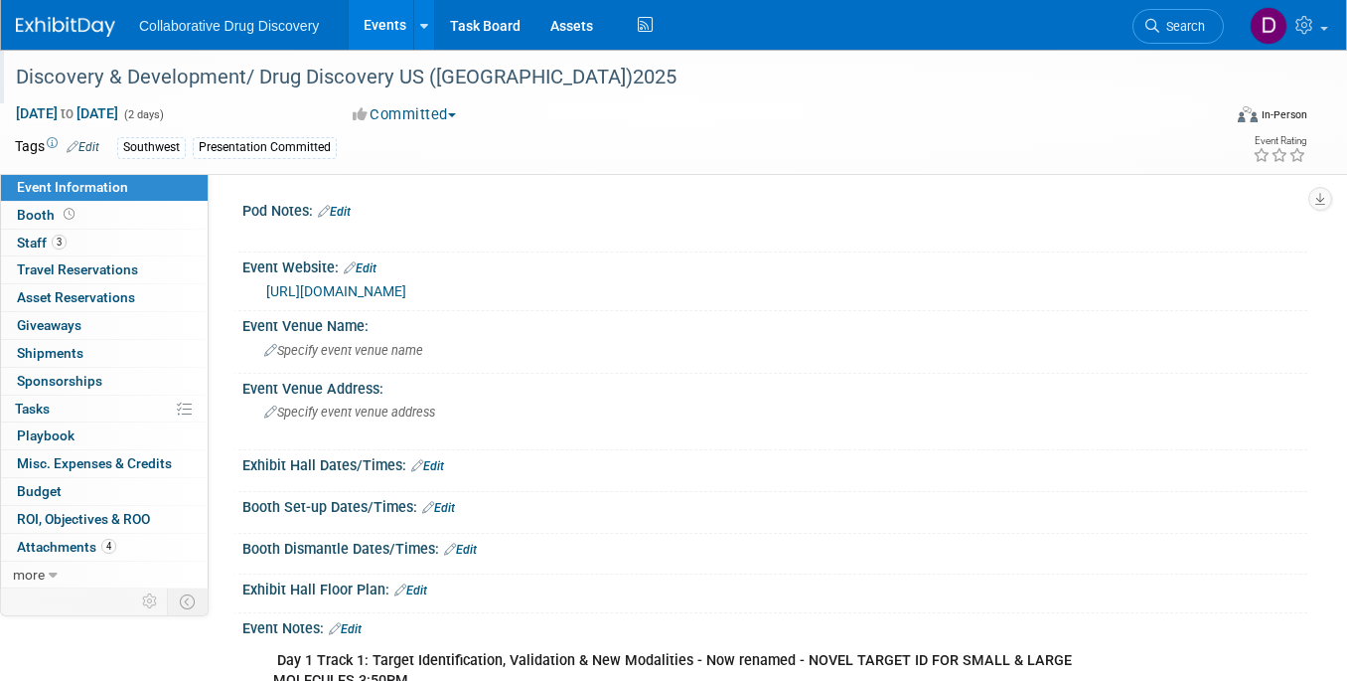
click at [177, 91] on div "Discovery & Development/ Drug Discovery US ([GEOGRAPHIC_DATA])2025" at bounding box center [603, 78] width 1189 height 36
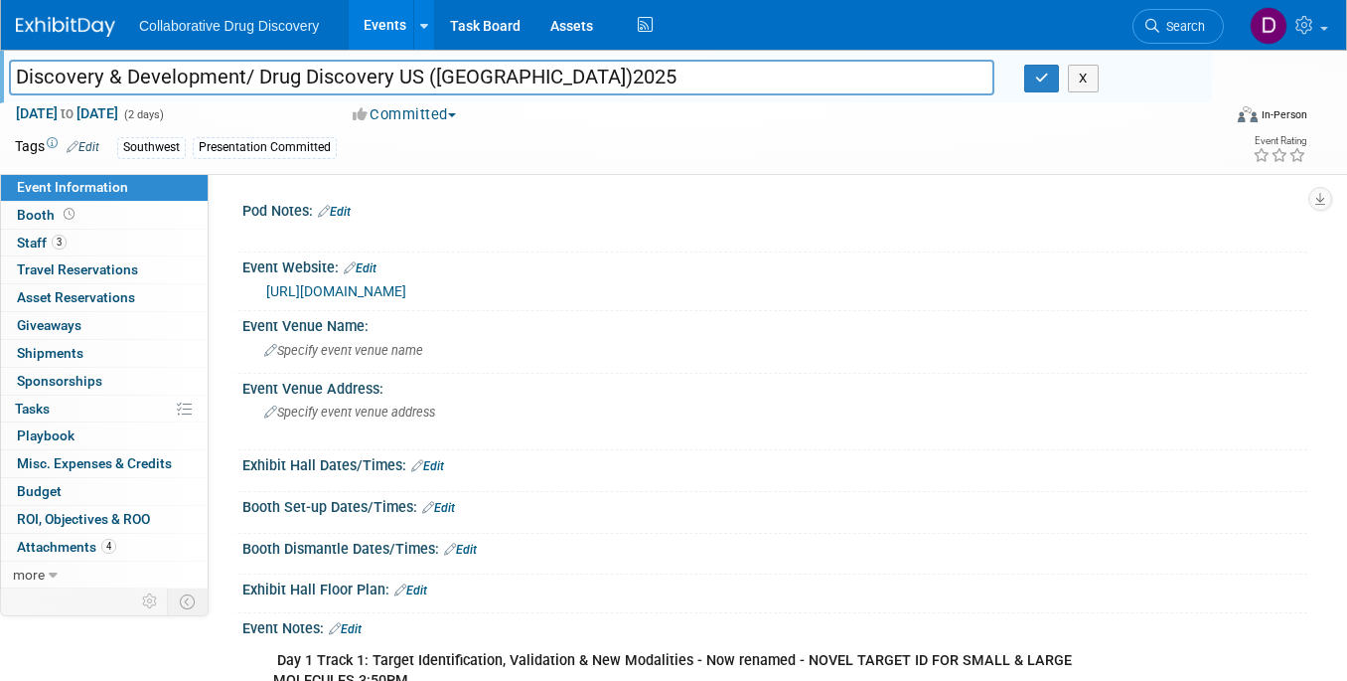
click at [177, 91] on input "Discovery & Development/ Drug Discovery US ([GEOGRAPHIC_DATA])2025" at bounding box center [502, 77] width 986 height 35
